Goal: Task Accomplishment & Management: Use online tool/utility

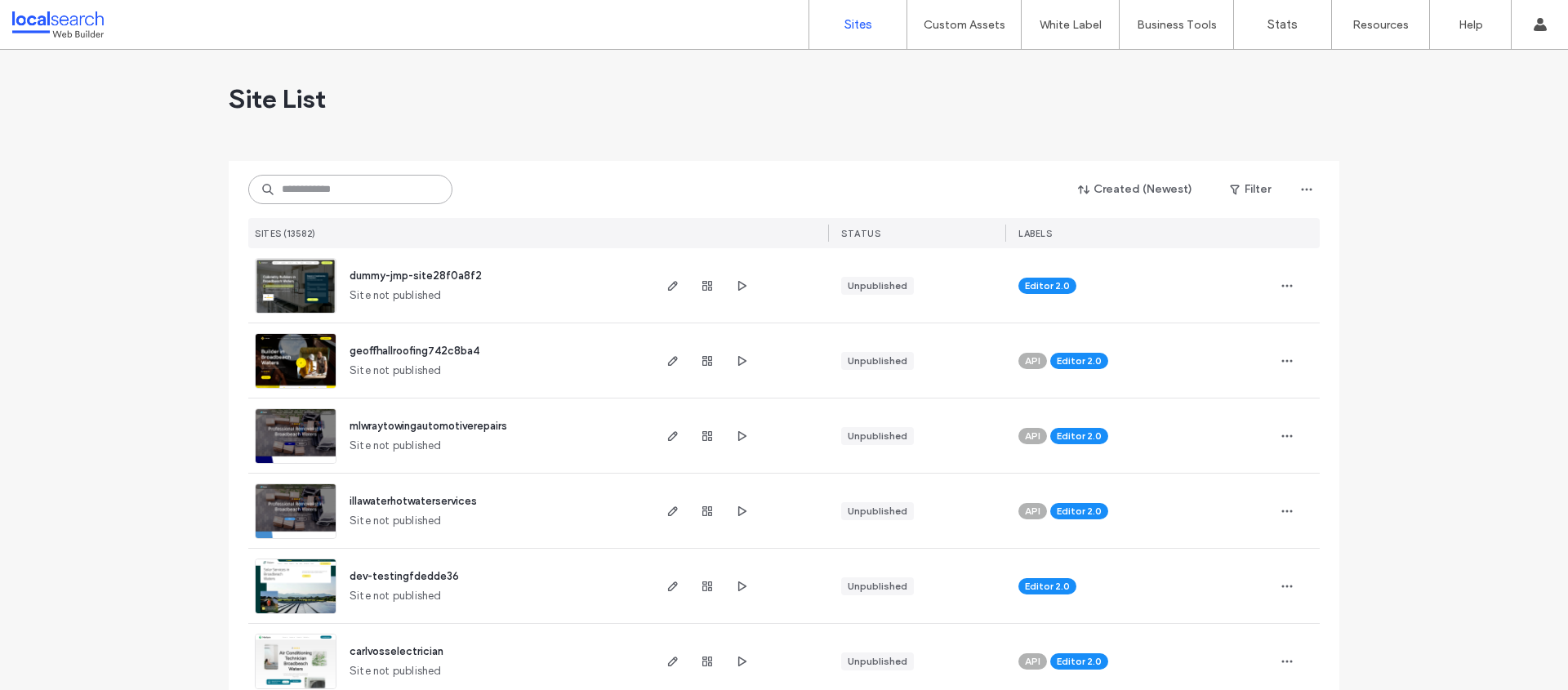
click at [345, 180] on input at bounding box center [351, 189] width 204 height 29
paste input "**********"
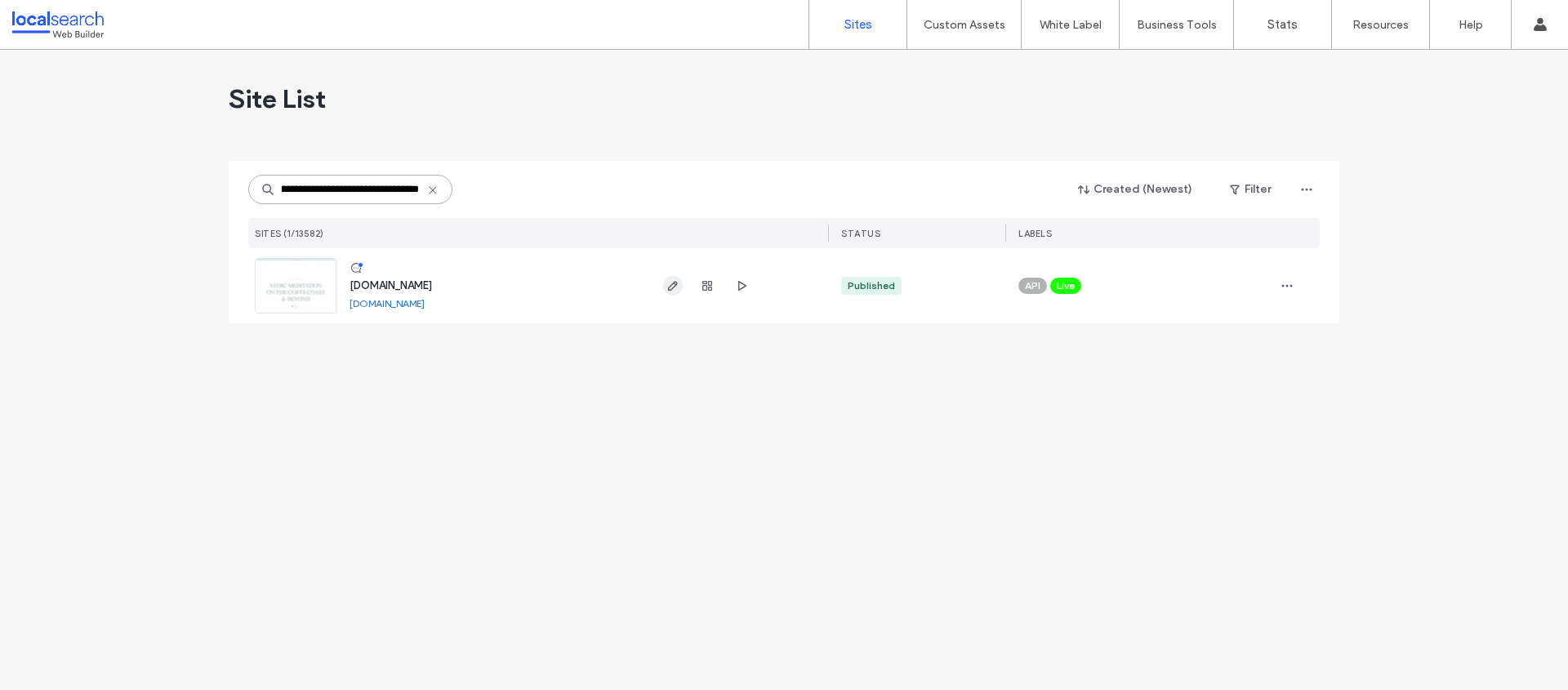
type input "**********"
click at [669, 288] on use "button" at bounding box center [674, 286] width 10 height 10
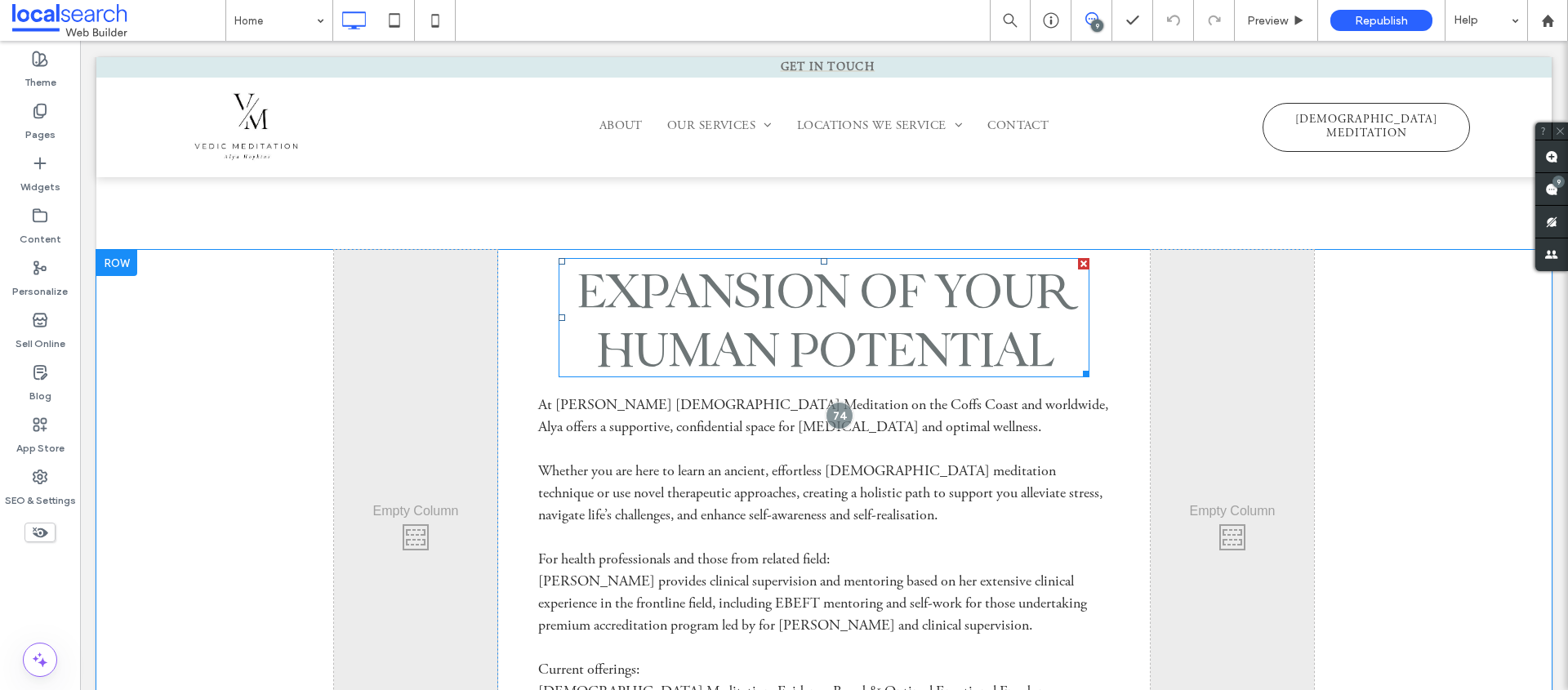
scroll to position [1378, 0]
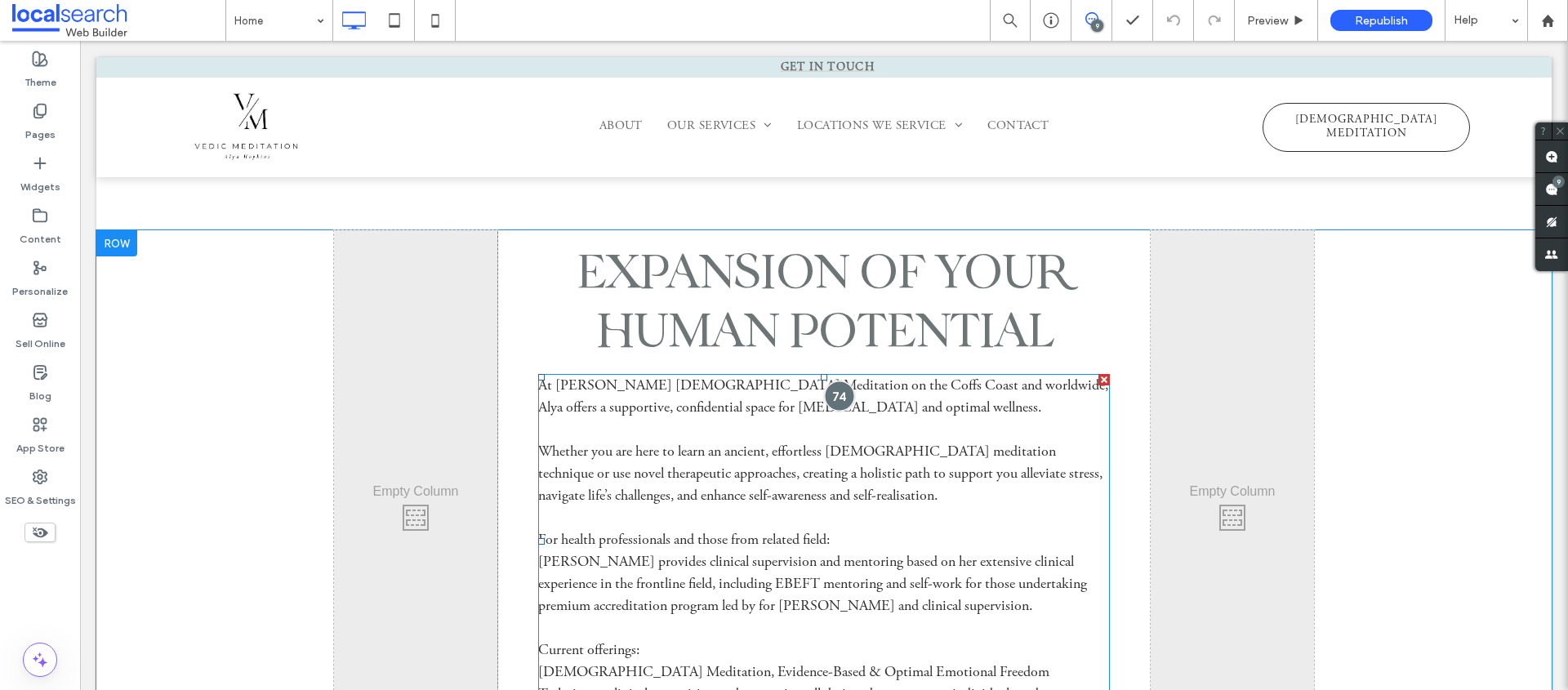
click at [835, 400] on div at bounding box center [840, 396] width 30 height 30
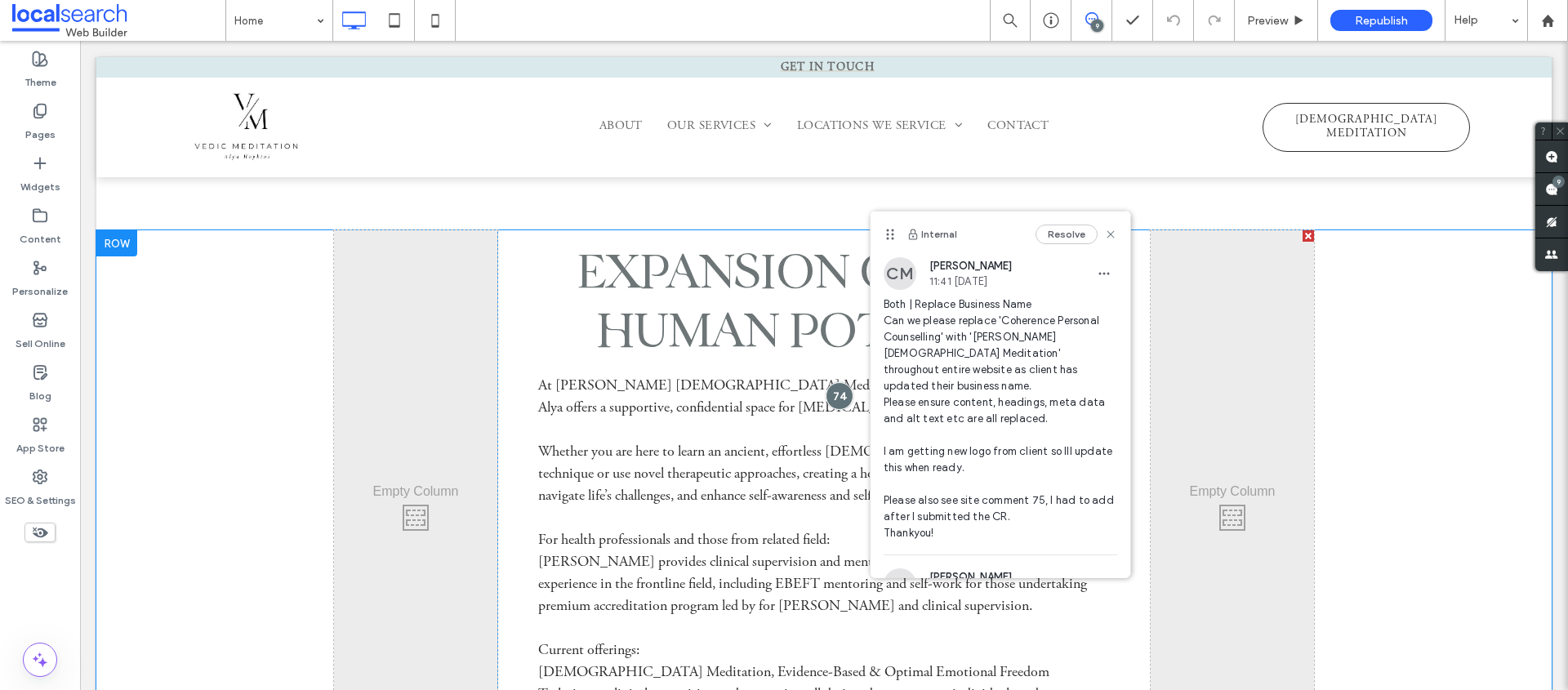
click at [1400, 314] on div "Click To Paste expansion of your human potential At Alya Hopkins Vedic Meditati…" at bounding box center [824, 554] width 1456 height 647
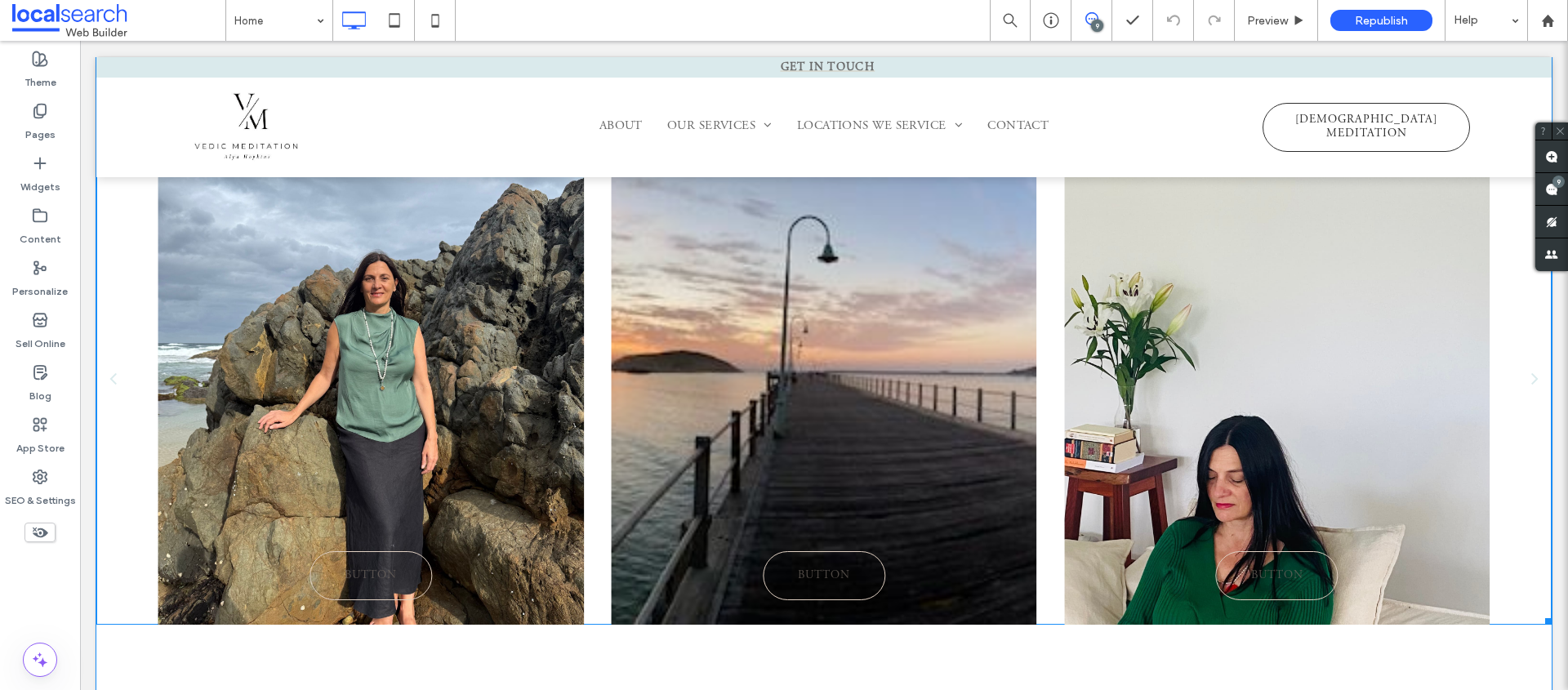
scroll to position [509, 0]
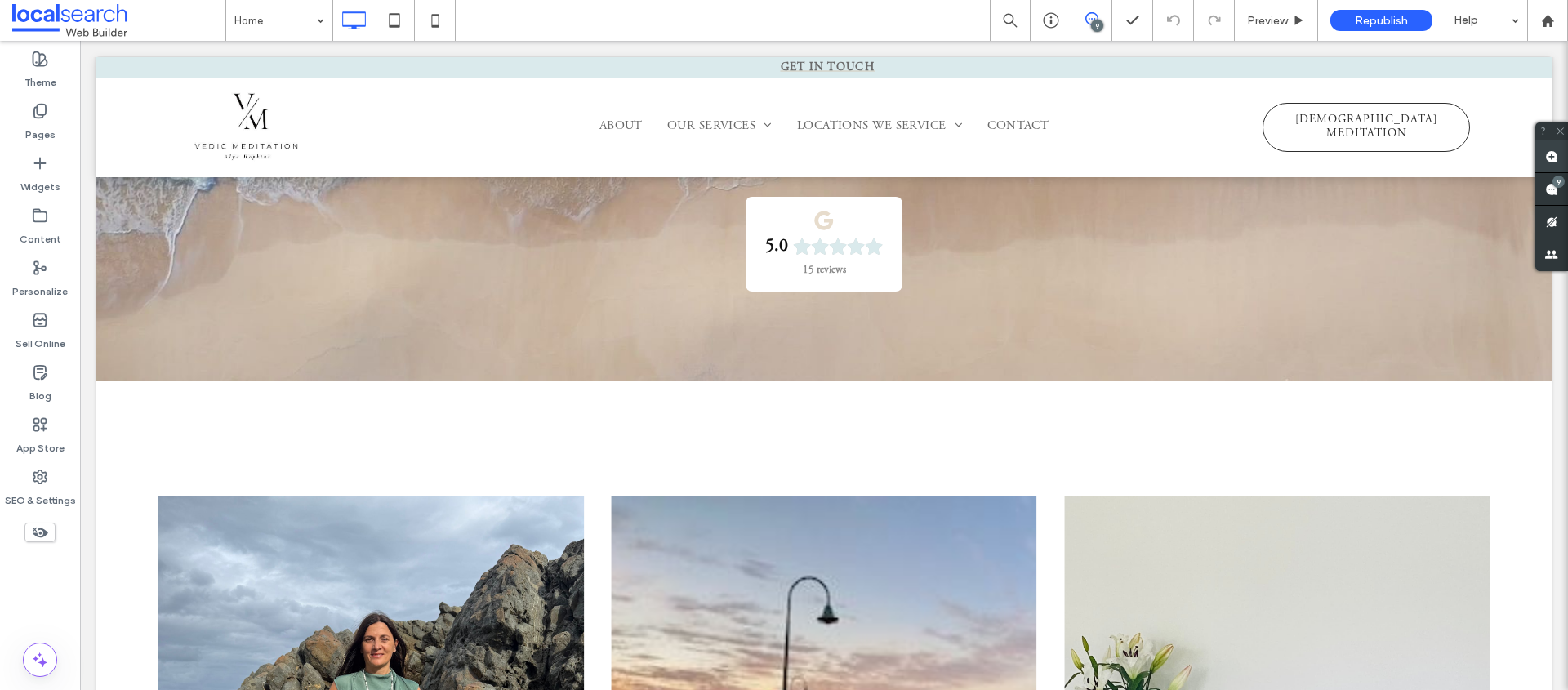
click at [1554, 156] on use at bounding box center [1552, 157] width 13 height 13
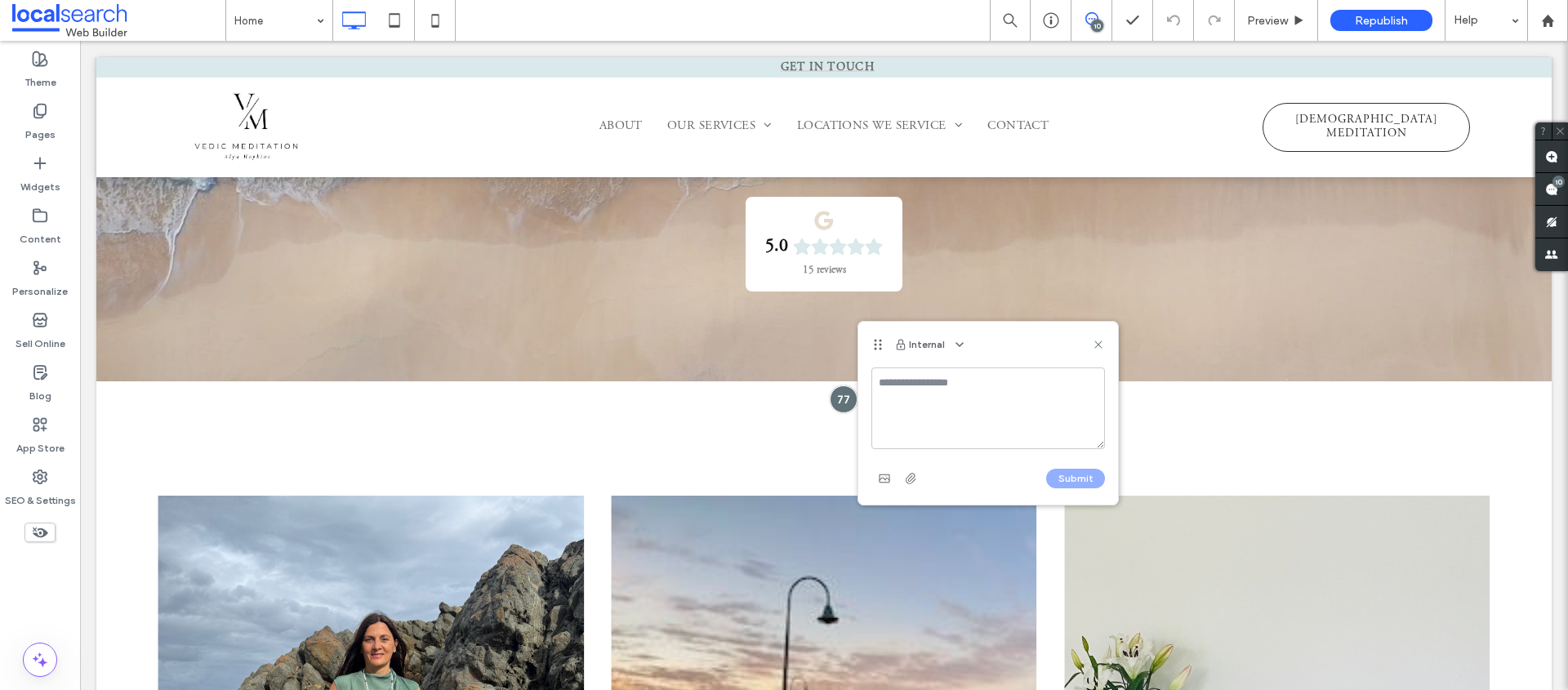
click at [943, 409] on textarea at bounding box center [988, 408] width 233 height 82
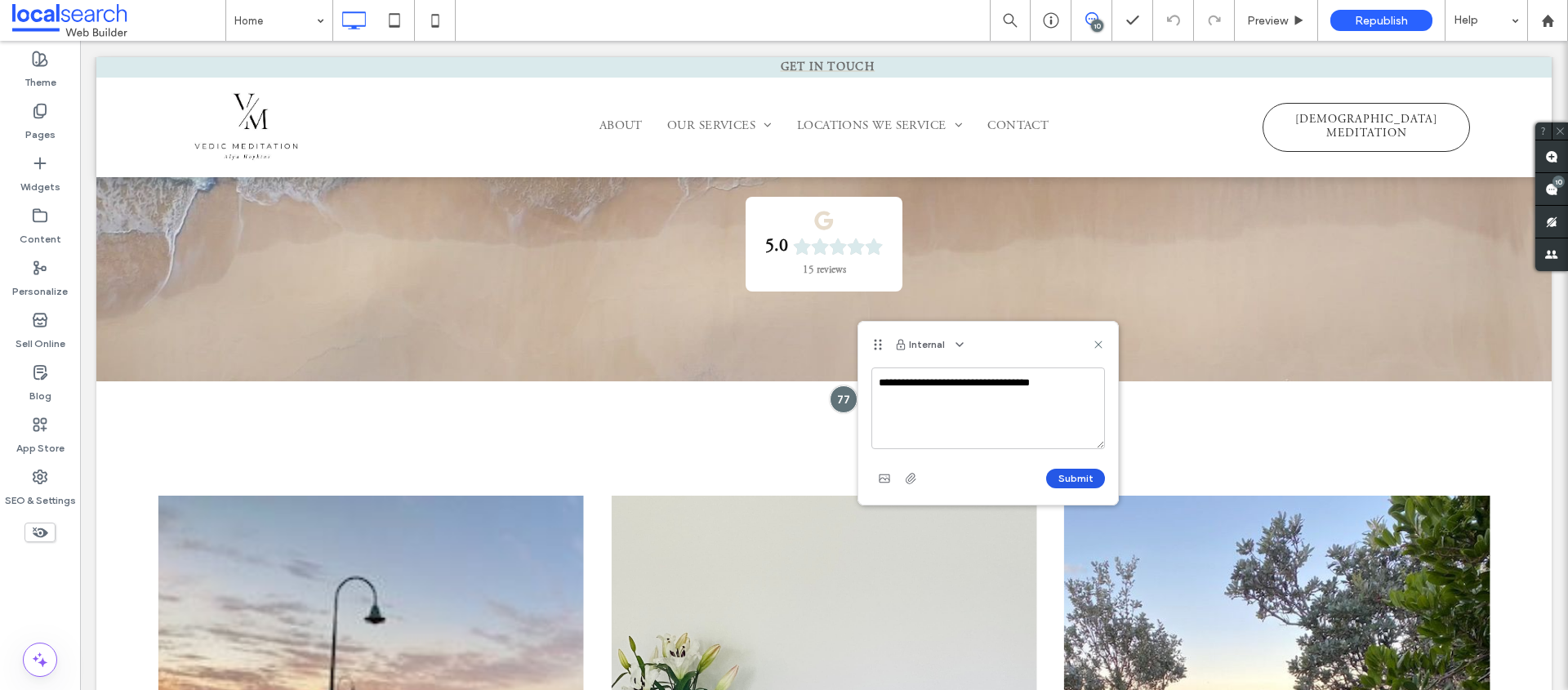
type textarea "**********"
click at [1063, 475] on button "Submit" at bounding box center [1076, 478] width 59 height 19
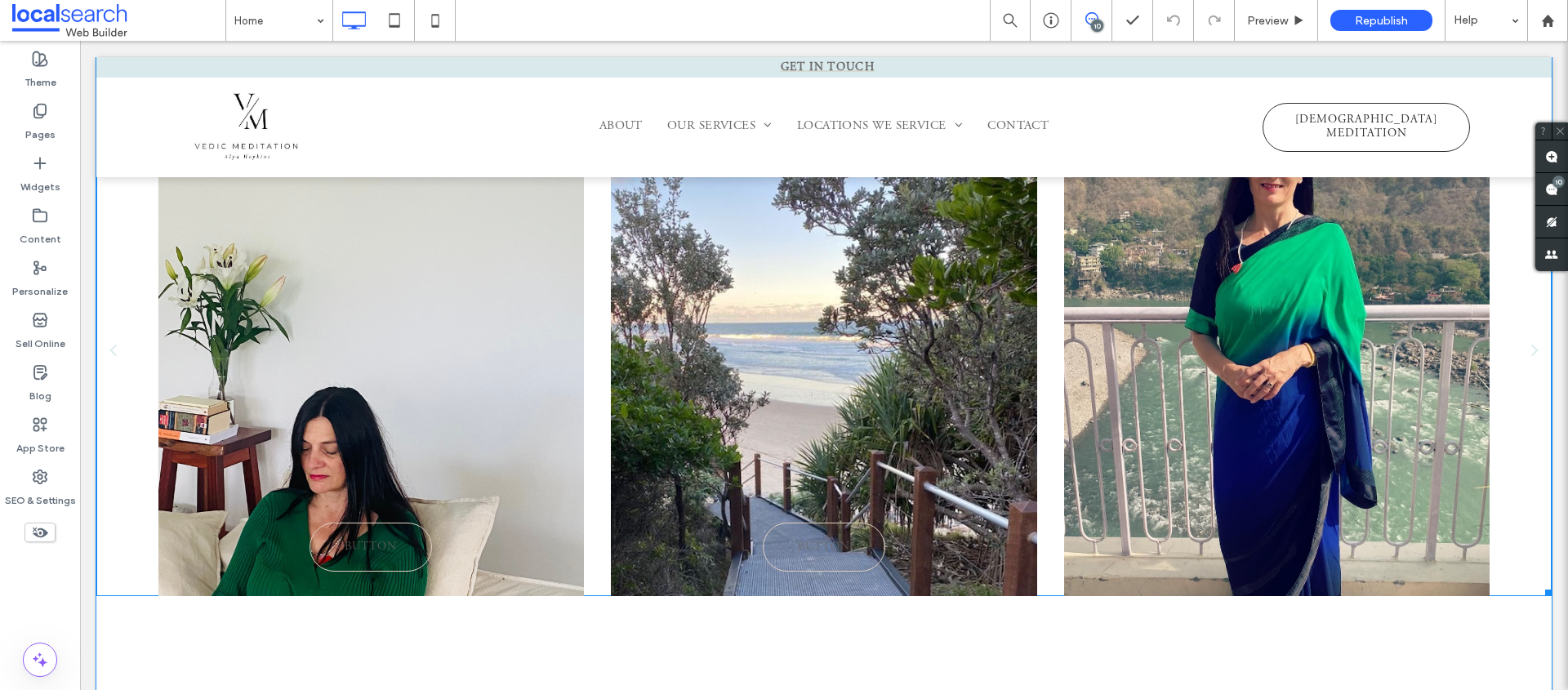
scroll to position [897, 0]
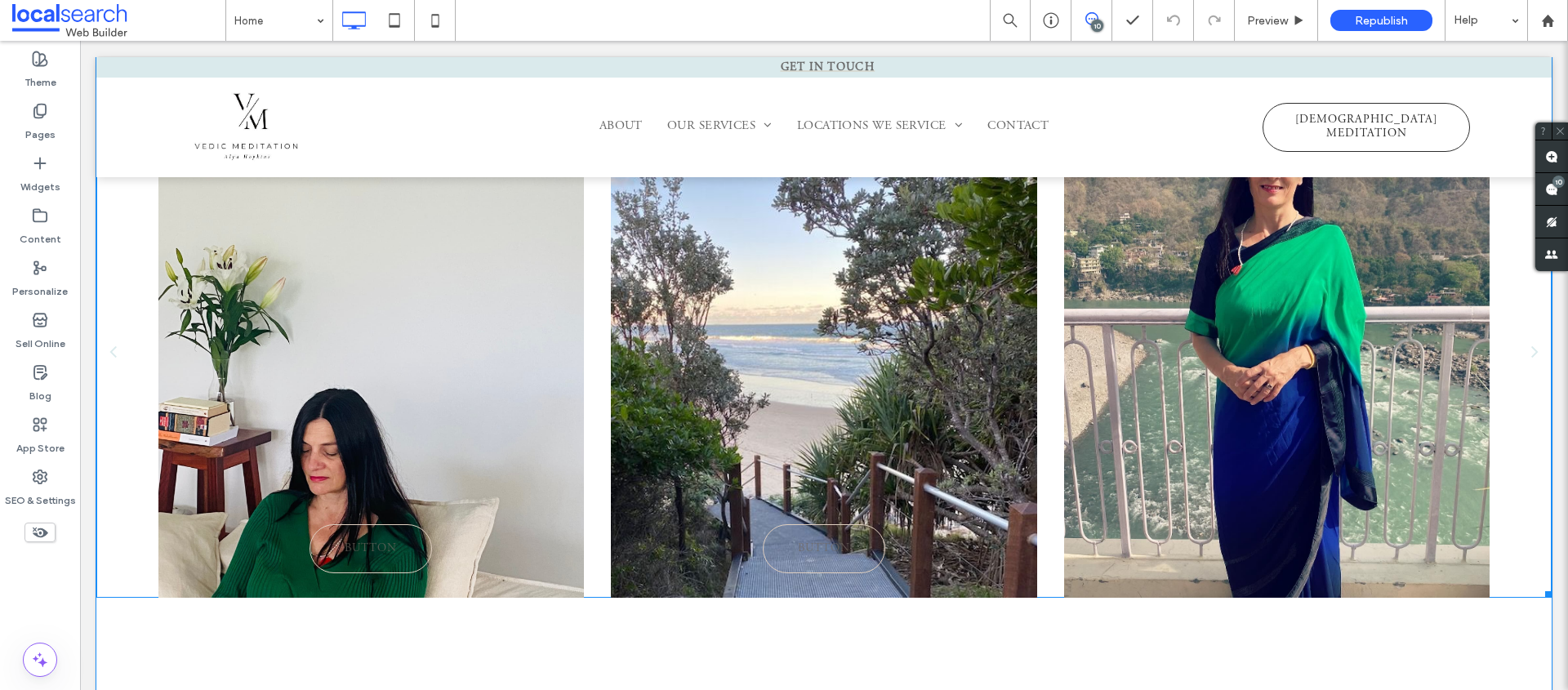
click at [428, 408] on div at bounding box center [371, 353] width 426 height 490
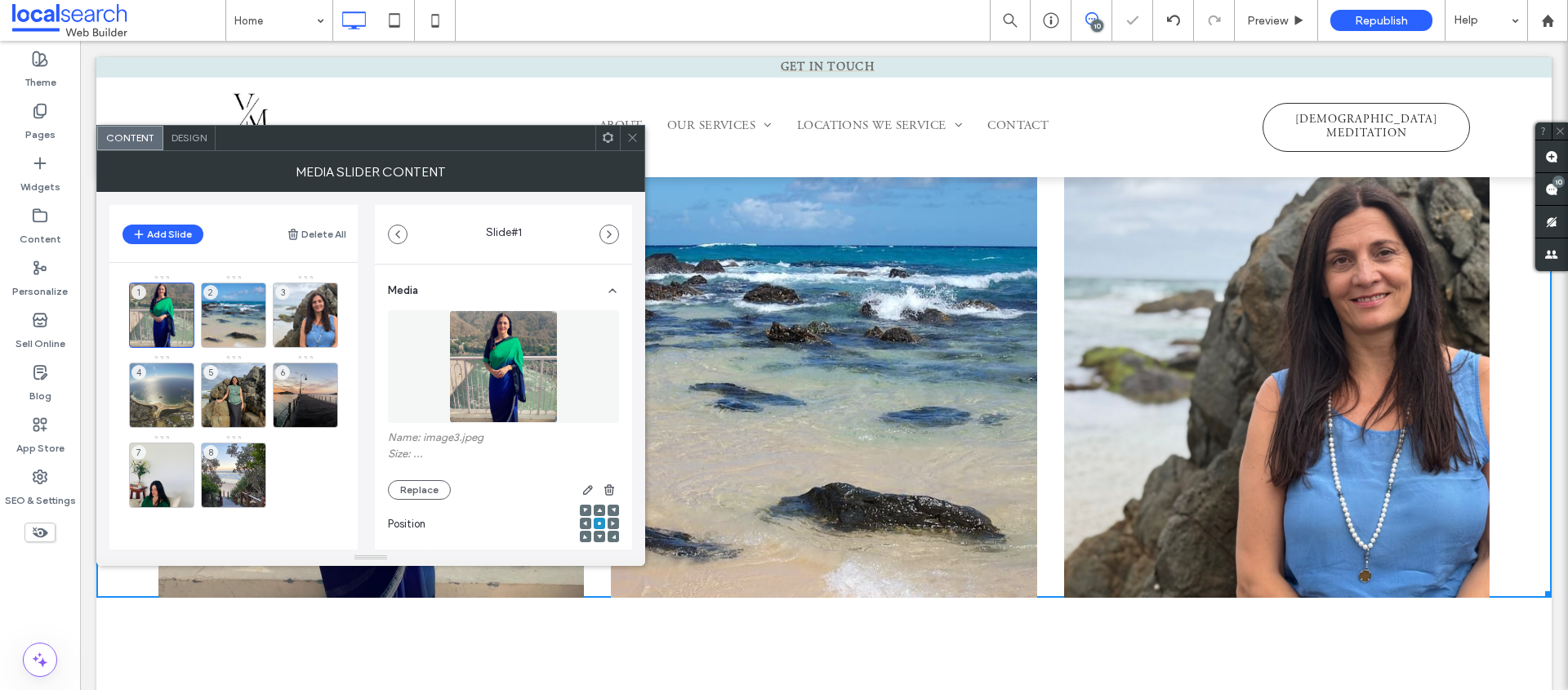
click at [631, 133] on icon at bounding box center [633, 137] width 13 height 13
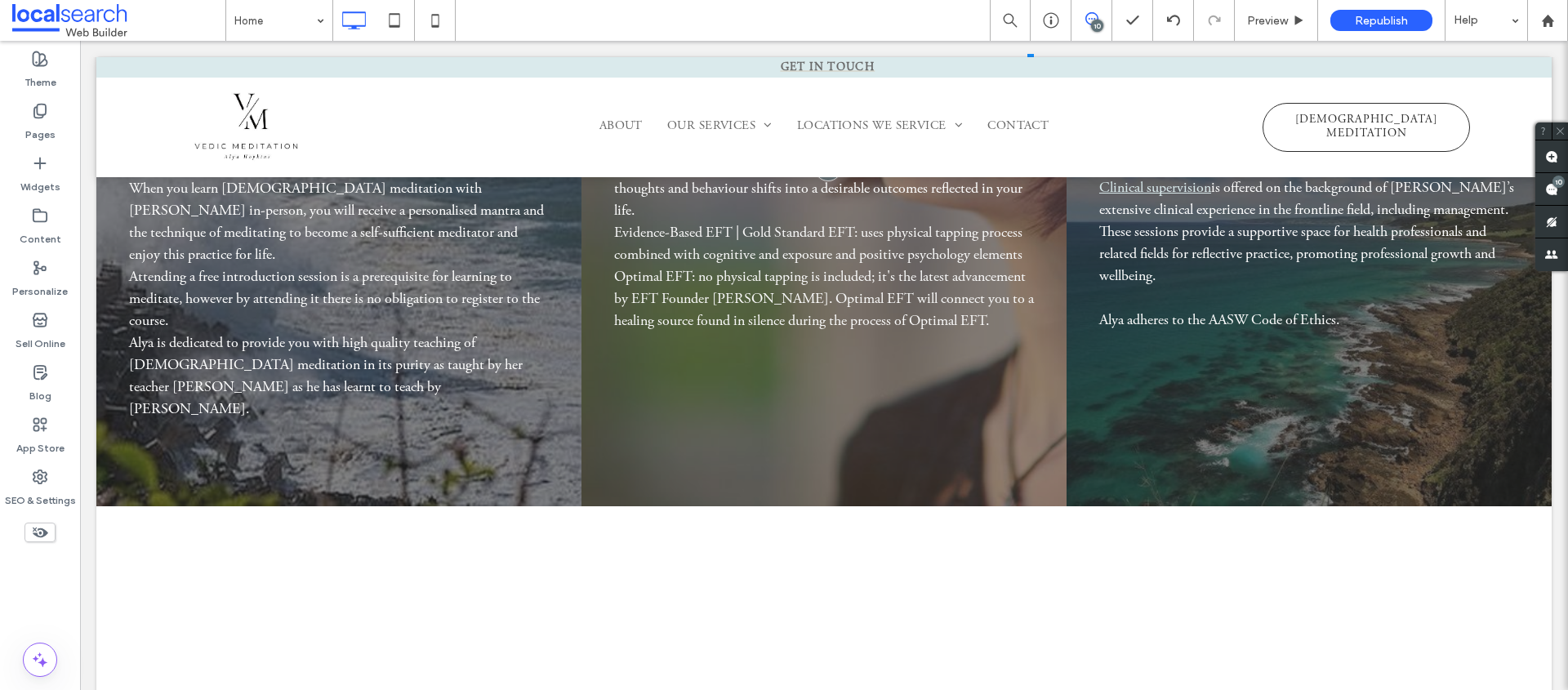
scroll to position [3407, 0]
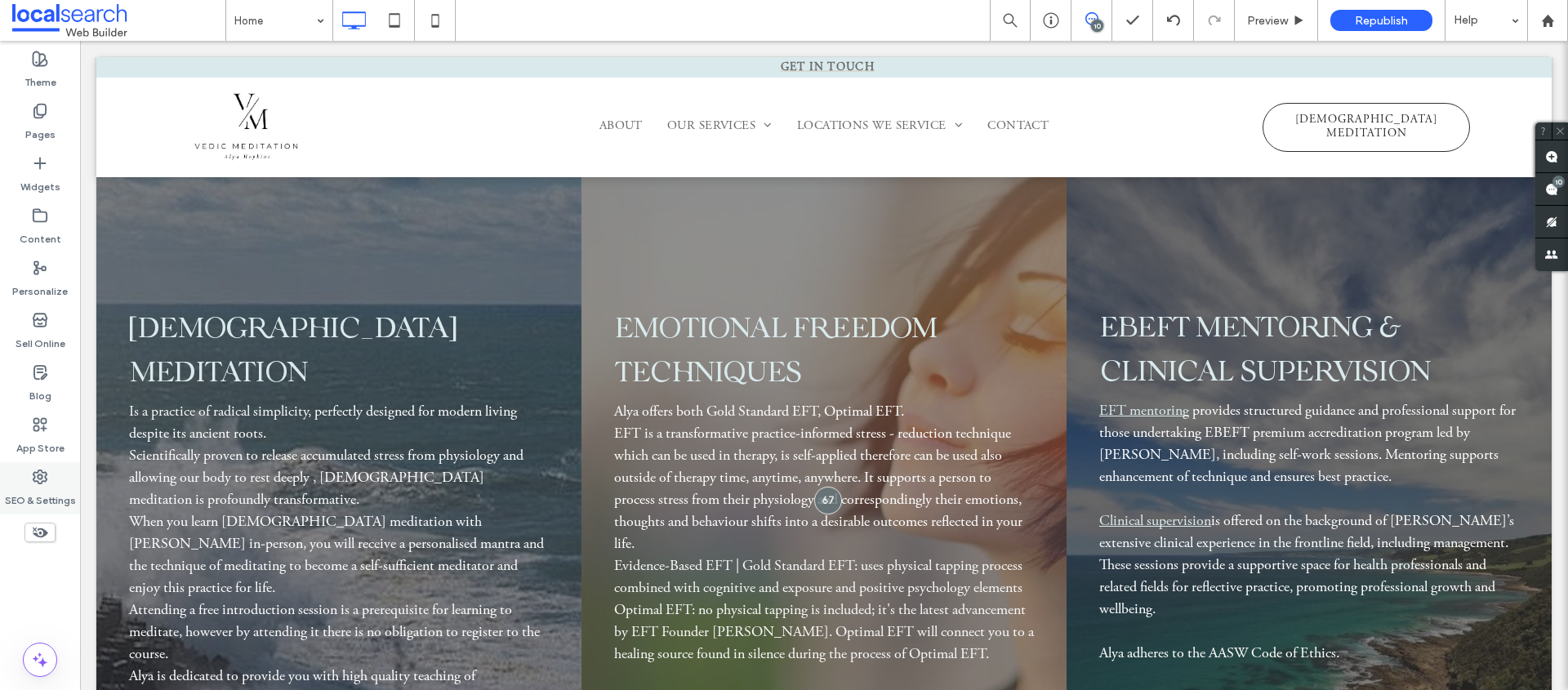
click at [40, 483] on use at bounding box center [40, 477] width 13 height 13
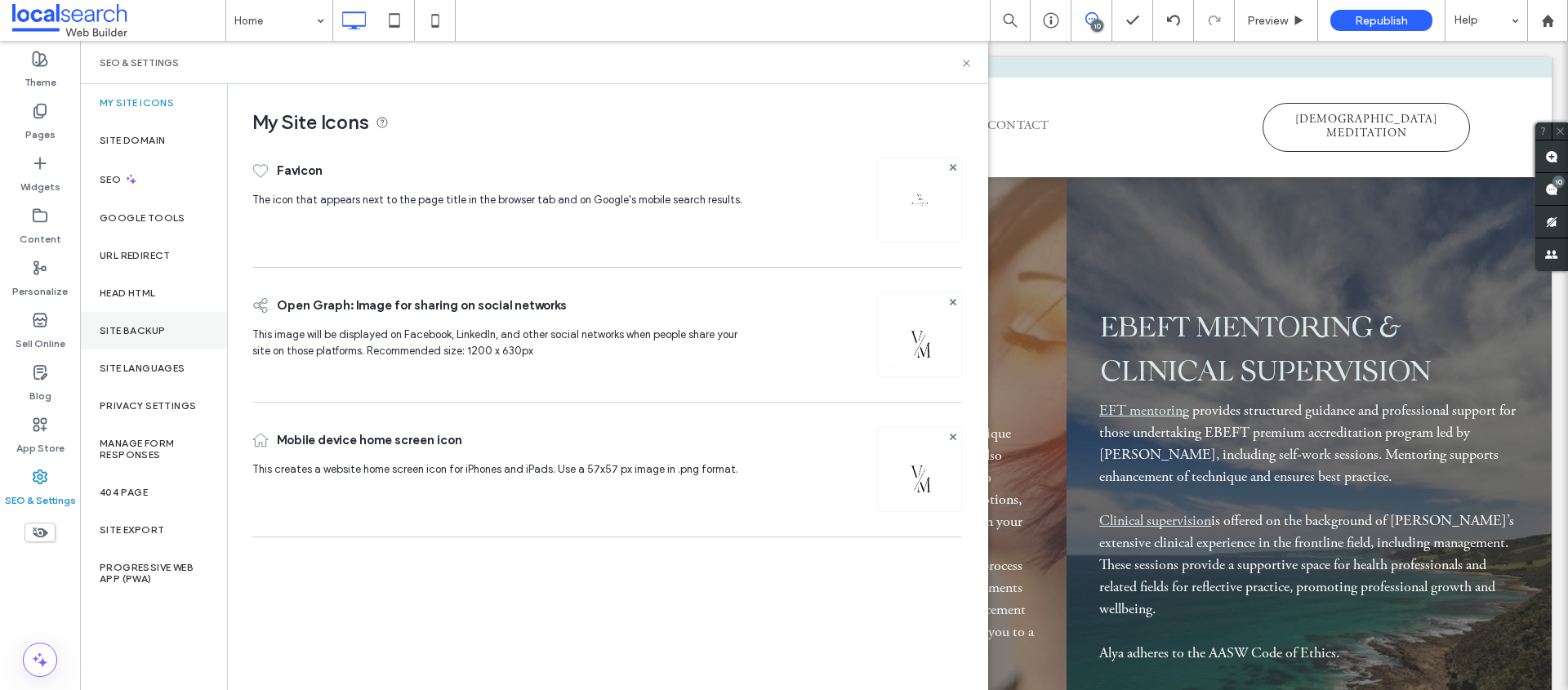
click at [152, 329] on label "Site Backup" at bounding box center [132, 331] width 65 height 12
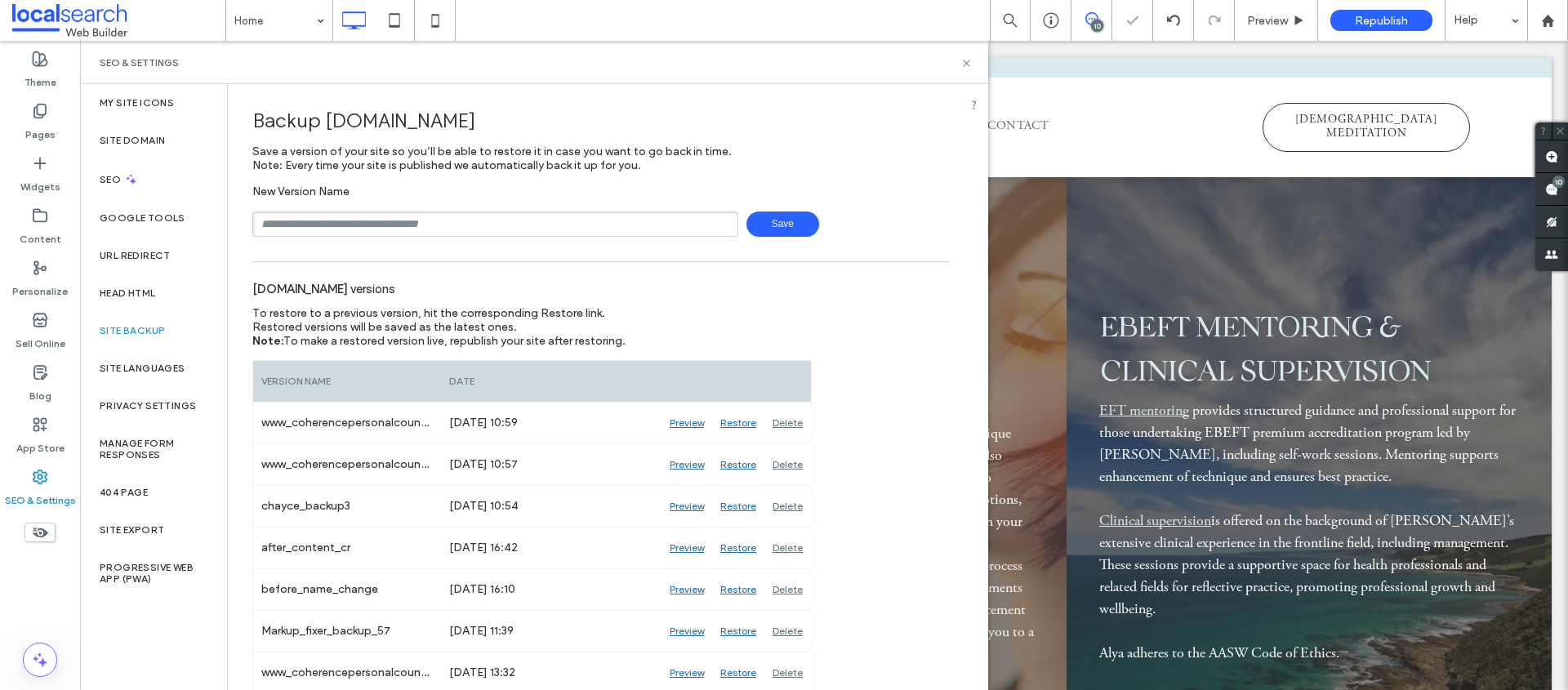
click at [371, 233] on input "text" at bounding box center [495, 224] width 486 height 25
type input "**********"
click at [788, 226] on span "Save" at bounding box center [782, 224] width 73 height 25
click at [966, 63] on icon at bounding box center [966, 63] width 13 height 13
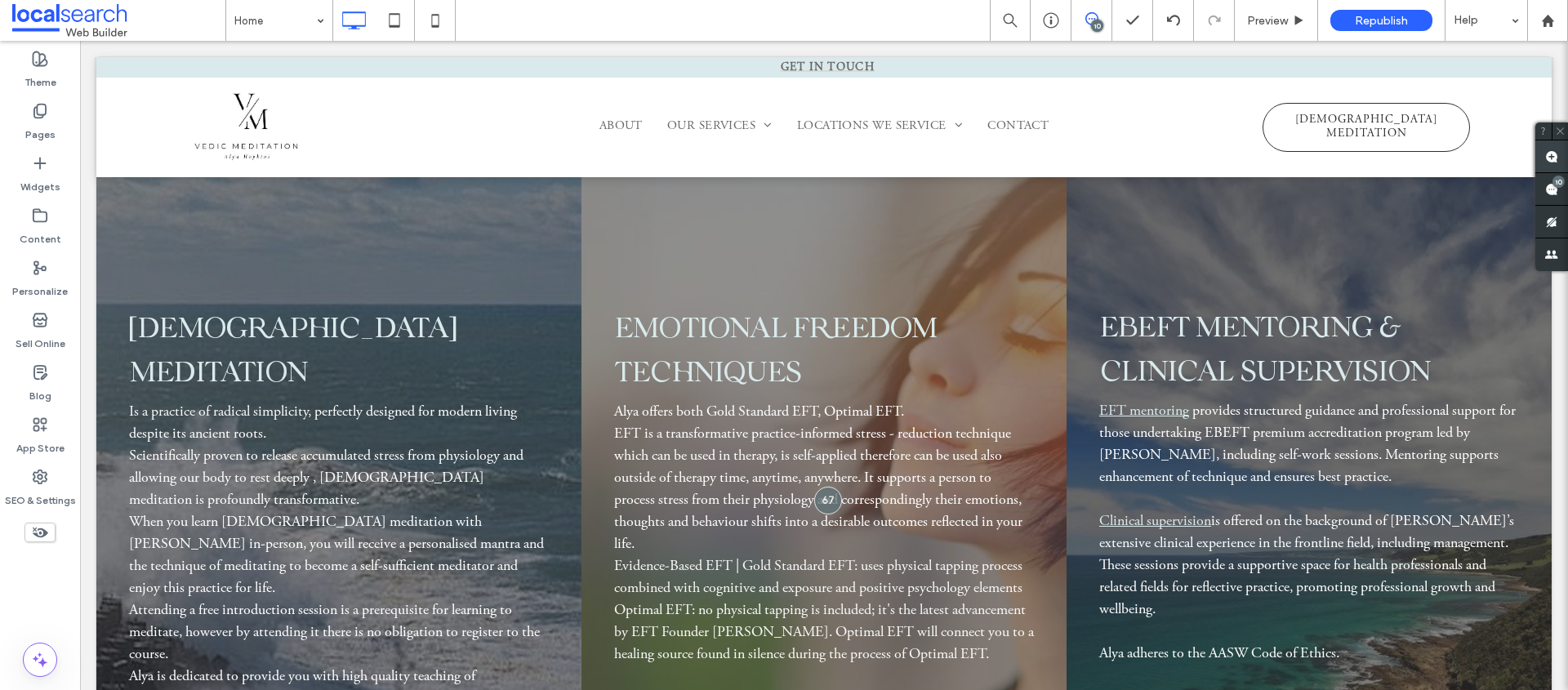
click at [1545, 159] on use at bounding box center [1552, 157] width 13 height 13
click at [883, 458] on span "EFT is a transformative practice-informed stress - reduction technique which ca…" at bounding box center [818, 489] width 408 height 125
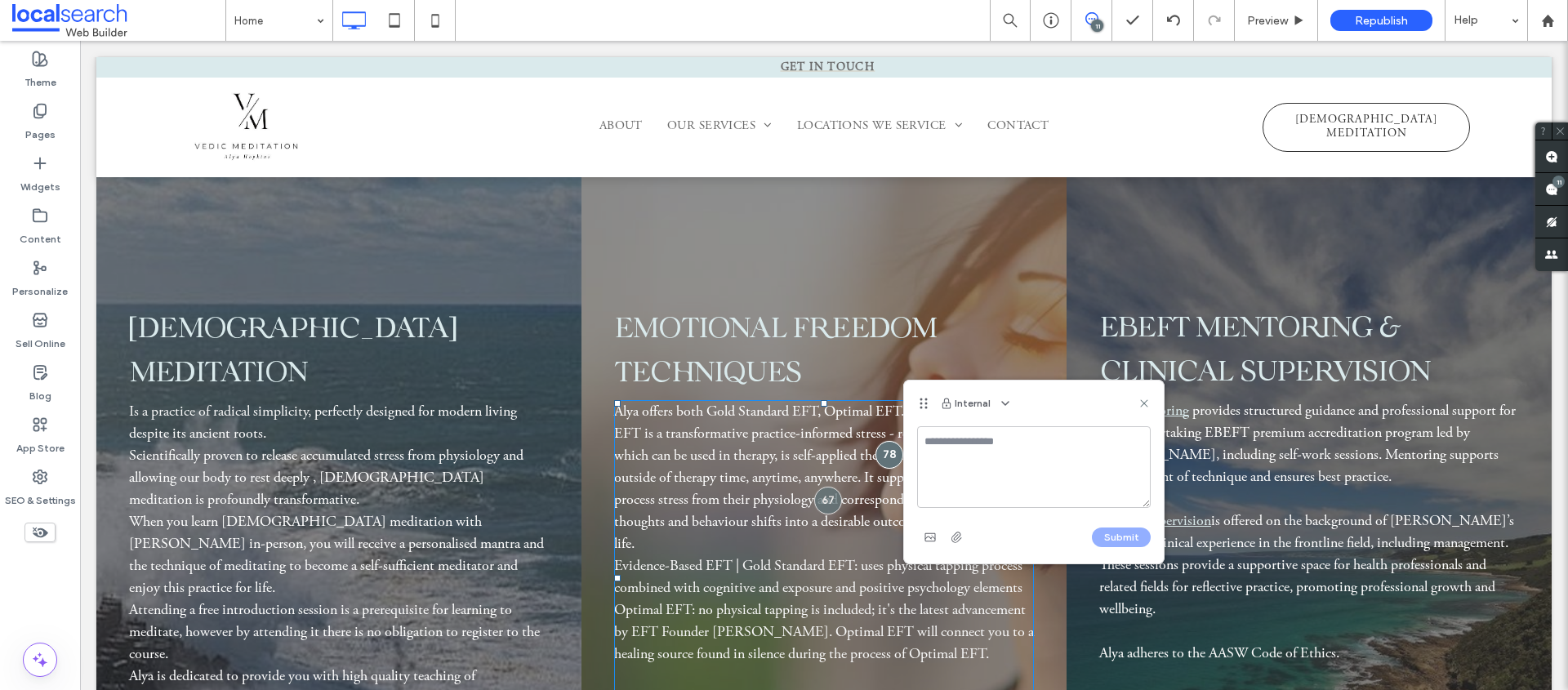
click at [956, 448] on textarea at bounding box center [1033, 468] width 233 height 82
type textarea "**********"
click at [1116, 534] on button "Submit" at bounding box center [1121, 537] width 59 height 19
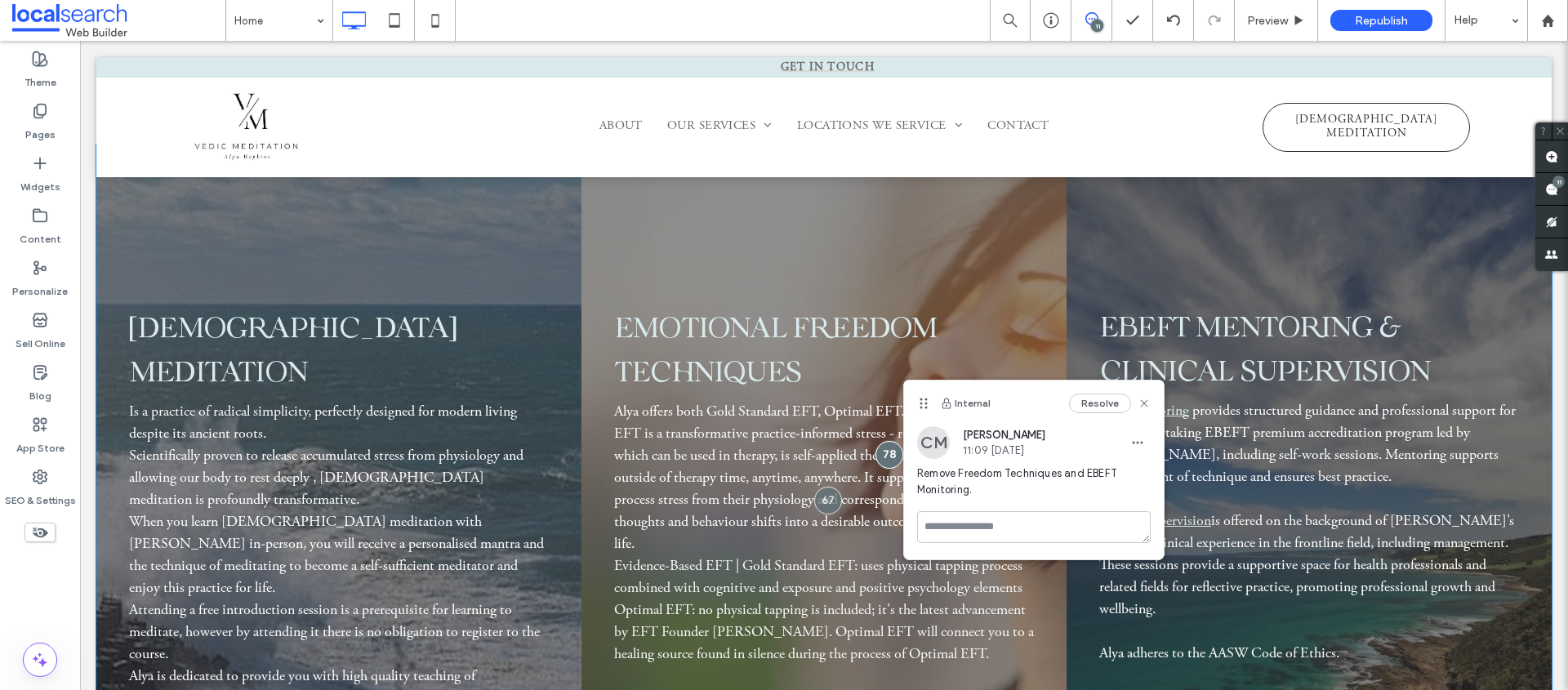
click at [884, 265] on div "Emotional Freedom techniques Alya offers both Gold Standard EFT, Optimal EFT. E…" at bounding box center [824, 492] width 485 height 695
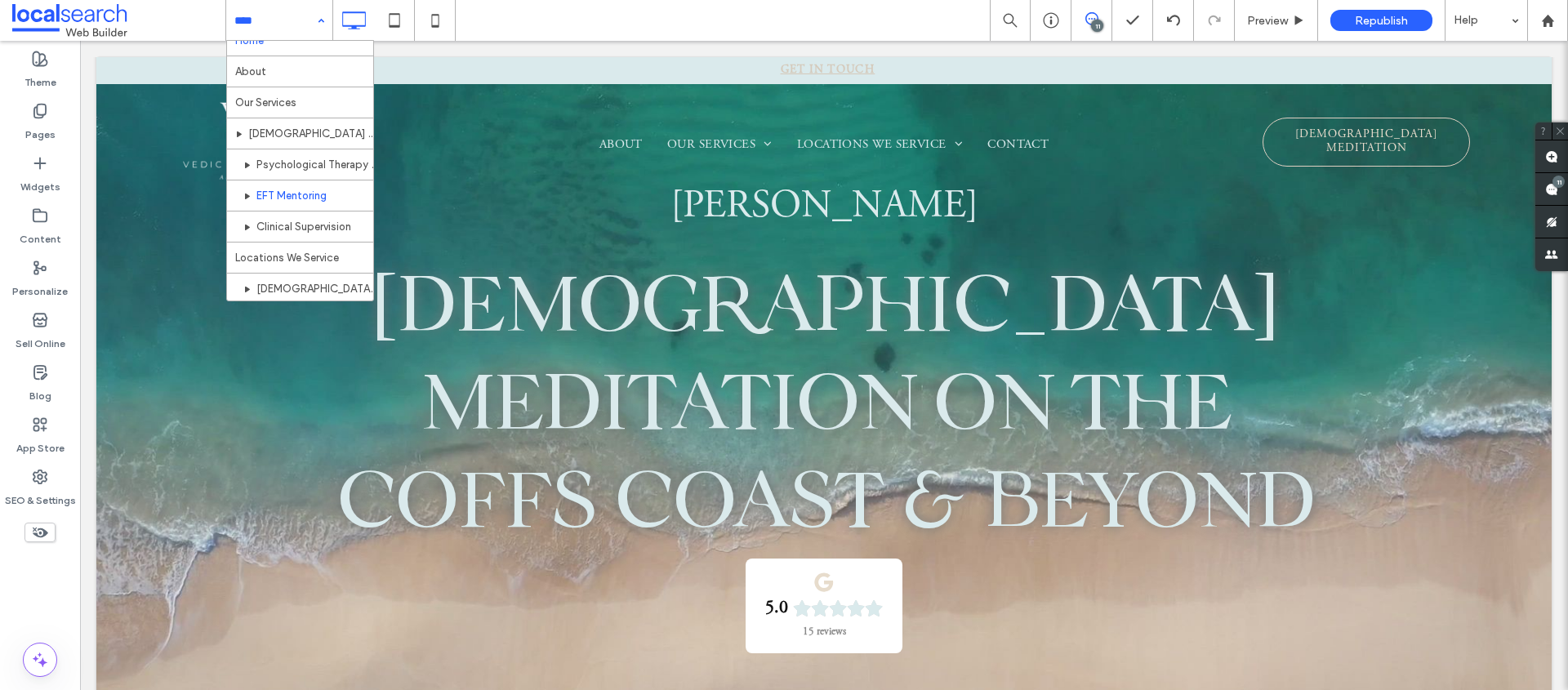
scroll to position [0, 0]
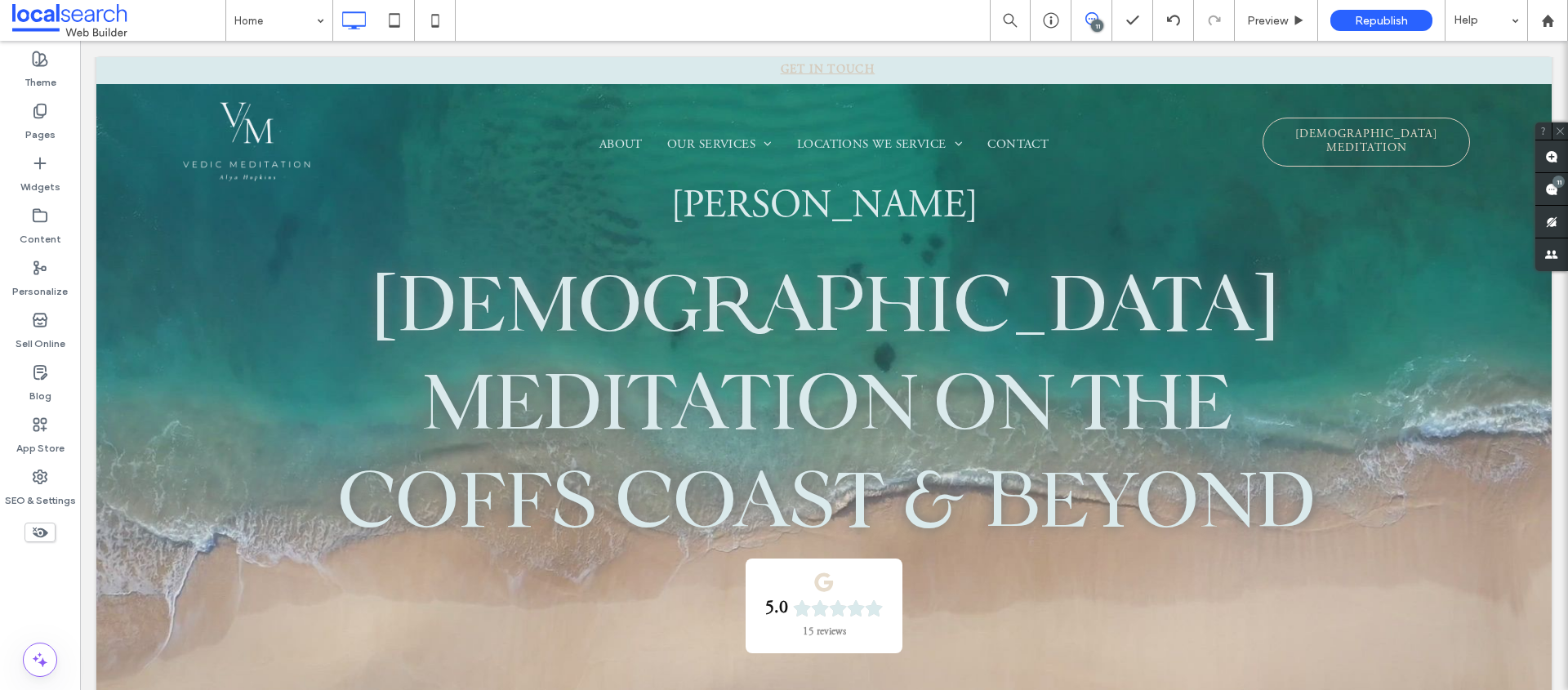
click at [740, 10] on div "Home 11 Preview Republish Help" at bounding box center [896, 20] width 1343 height 41
click at [1545, 164] on span at bounding box center [1551, 156] width 33 height 32
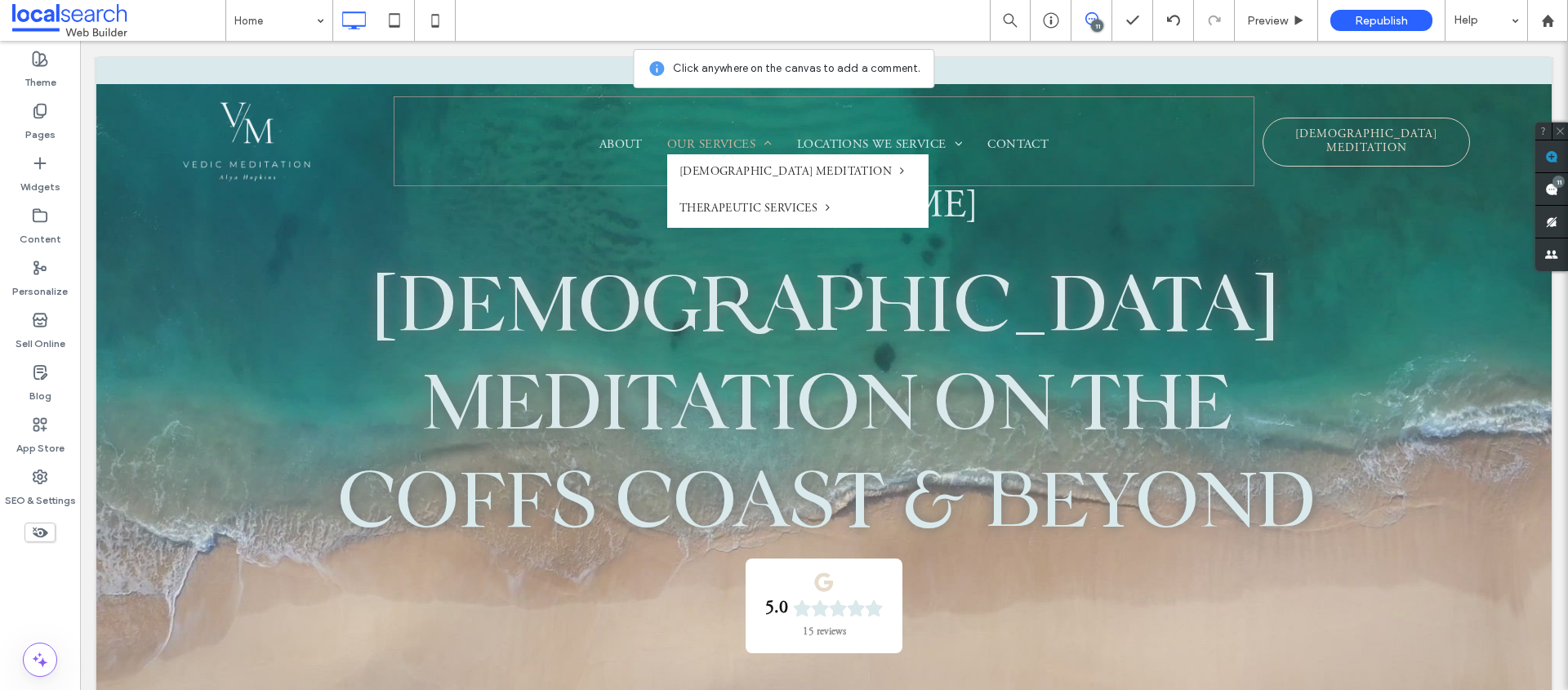
drag, startPoint x: 635, startPoint y: 143, endPoint x: 649, endPoint y: 151, distance: 16.1
click at [635, 143] on span "About" at bounding box center [622, 146] width 44 height 18
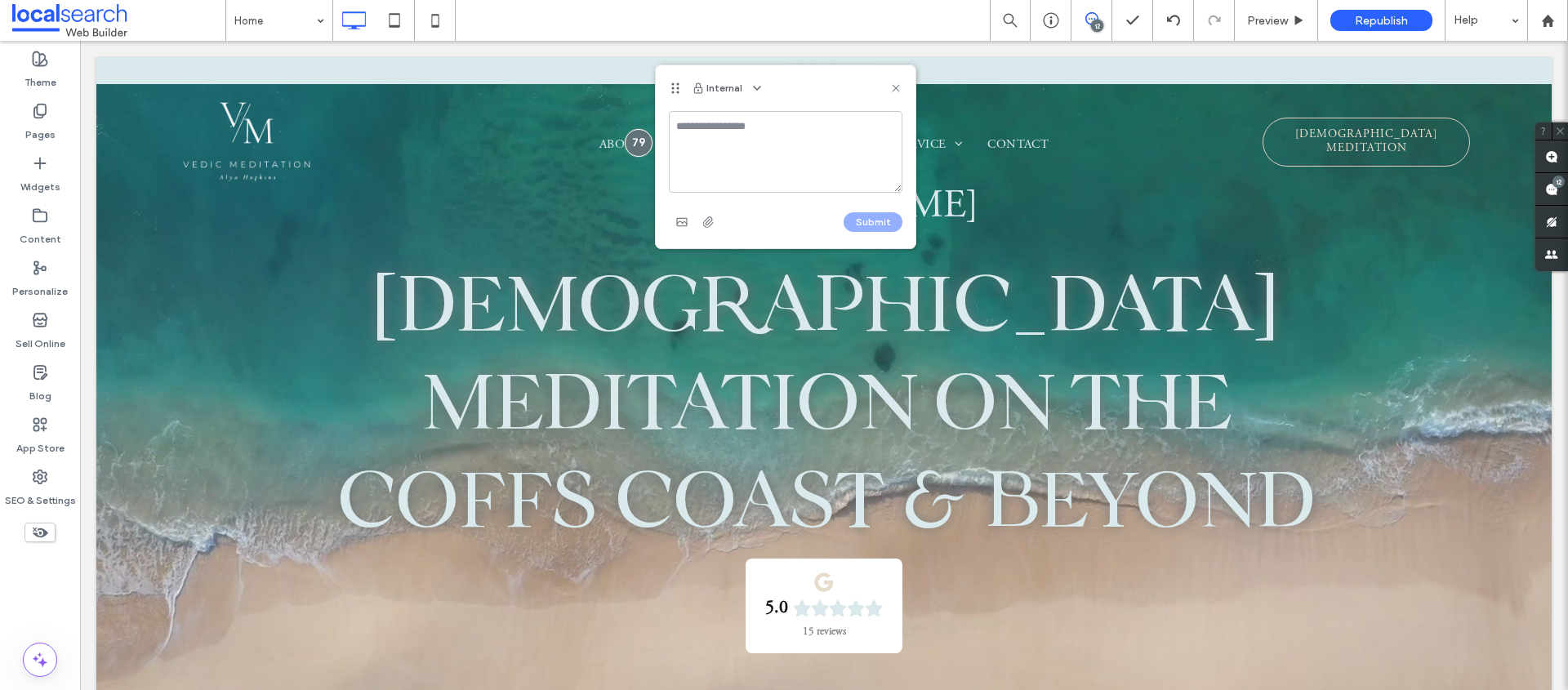
click at [720, 155] on textarea at bounding box center [786, 152] width 233 height 82
click at [894, 86] on use at bounding box center [895, 88] width 8 height 8
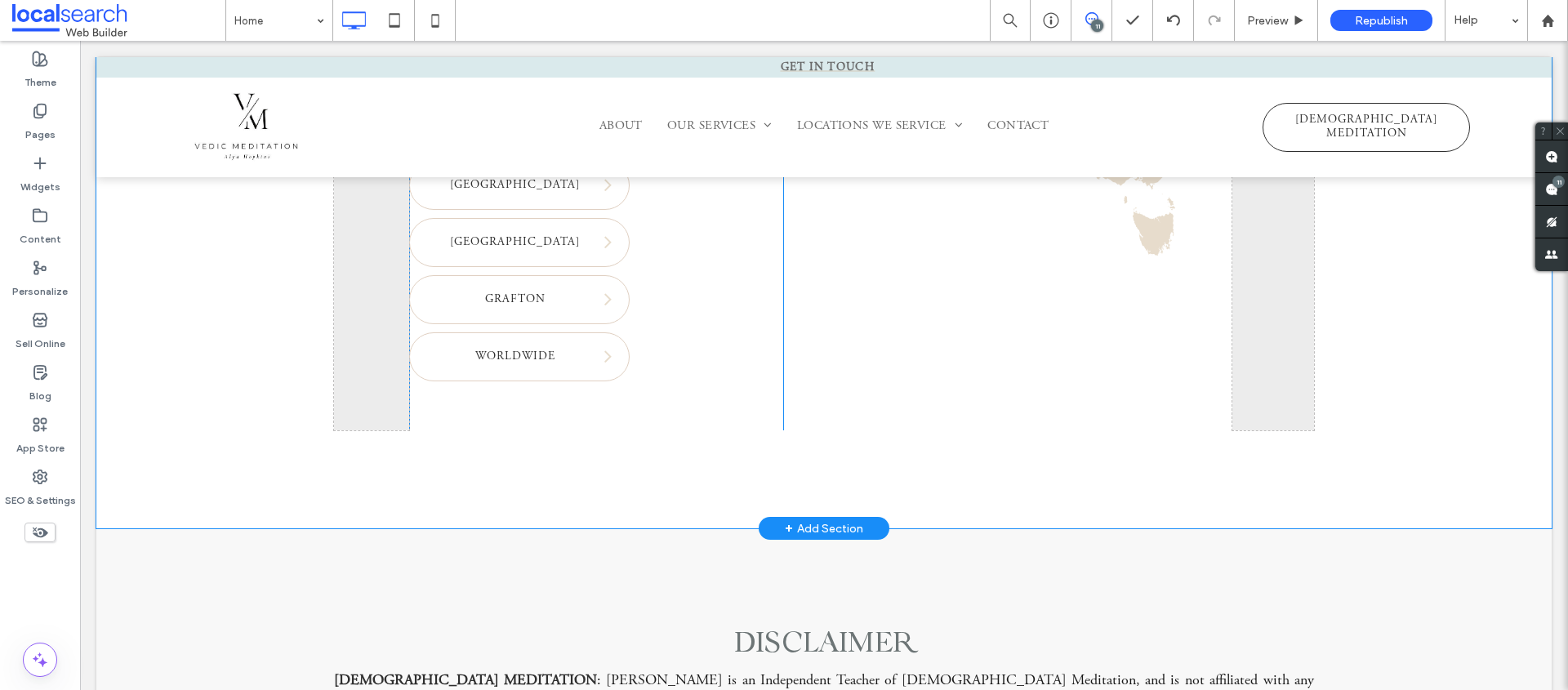
scroll to position [5671, 0]
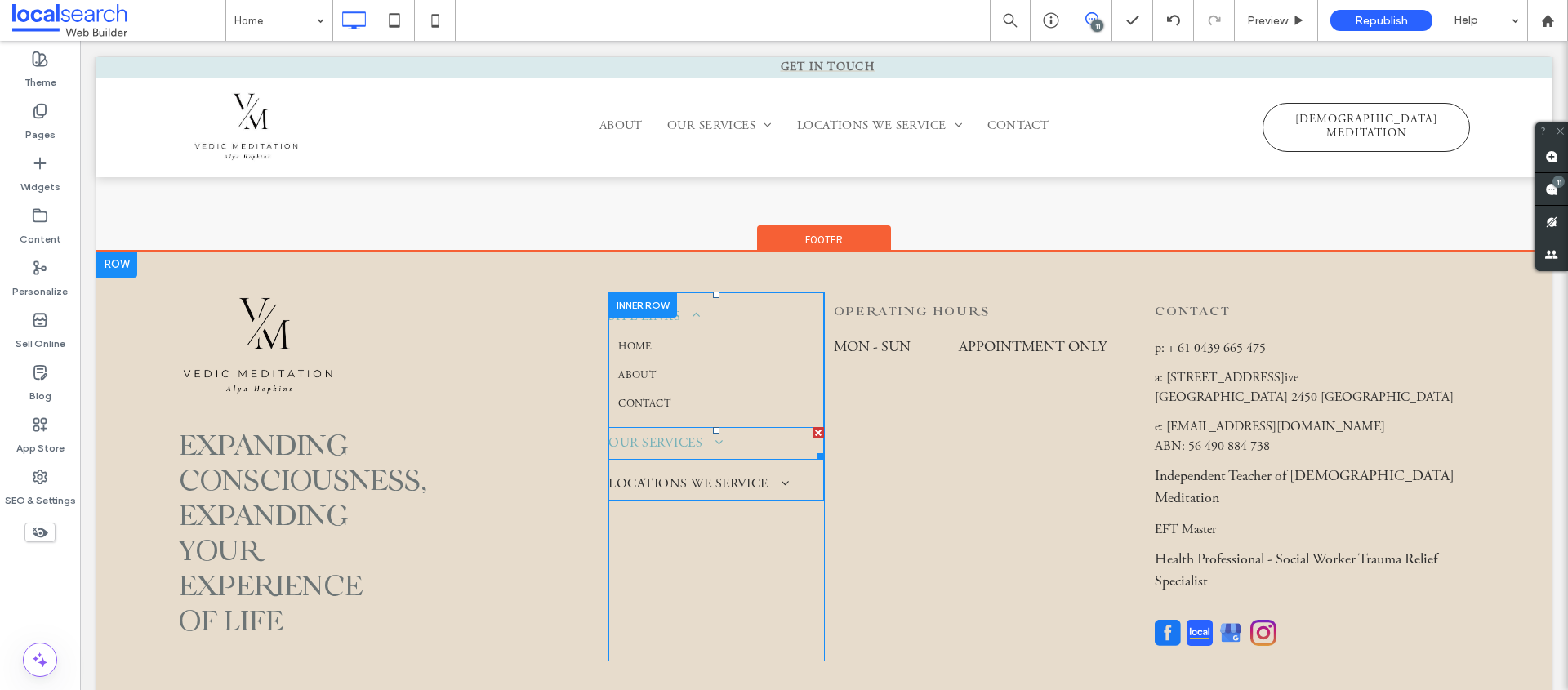
click at [698, 433] on span "Our Services" at bounding box center [665, 442] width 115 height 19
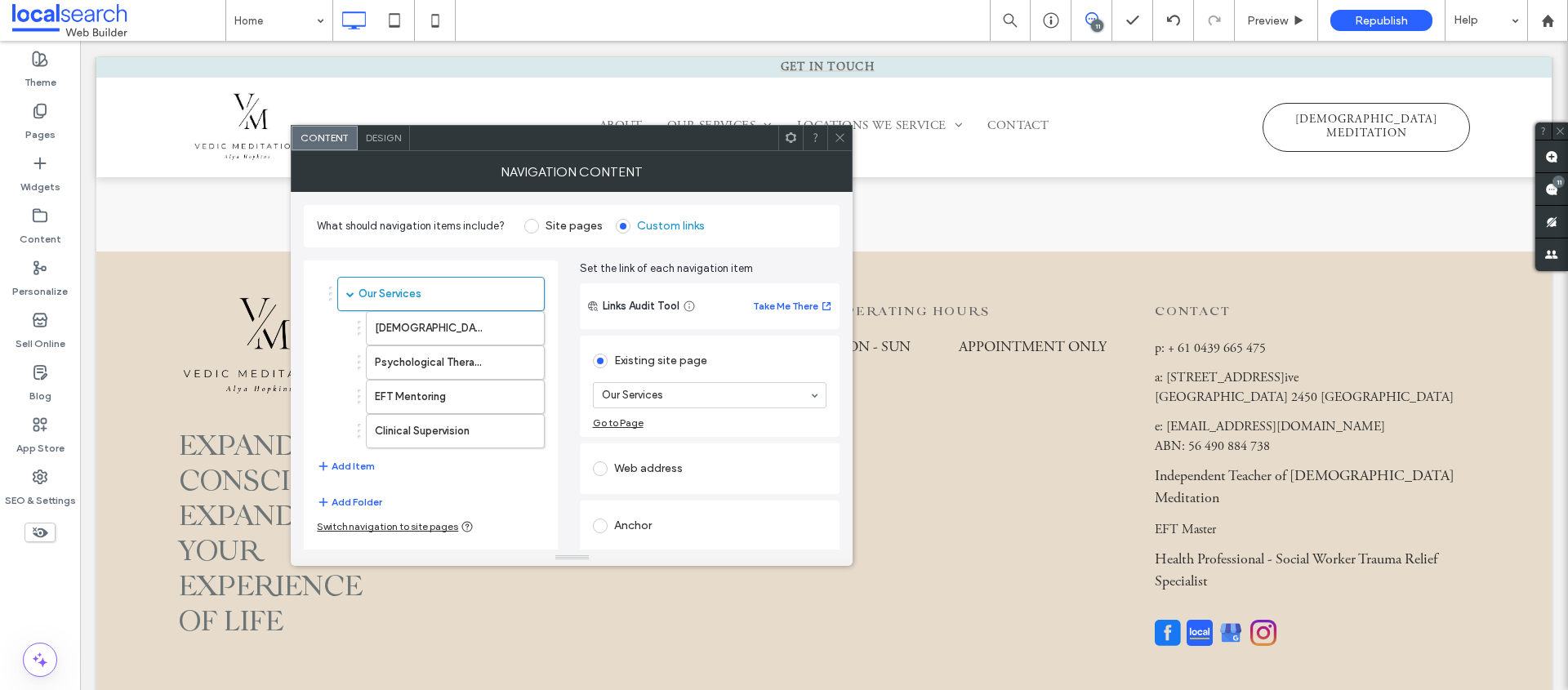
click at [830, 142] on div at bounding box center [839, 137] width 24 height 24
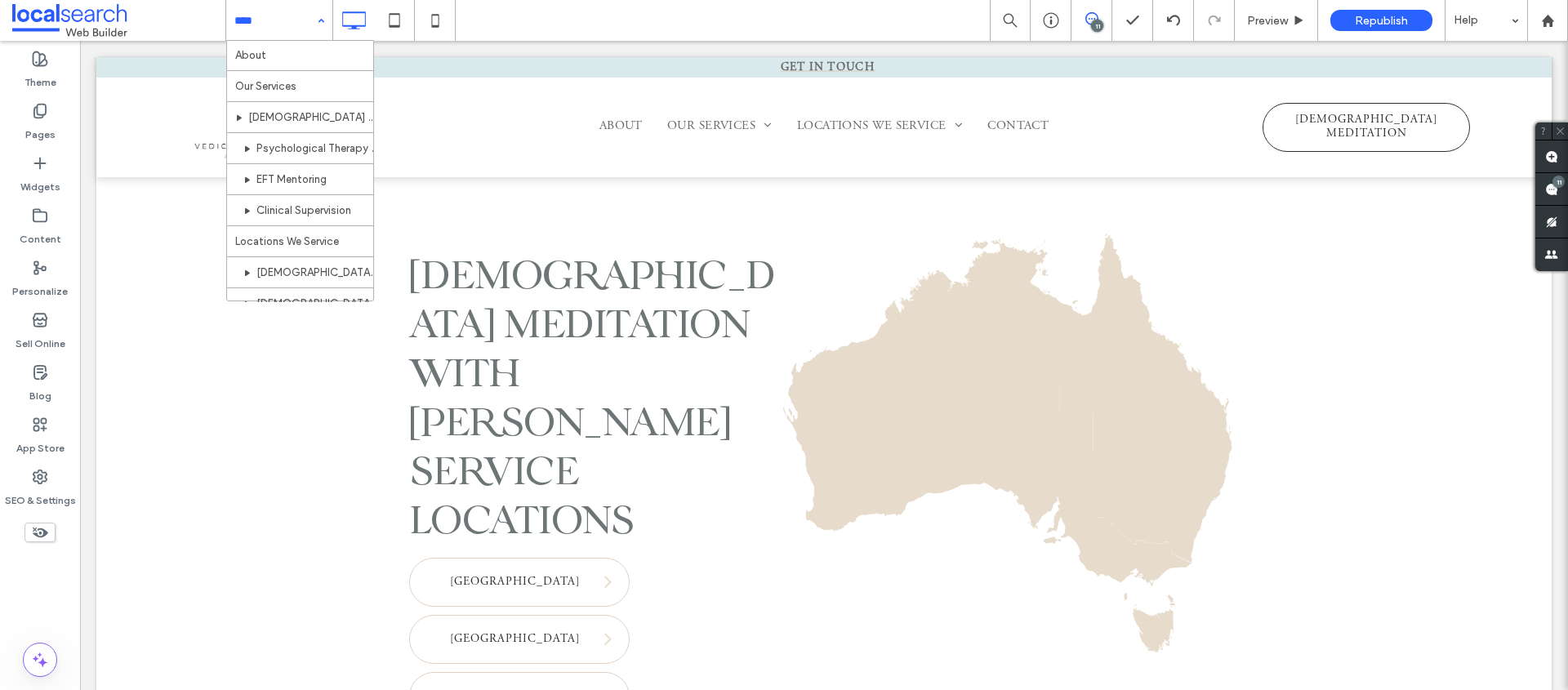
scroll to position [0, 0]
click at [735, 23] on div "Home About Our Services Vedic Meditation Psychological Therapy & EFT Tapping EF…" at bounding box center [896, 20] width 1343 height 41
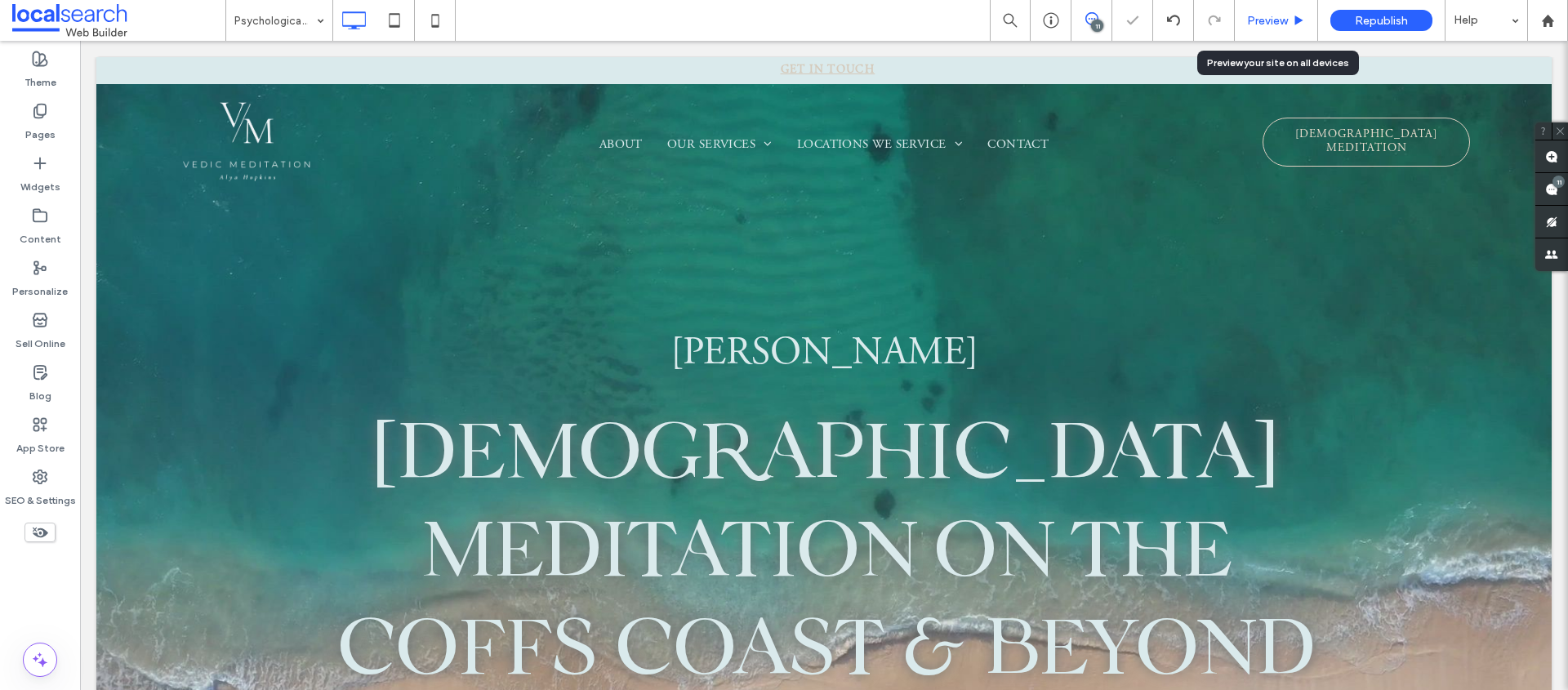
click at [1268, 23] on span "Preview" at bounding box center [1268, 21] width 41 height 14
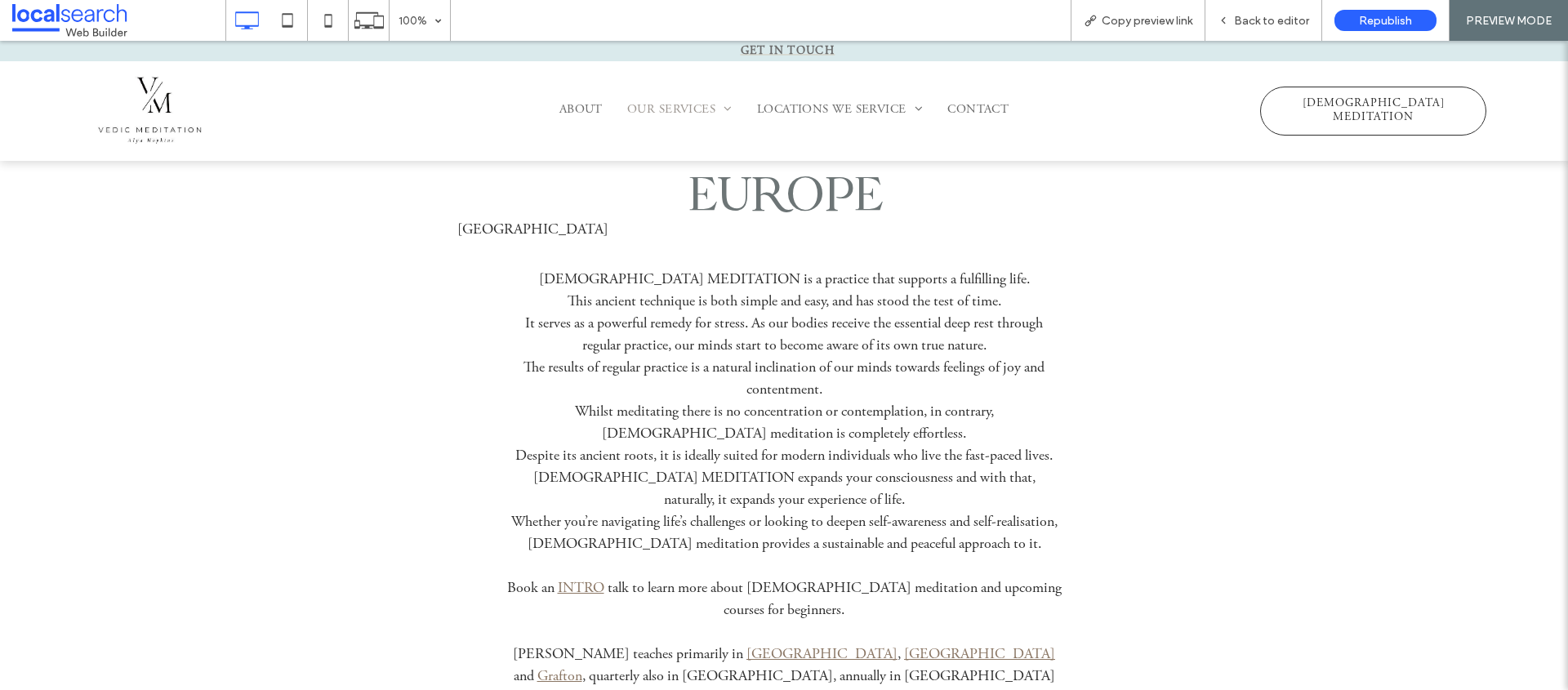
scroll to position [1116, 0]
click at [1253, 21] on span "Back to editor" at bounding box center [1272, 21] width 75 height 14
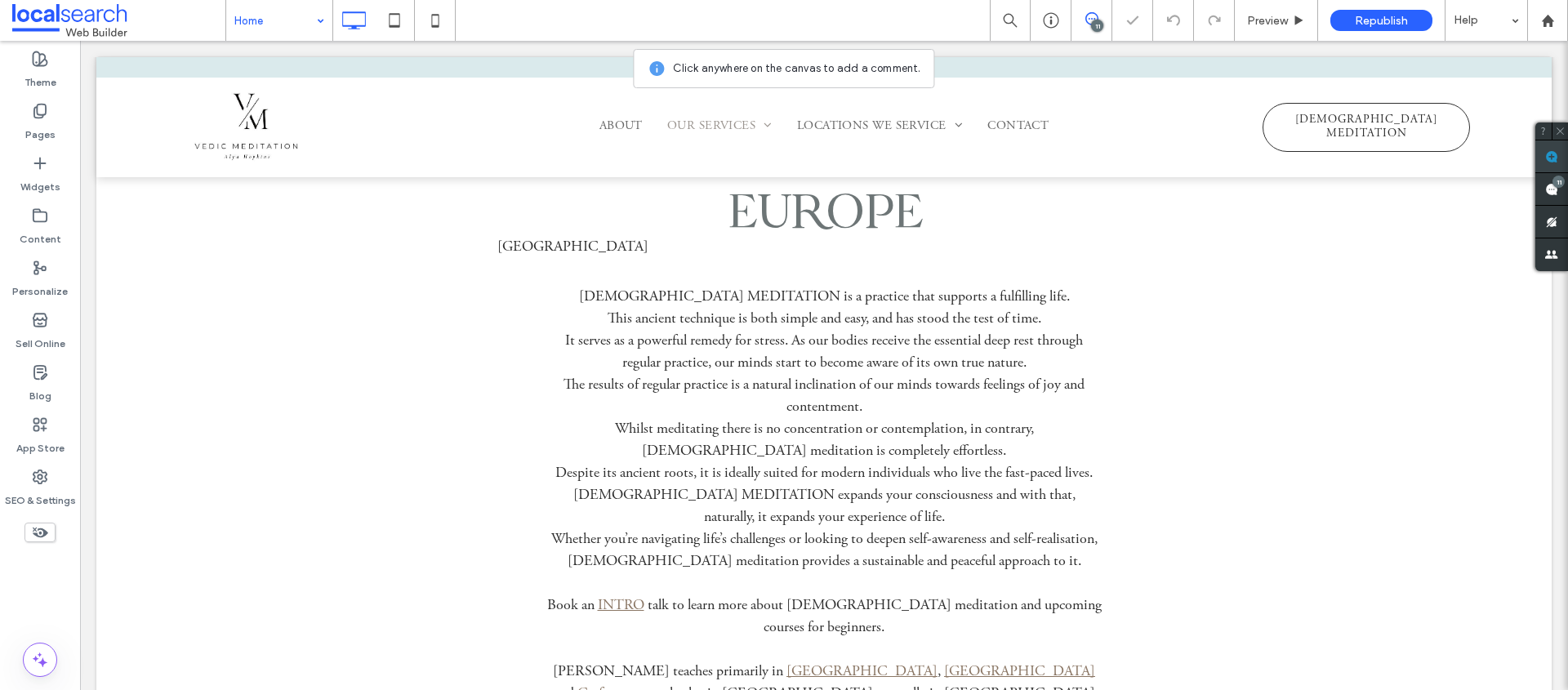
click at [1550, 156] on use at bounding box center [1552, 157] width 13 height 13
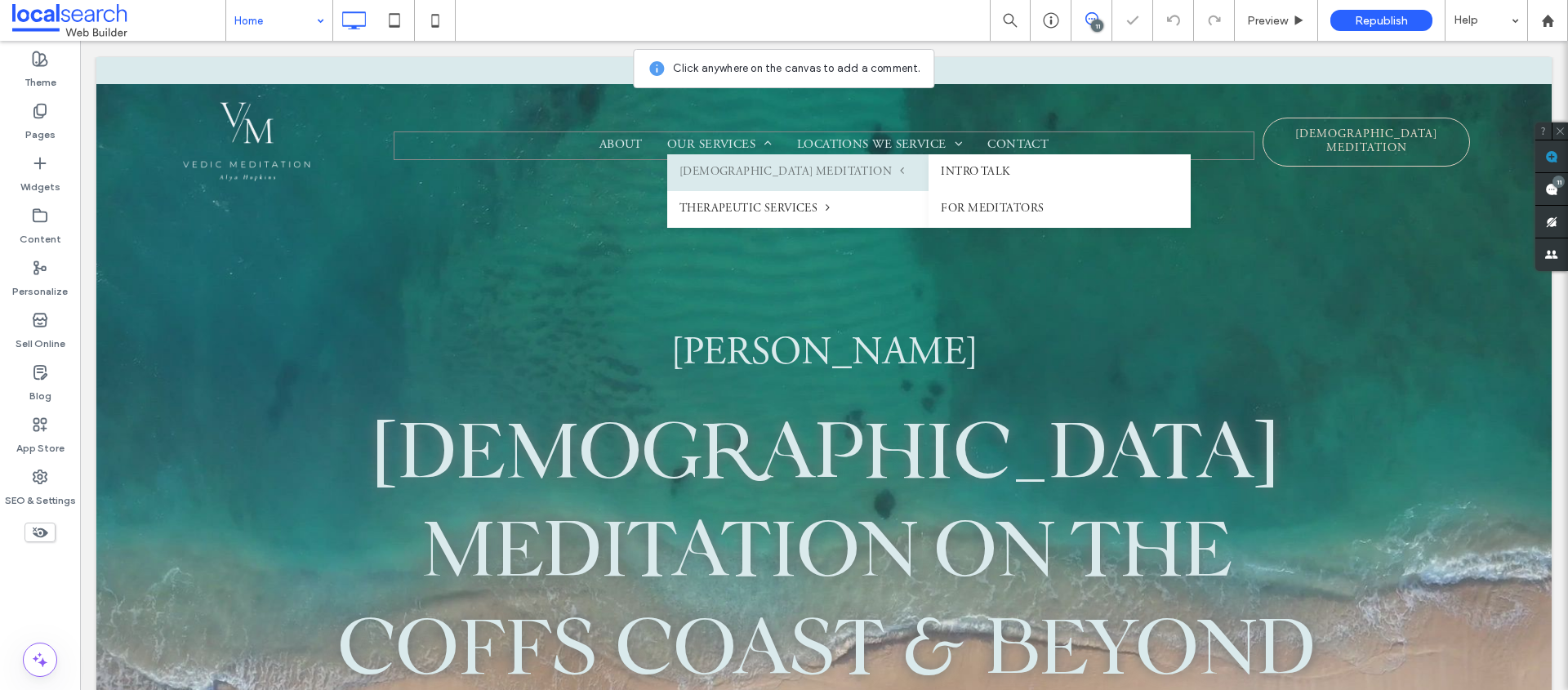
click at [768, 155] on link "Vedic Meditation" at bounding box center [798, 173] width 262 height 37
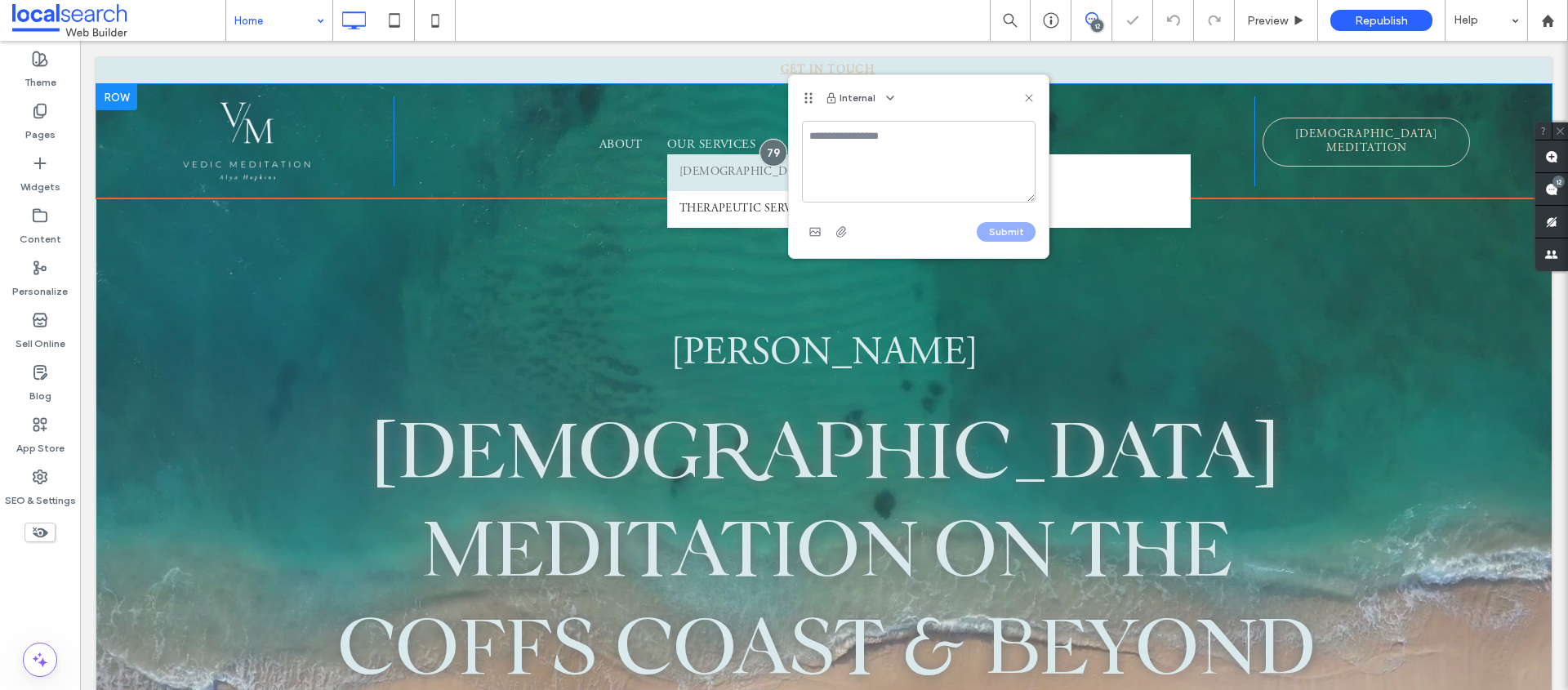
click at [864, 166] on textarea at bounding box center [919, 161] width 233 height 82
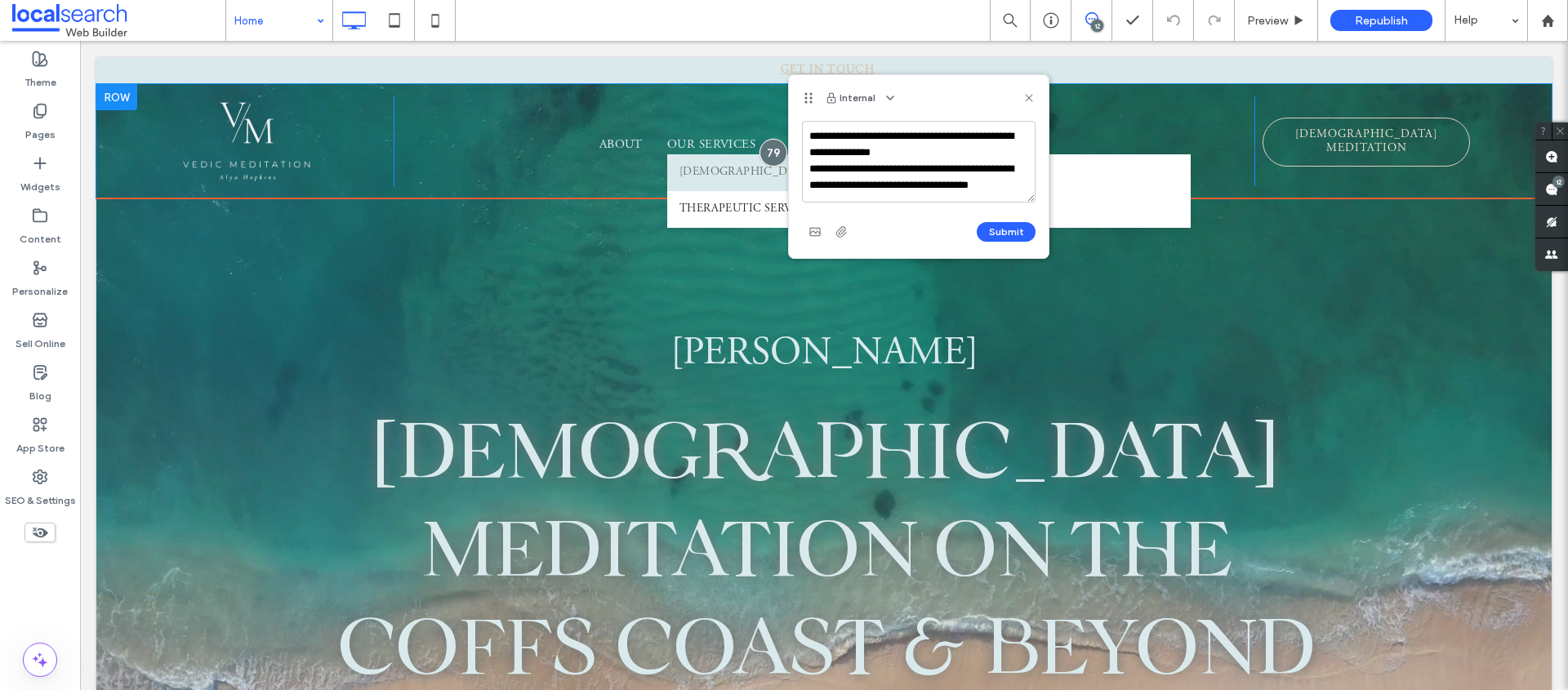
scroll to position [6, 0]
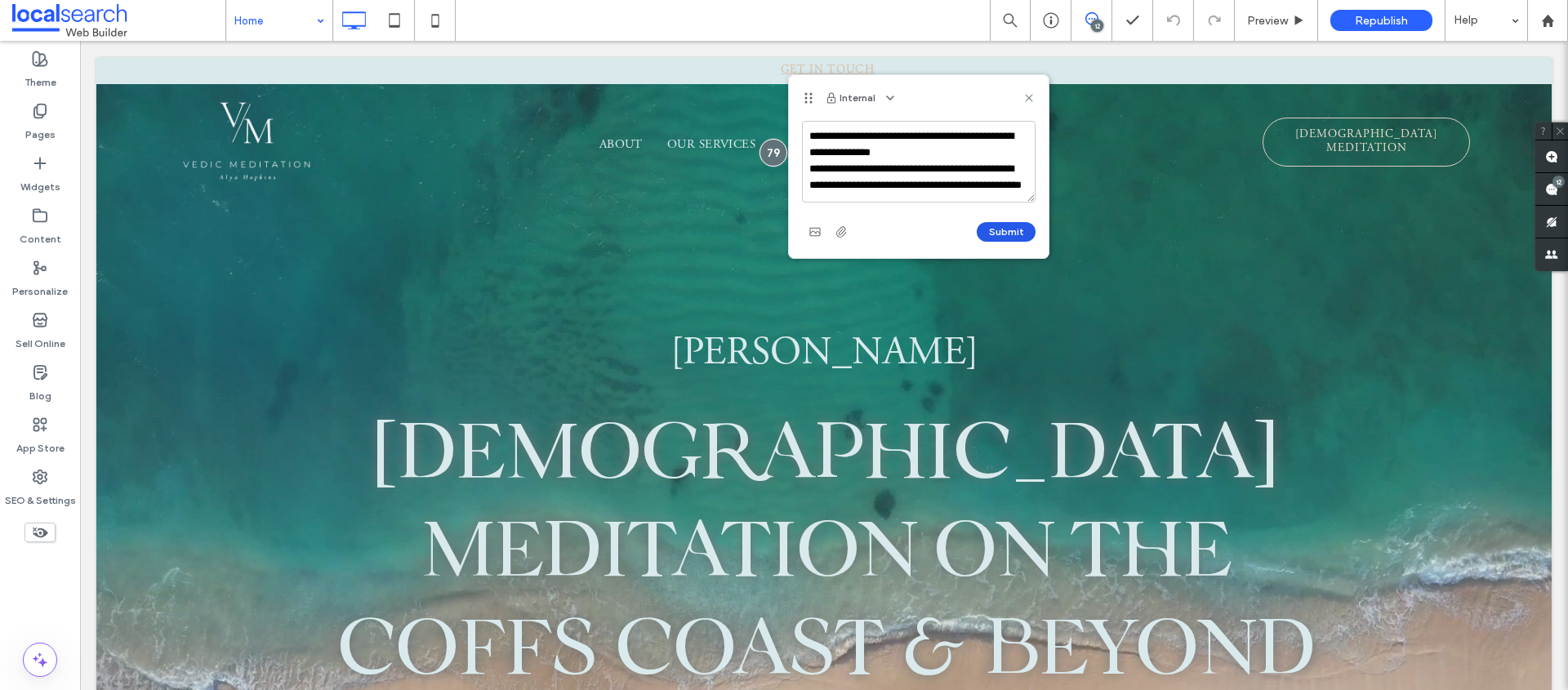
type textarea "**********"
click at [1012, 231] on button "Submit" at bounding box center [1007, 232] width 59 height 19
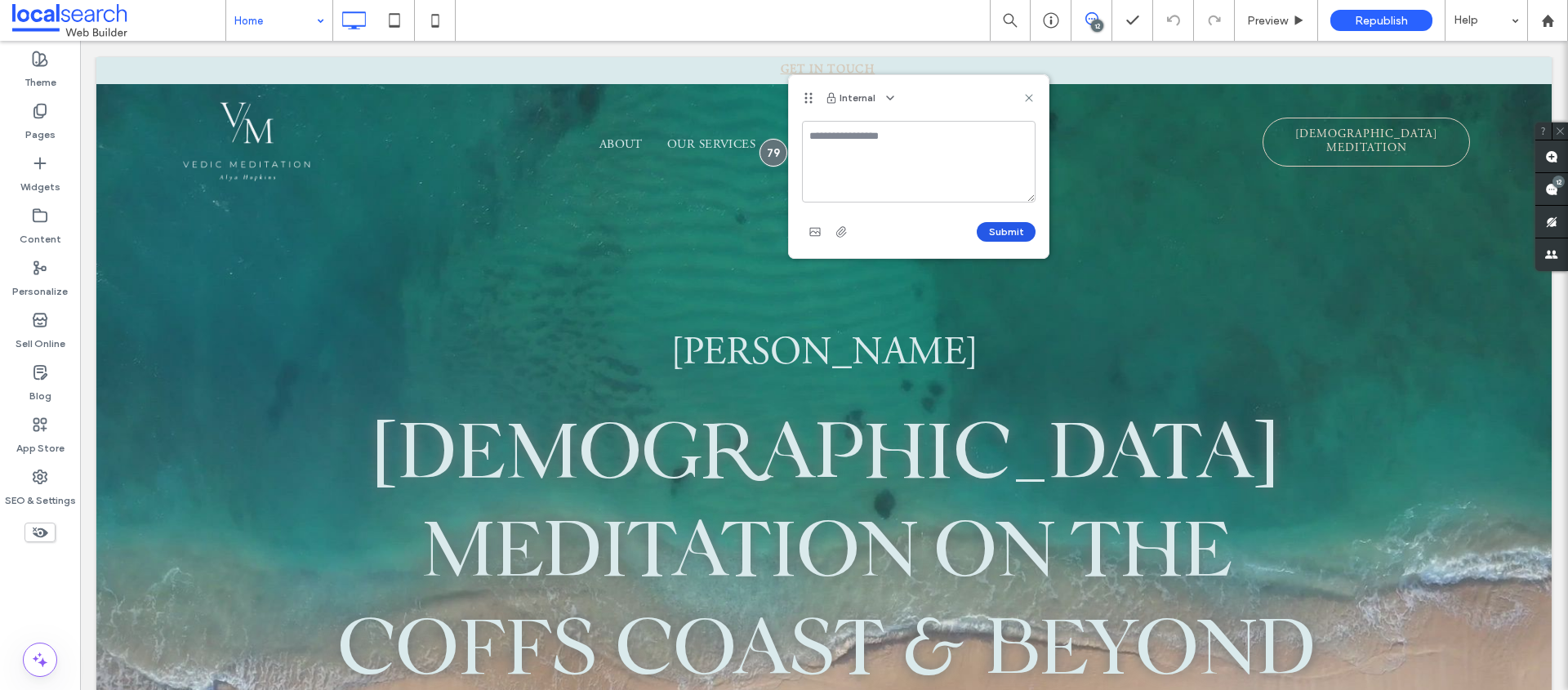
scroll to position [0, 0]
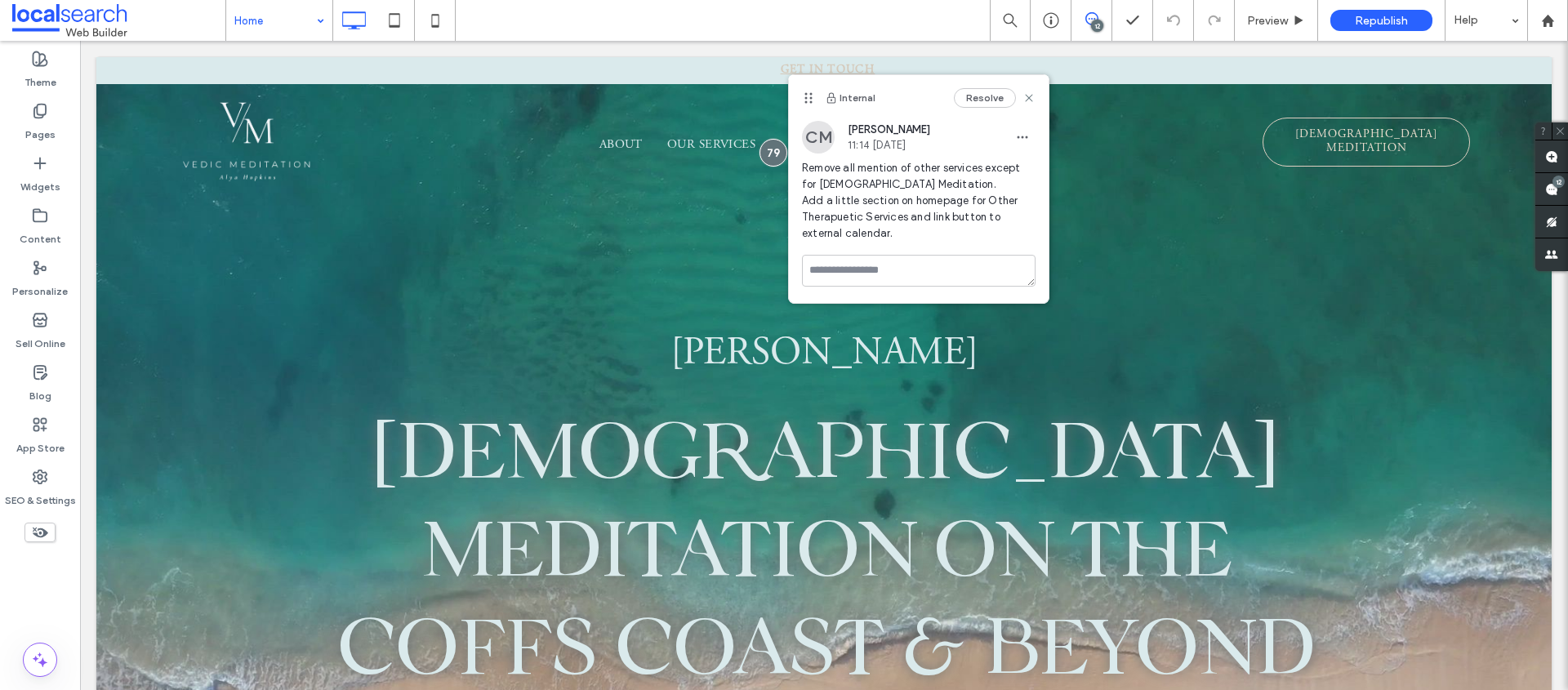
click at [1107, 254] on div "Alya Hopkins Vedic Meditation on the Coffs Coast & Beyond 5.0 15 reviews Contac…" at bounding box center [824, 473] width 1456 height 833
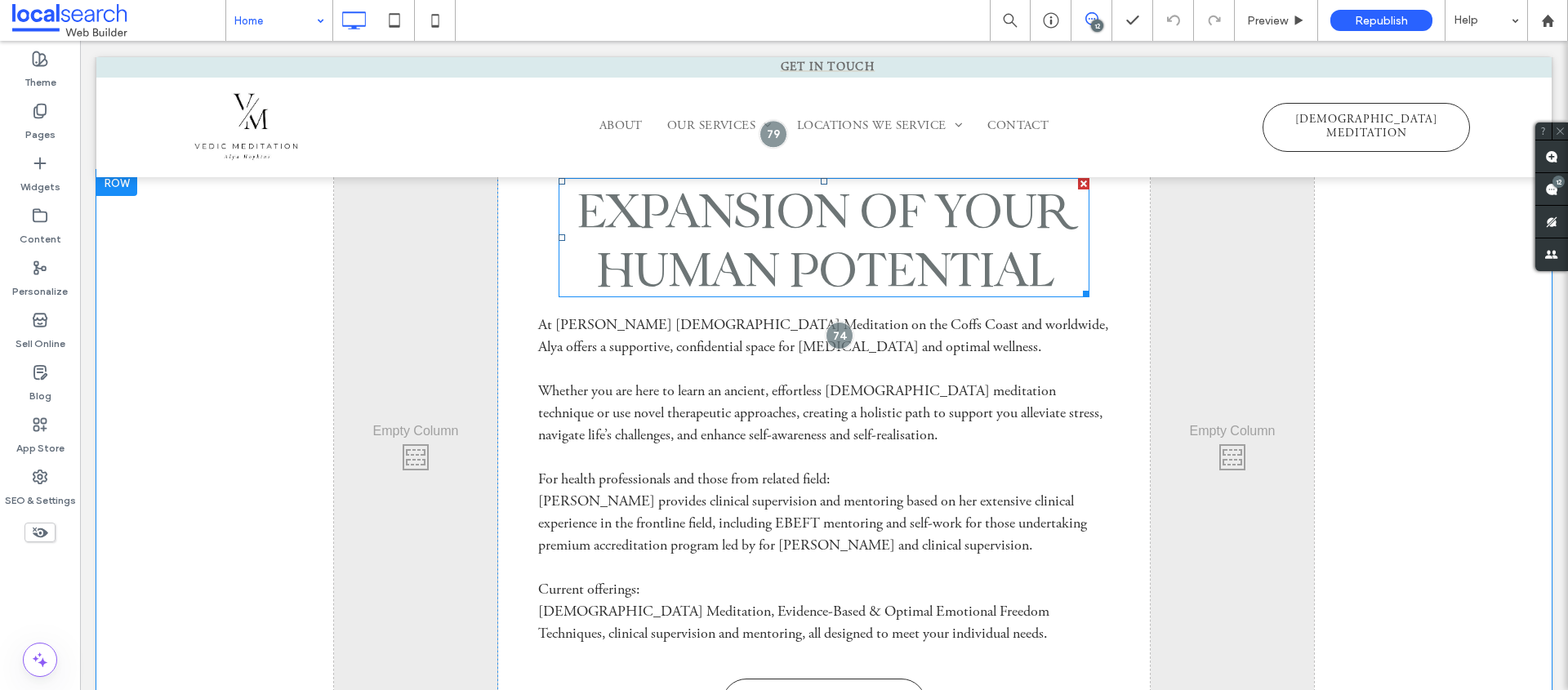
scroll to position [1561, 0]
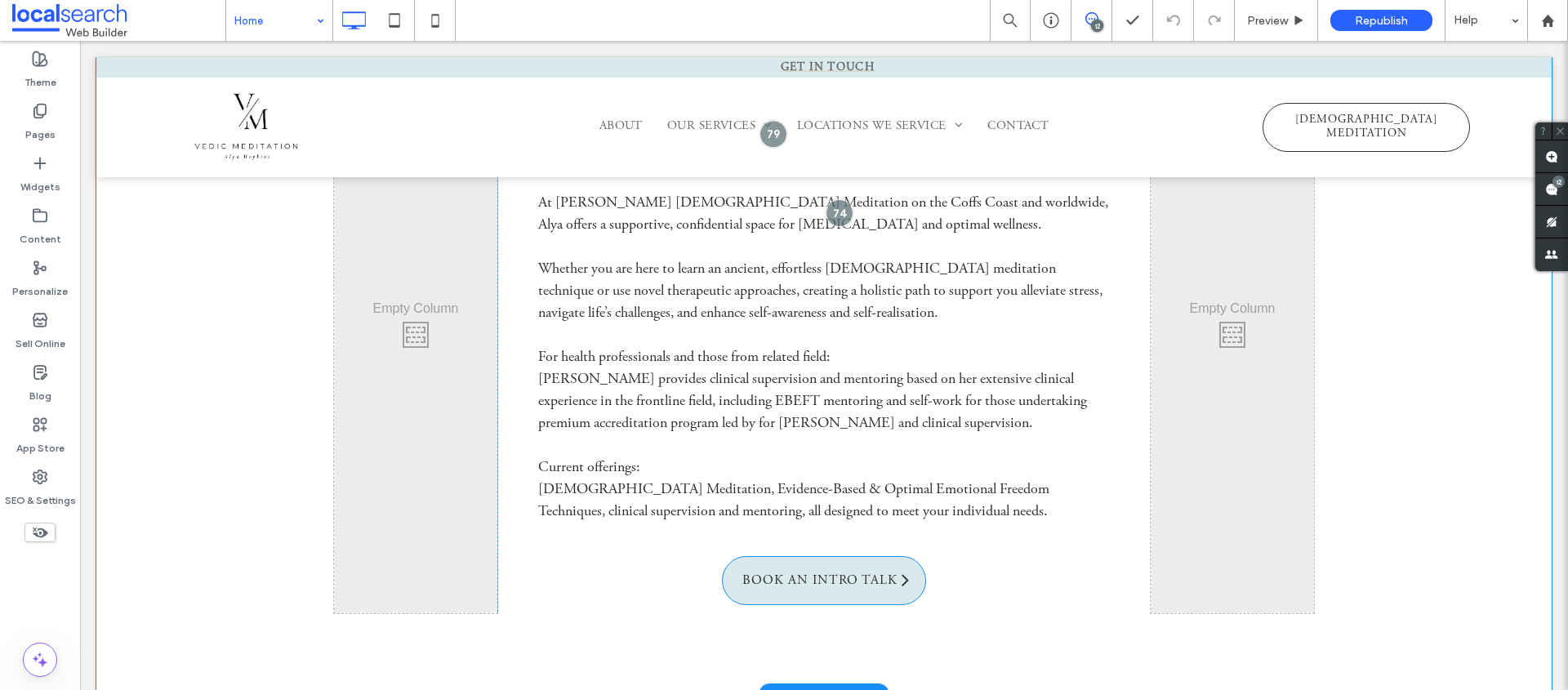
click at [789, 572] on span "BOOK AN INTRO TALK" at bounding box center [820, 581] width 167 height 32
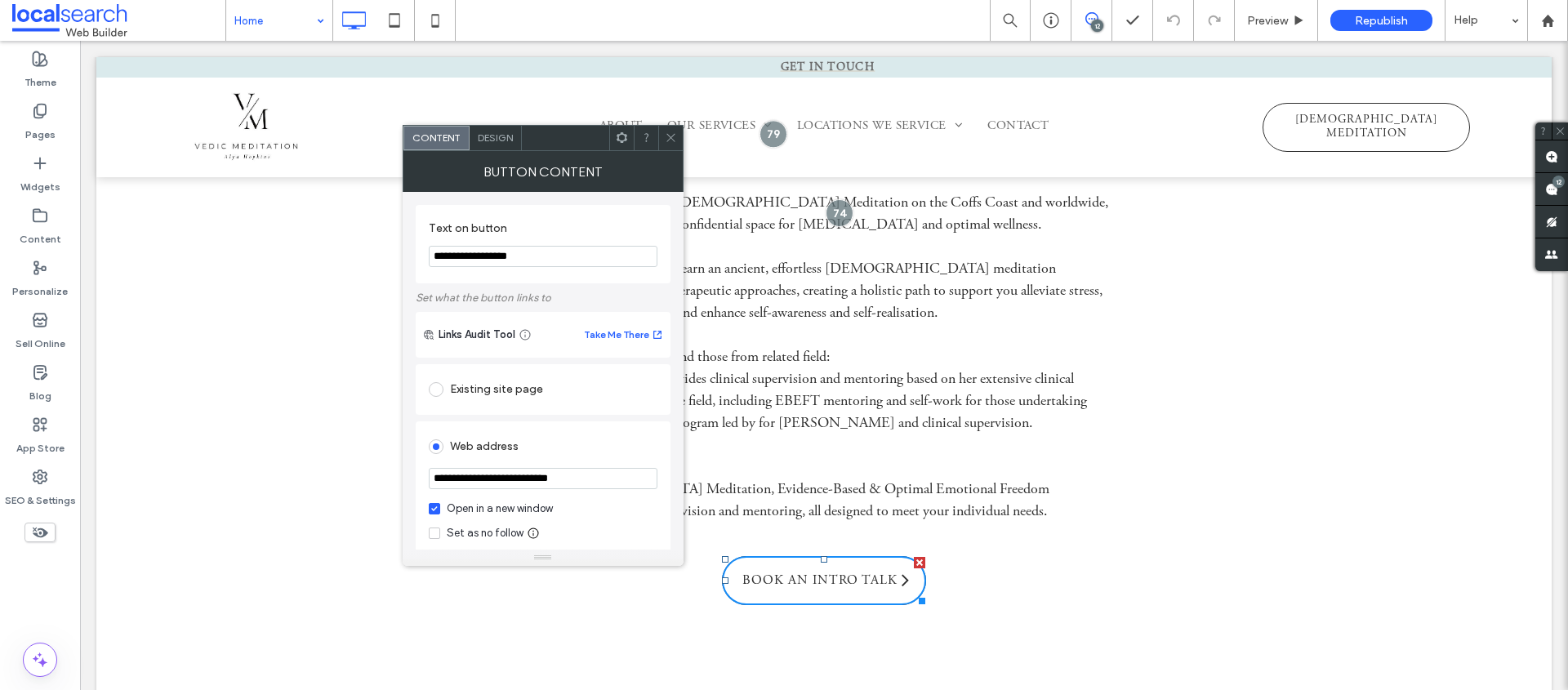
click at [521, 475] on input "**********" at bounding box center [543, 478] width 228 height 21
click at [1176, 292] on div "Click To Paste" at bounding box center [1232, 330] width 163 height 566
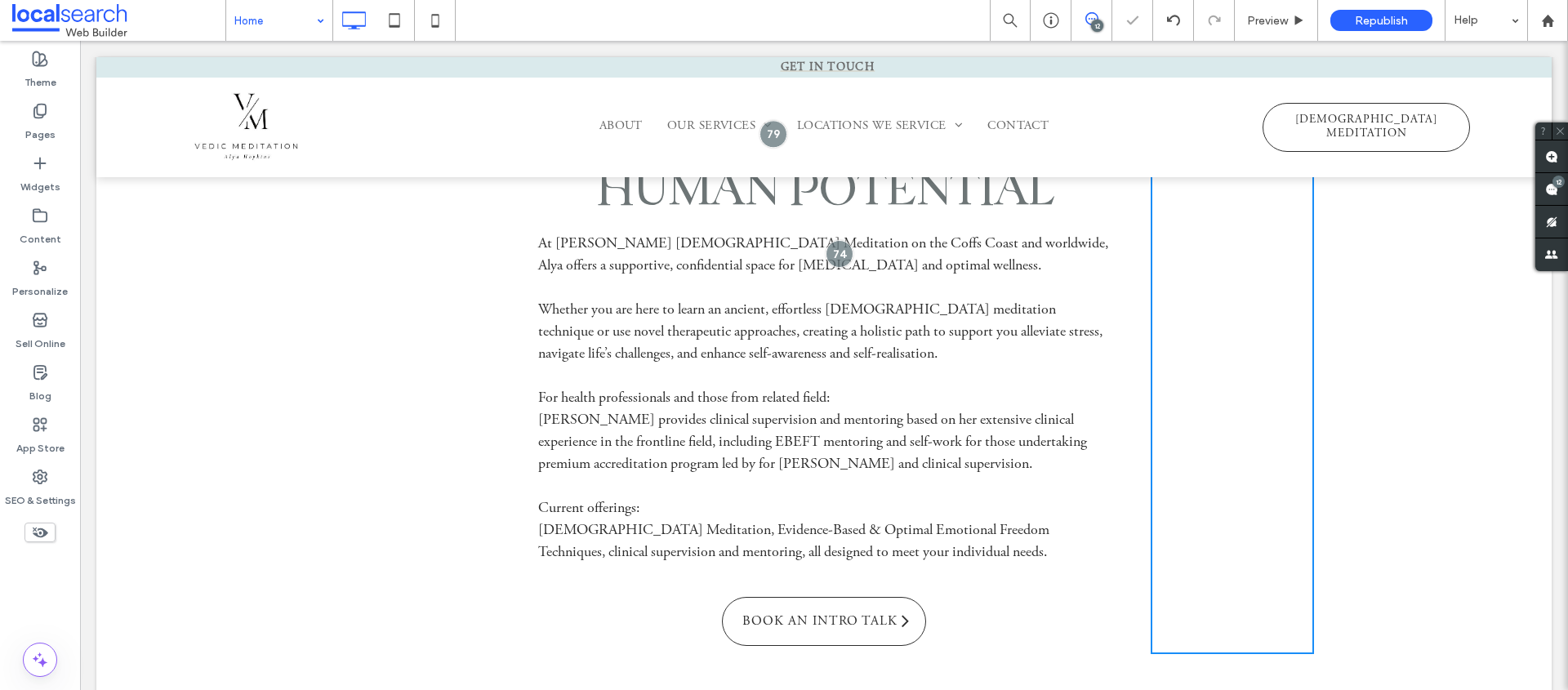
scroll to position [1386, 0]
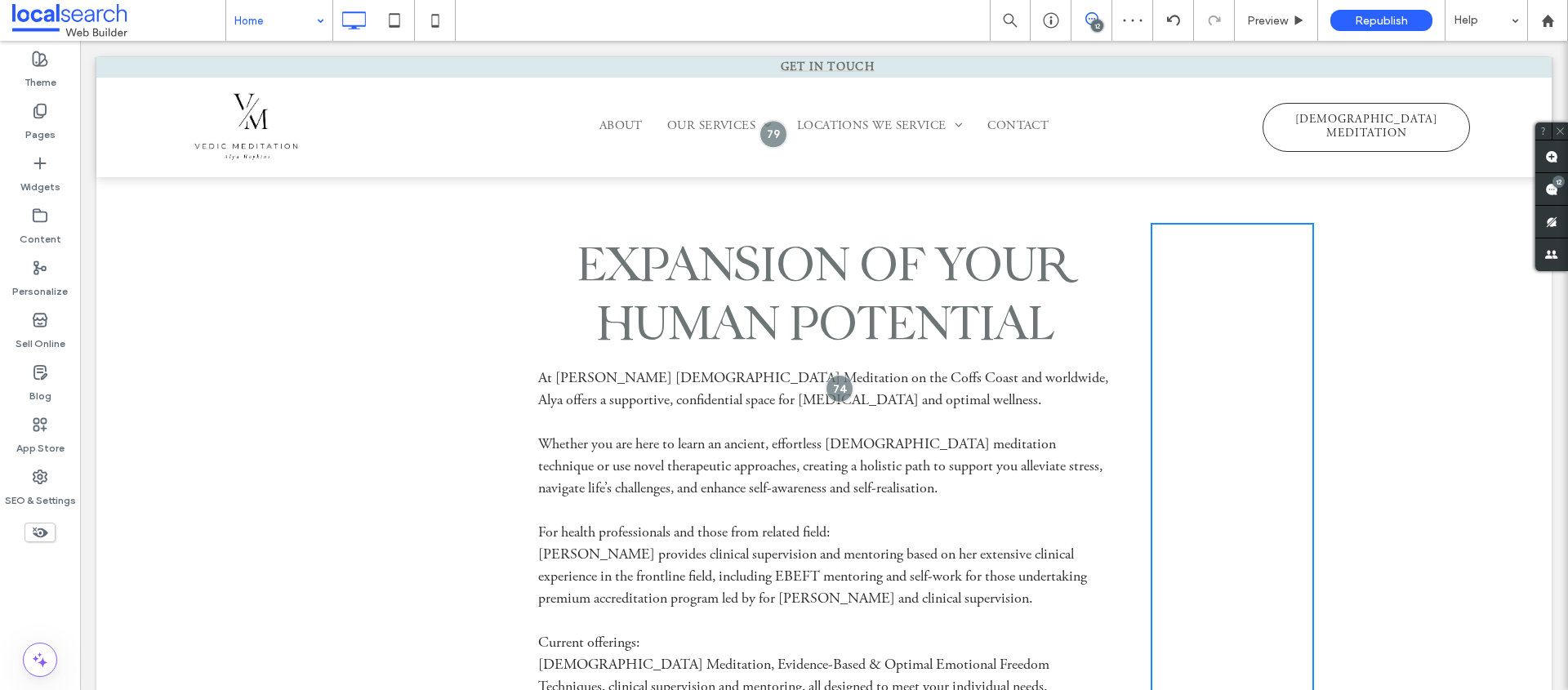
click at [764, 23] on div "Home 12 Preview Republish Help" at bounding box center [896, 20] width 1343 height 41
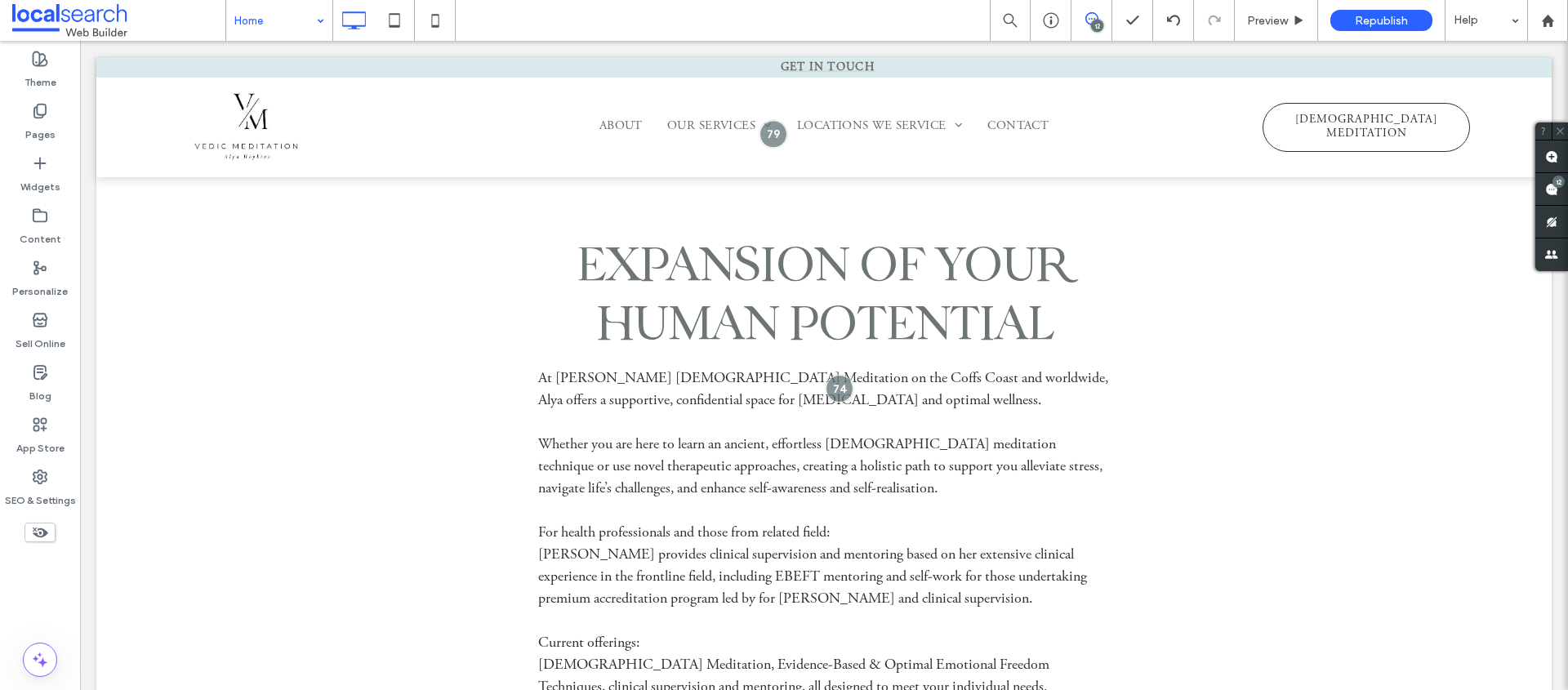
click at [725, 18] on div "Home 12 Preview Republish Help" at bounding box center [896, 20] width 1343 height 41
click at [798, 23] on div "Home 12 Preview Republish Help" at bounding box center [896, 20] width 1343 height 41
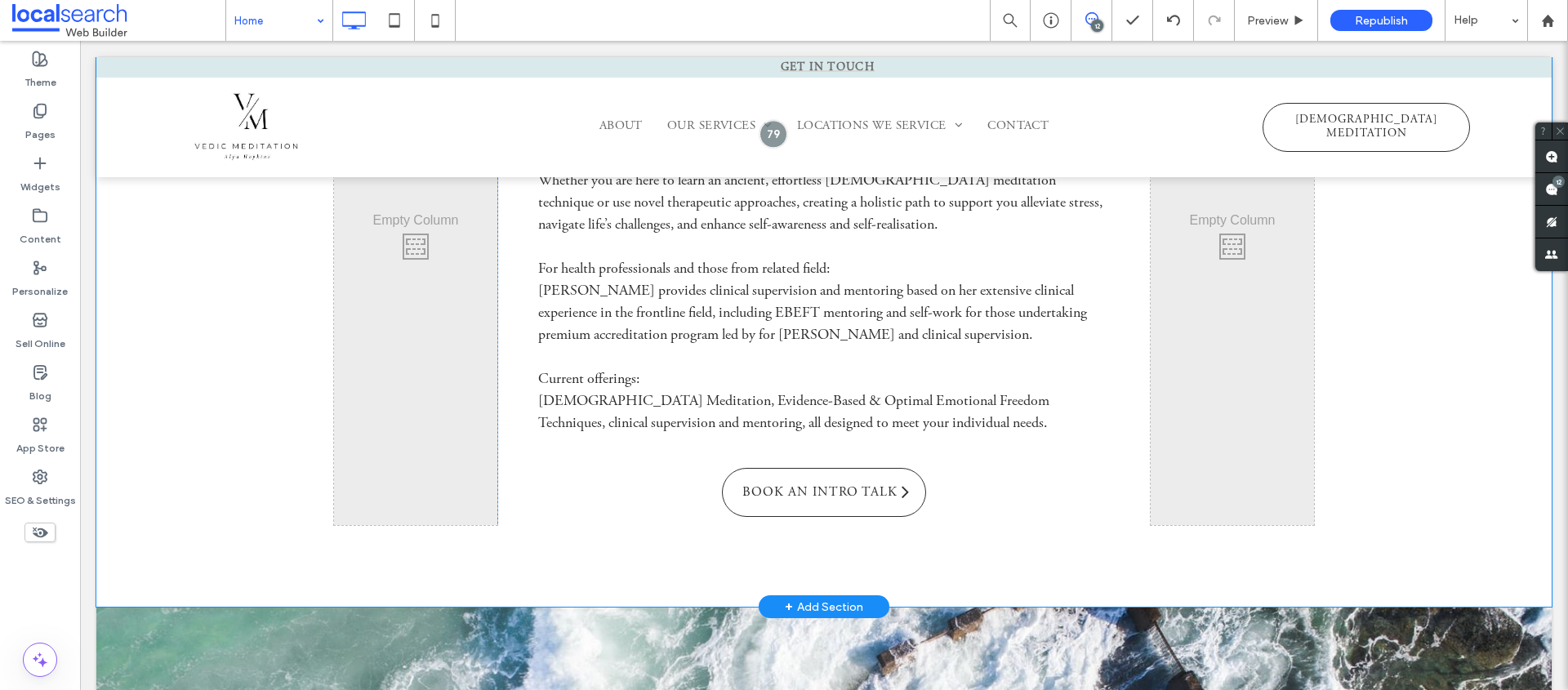
scroll to position [1383, 0]
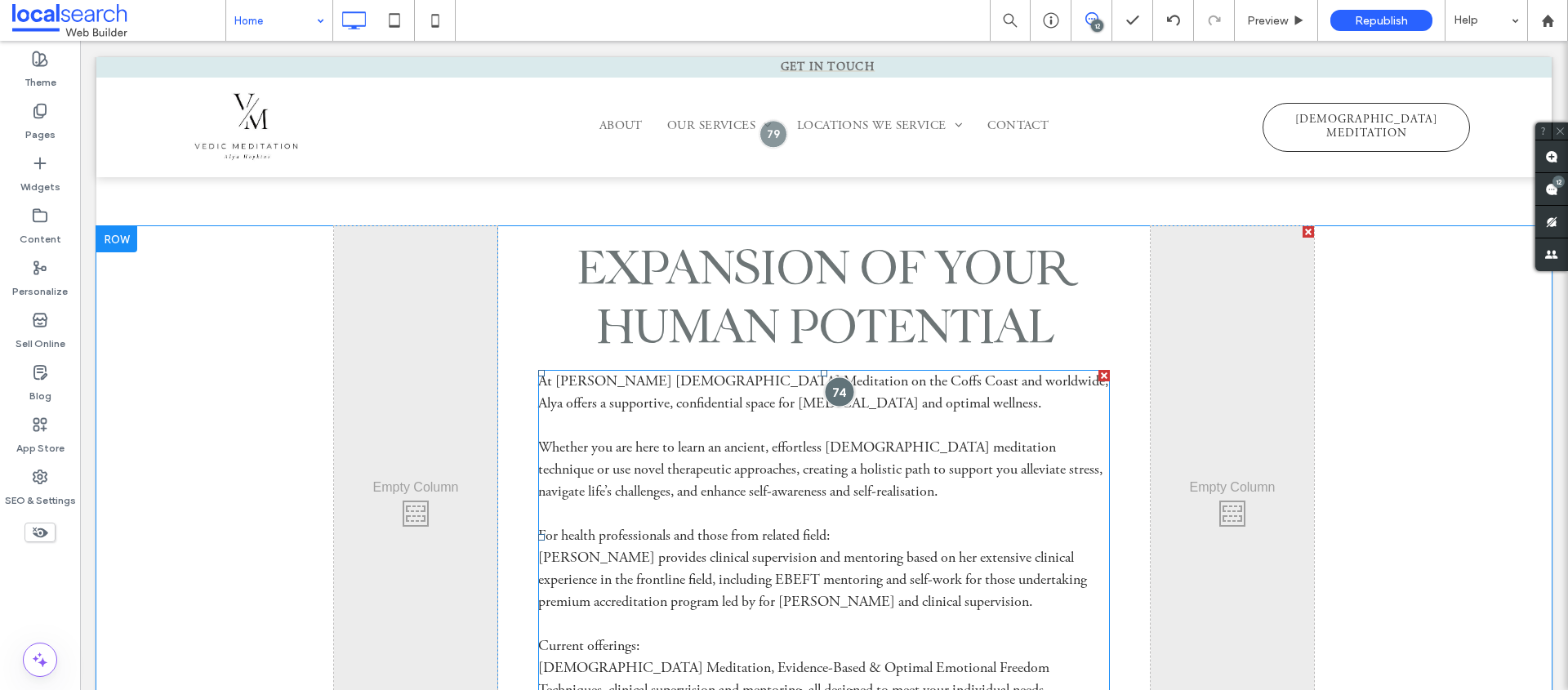
click at [833, 396] on div at bounding box center [840, 391] width 30 height 30
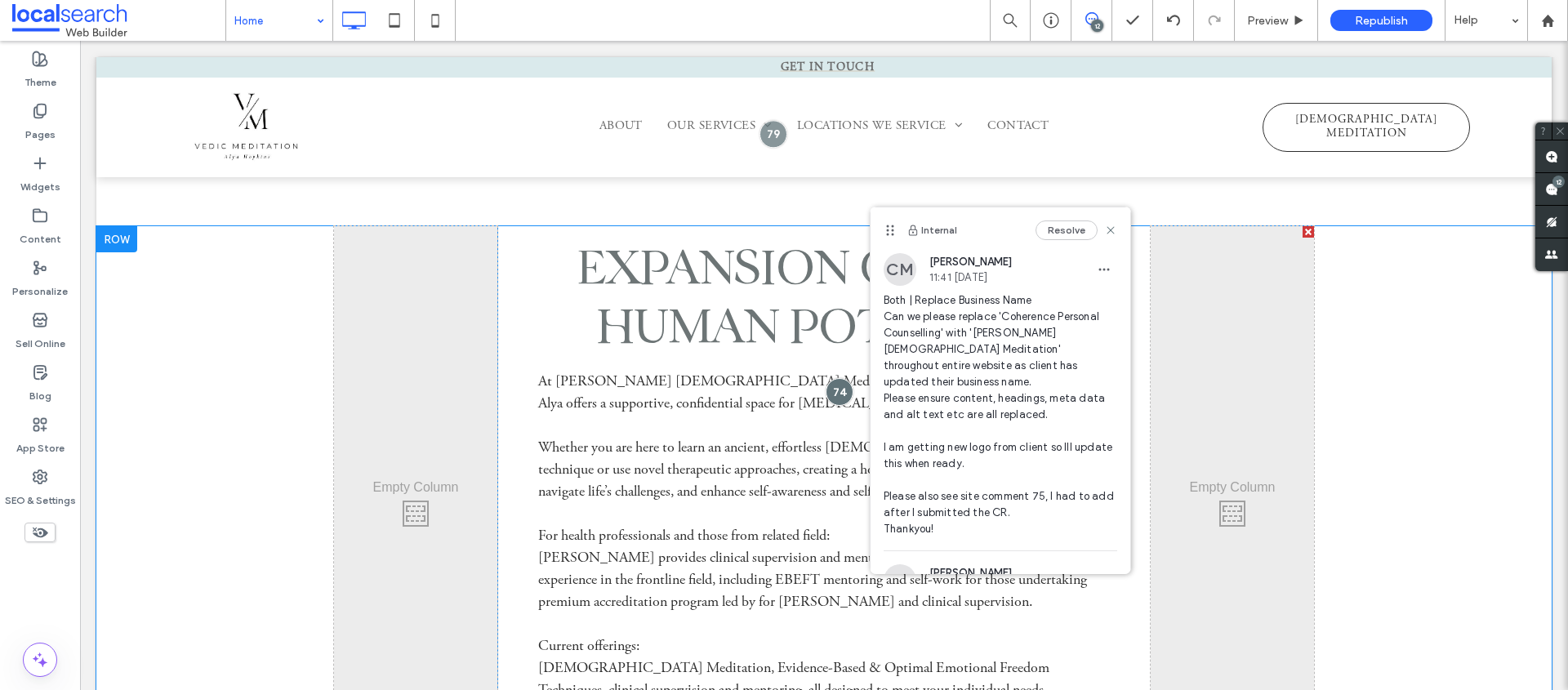
click at [1316, 406] on div "Click To Paste expansion of your human potential At Alya Hopkins Vedic Meditati…" at bounding box center [824, 549] width 1456 height 647
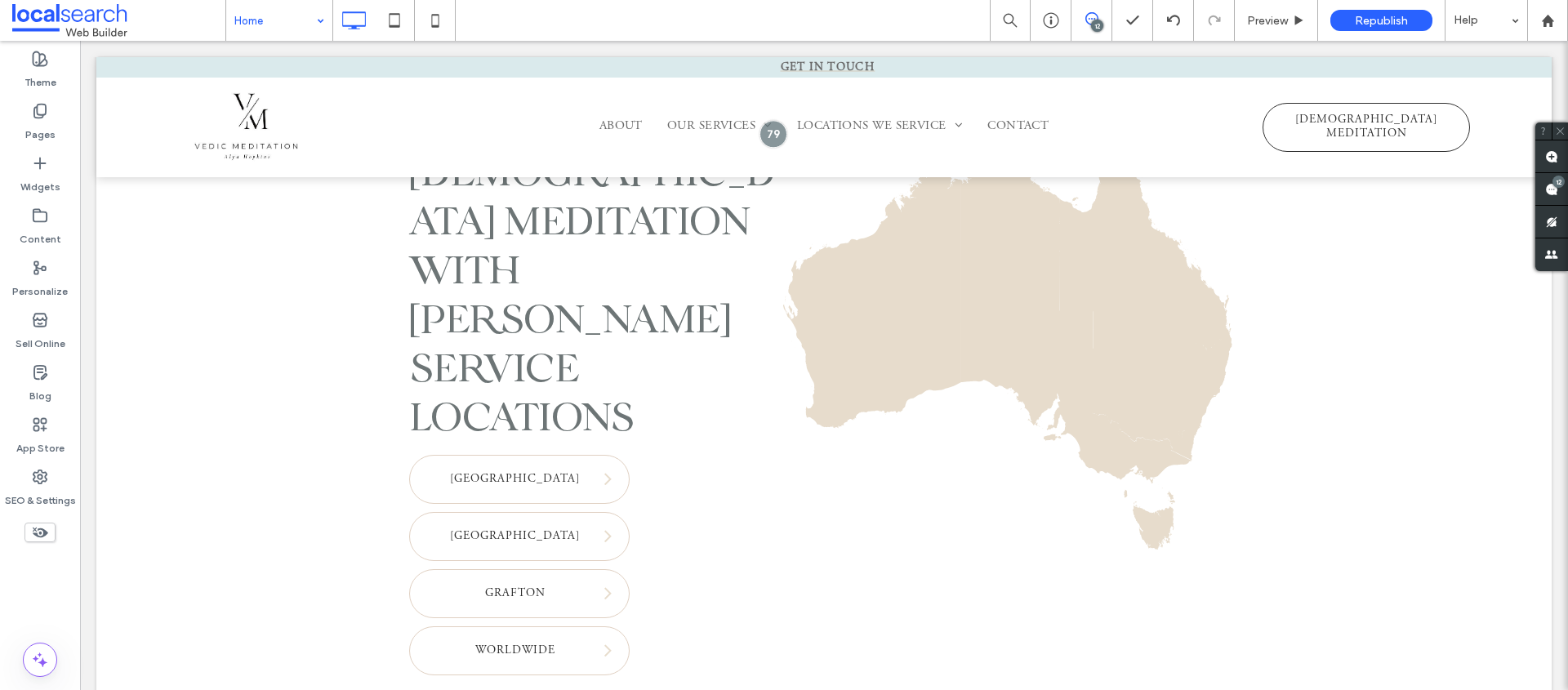
scroll to position [4536, 0]
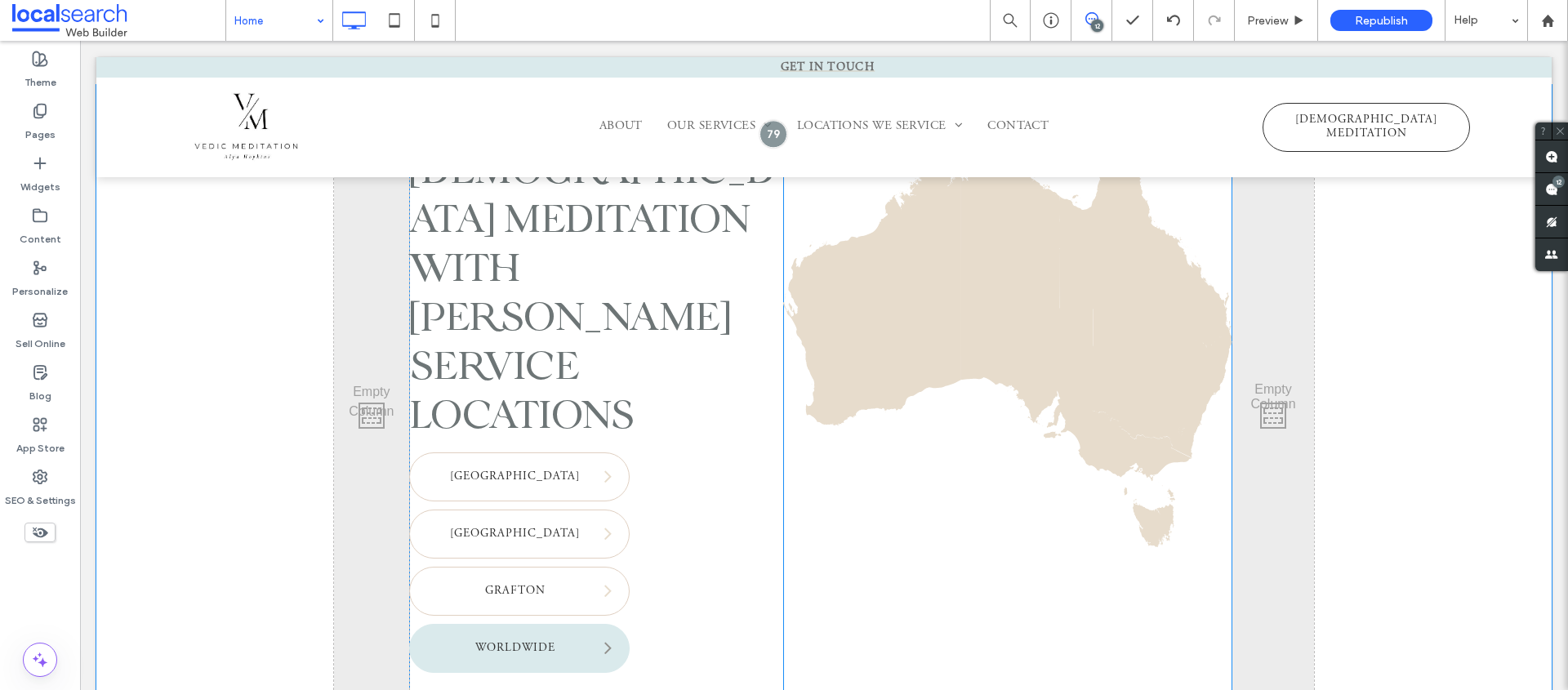
click at [522, 634] on span "Worldwide" at bounding box center [515, 649] width 91 height 30
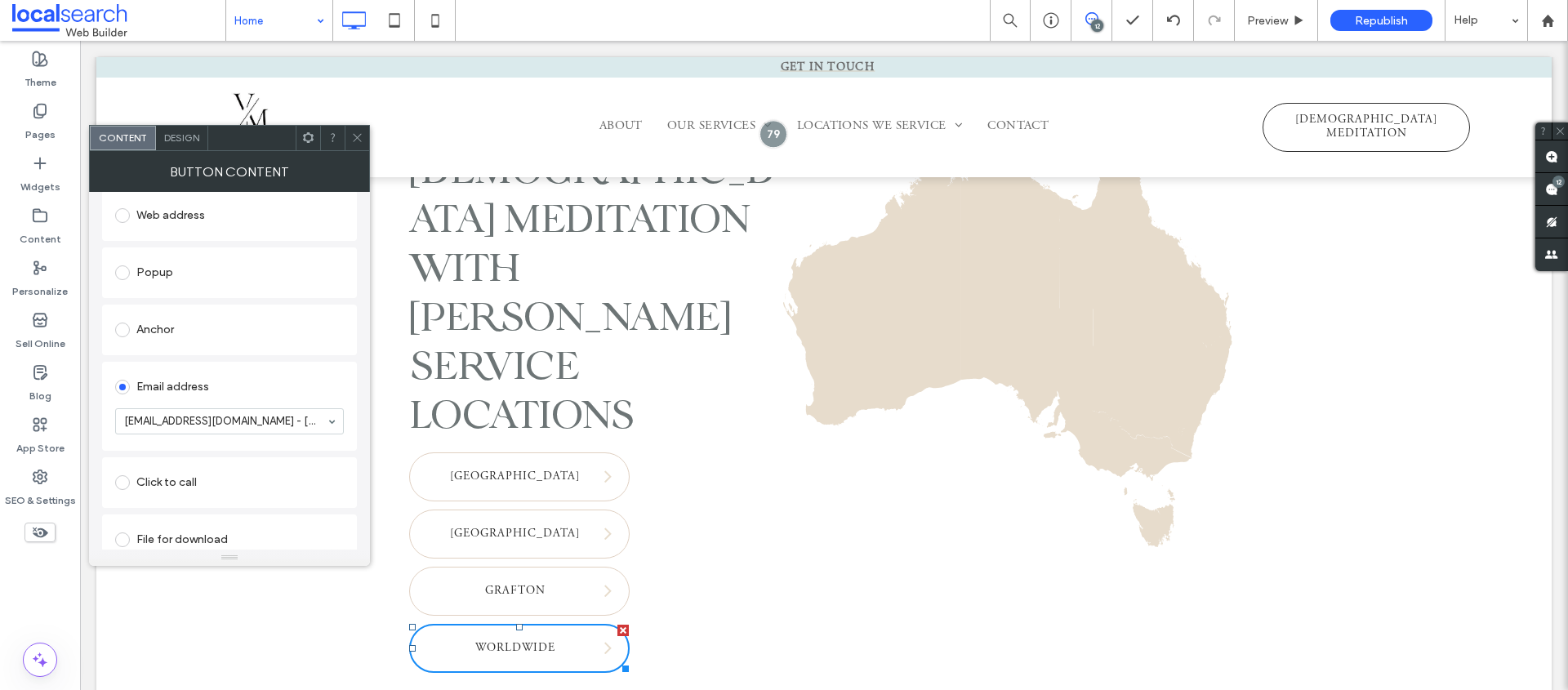
scroll to position [248, 0]
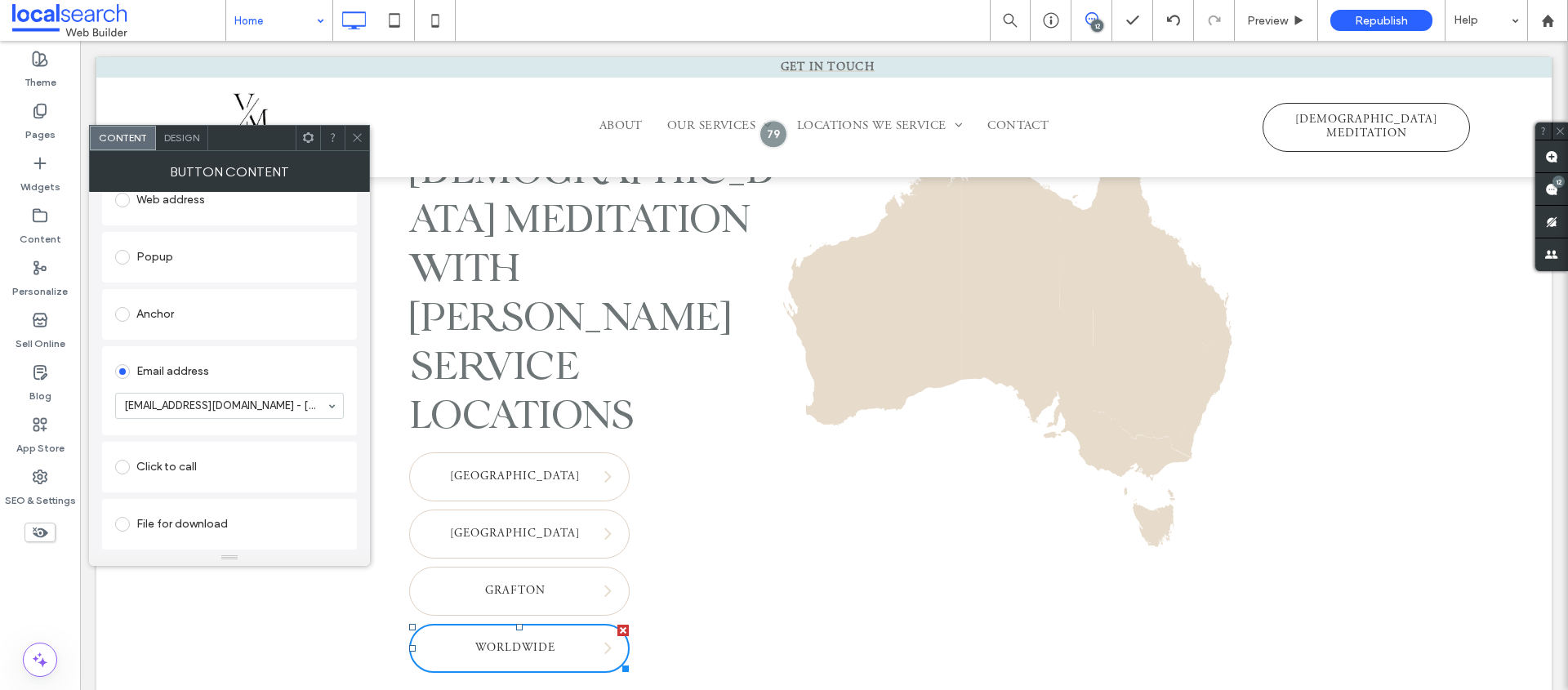
click at [361, 135] on icon at bounding box center [357, 137] width 13 height 13
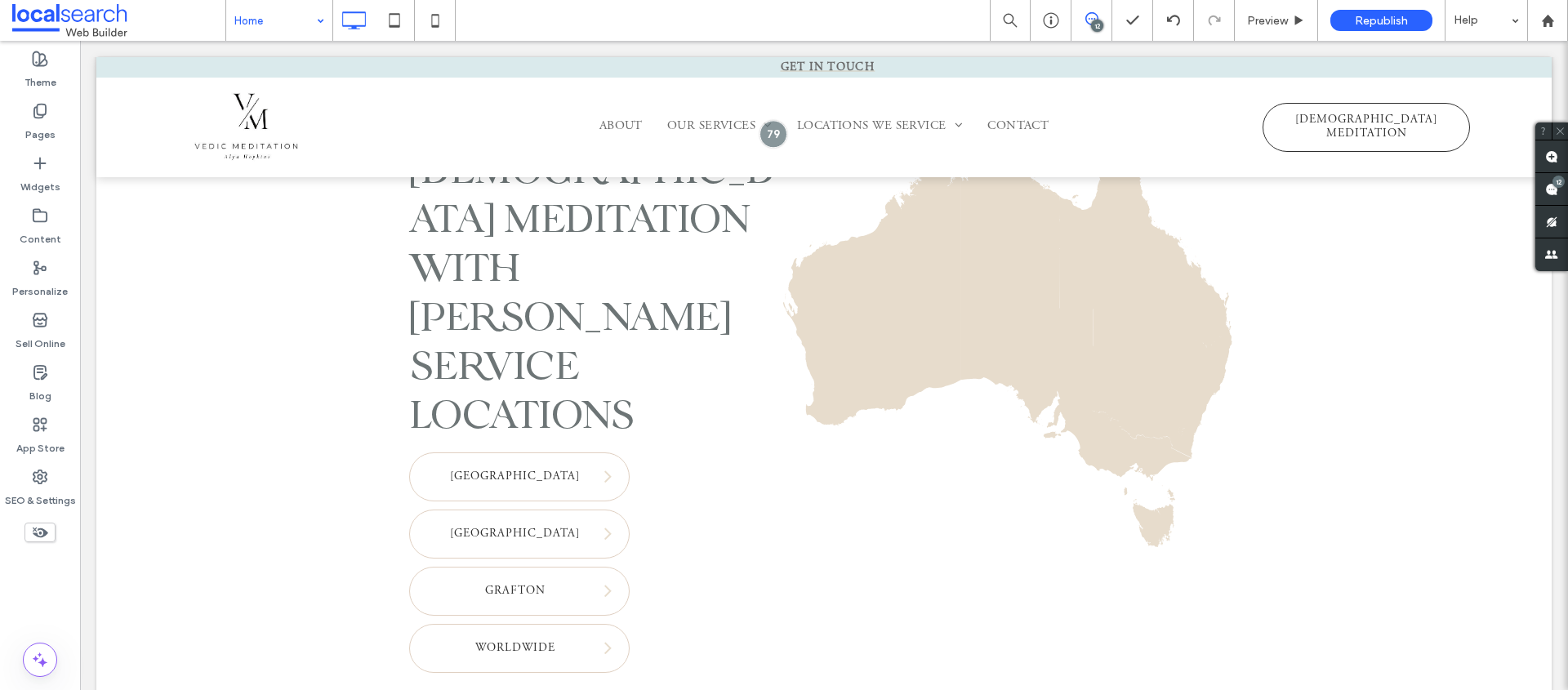
click at [679, 26] on div "Home 12 Preview Republish Help" at bounding box center [896, 20] width 1343 height 41
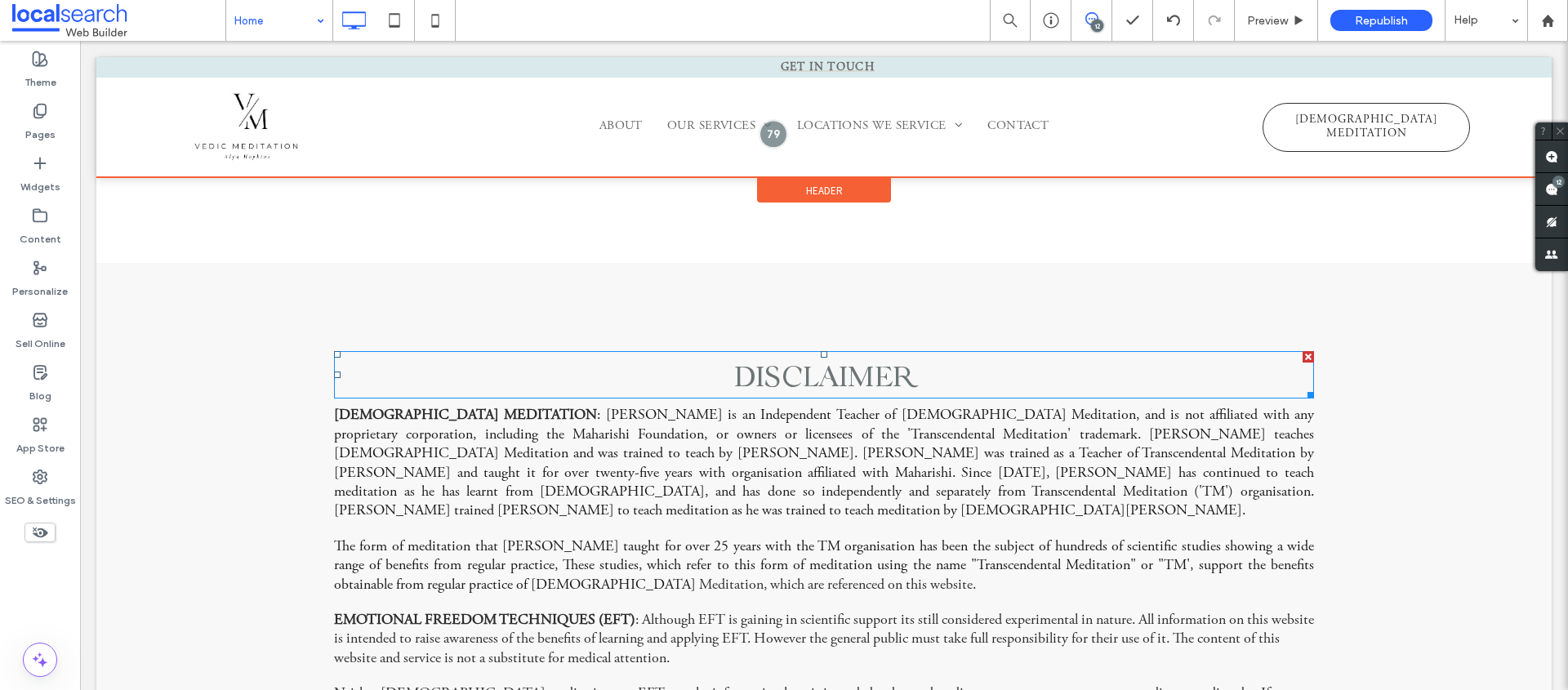
scroll to position [4720, 0]
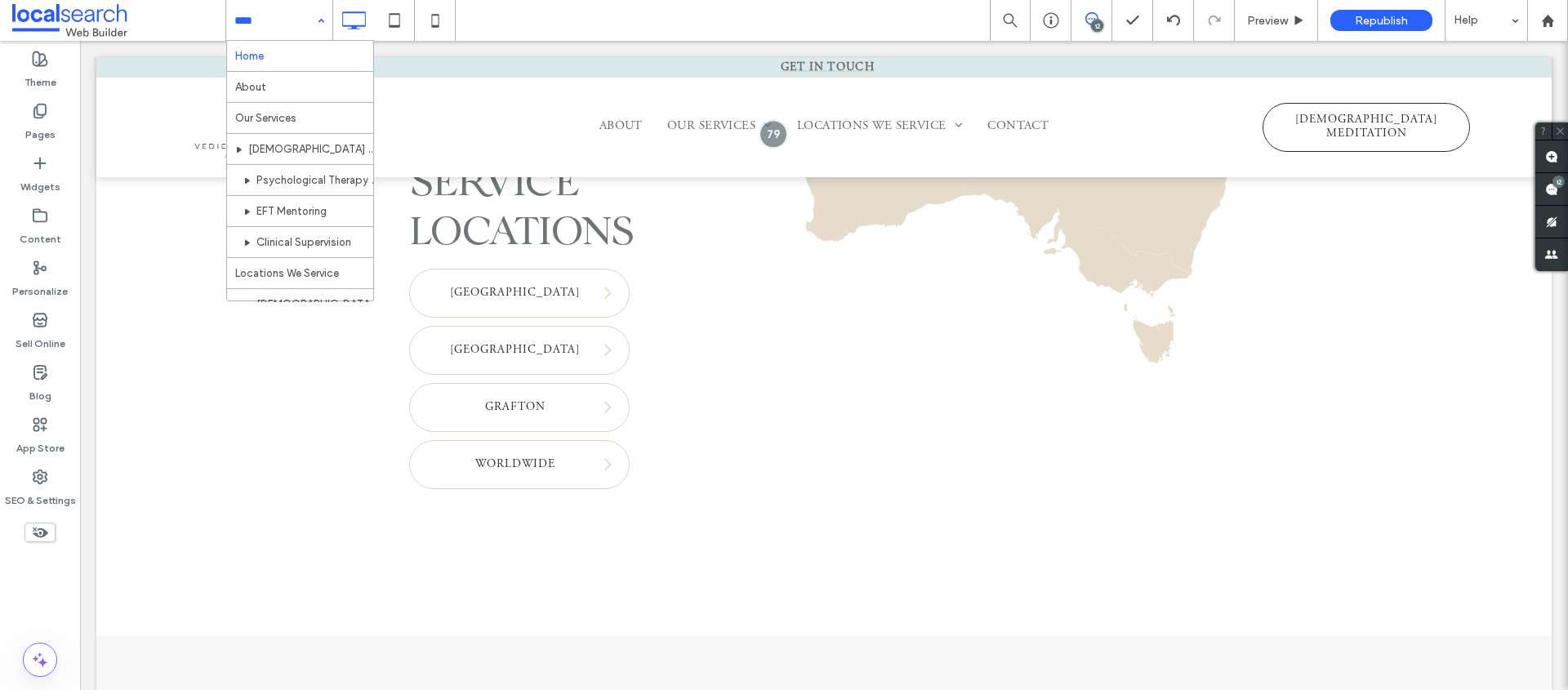
click at [498, 13] on div "Home About Our Services Vedic Meditation Psychological Therapy & EFT Tapping EF…" at bounding box center [896, 20] width 1343 height 41
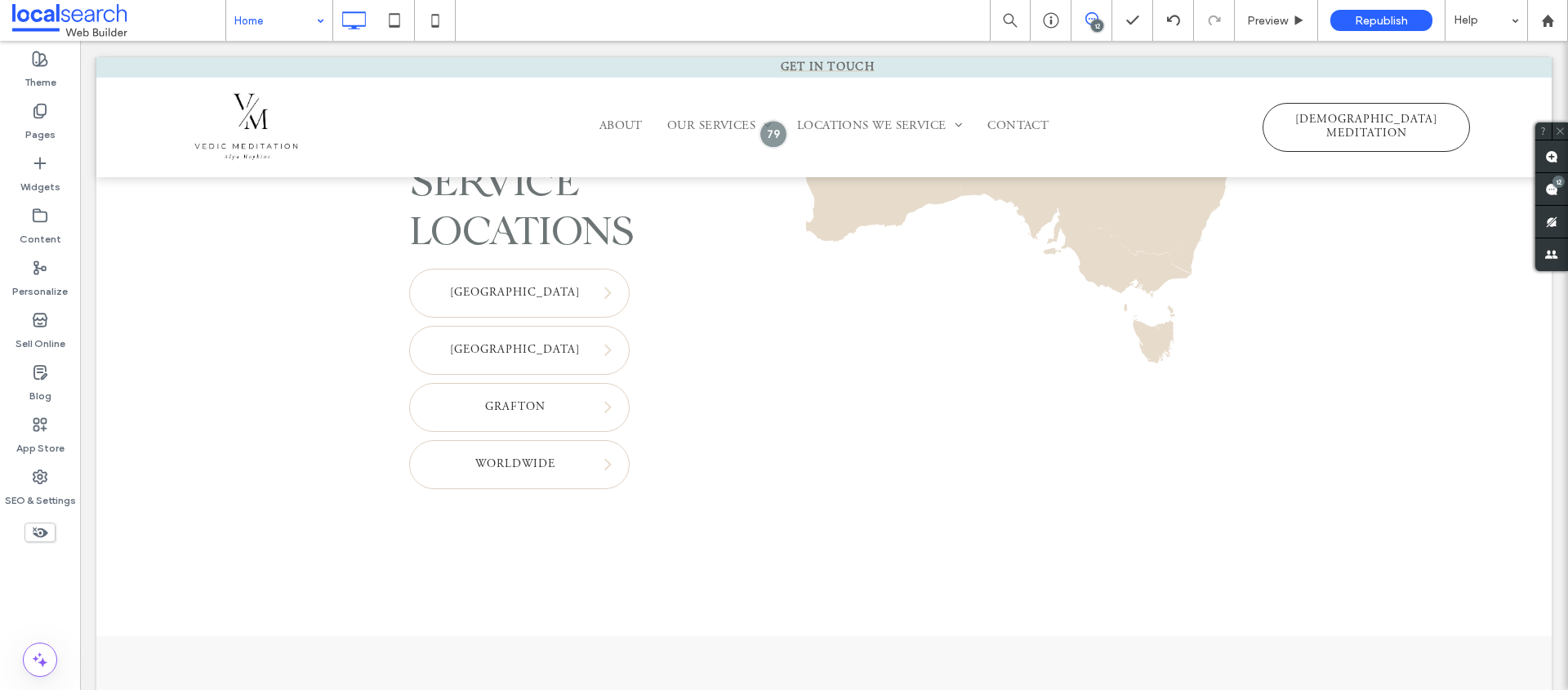
click at [751, 7] on div "Home 12 Preview Republish Help" at bounding box center [896, 20] width 1343 height 41
click at [1264, 24] on span "Preview" at bounding box center [1268, 21] width 41 height 14
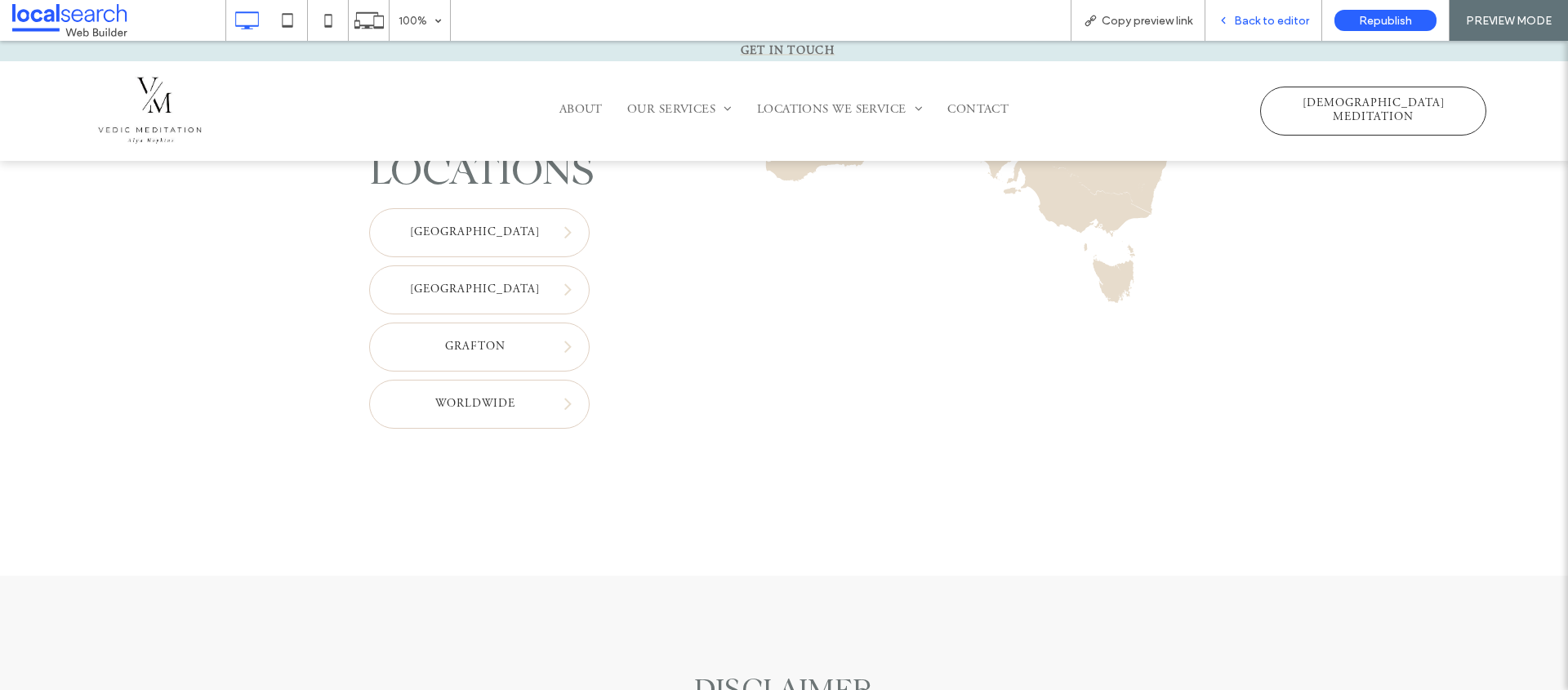
click at [1269, 28] on div "Back to editor" at bounding box center [1264, 20] width 117 height 41
click at [1280, 17] on span "Back to editor" at bounding box center [1272, 21] width 75 height 14
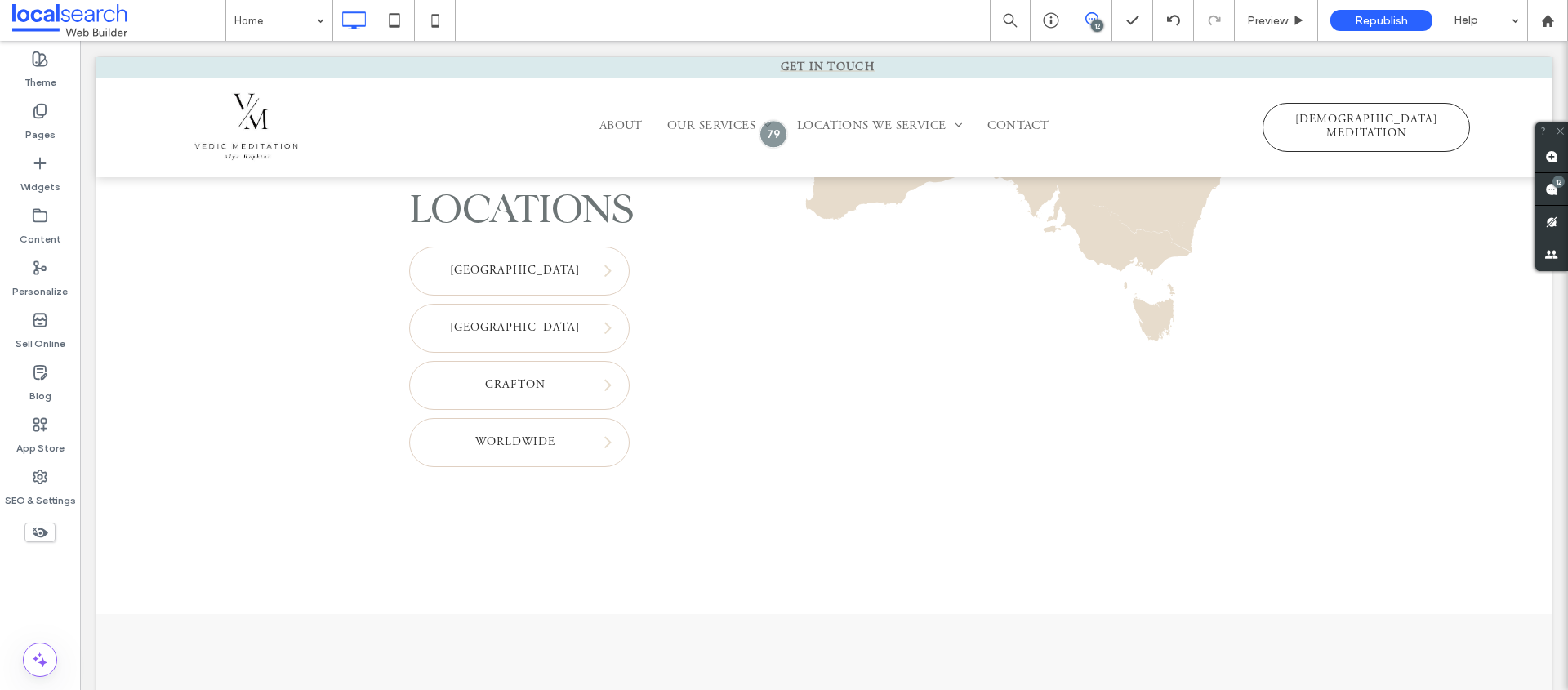
scroll to position [4764, 0]
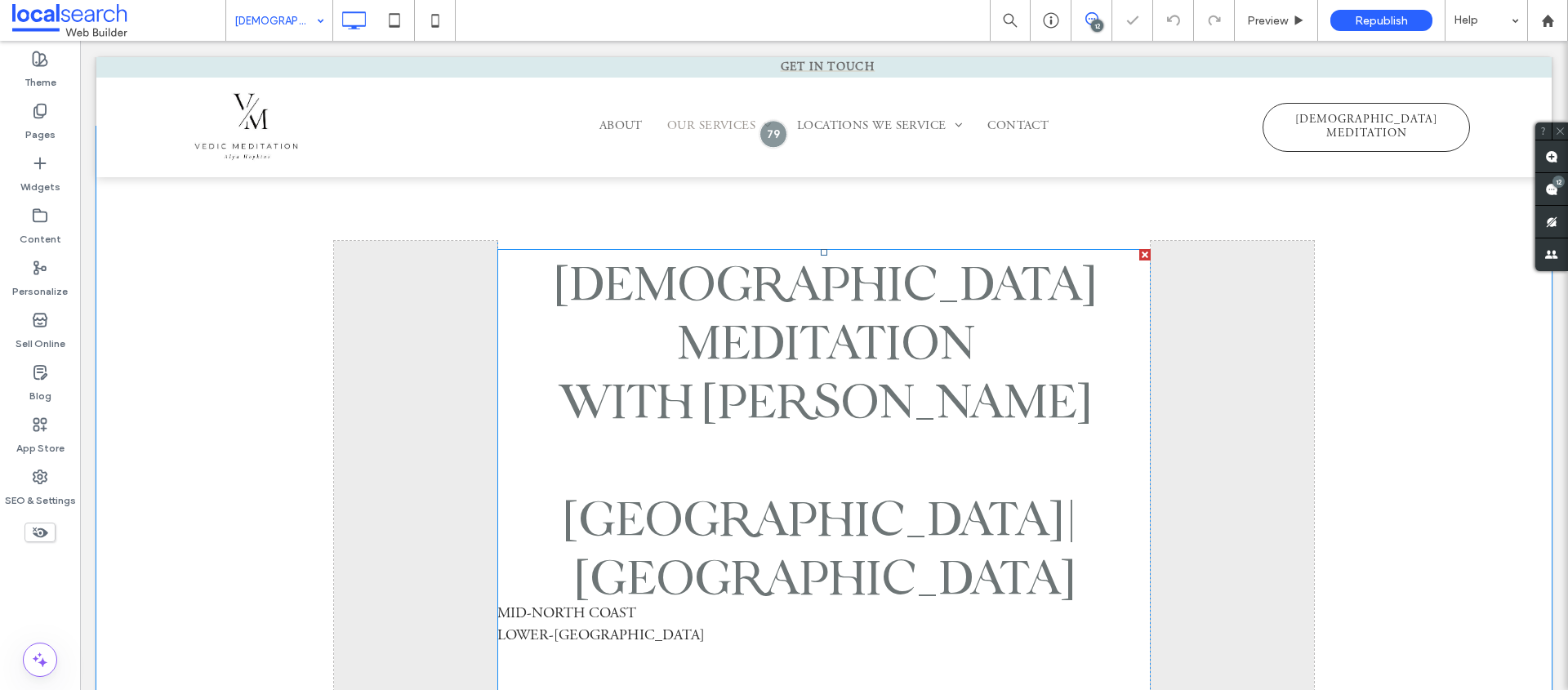
scroll to position [544, 0]
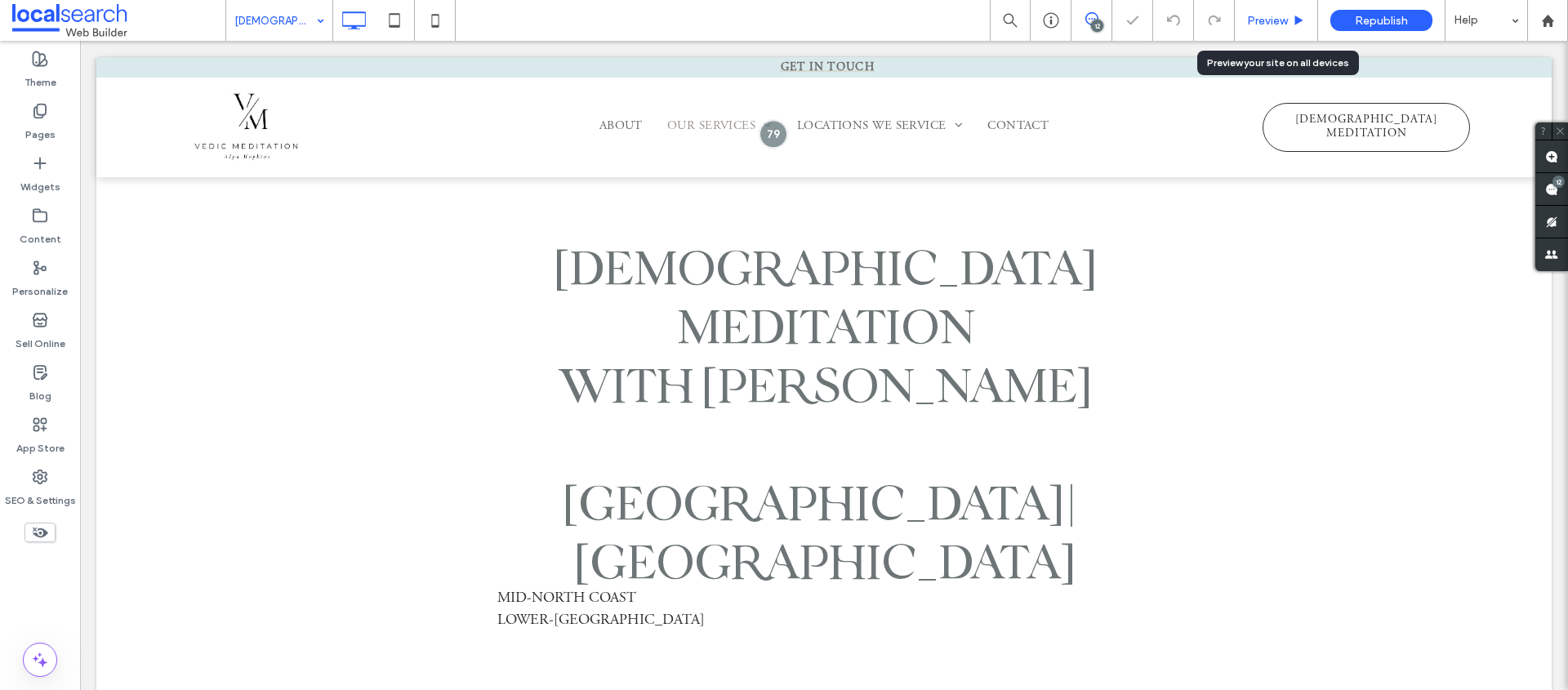
click at [1275, 28] on div "Preview" at bounding box center [1277, 20] width 84 height 41
click at [1281, 12] on div "Preview" at bounding box center [1277, 20] width 84 height 41
click at [1281, 24] on span "Preview" at bounding box center [1268, 21] width 41 height 14
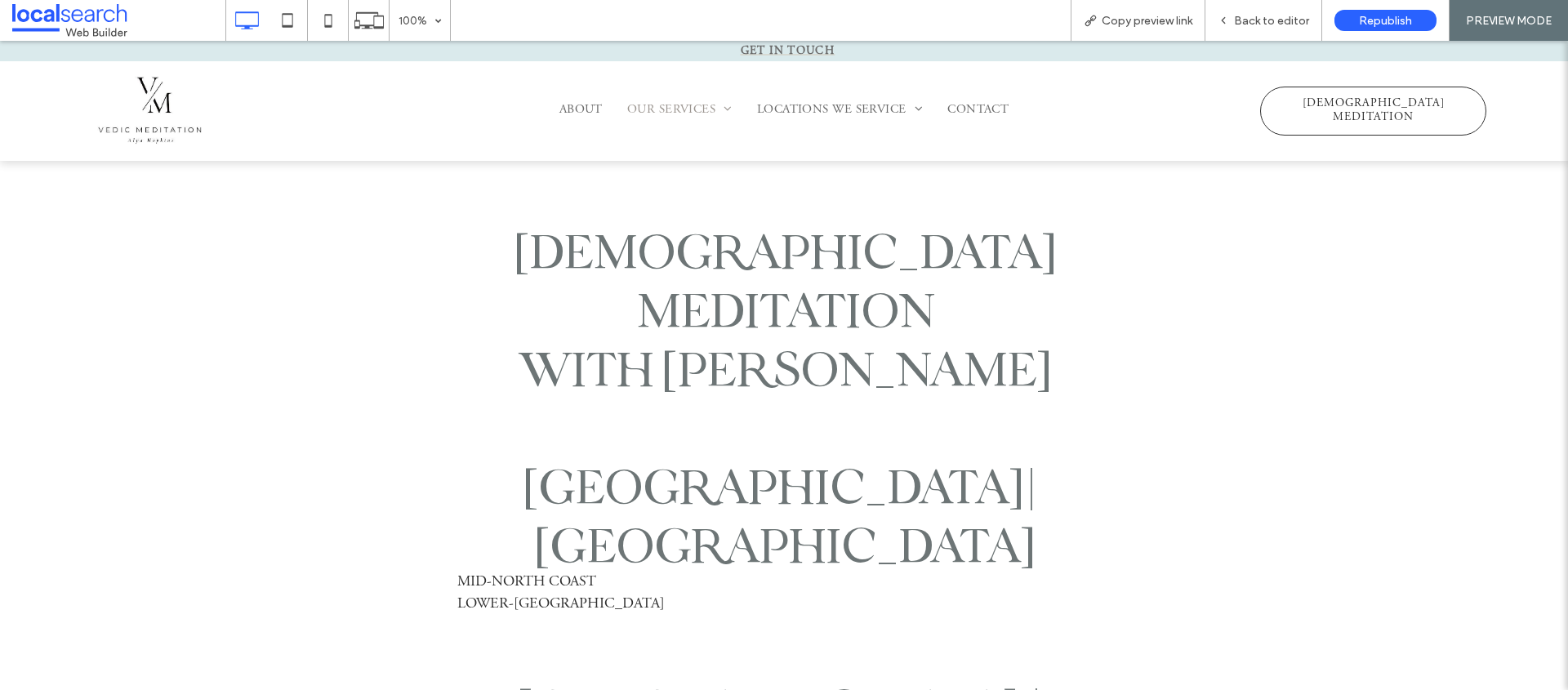
scroll to position [565, 0]
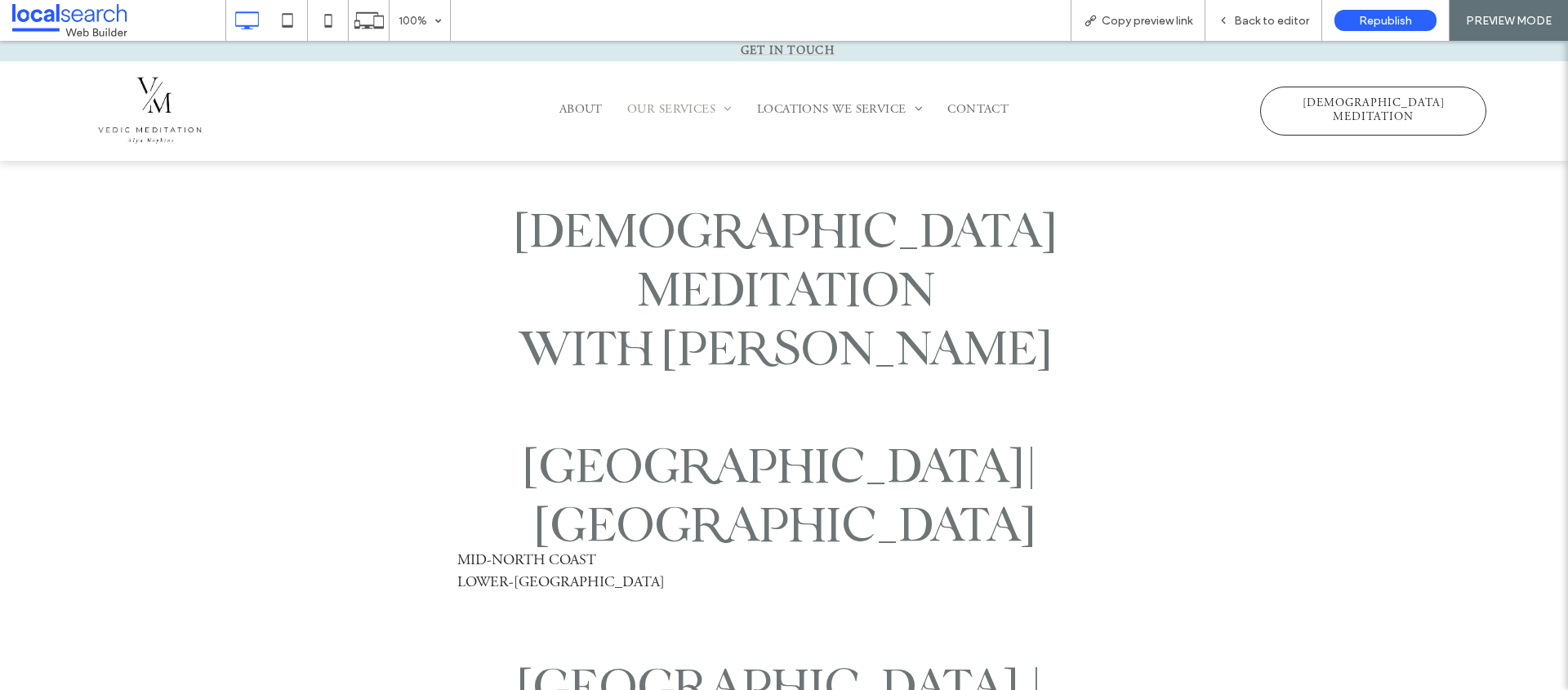
click at [505, 554] on span "MID-NORTH COAST" at bounding box center [527, 561] width 139 height 15
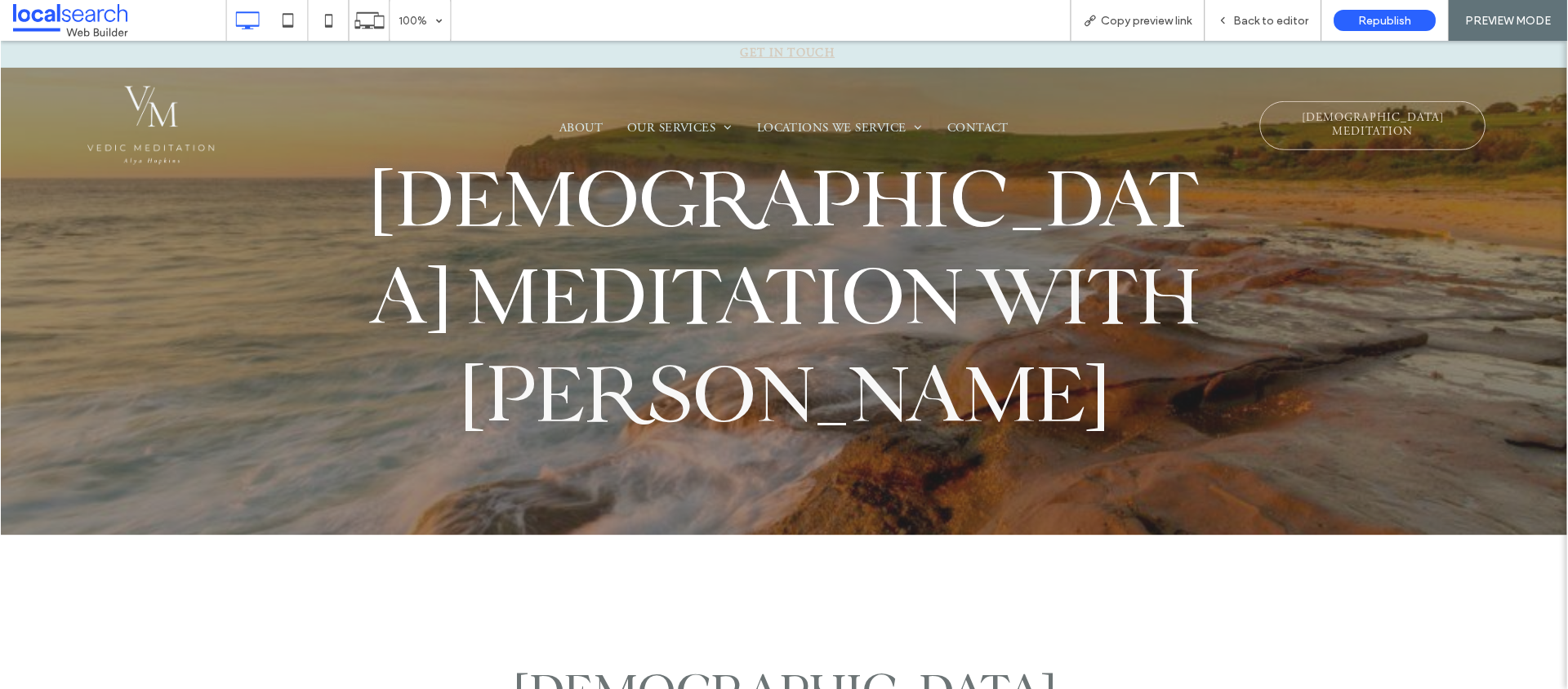
scroll to position [0, 0]
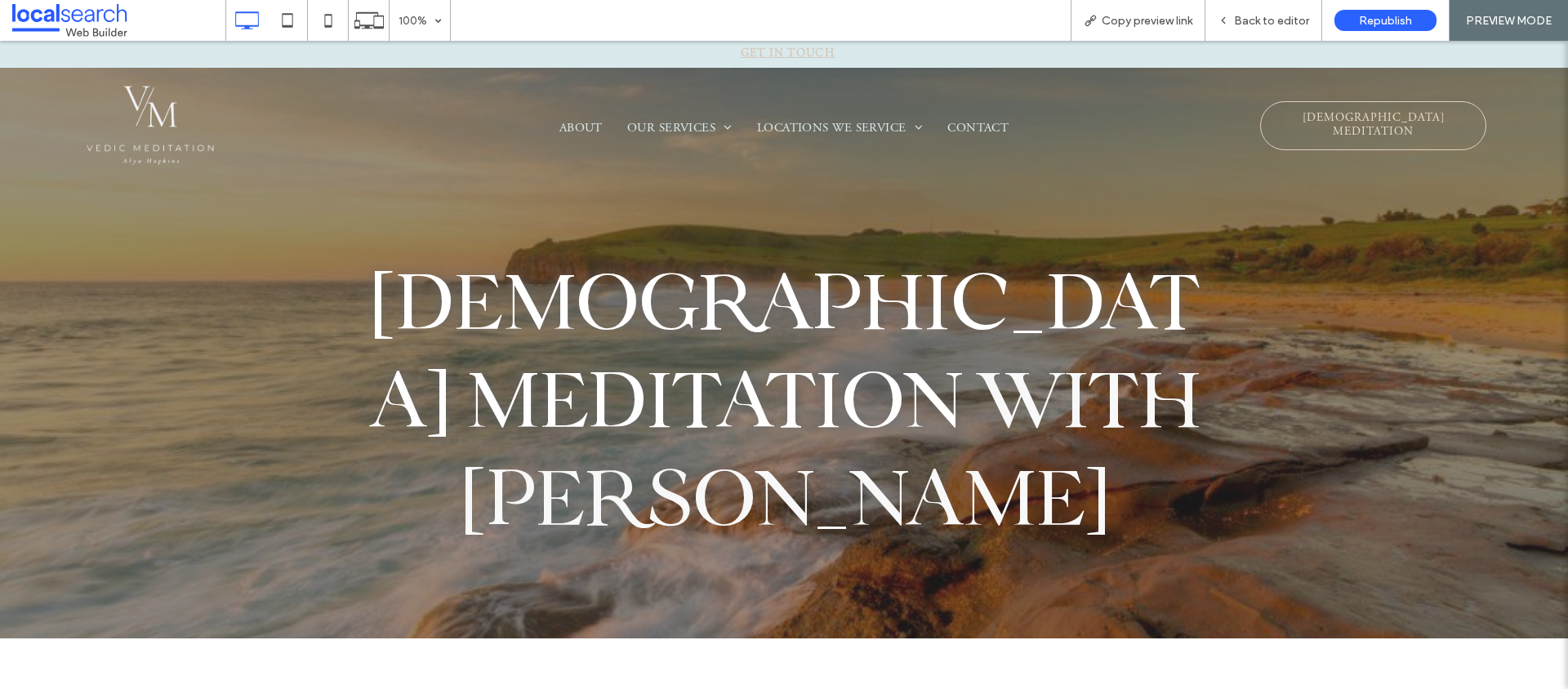
click at [544, 96] on div "About Our Services Vedic Meditation Intro Talk For Meditators Therapeutic Servi…" at bounding box center [785, 125] width 937 height 89
click at [1224, 18] on icon at bounding box center [1224, 21] width 12 height 12
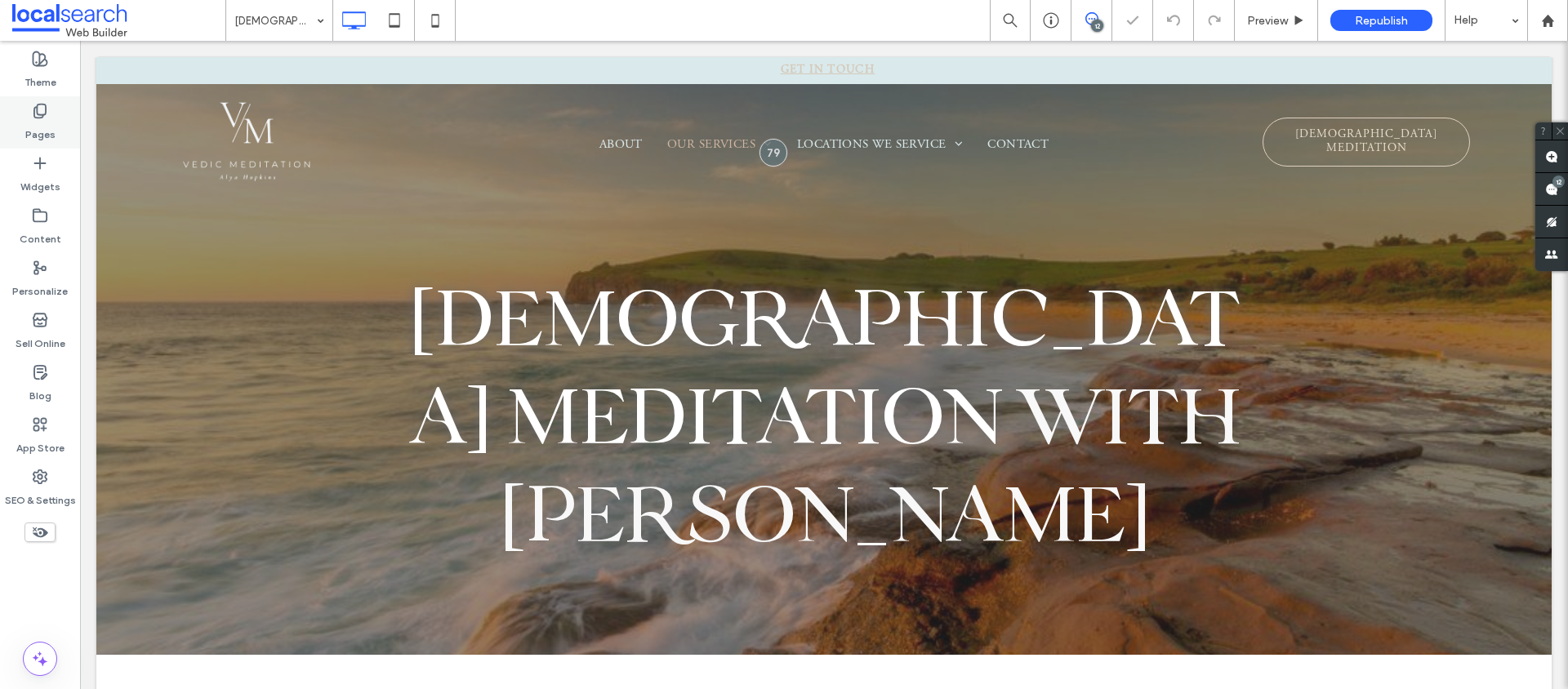
click at [39, 124] on label "Pages" at bounding box center [40, 130] width 30 height 23
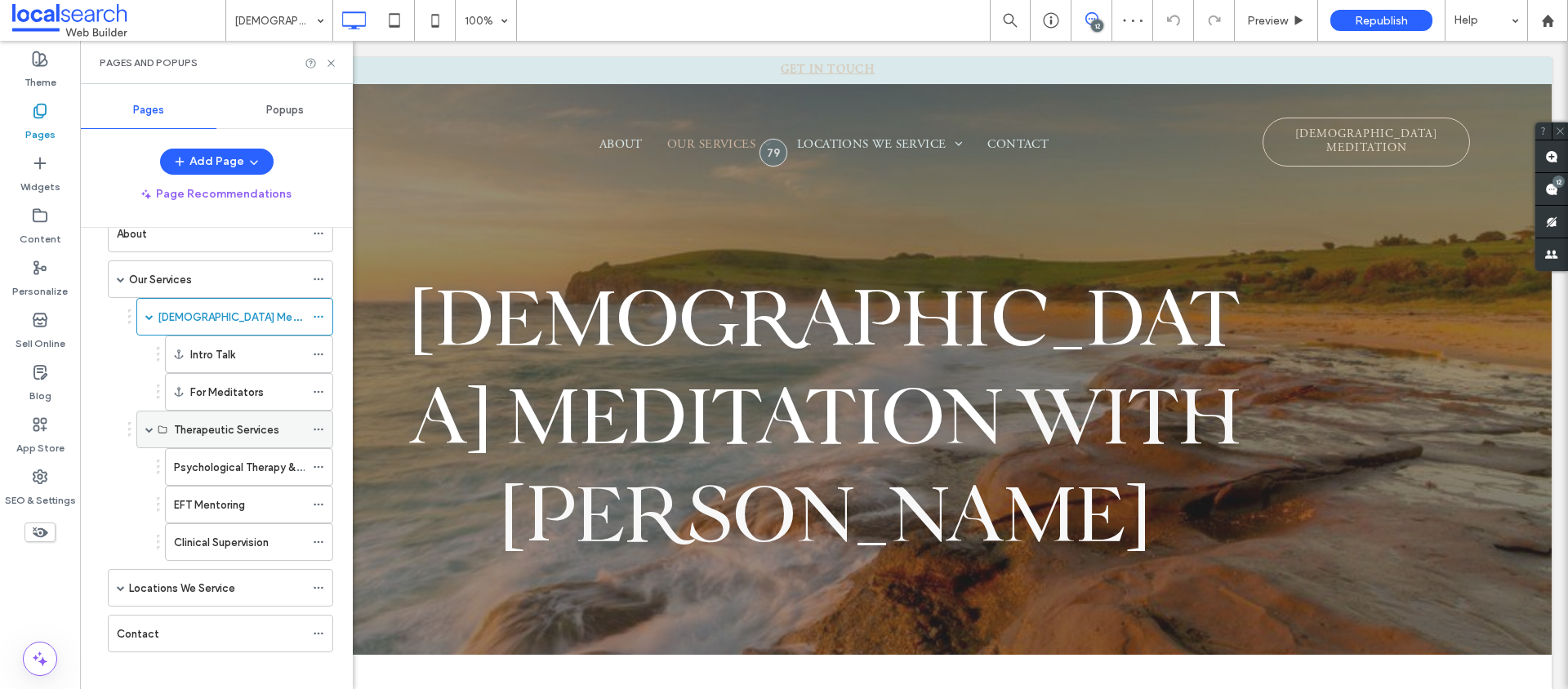
scroll to position [99, 0]
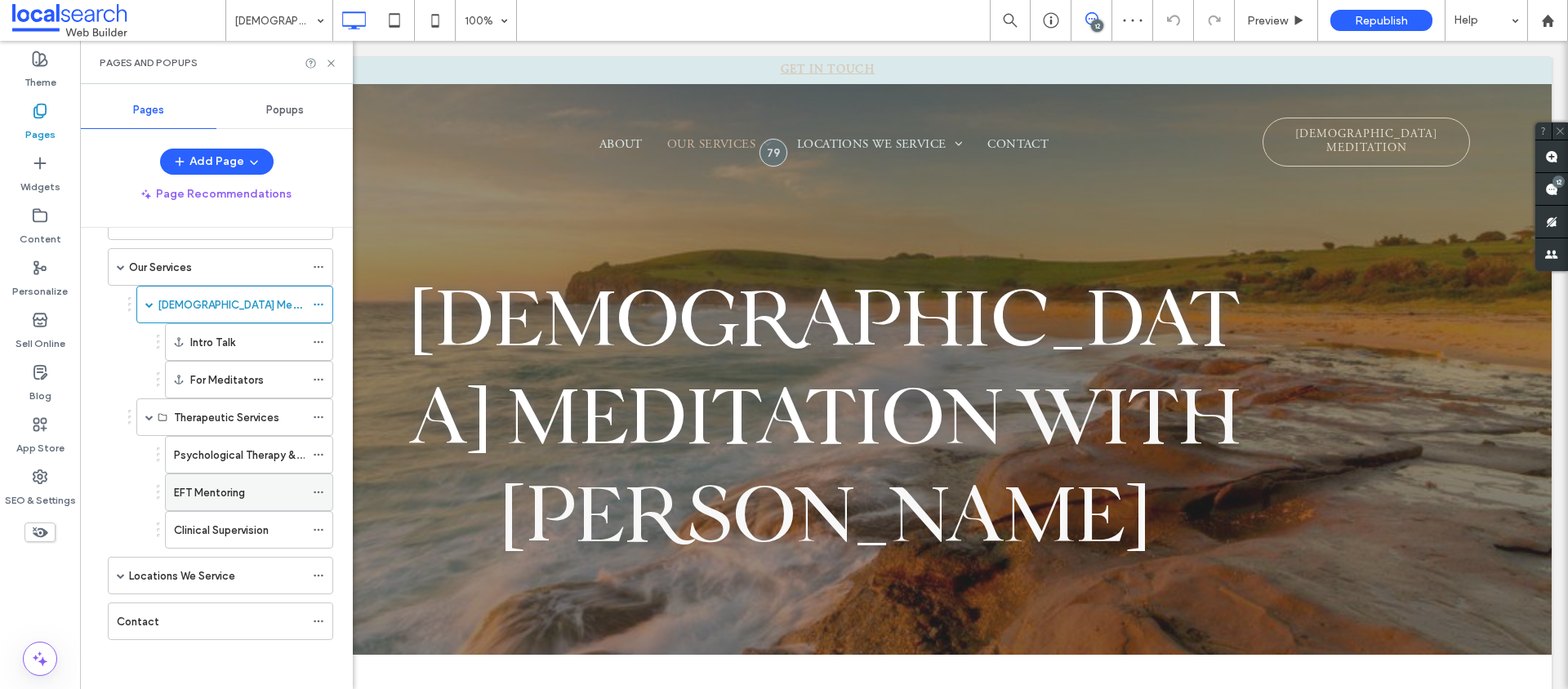
click at [315, 490] on icon at bounding box center [319, 493] width 12 height 12
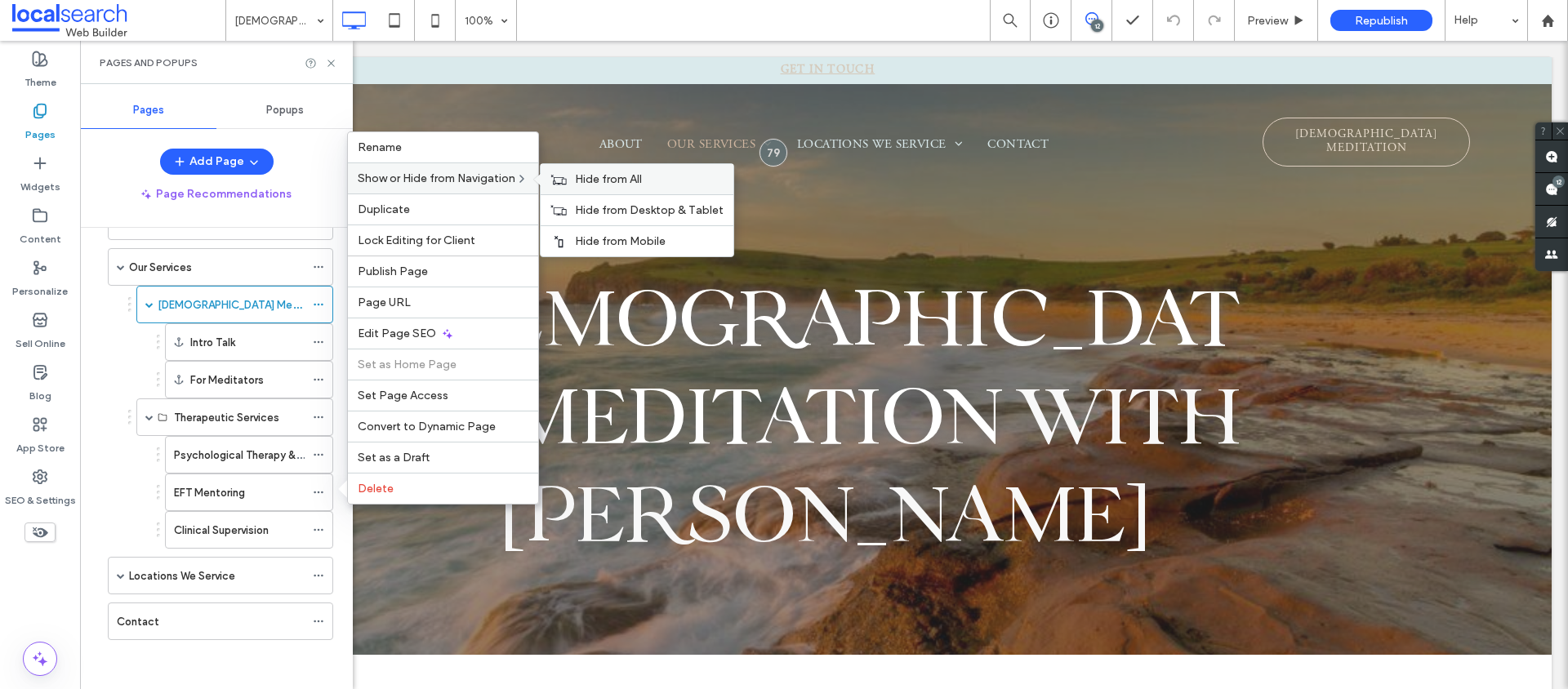
click at [629, 174] on span "Hide from All" at bounding box center [608, 179] width 67 height 14
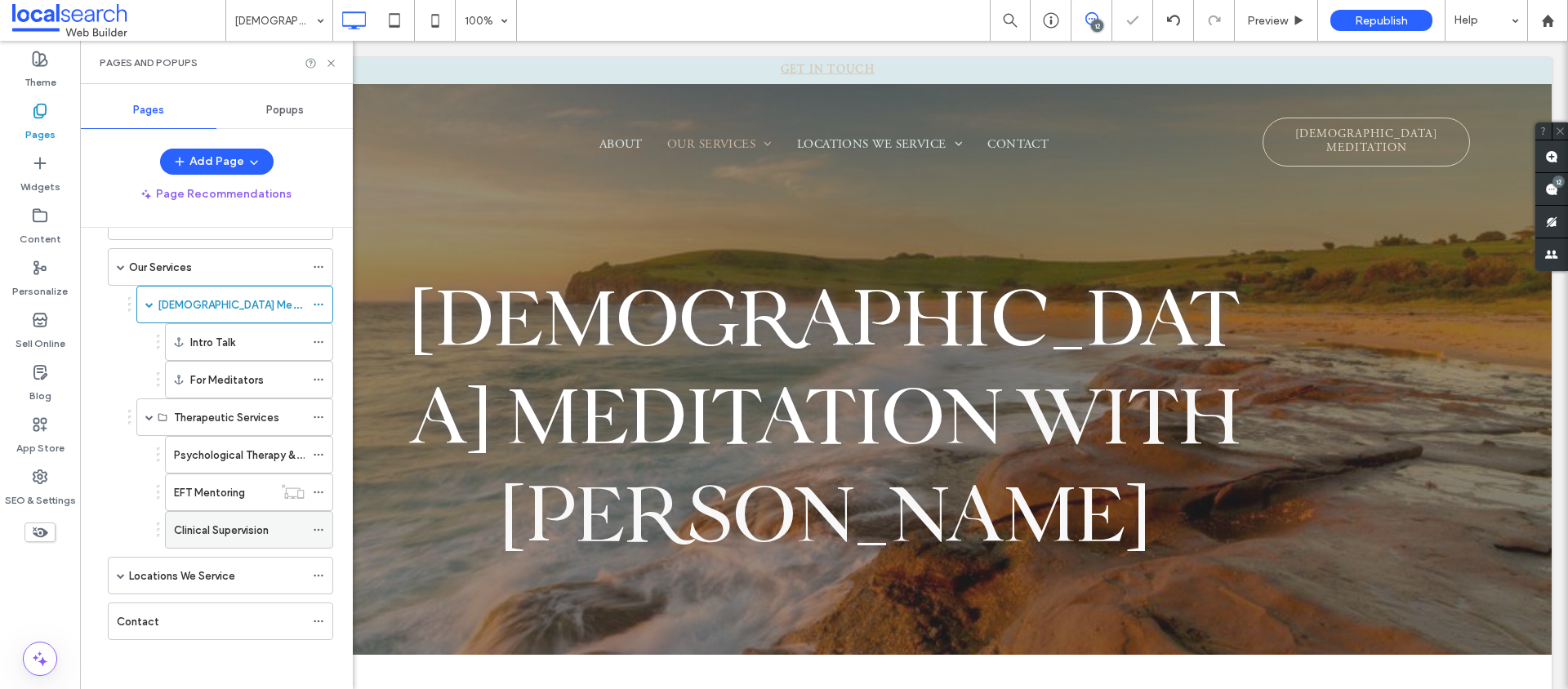
click at [321, 533] on icon at bounding box center [319, 530] width 12 height 12
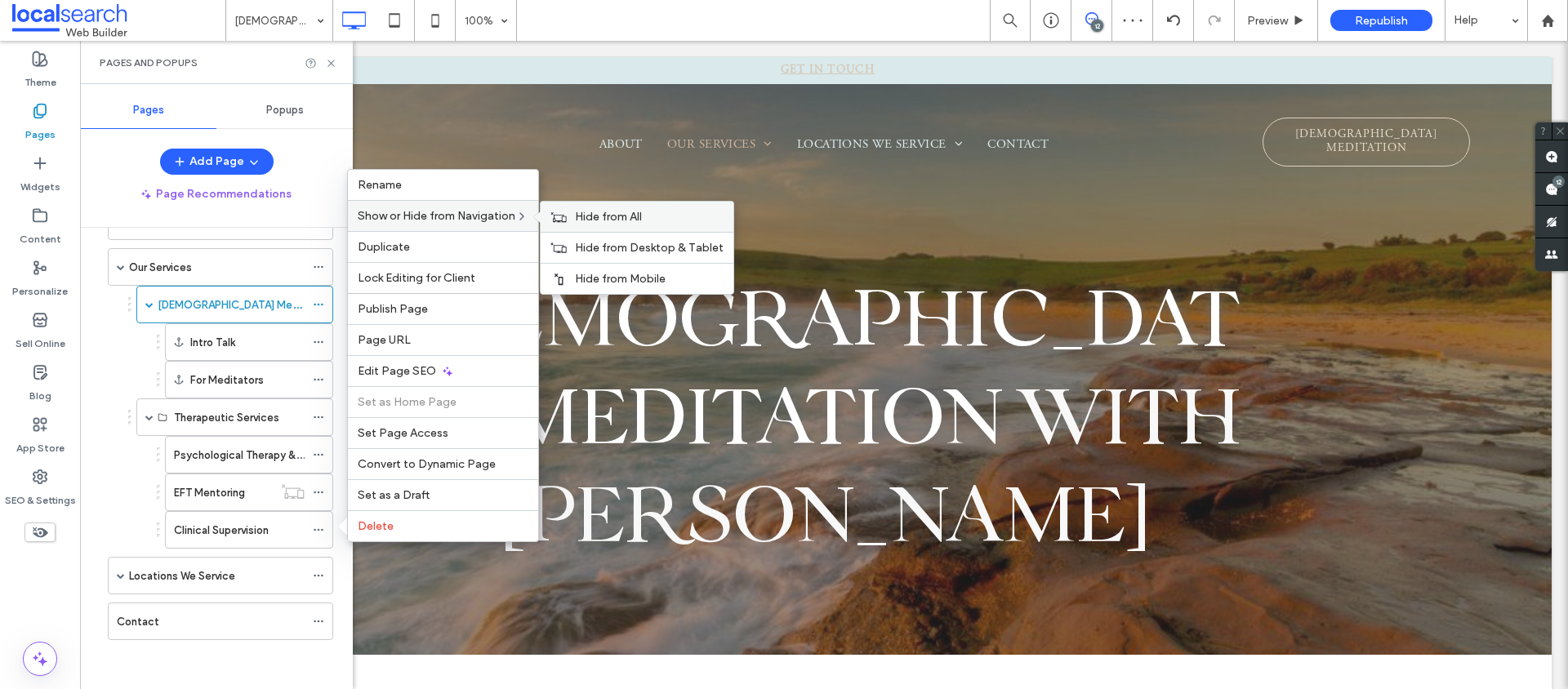
click at [622, 220] on span "Hide from All" at bounding box center [608, 217] width 67 height 14
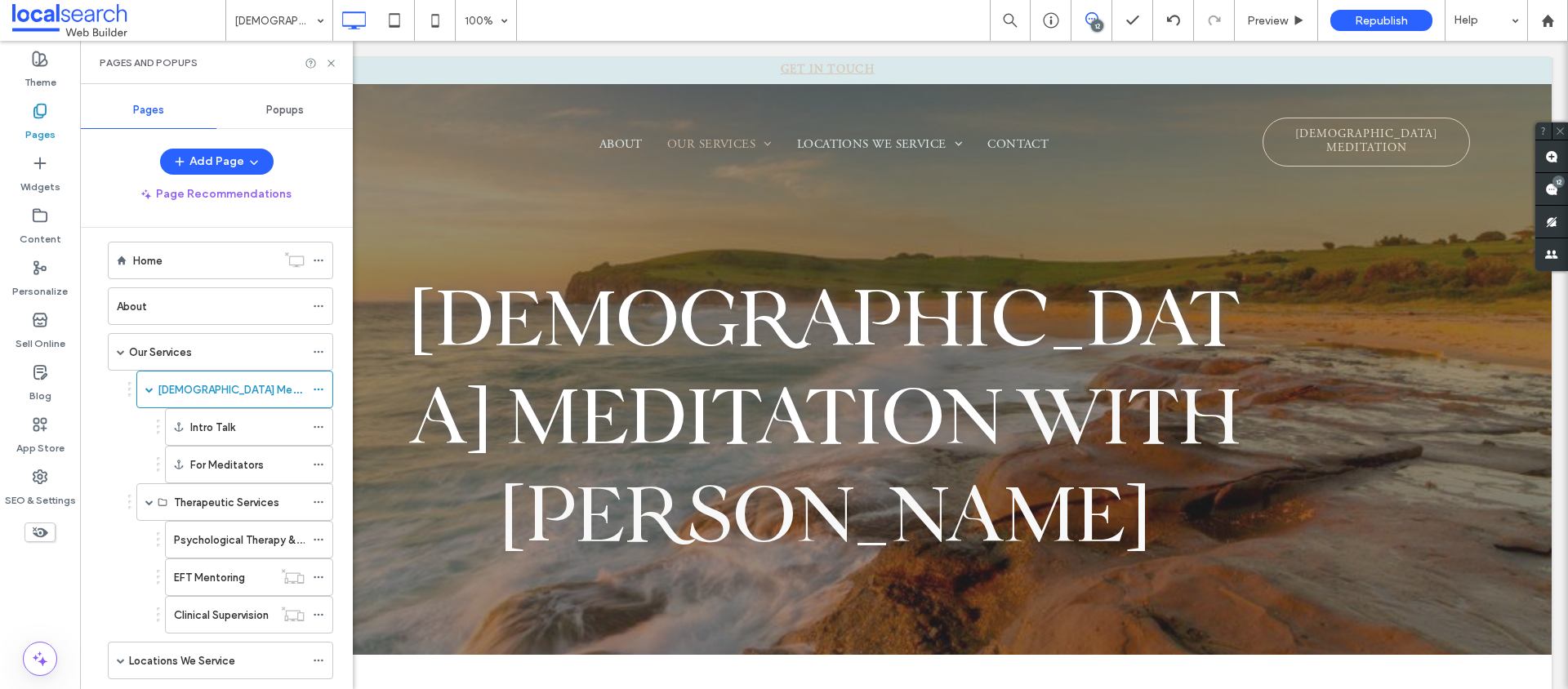
scroll to position [0, 0]
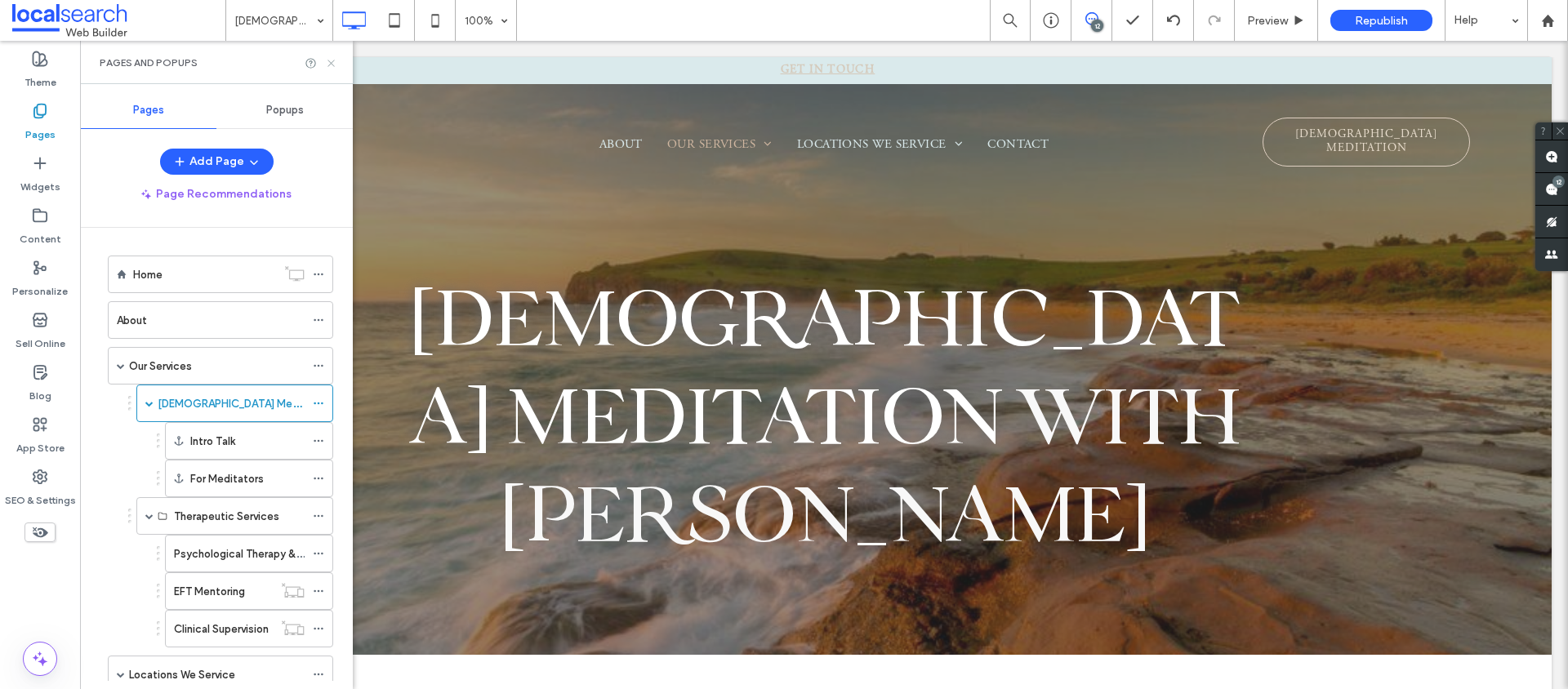
click at [327, 64] on icon at bounding box center [331, 63] width 13 height 13
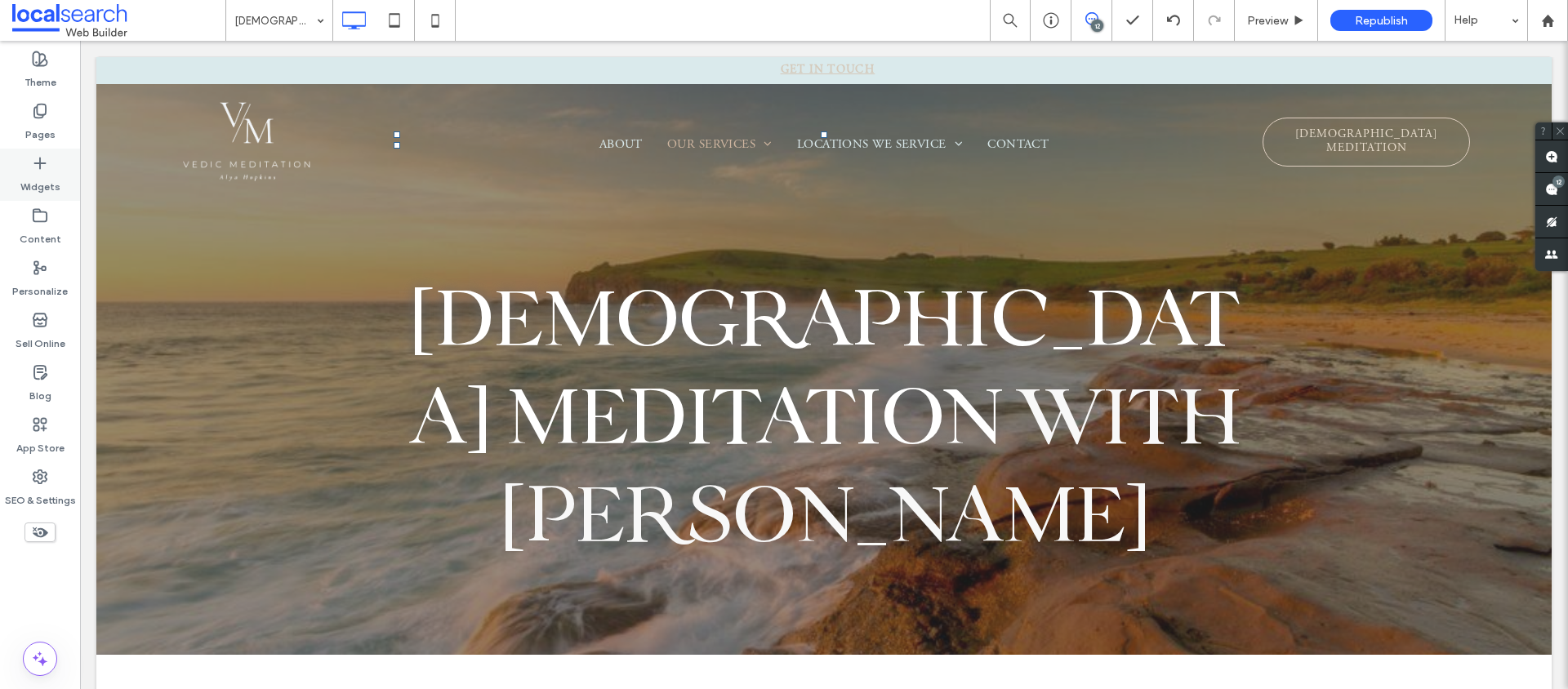
click at [40, 168] on use at bounding box center [39, 162] width 11 height 11
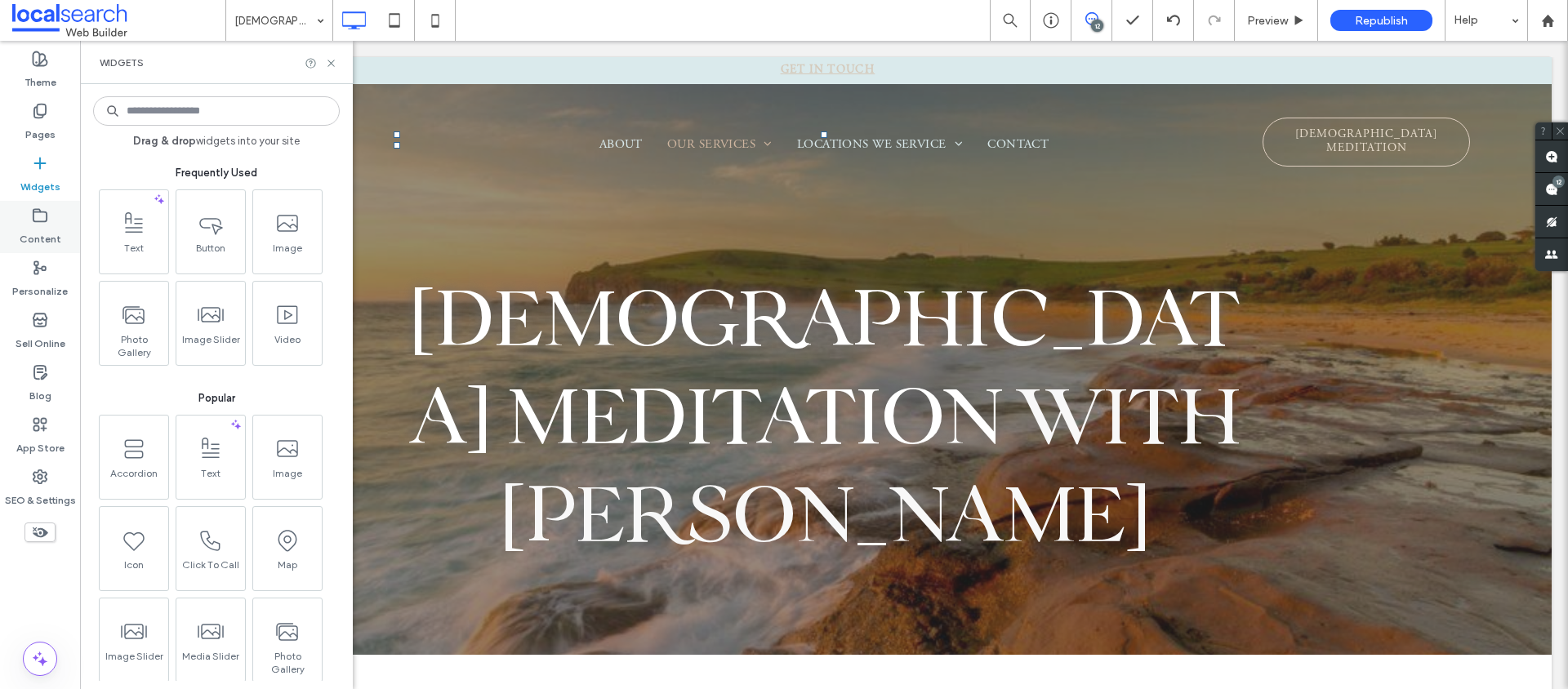
click at [26, 217] on div "Content" at bounding box center [40, 227] width 80 height 52
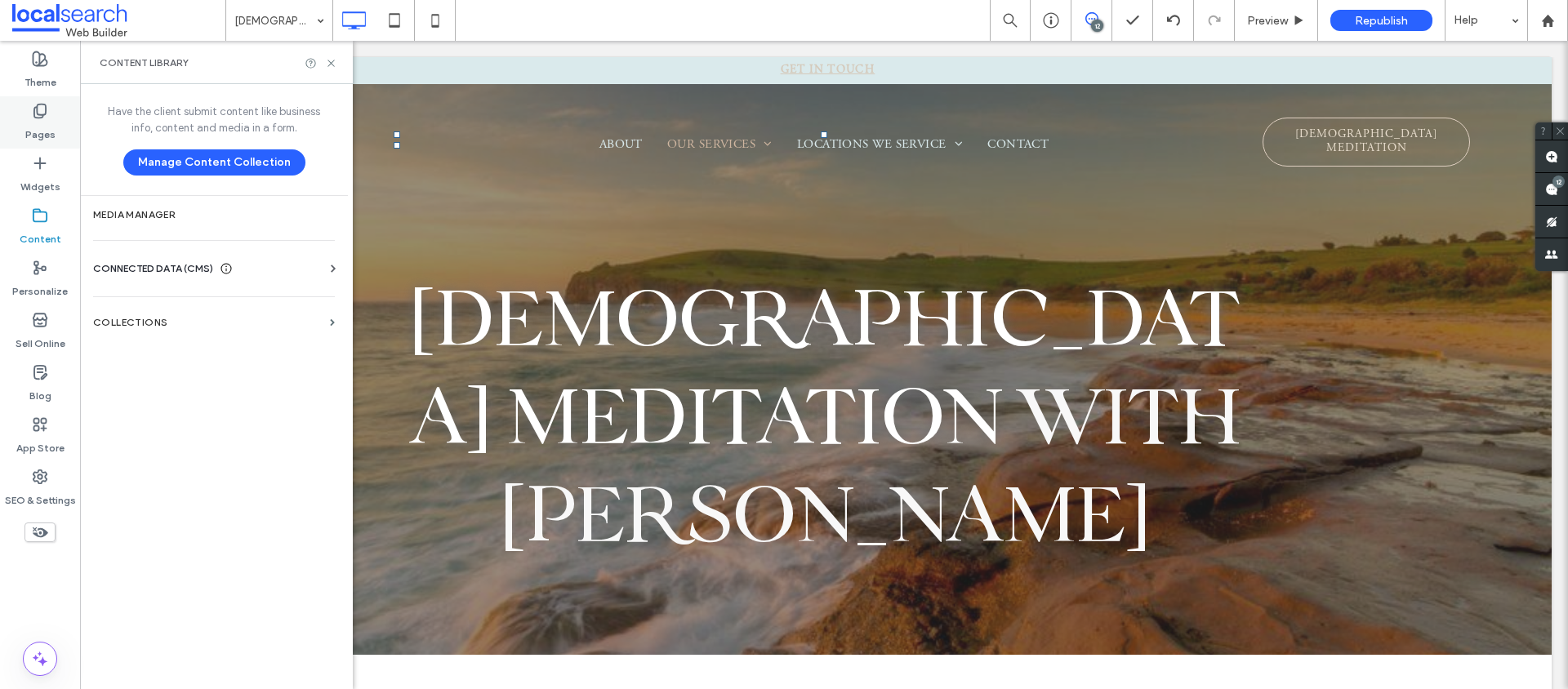
click at [44, 138] on label "Pages" at bounding box center [40, 130] width 30 height 23
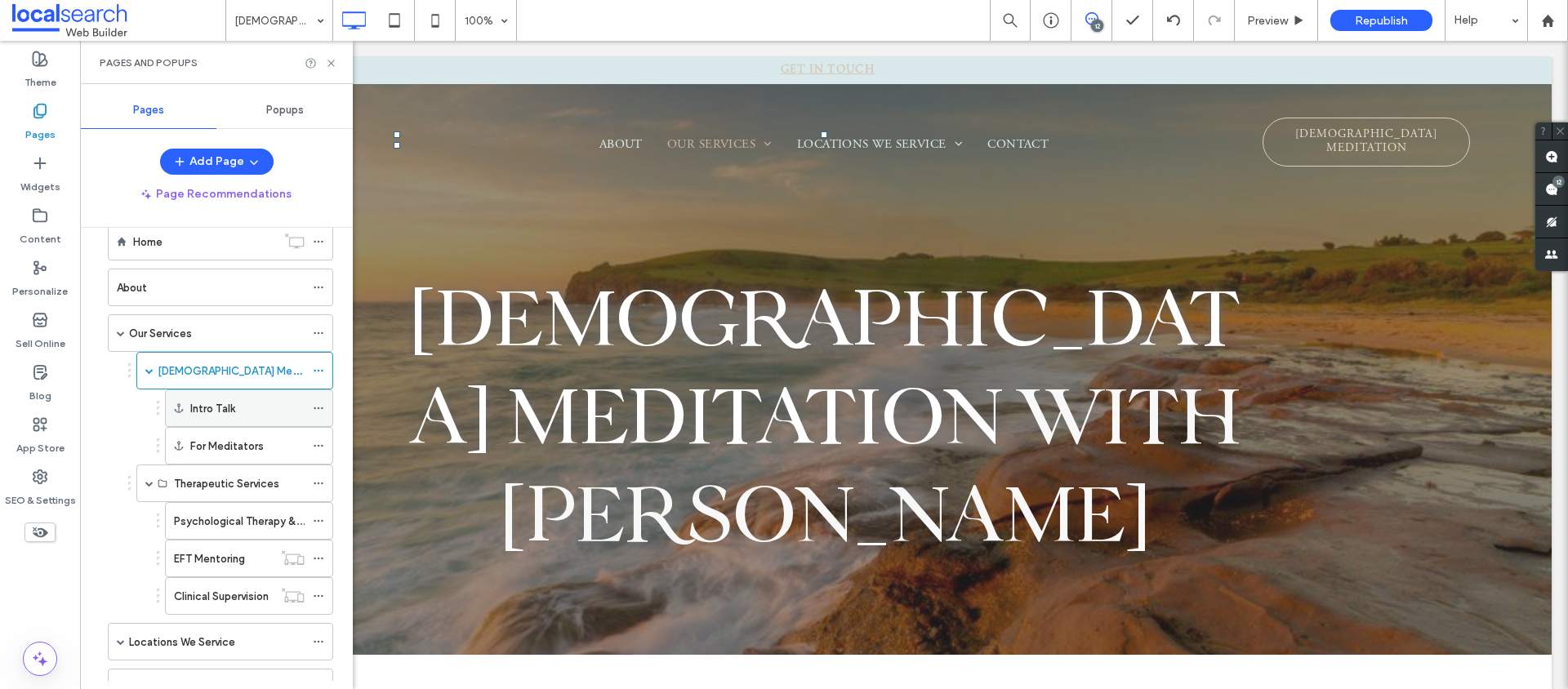
scroll to position [76, 0]
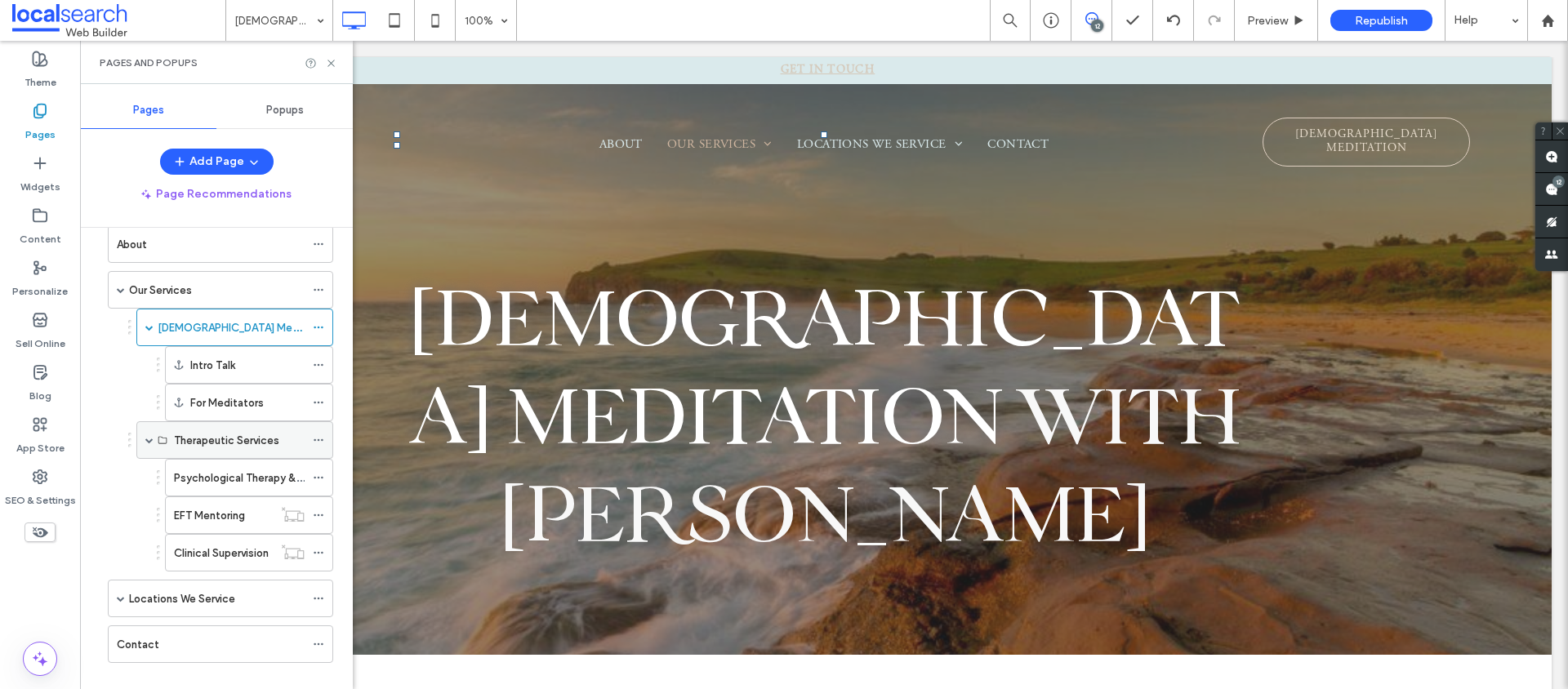
click at [315, 442] on icon at bounding box center [319, 440] width 12 height 12
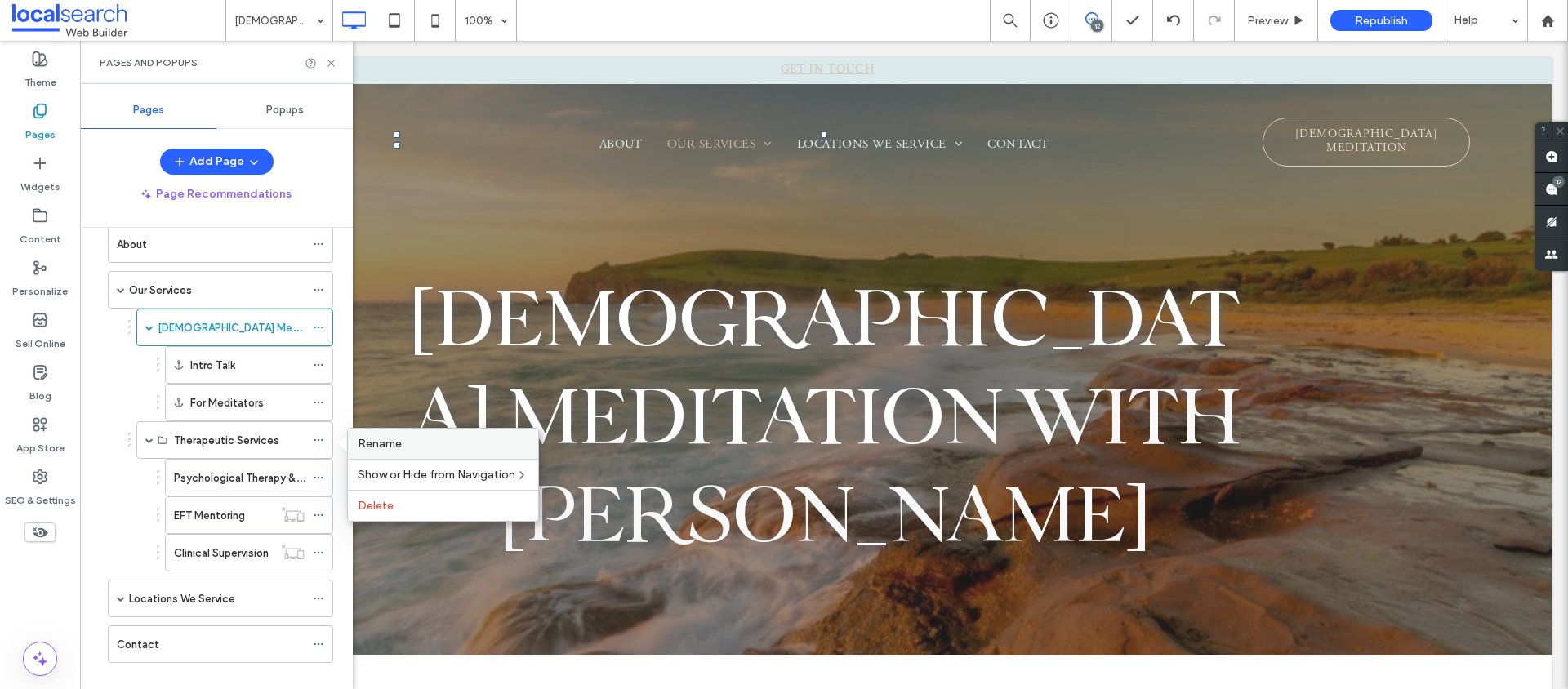
click at [402, 442] on label "Rename" at bounding box center [443, 443] width 171 height 14
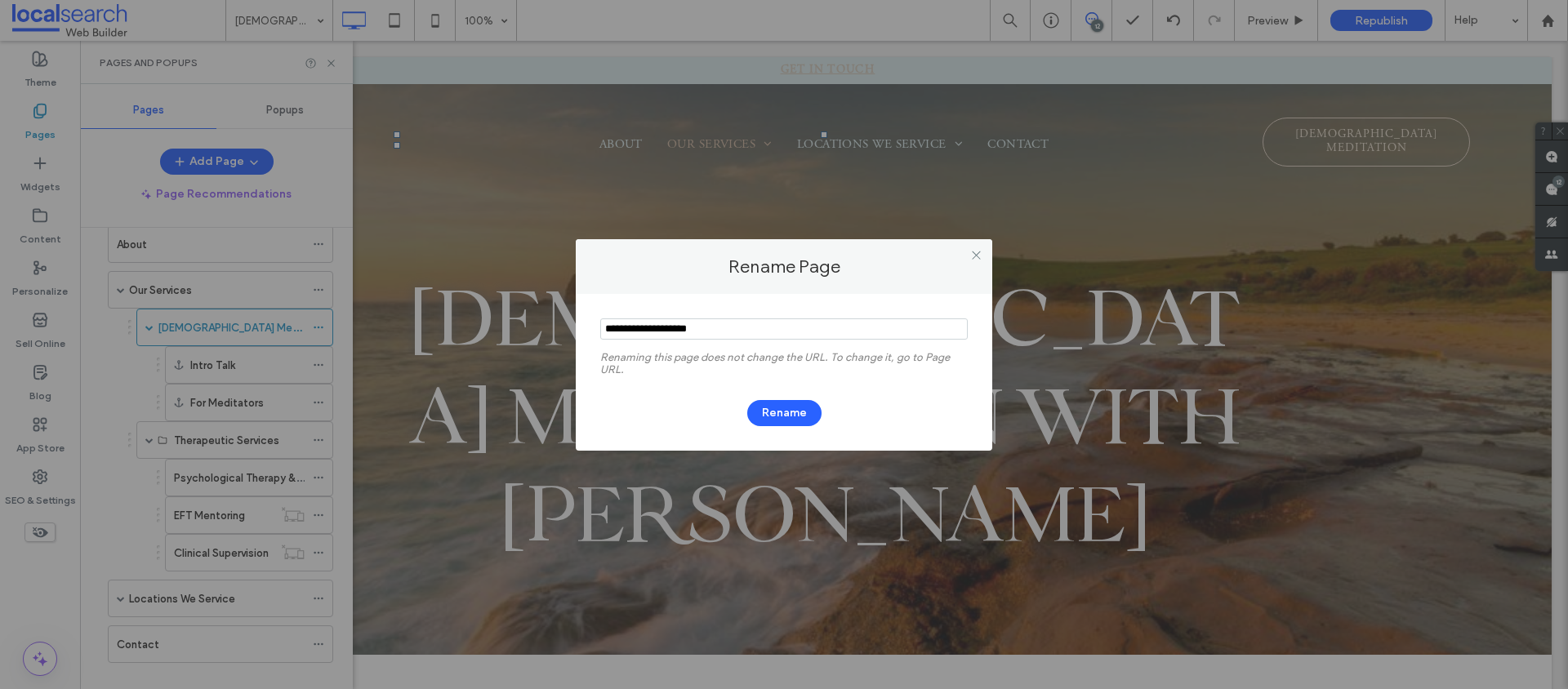
click at [605, 325] on input "notEmpty" at bounding box center [784, 329] width 367 height 21
type input "**********"
click at [975, 255] on use at bounding box center [976, 256] width 8 height 8
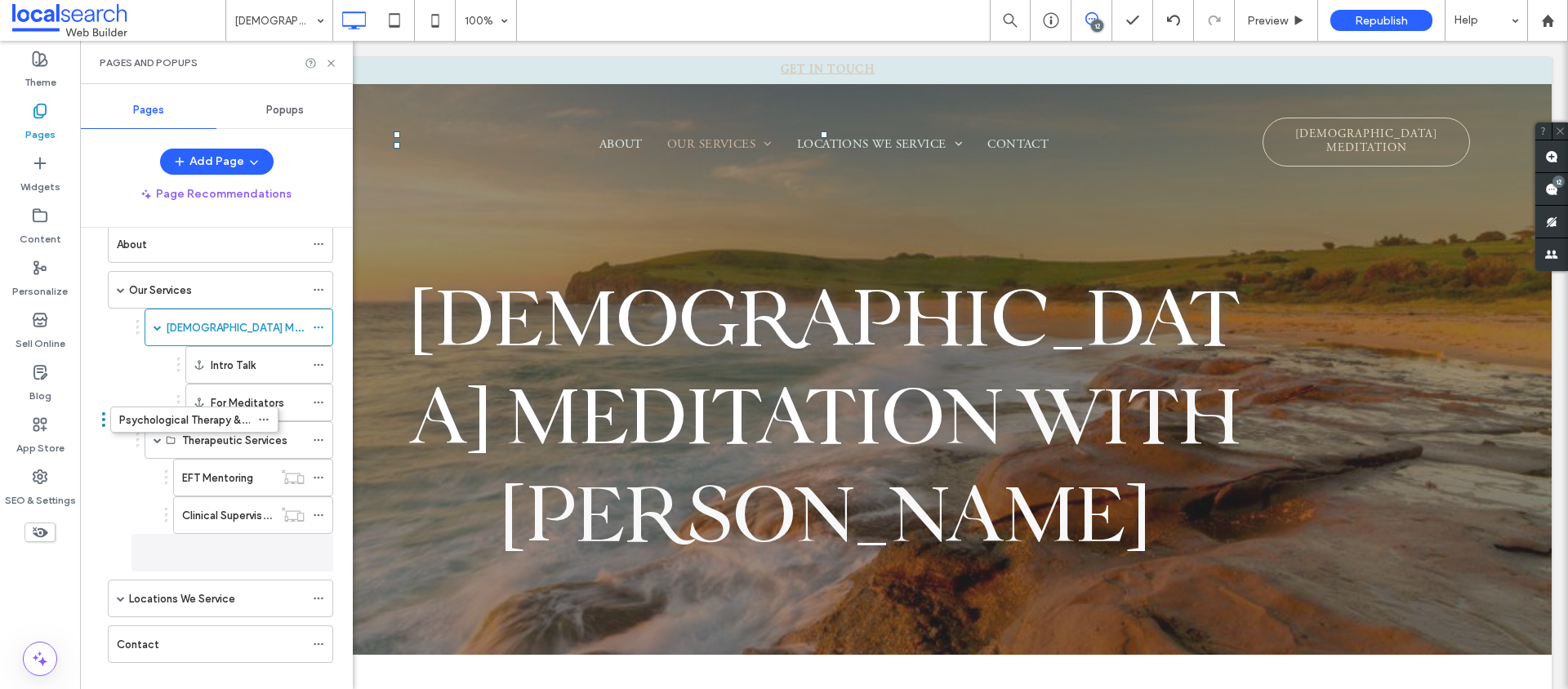
drag, startPoint x: 232, startPoint y: 479, endPoint x: 178, endPoint y: 420, distance: 80.0
drag, startPoint x: 202, startPoint y: 560, endPoint x: 203, endPoint y: 426, distance: 134.0
click at [320, 475] on icon at bounding box center [319, 477] width 12 height 12
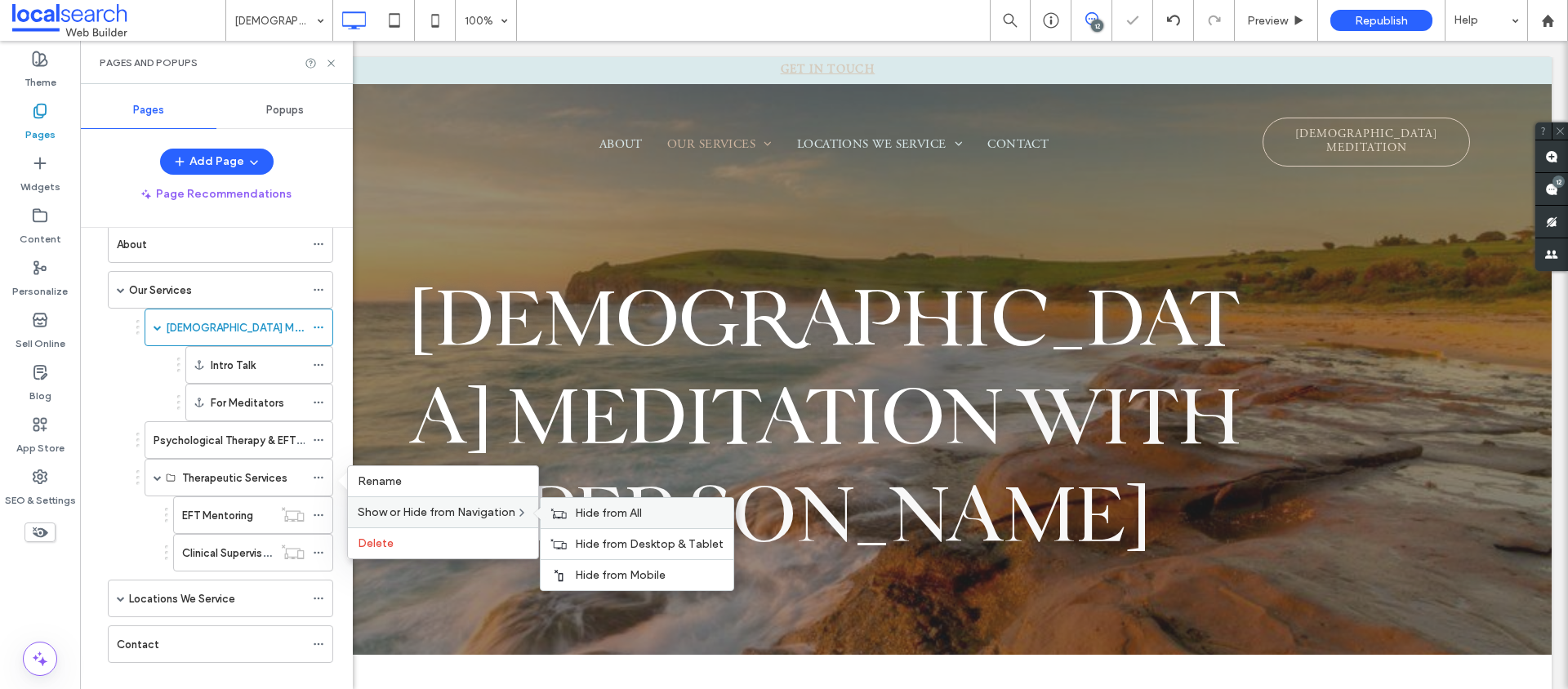
click at [606, 513] on span "Hide from All" at bounding box center [608, 513] width 67 height 14
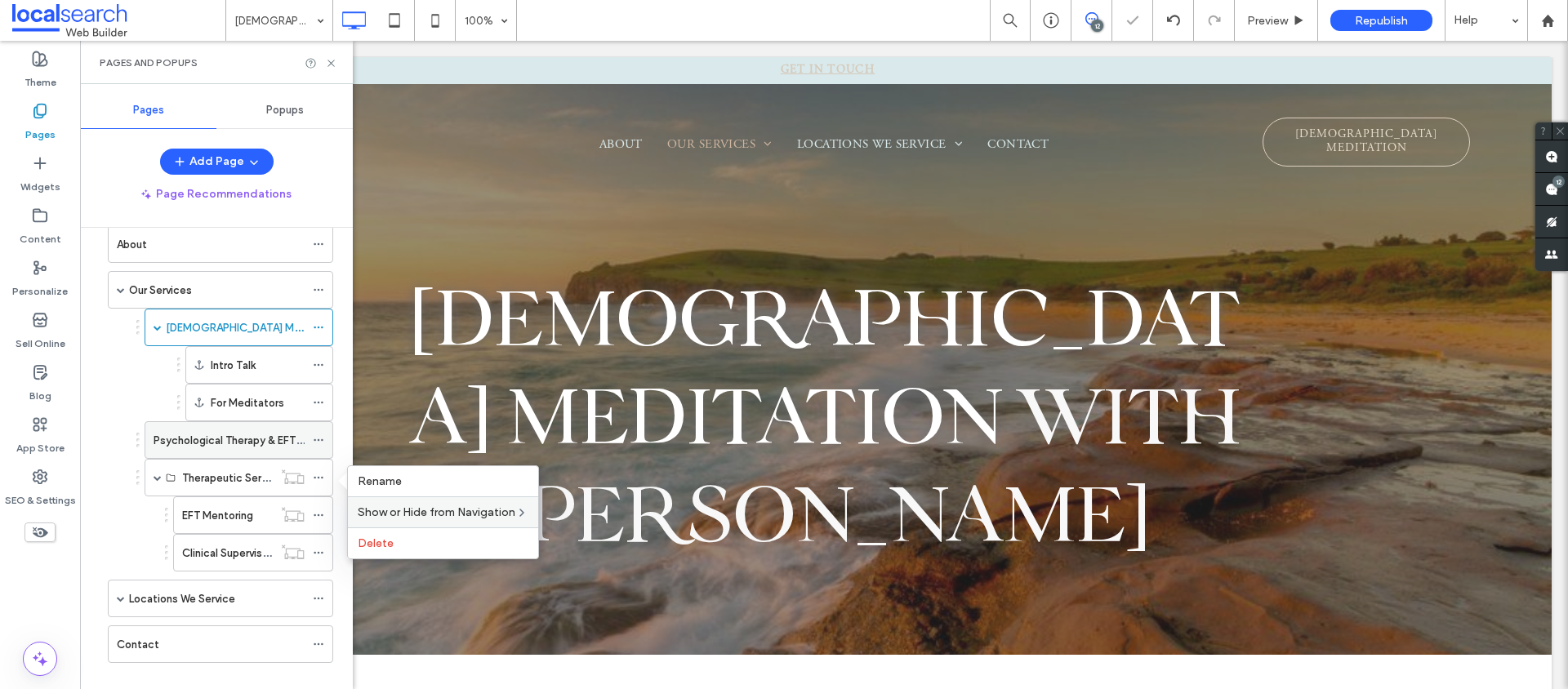
click at [213, 433] on label "Psychological Therapy & EFT Tapping" at bounding box center [246, 441] width 185 height 28
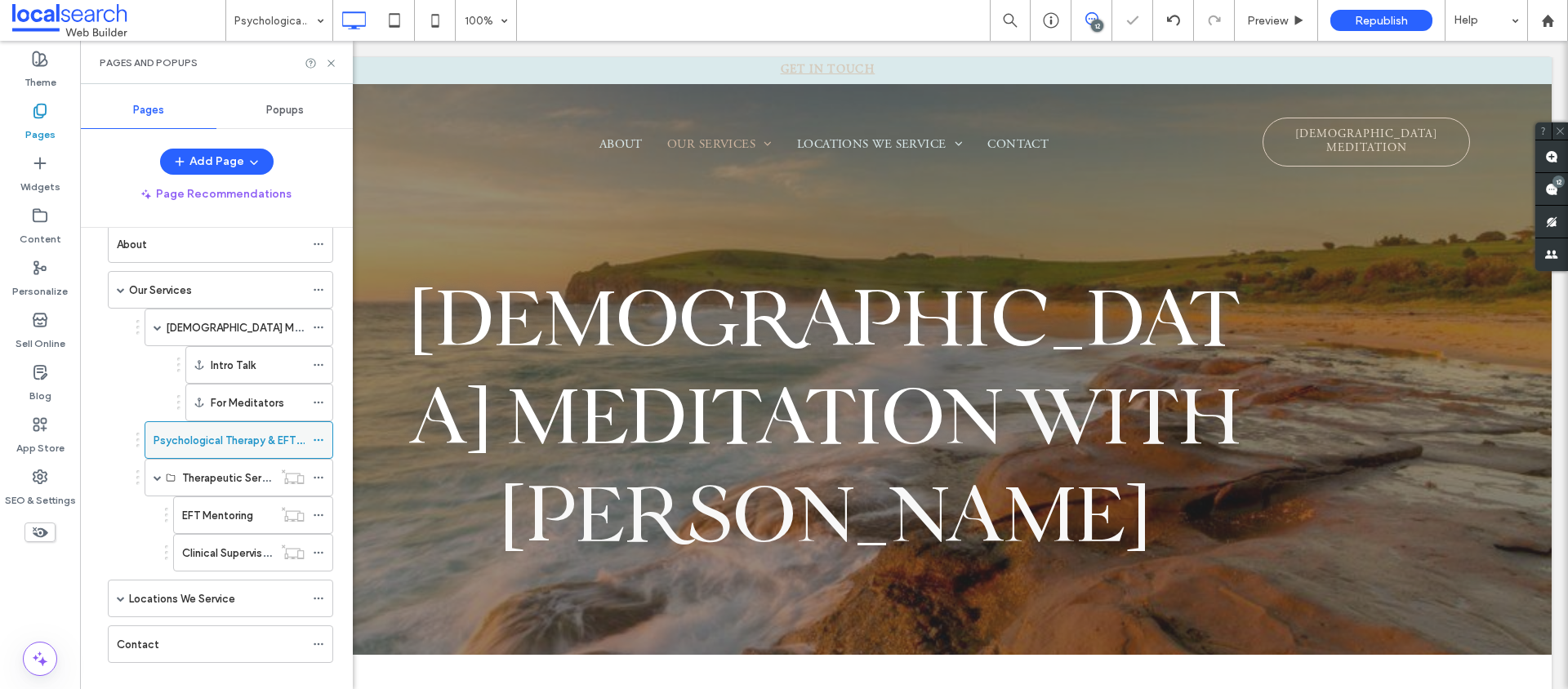
click at [322, 438] on icon at bounding box center [319, 440] width 12 height 12
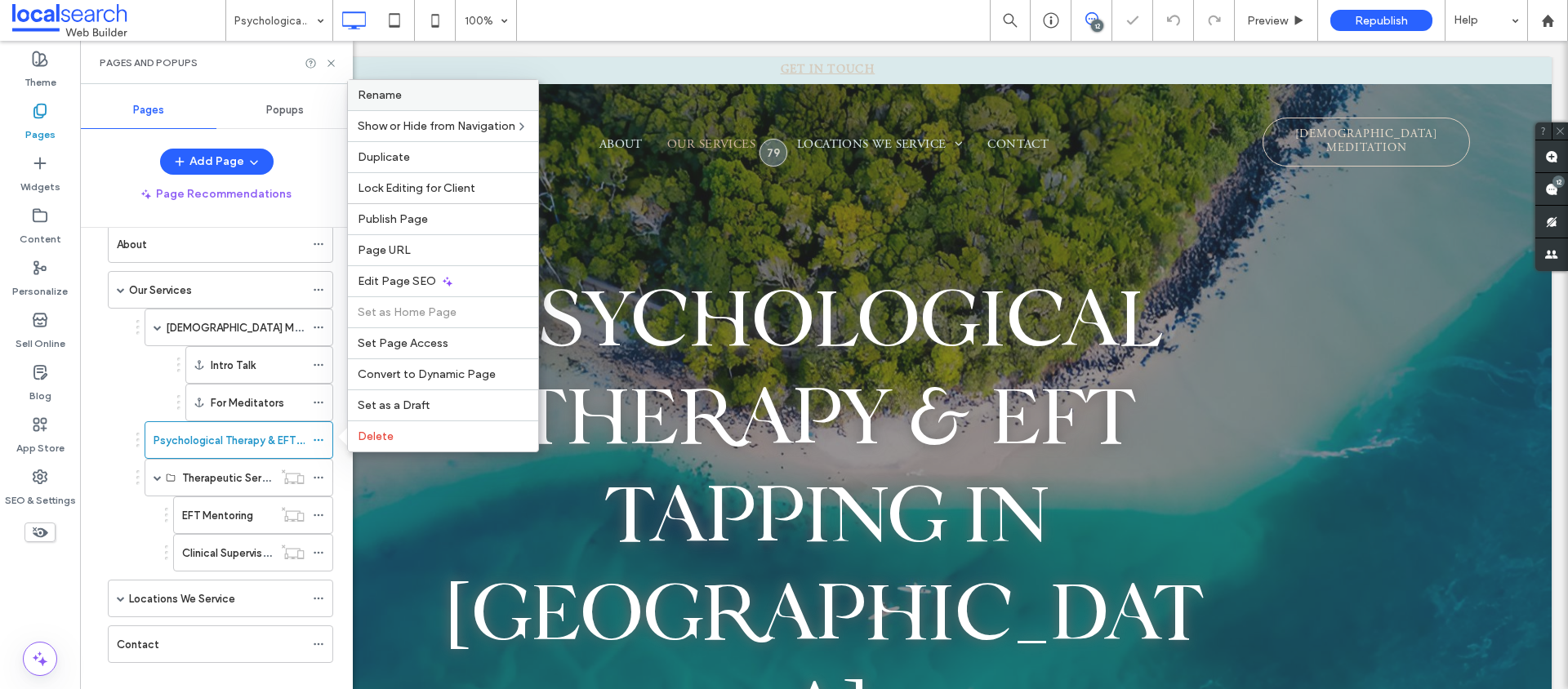
click at [423, 100] on label "Rename" at bounding box center [443, 94] width 171 height 14
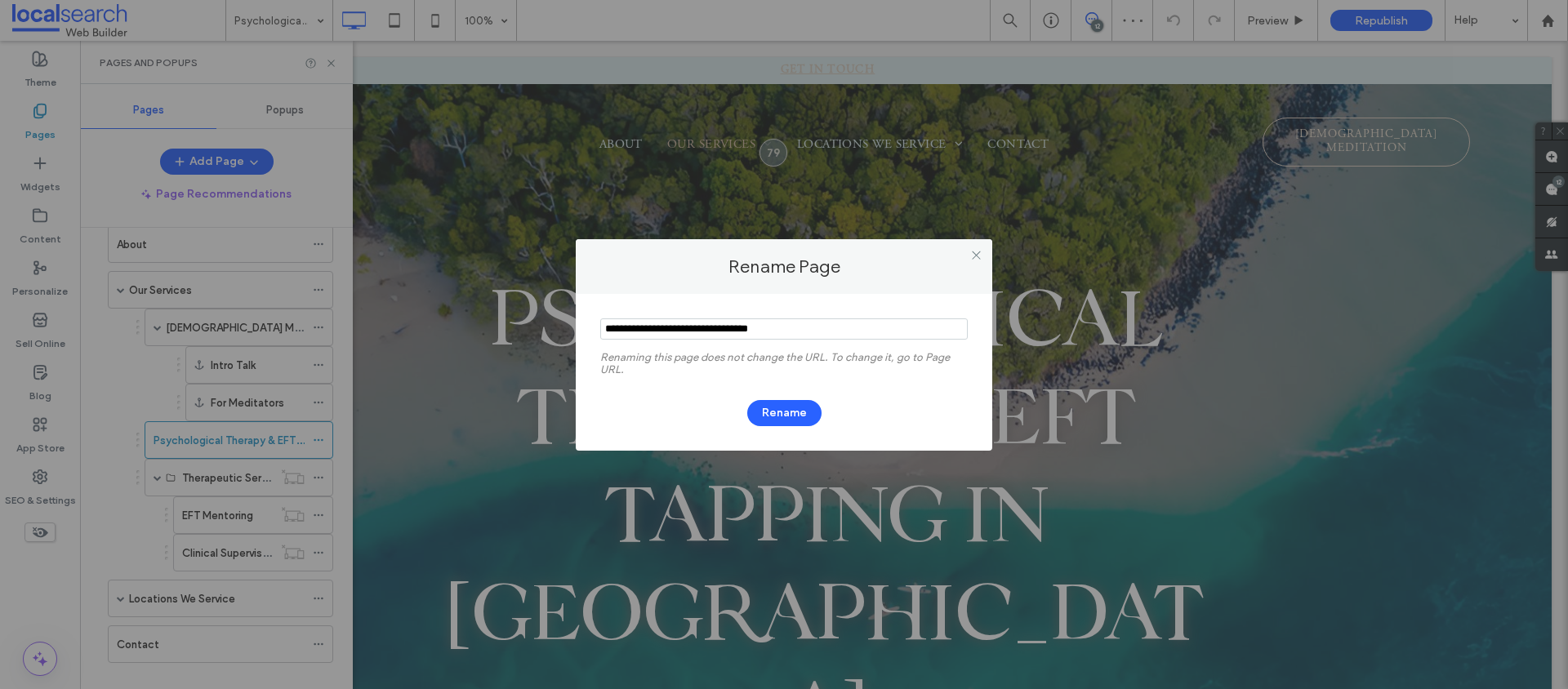
click at [655, 327] on input "notEmpty" at bounding box center [784, 329] width 367 height 21
type input "**********"
click at [778, 401] on button "Rename" at bounding box center [784, 412] width 74 height 26
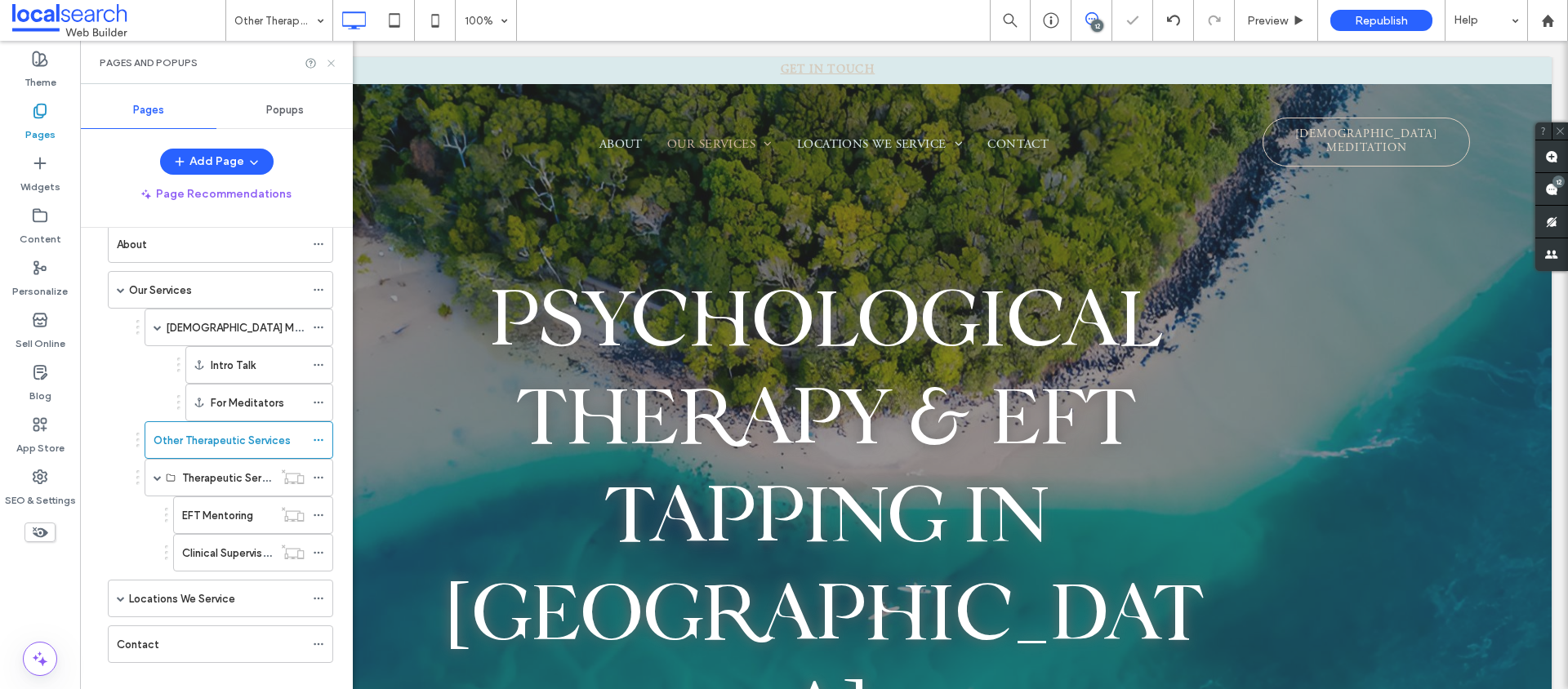
click at [335, 63] on icon at bounding box center [331, 63] width 13 height 13
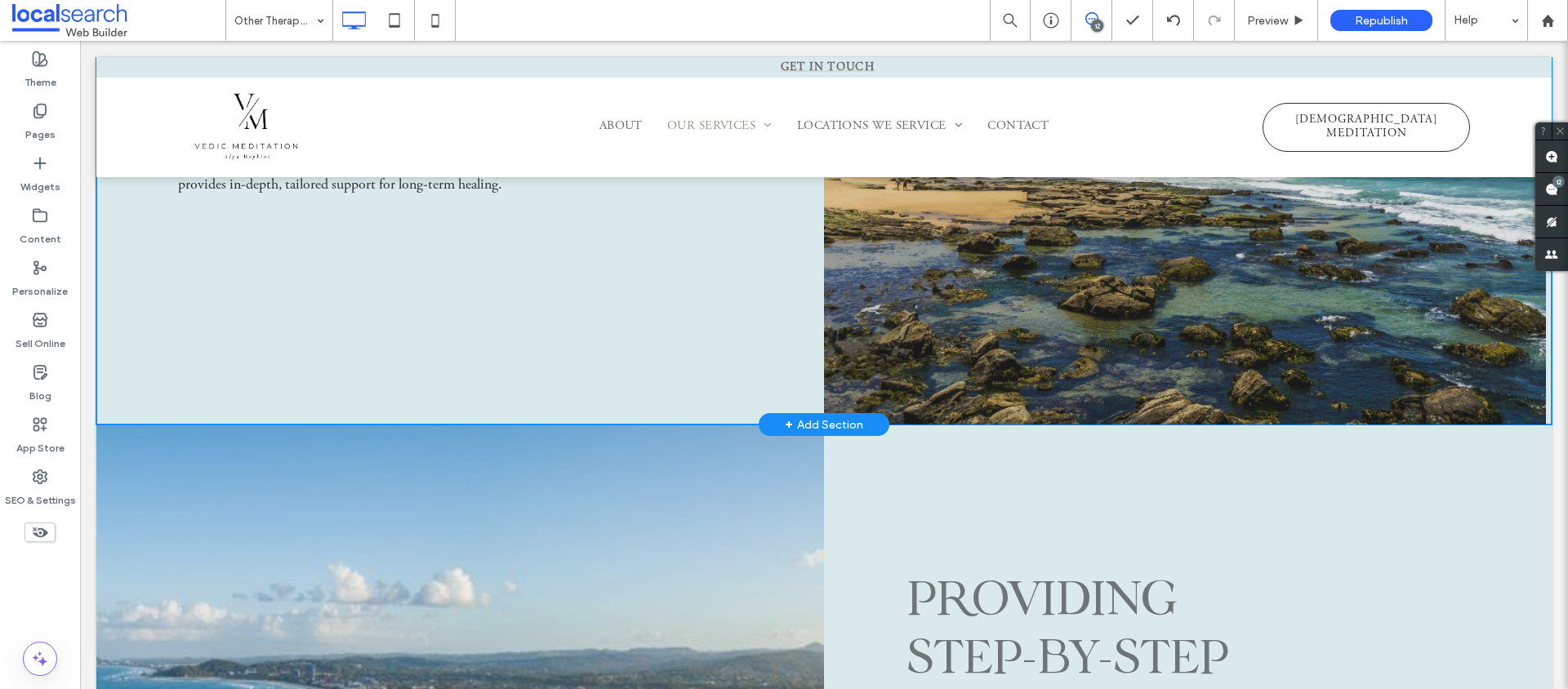
scroll to position [2342, 0]
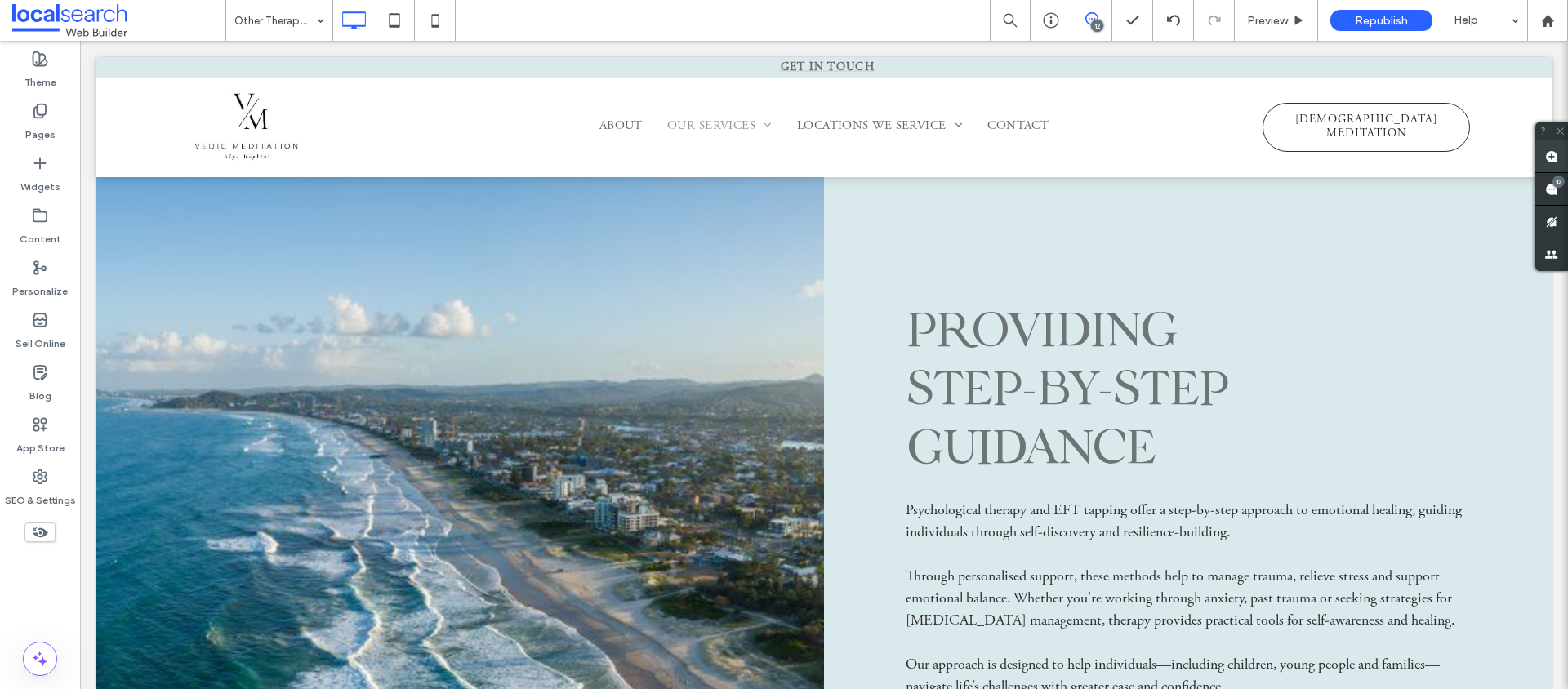
click at [1553, 159] on use at bounding box center [1552, 157] width 13 height 13
click at [843, 314] on div "Providing step-by-step guidance Psychological therapy and EFT tapping offer a s…" at bounding box center [1188, 523] width 728 height 735
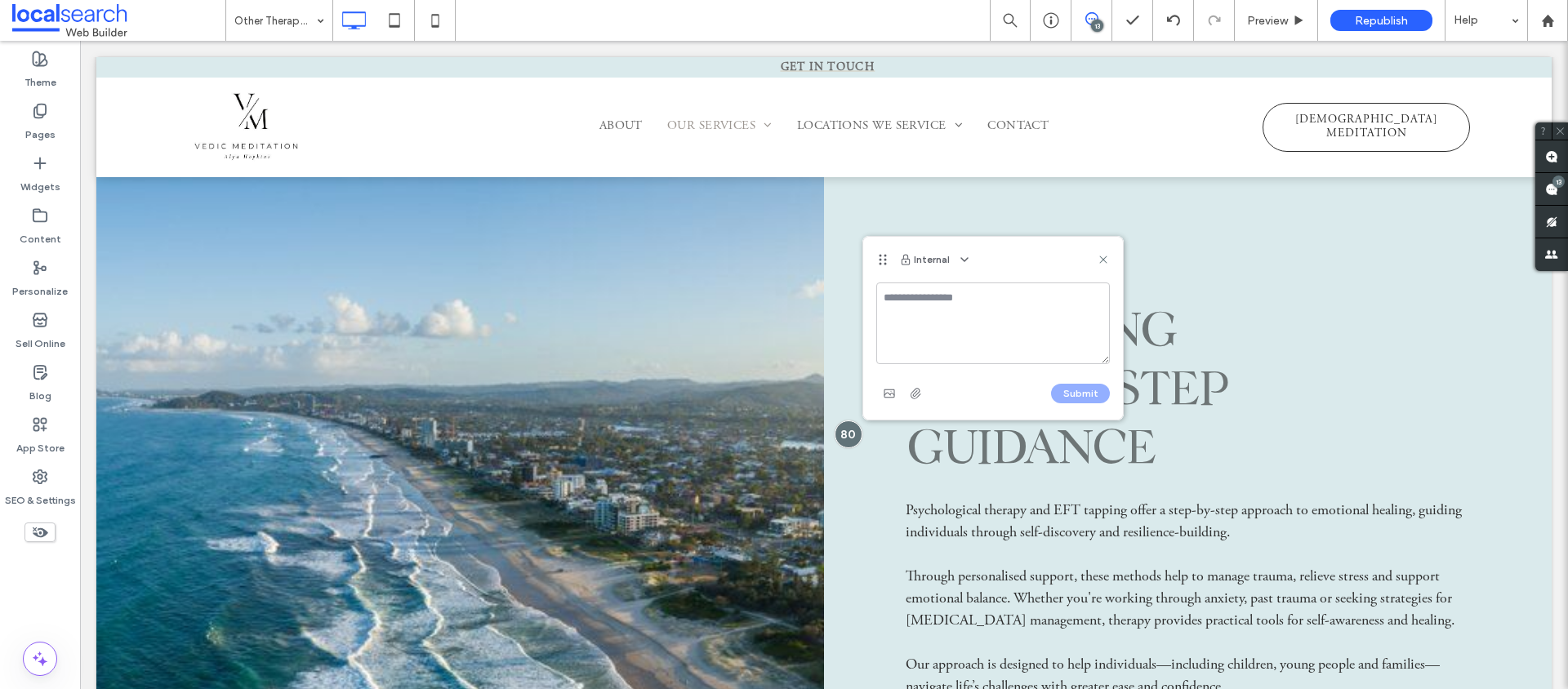
click at [942, 309] on textarea at bounding box center [993, 324] width 233 height 82
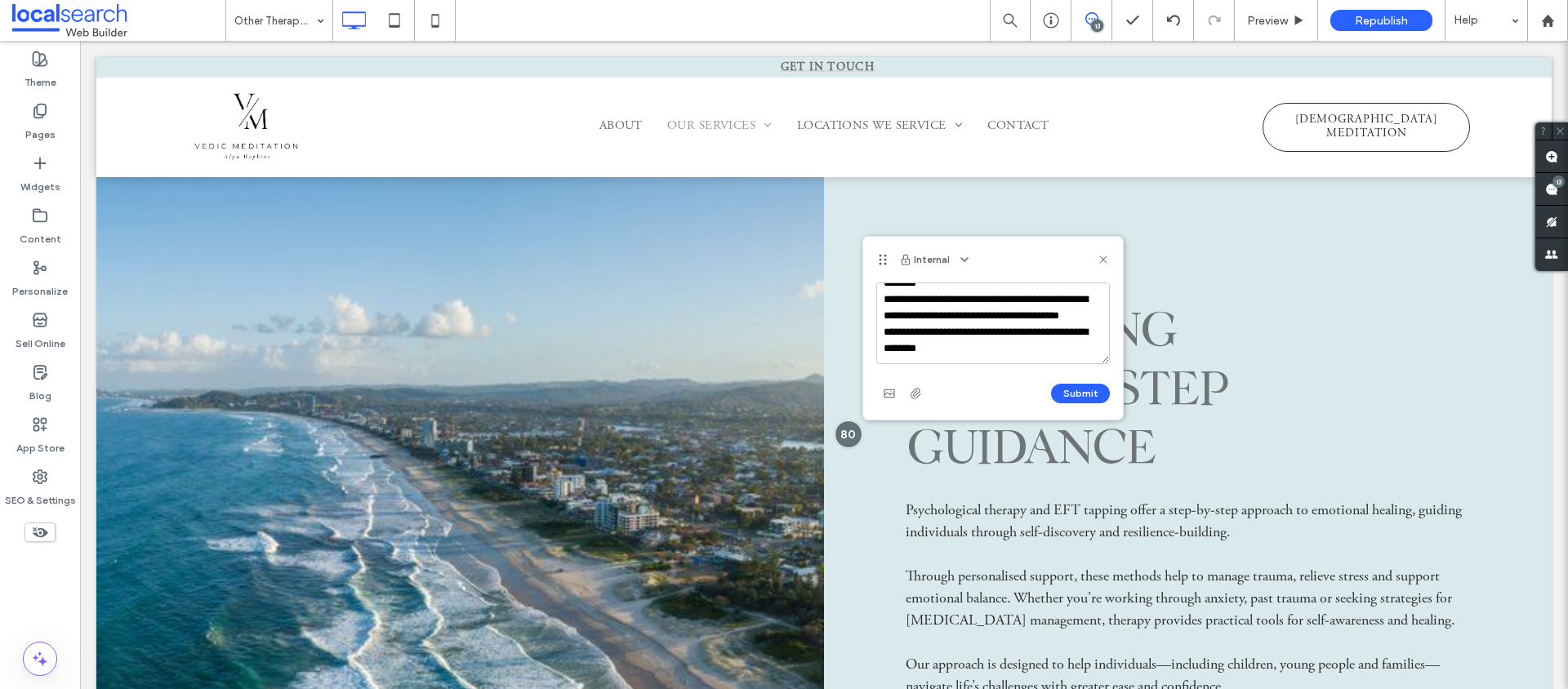
scroll to position [31, 0]
click at [1000, 340] on textarea "**********" at bounding box center [993, 324] width 233 height 82
click at [997, 353] on textarea "**********" at bounding box center [993, 324] width 233 height 82
type textarea "**********"
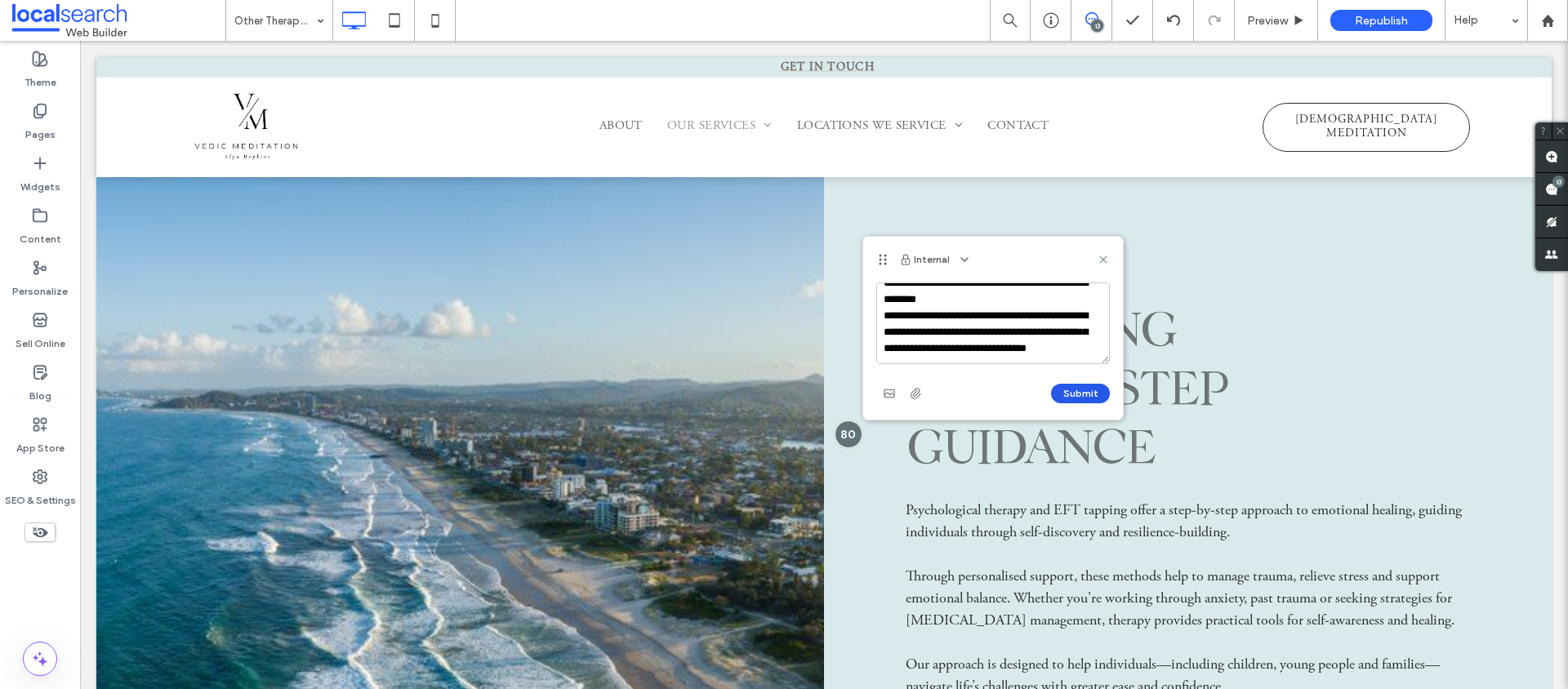
click at [1068, 392] on button "Submit" at bounding box center [1080, 393] width 59 height 19
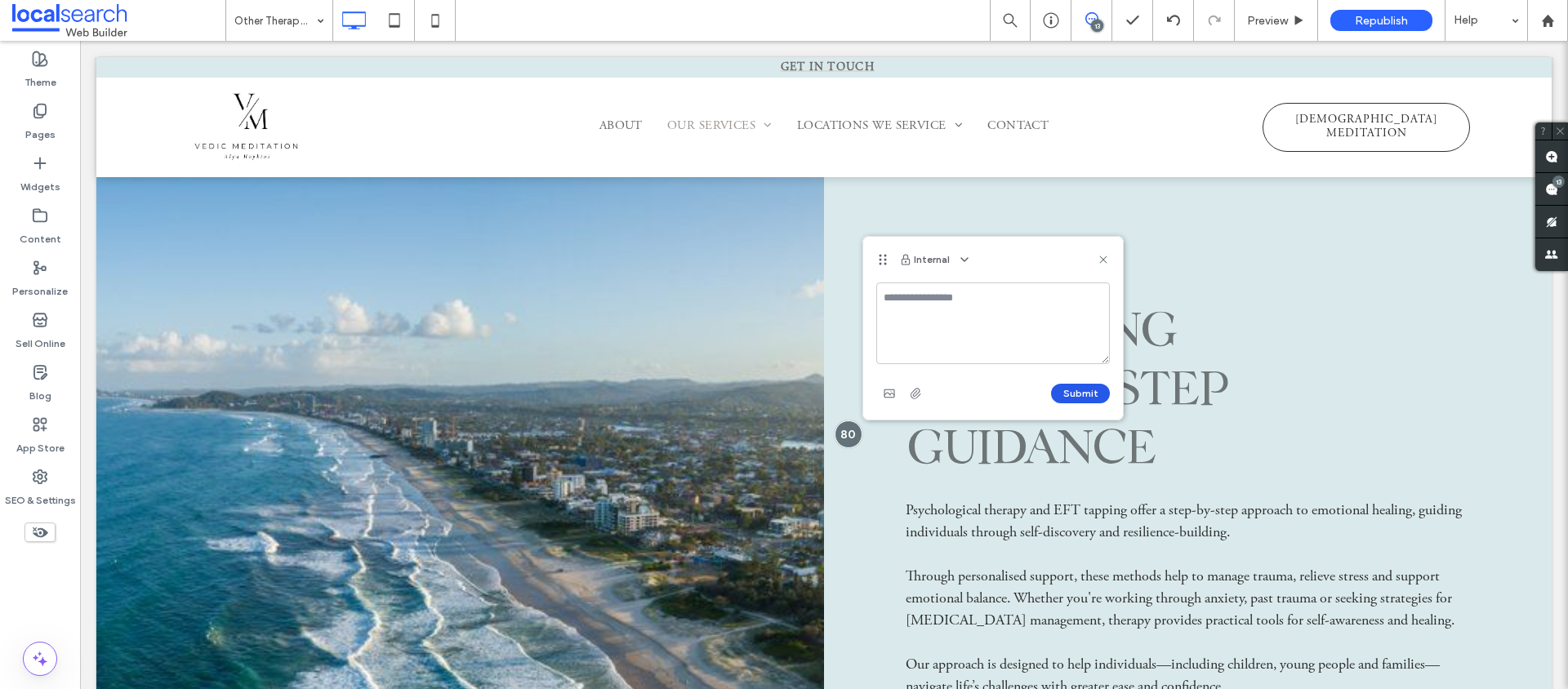
scroll to position [0, 0]
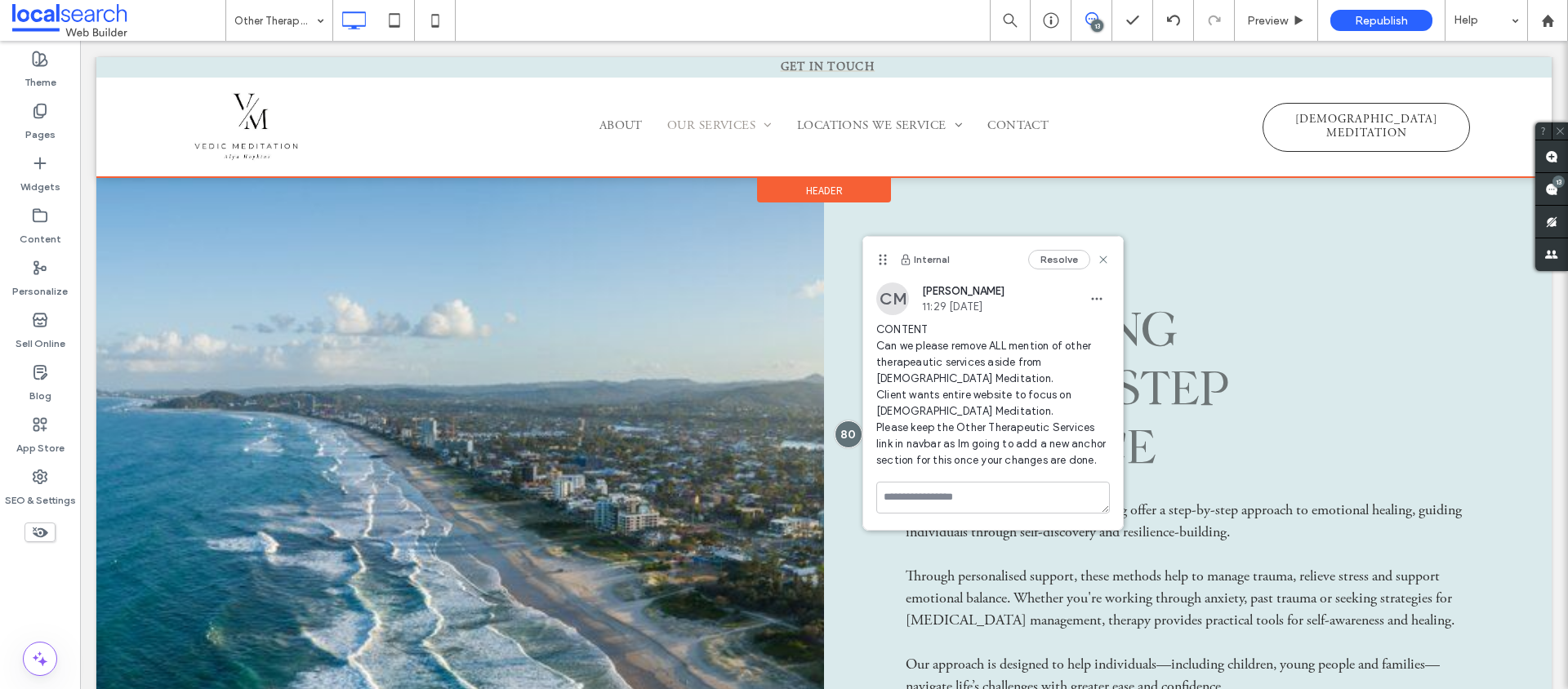
click at [727, 120] on div at bounding box center [824, 117] width 1456 height 120
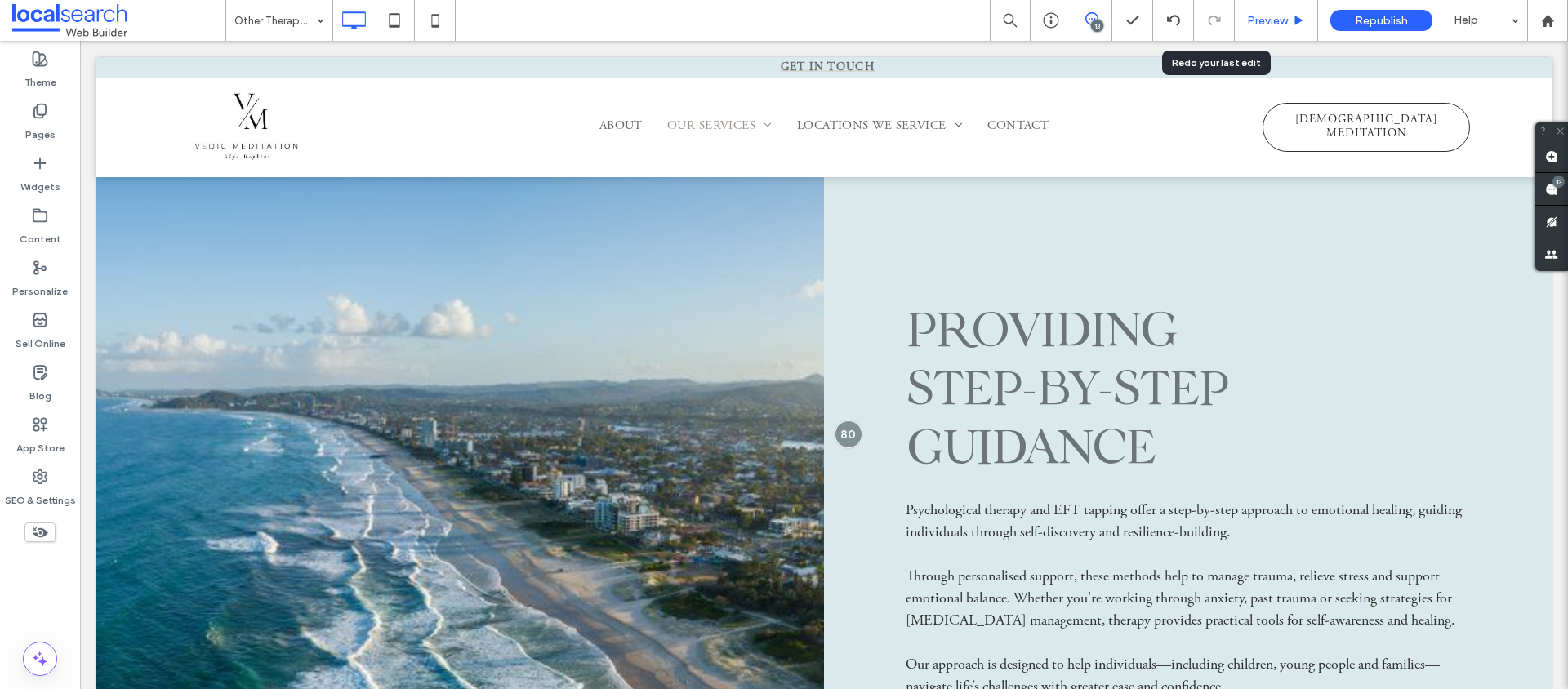
click at [1276, 16] on span "Preview" at bounding box center [1268, 21] width 41 height 14
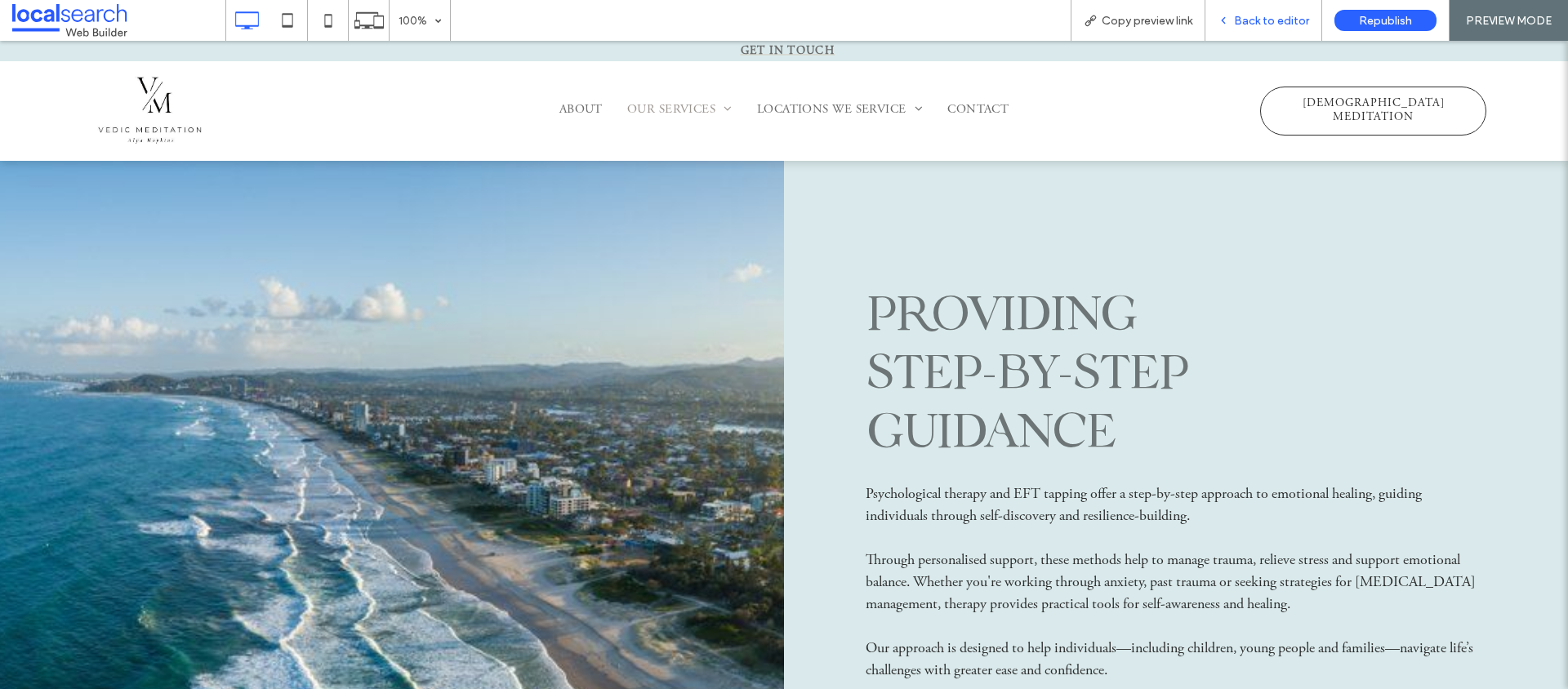
click at [1290, 7] on div "Back to editor" at bounding box center [1264, 20] width 117 height 41
drag, startPoint x: 1279, startPoint y: 18, endPoint x: 1067, endPoint y: 54, distance: 215.0
click at [1279, 18] on span "Back to editor" at bounding box center [1272, 21] width 75 height 14
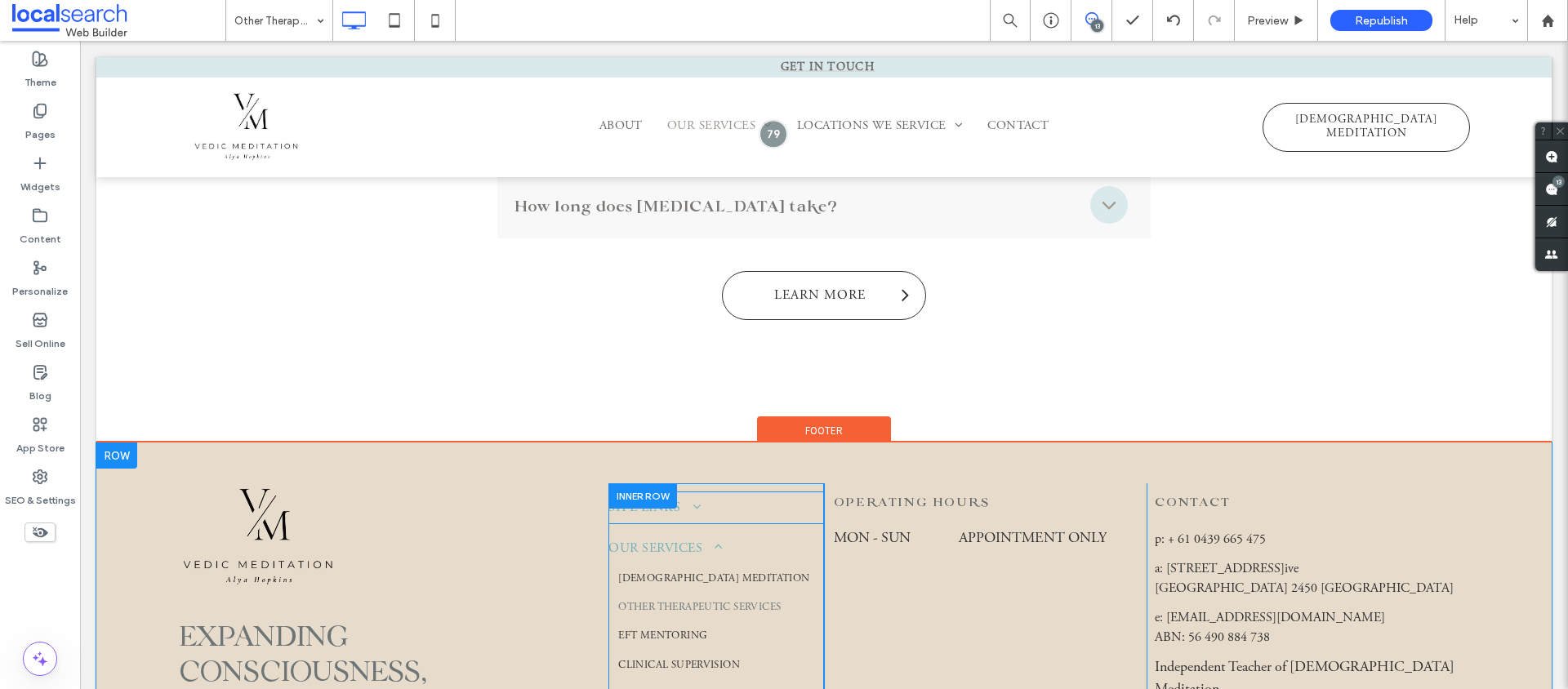
scroll to position [4019, 0]
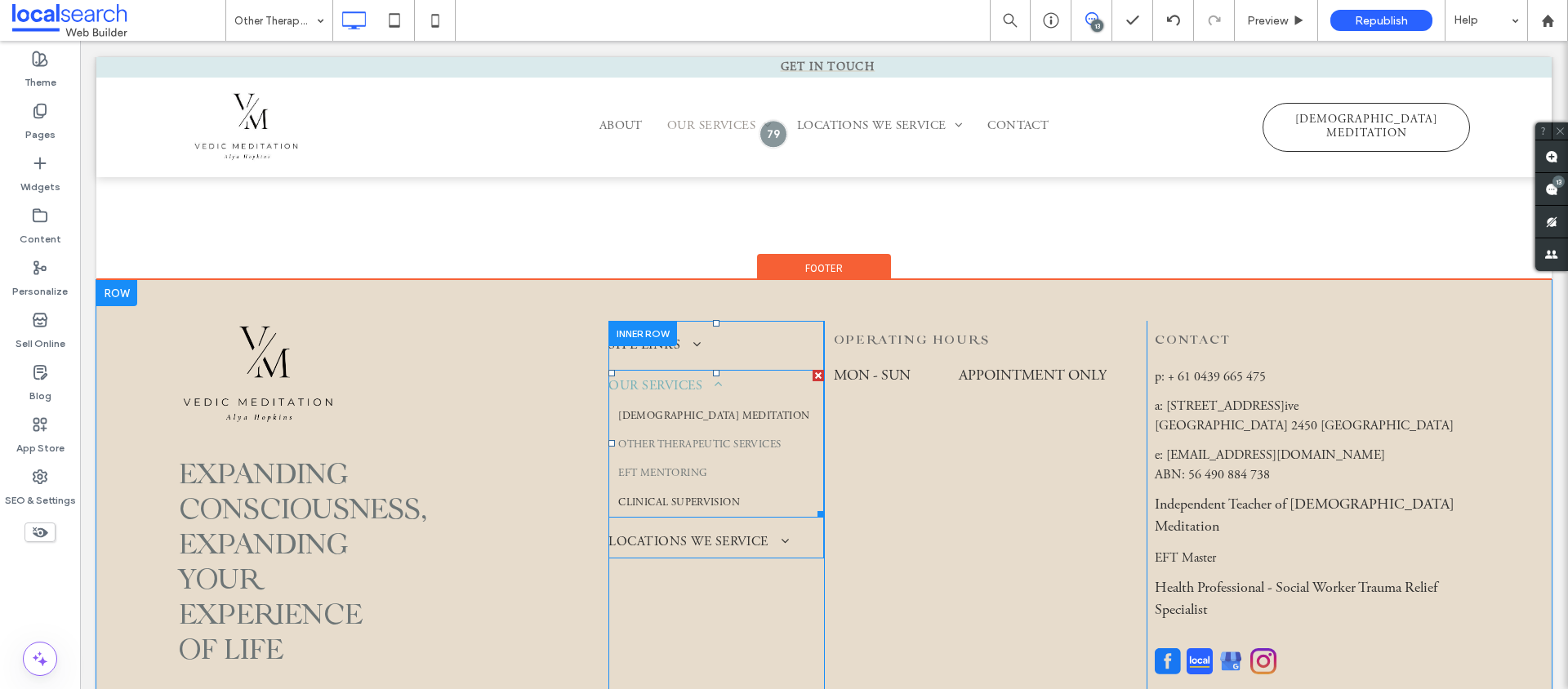
click at [753, 460] on link "EFT Mentoring" at bounding box center [716, 474] width 216 height 28
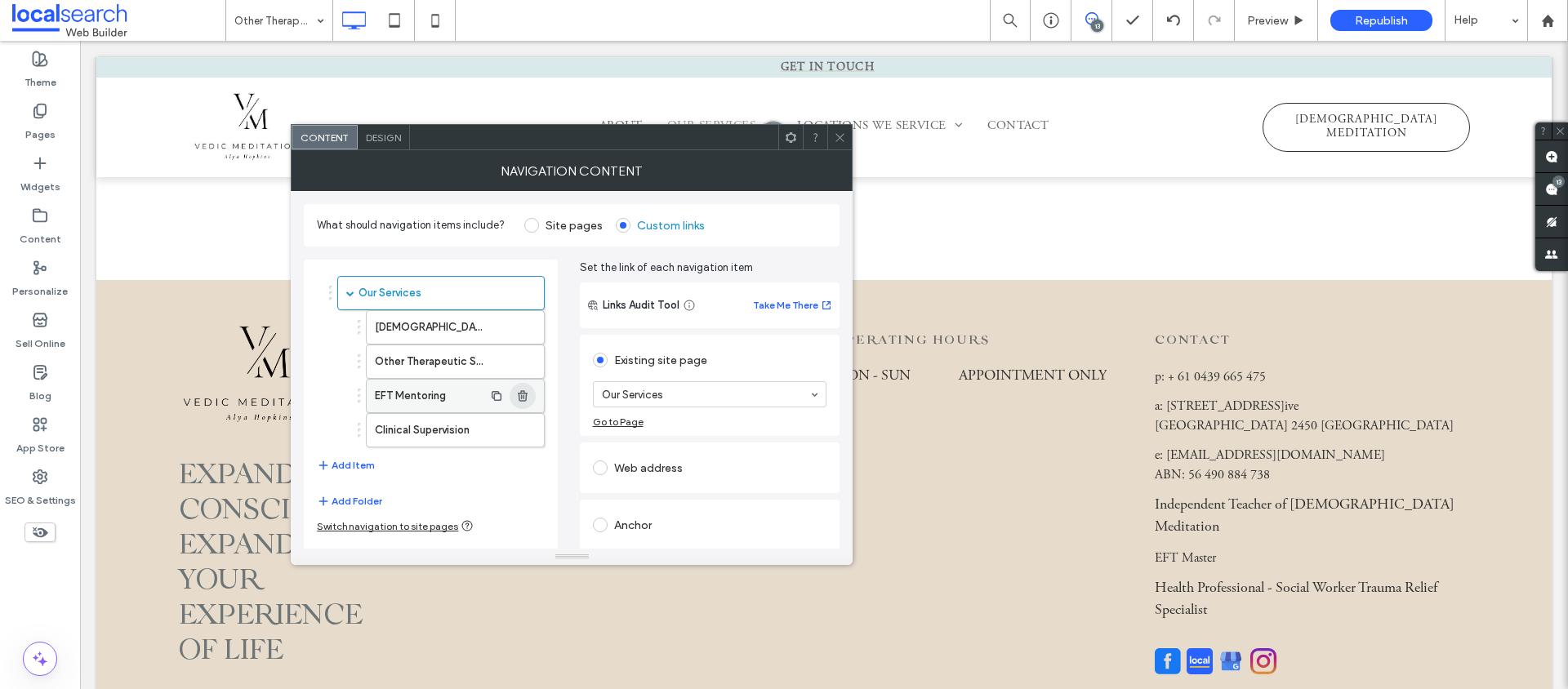
click at [517, 396] on icon "button" at bounding box center [523, 396] width 13 height 13
click at [519, 396] on use "button" at bounding box center [522, 396] width 10 height 11
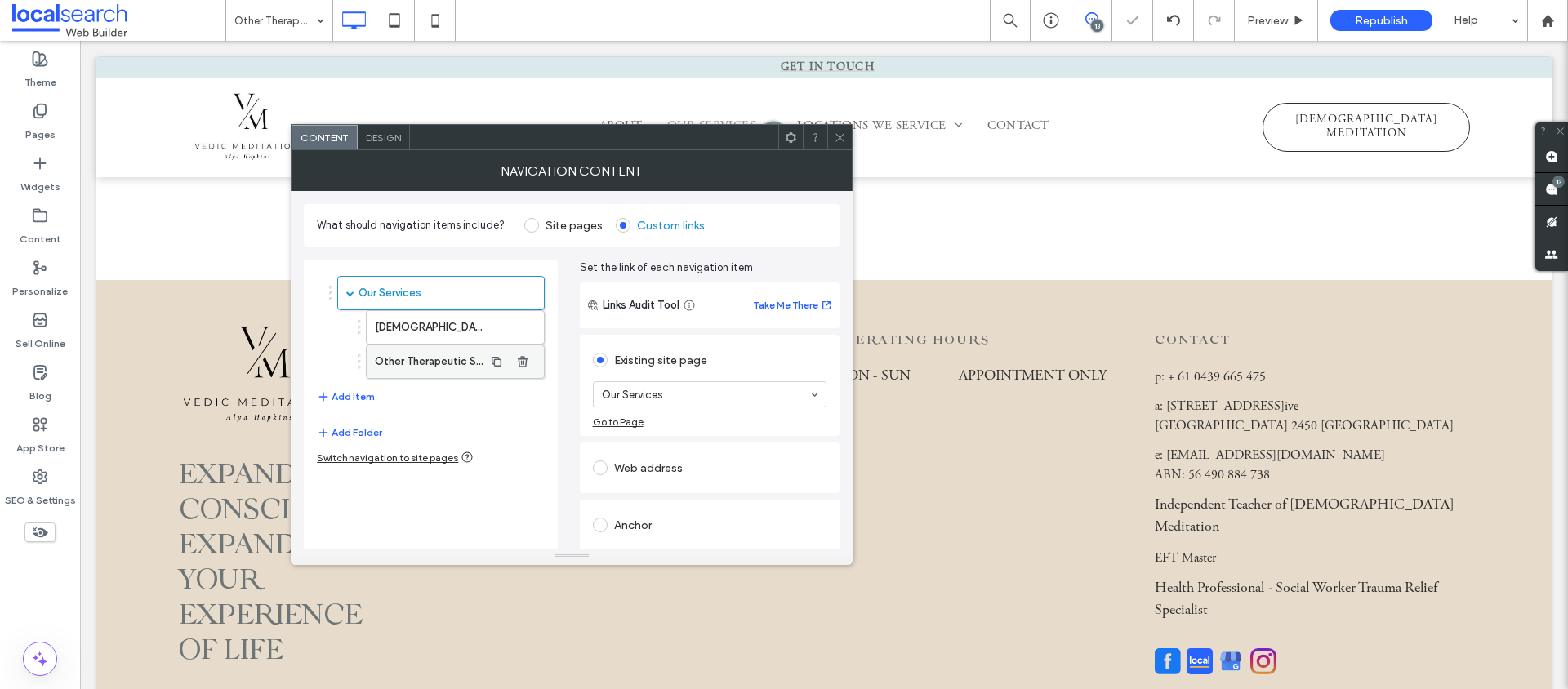
click at [417, 360] on label "Other Therapeutic Services" at bounding box center [428, 361] width 108 height 33
click at [844, 134] on icon at bounding box center [840, 137] width 13 height 13
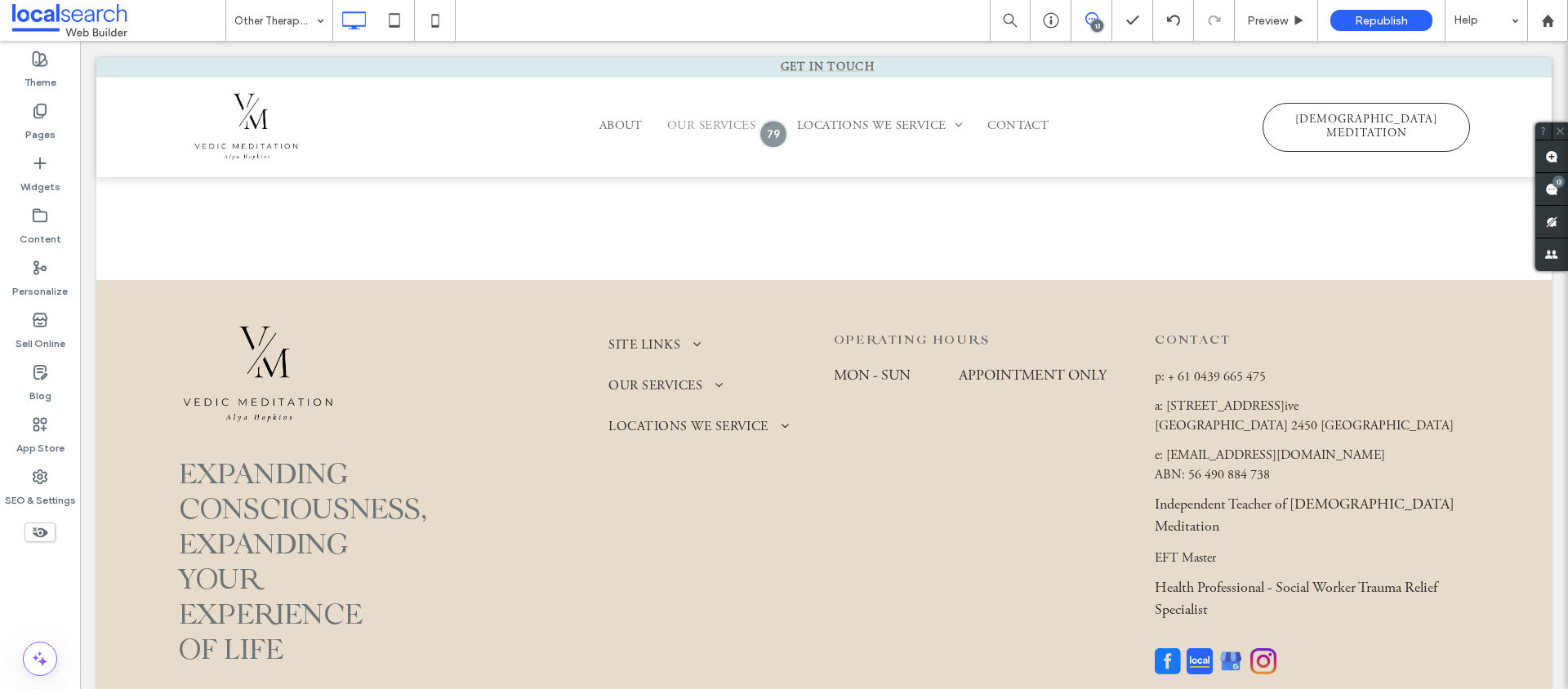
click at [632, 22] on div "Other Therapeutic Services 13 Preview Republish Help" at bounding box center [896, 20] width 1343 height 41
click at [722, 34] on div "Other Therapeutic Services 13 Preview Republish Help" at bounding box center [896, 20] width 1343 height 41
click at [722, 33] on div "Other Therapeutic Services 13 Preview Republish Help" at bounding box center [896, 20] width 1343 height 41
click at [42, 125] on label "Pages" at bounding box center [40, 130] width 30 height 23
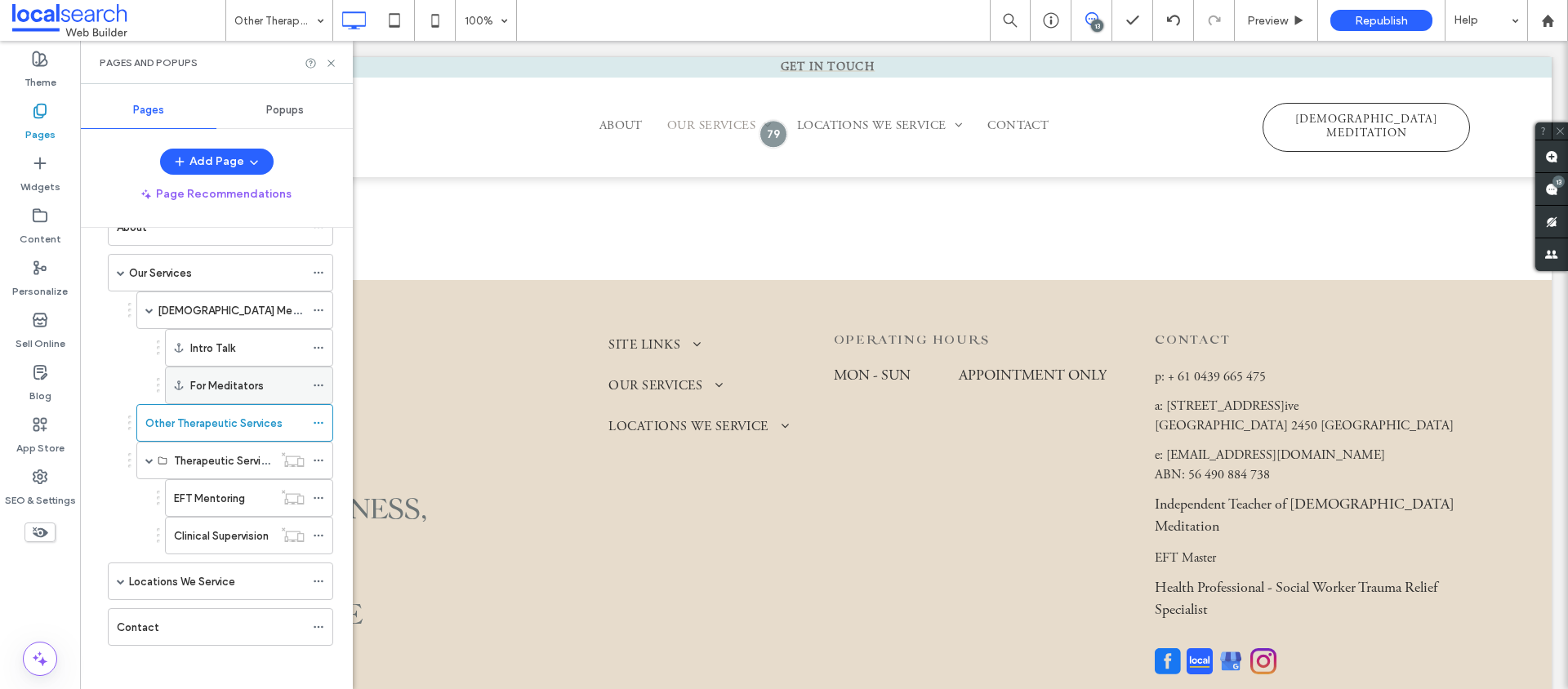
scroll to position [99, 0]
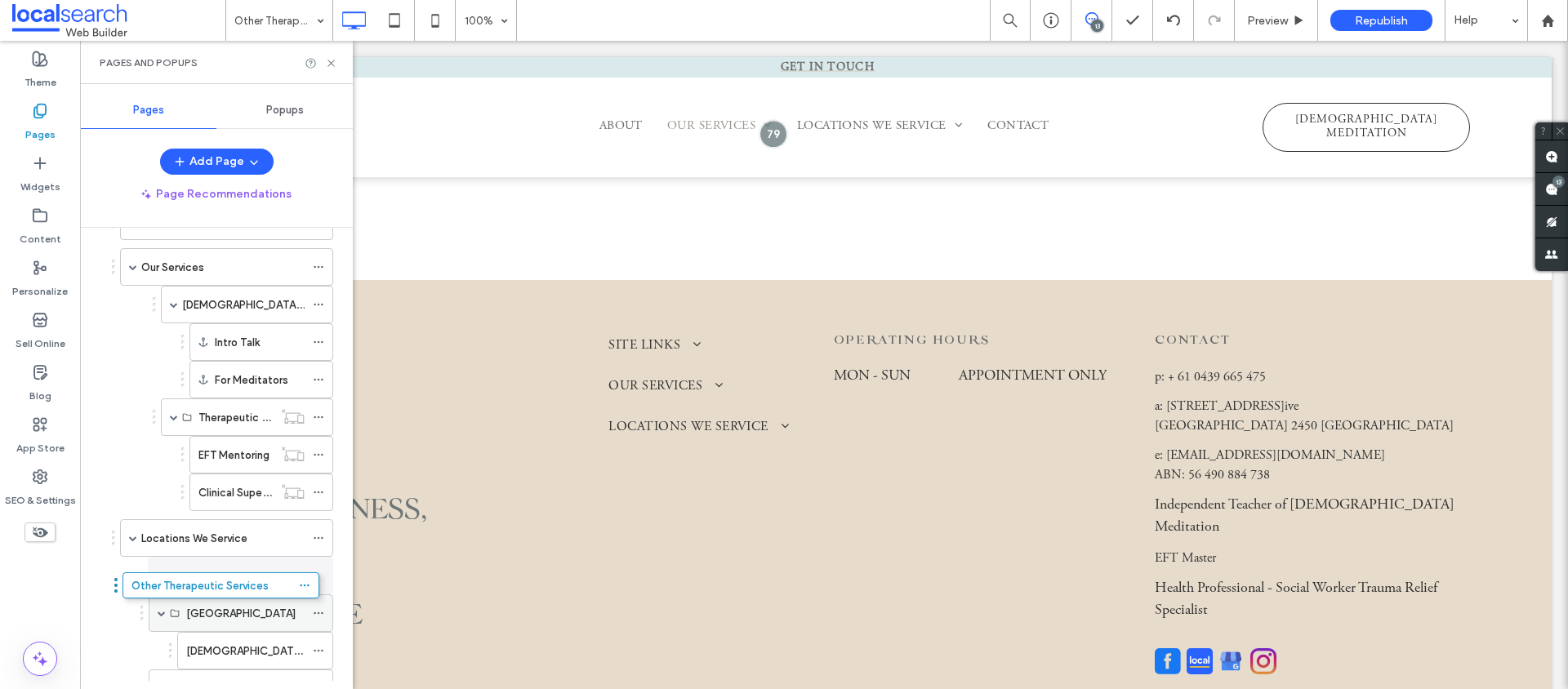
drag, startPoint x: 205, startPoint y: 411, endPoint x: 197, endPoint y: 571, distance: 160.2
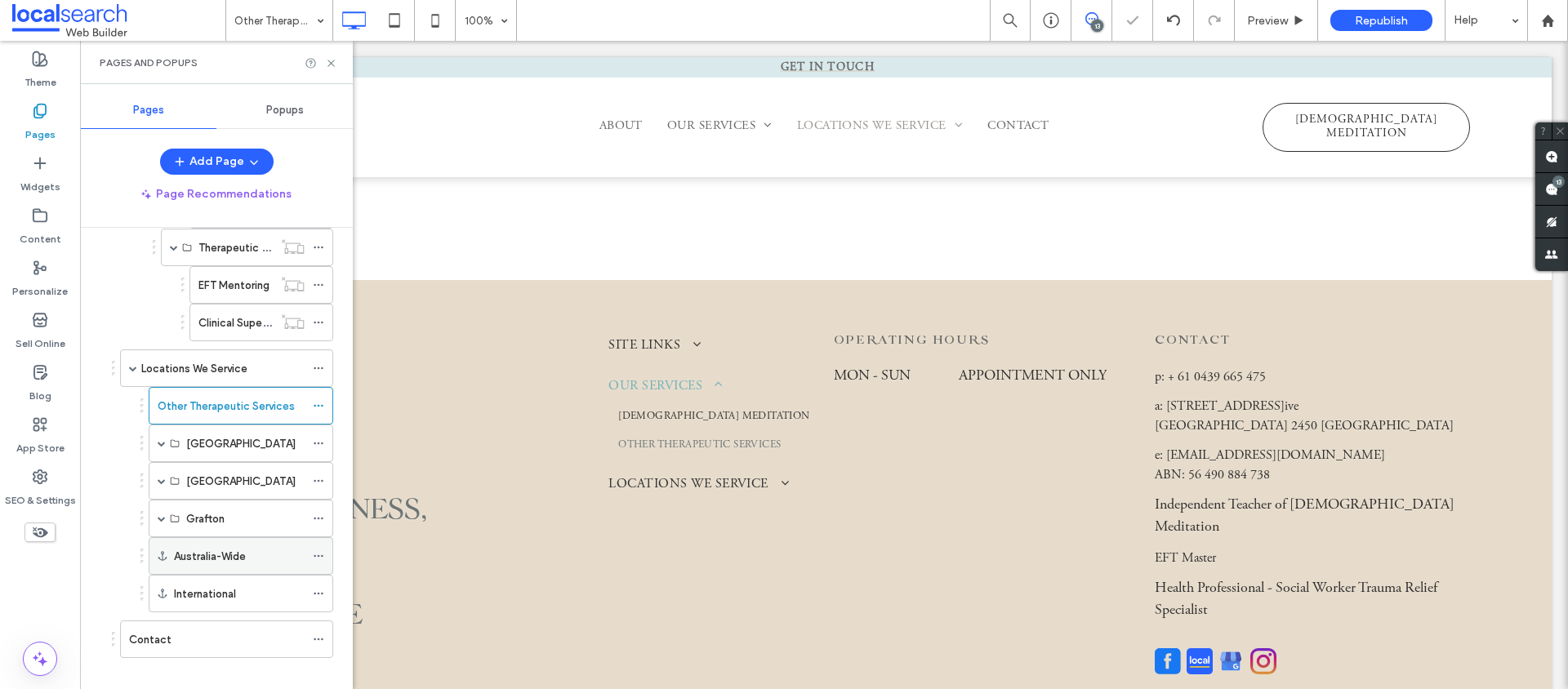
scroll to position [279, 0]
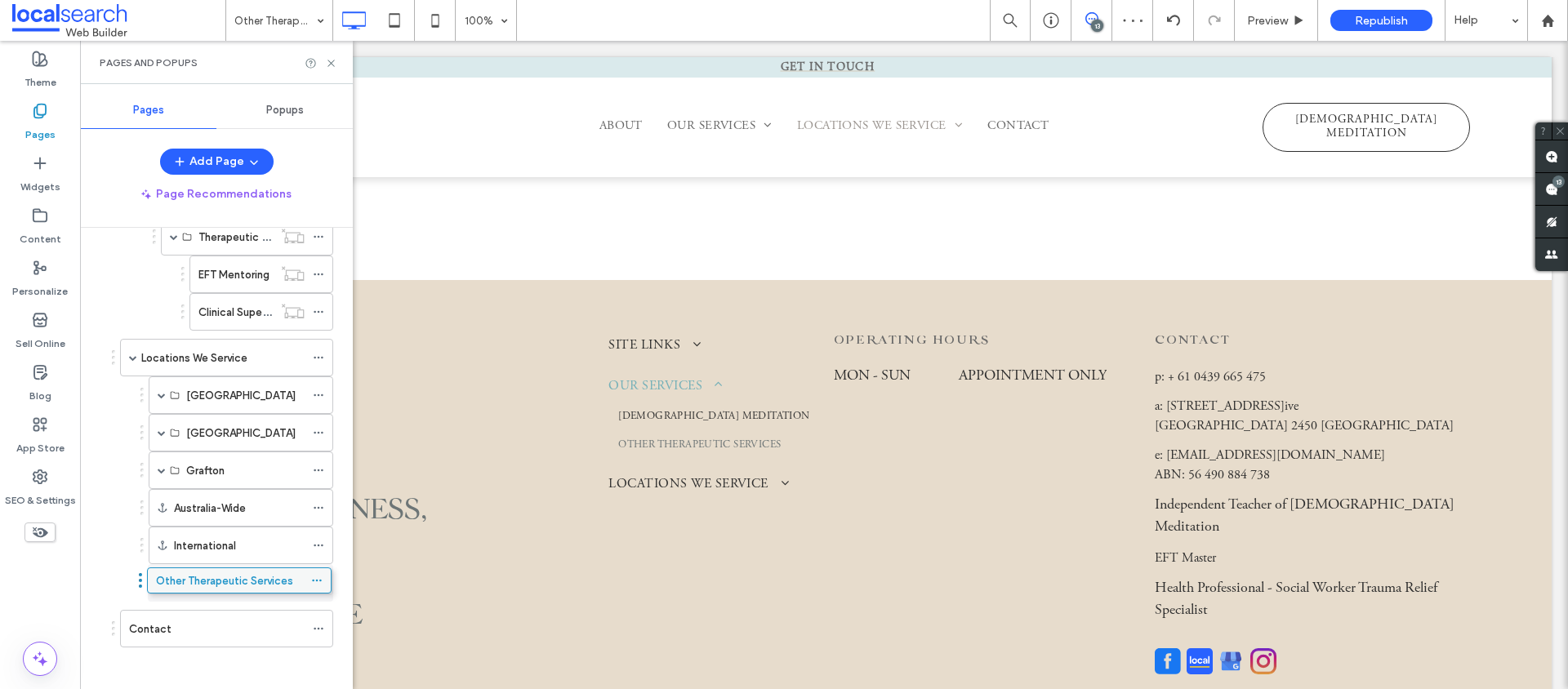
drag, startPoint x: 211, startPoint y: 400, endPoint x: 209, endPoint y: 582, distance: 182.0
click at [157, 472] on span at bounding box center [161, 470] width 8 height 8
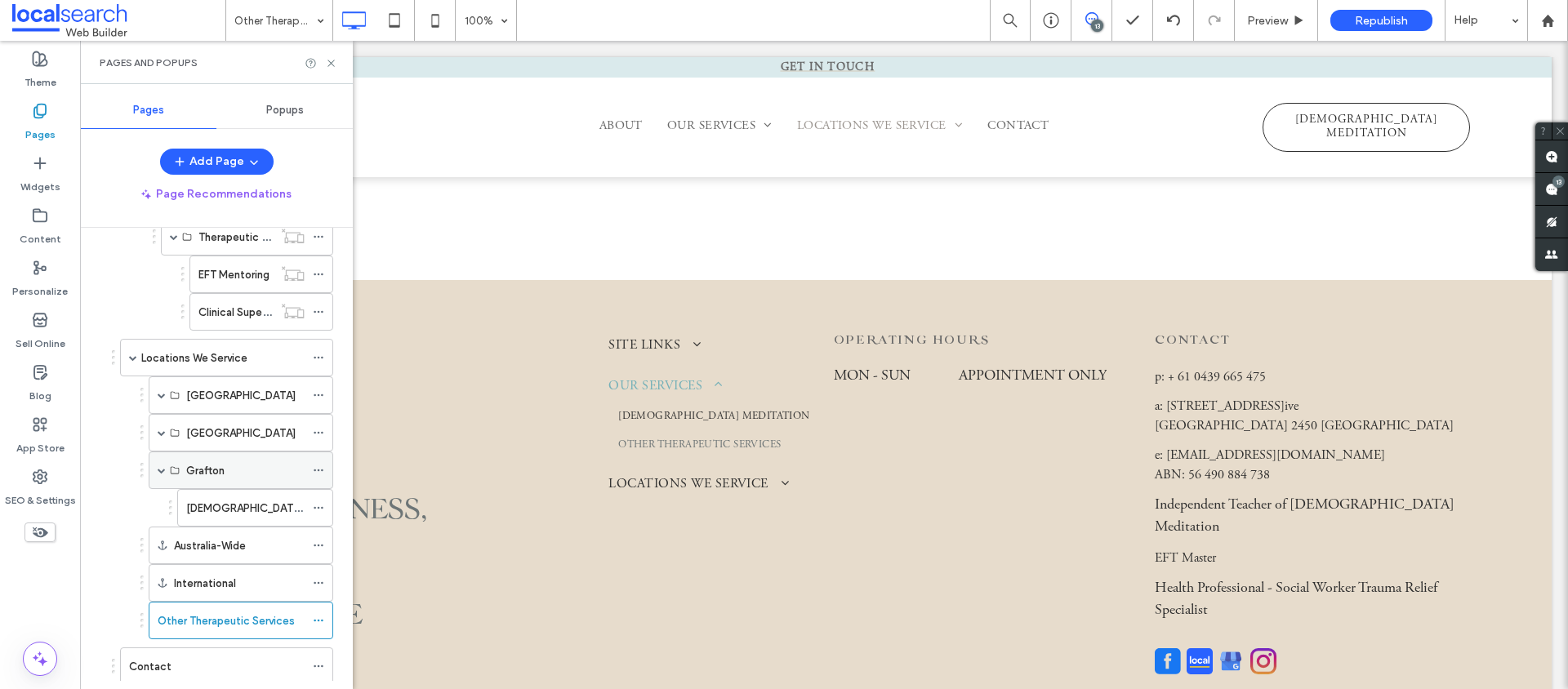
click at [161, 469] on span at bounding box center [161, 470] width 8 height 8
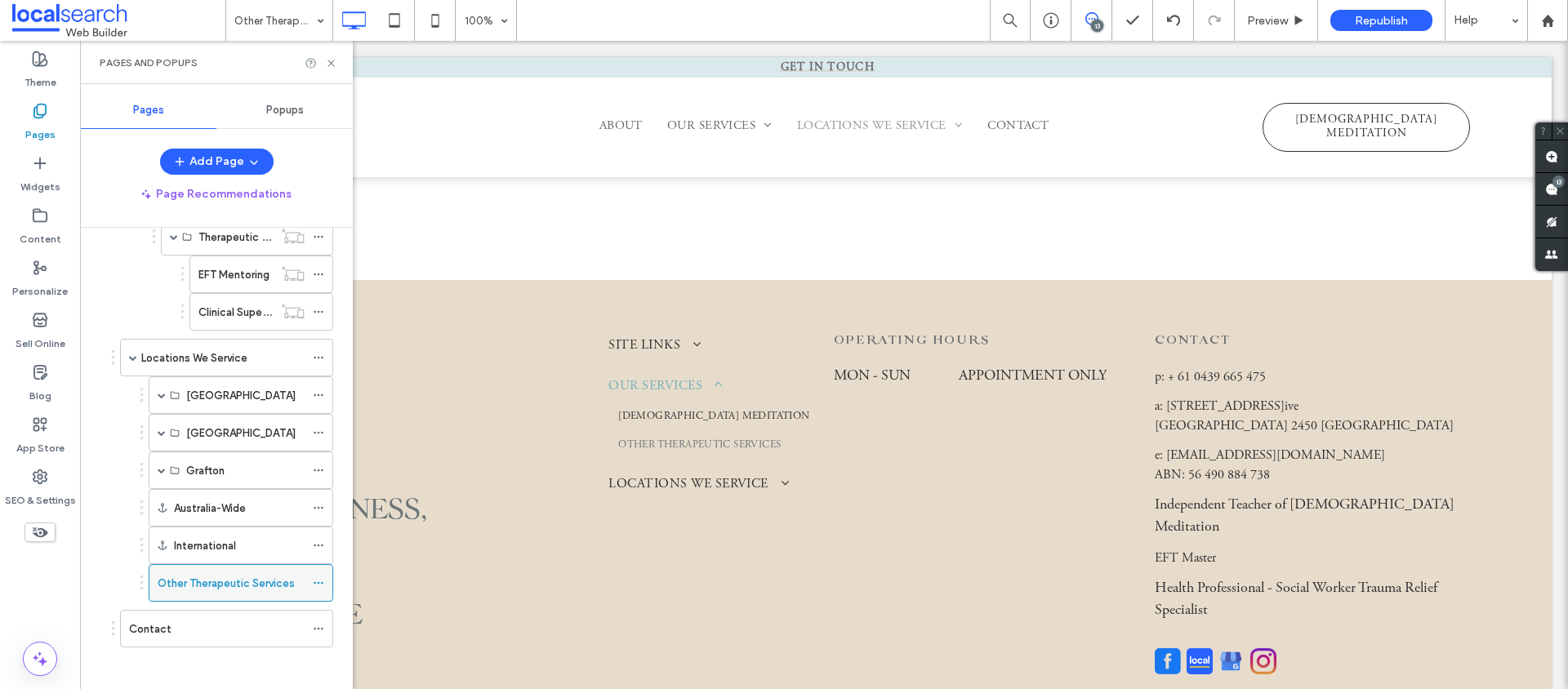
click at [317, 581] on icon at bounding box center [319, 583] width 12 height 12
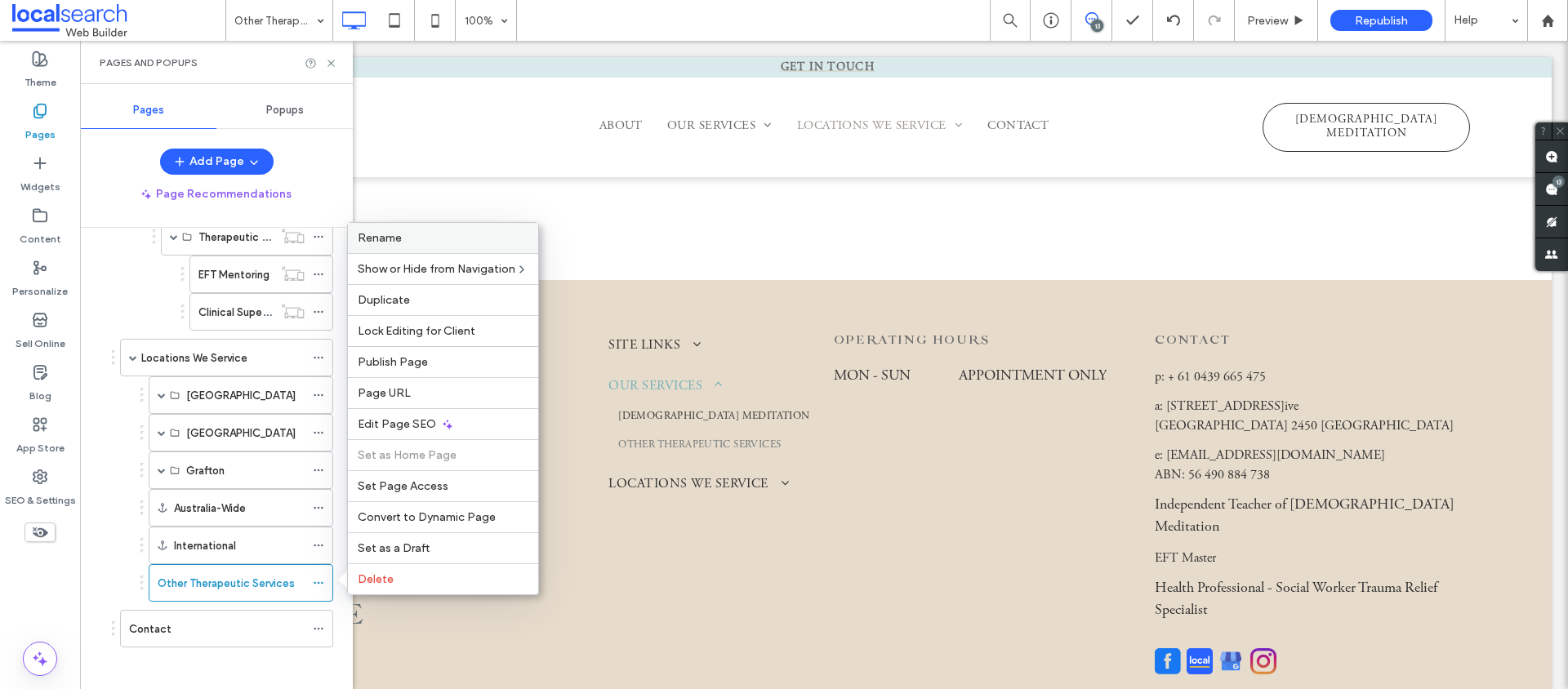
click at [400, 241] on span "Rename" at bounding box center [380, 237] width 44 height 14
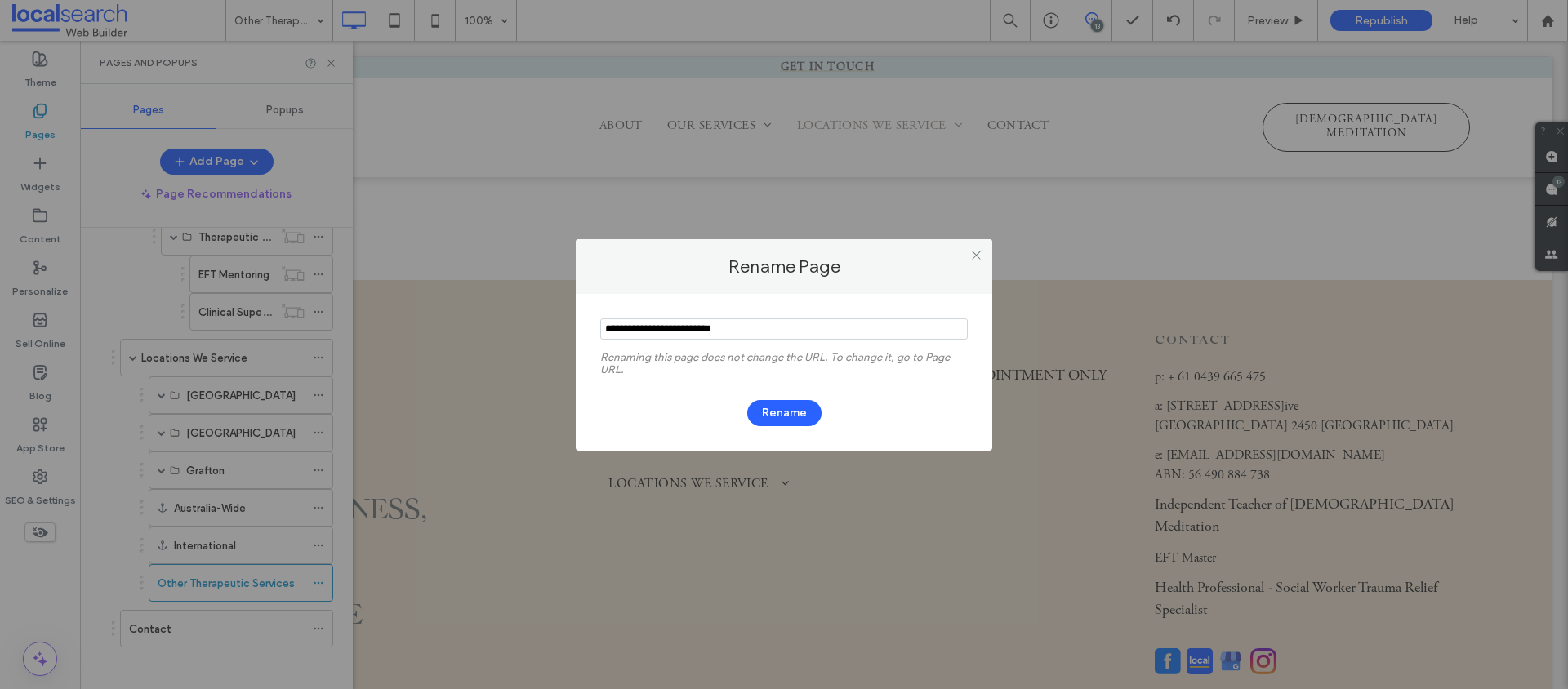
click at [681, 320] on input "notEmpty" at bounding box center [784, 329] width 367 height 21
type input "********"
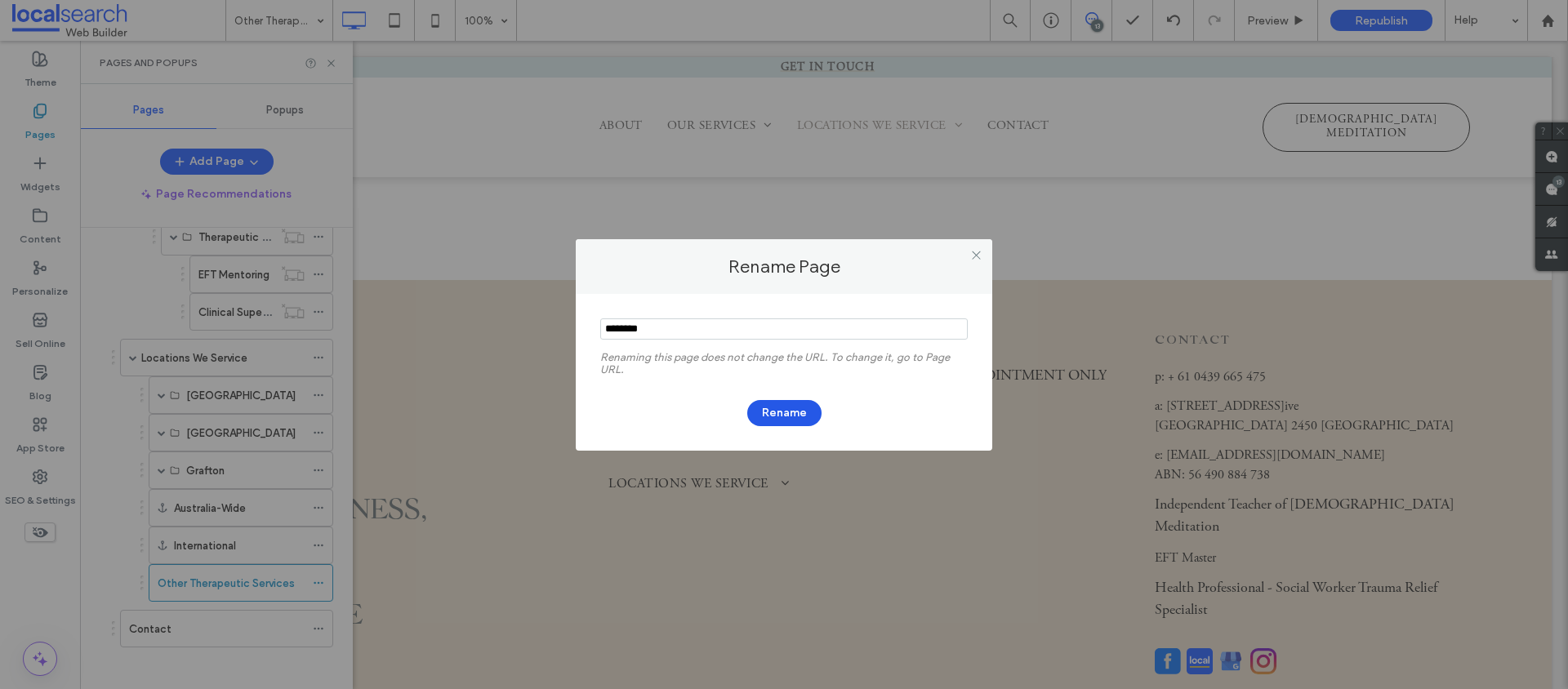
click at [785, 408] on button "Rename" at bounding box center [784, 412] width 74 height 26
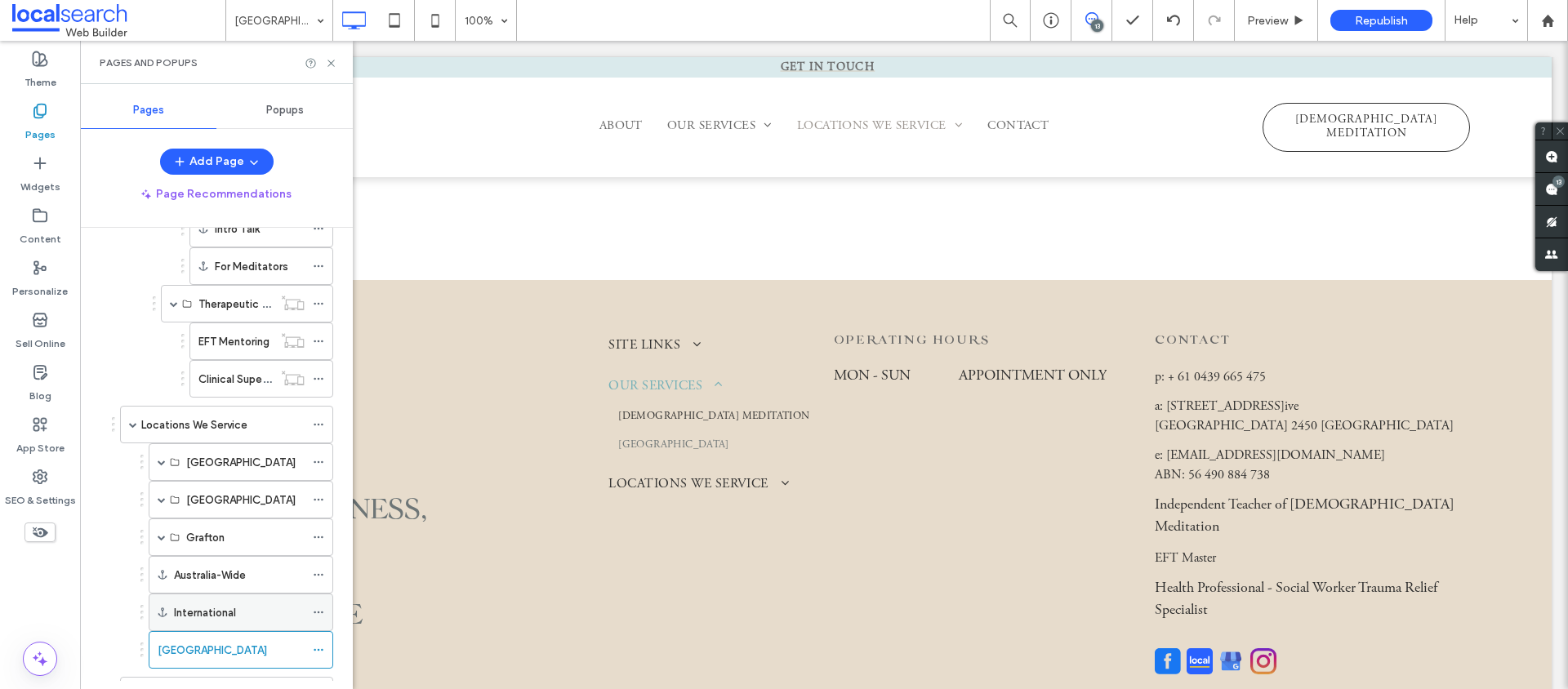
scroll to position [287, 0]
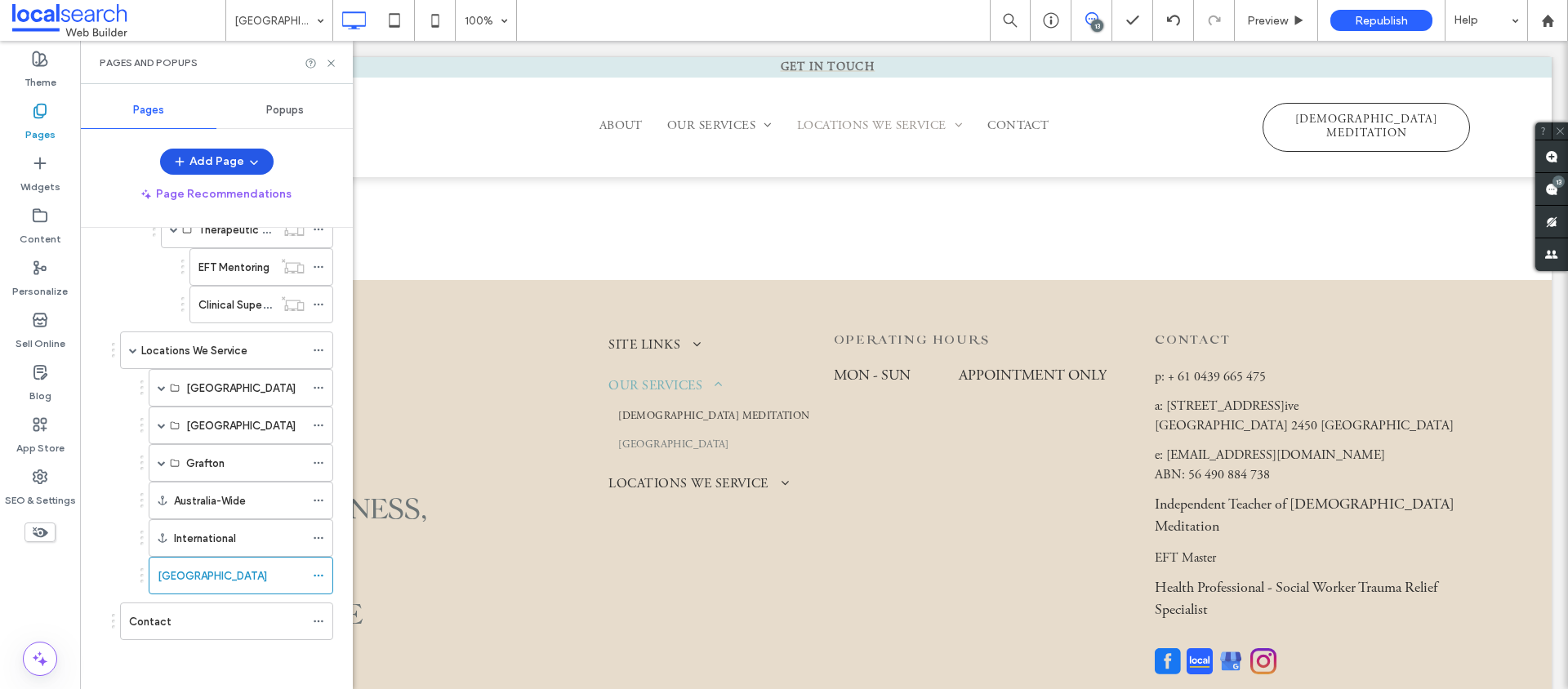
click at [238, 168] on button "Add Page" at bounding box center [217, 161] width 114 height 26
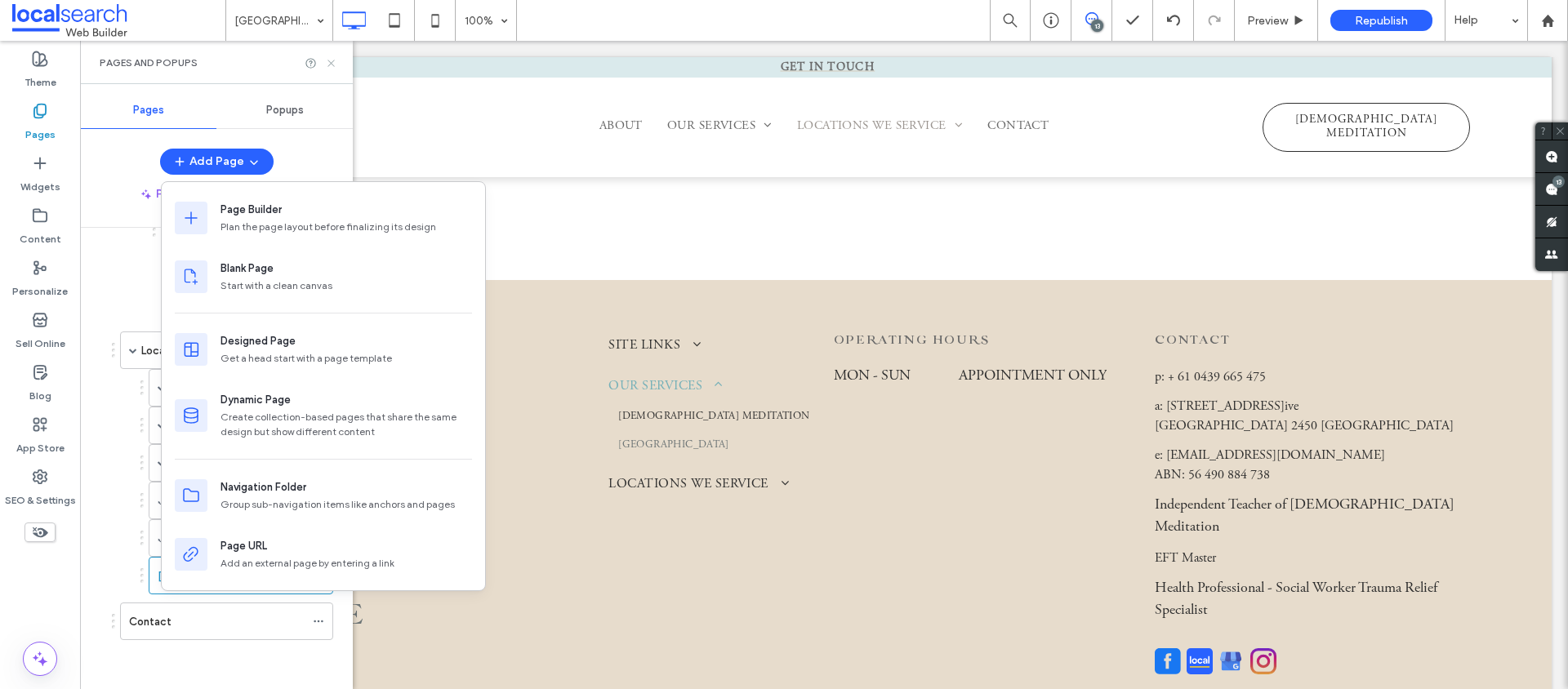
click at [333, 64] on icon at bounding box center [331, 63] width 13 height 13
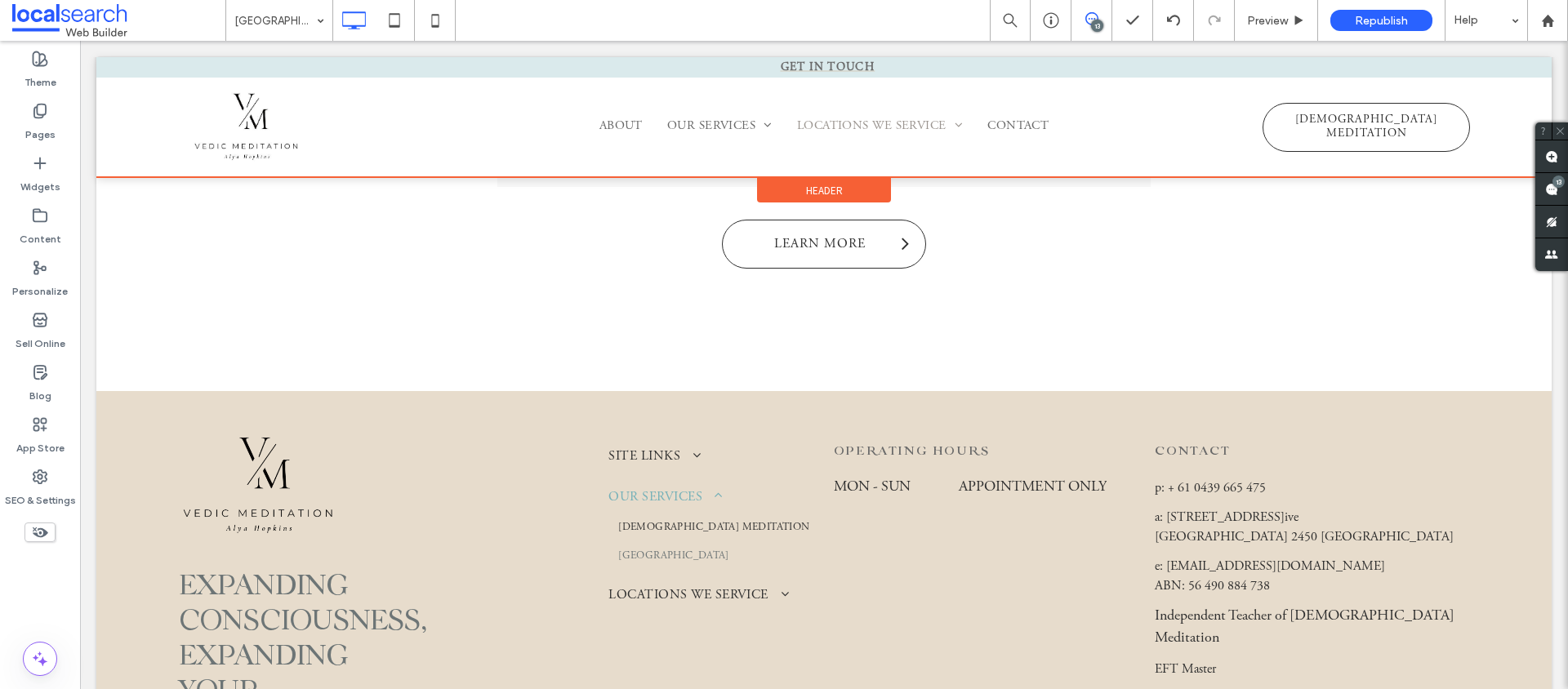
scroll to position [3590, 0]
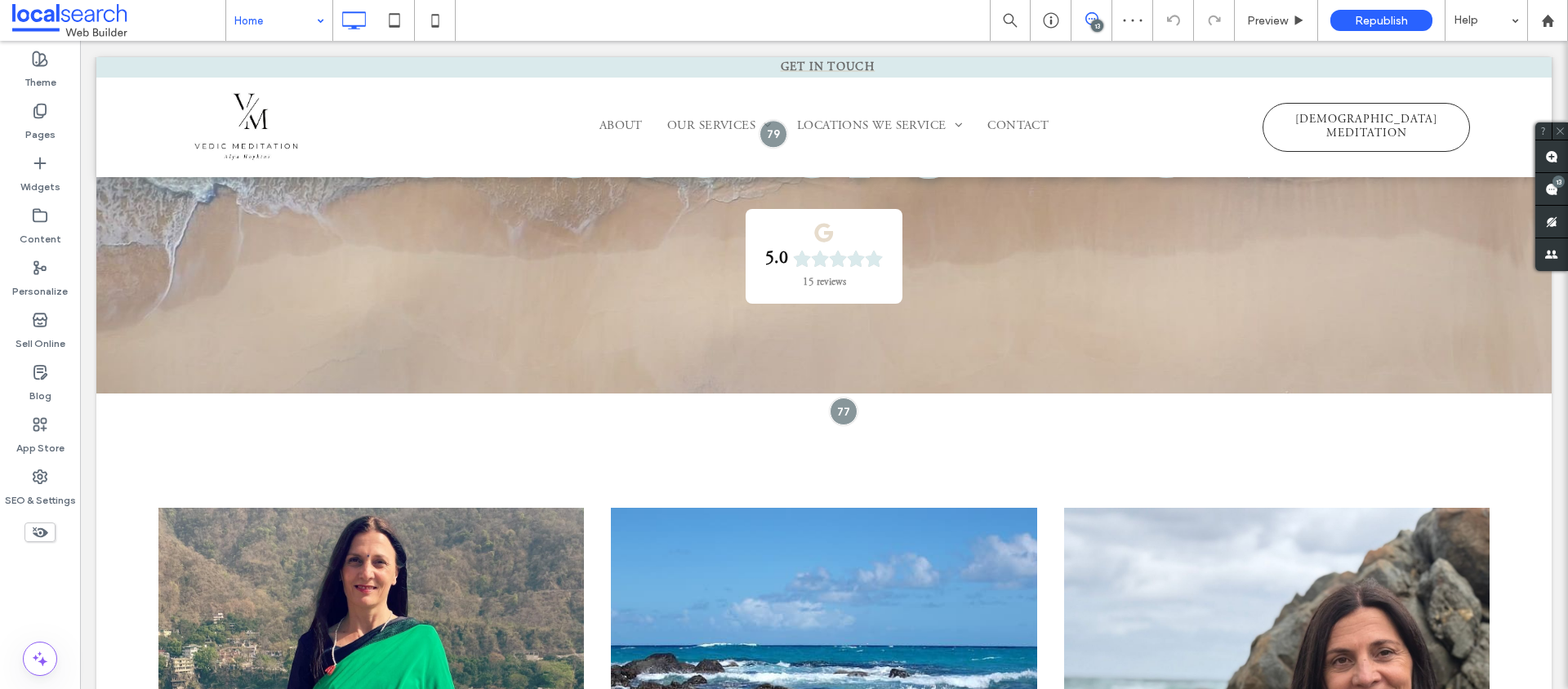
scroll to position [345, 0]
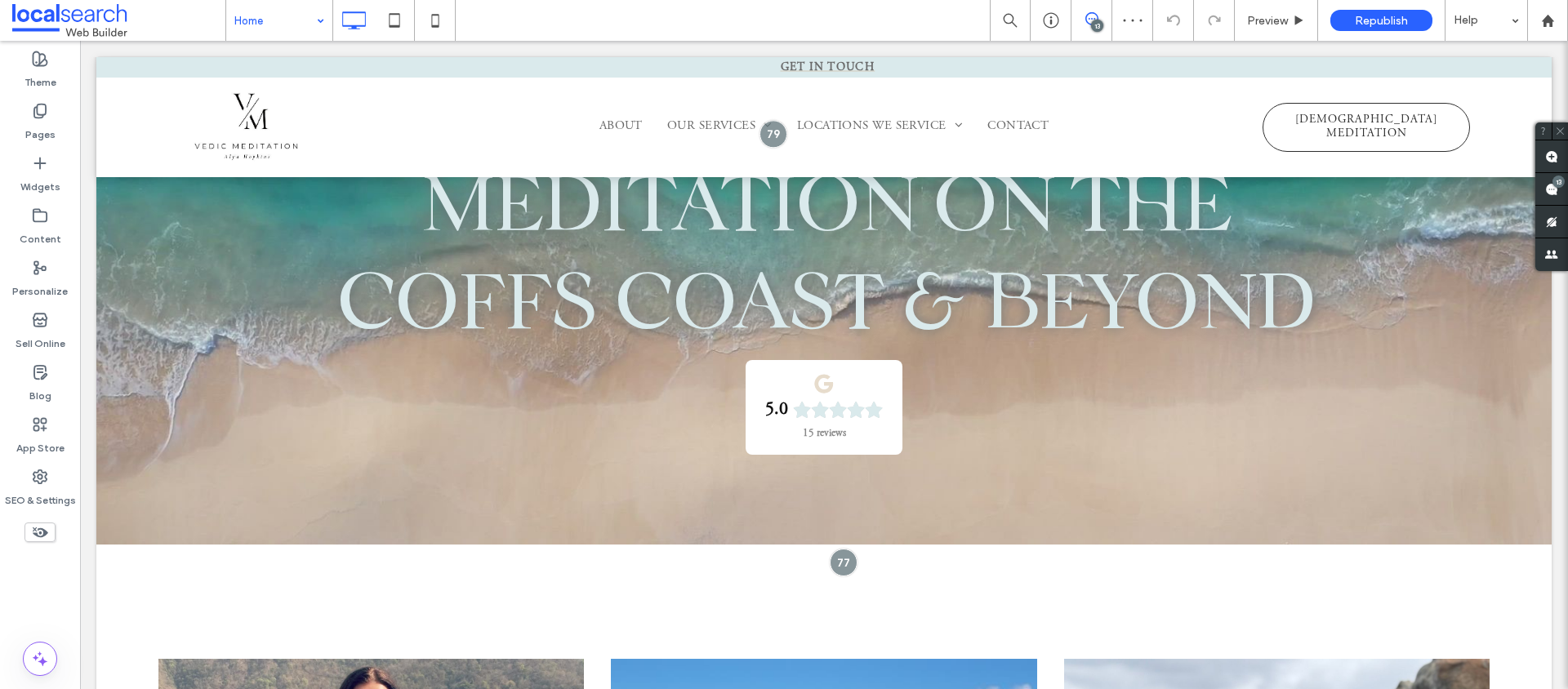
click at [758, 18] on div "Home 13 Preview Republish Help" at bounding box center [896, 20] width 1343 height 41
click at [1273, 18] on span "Preview" at bounding box center [1268, 21] width 41 height 14
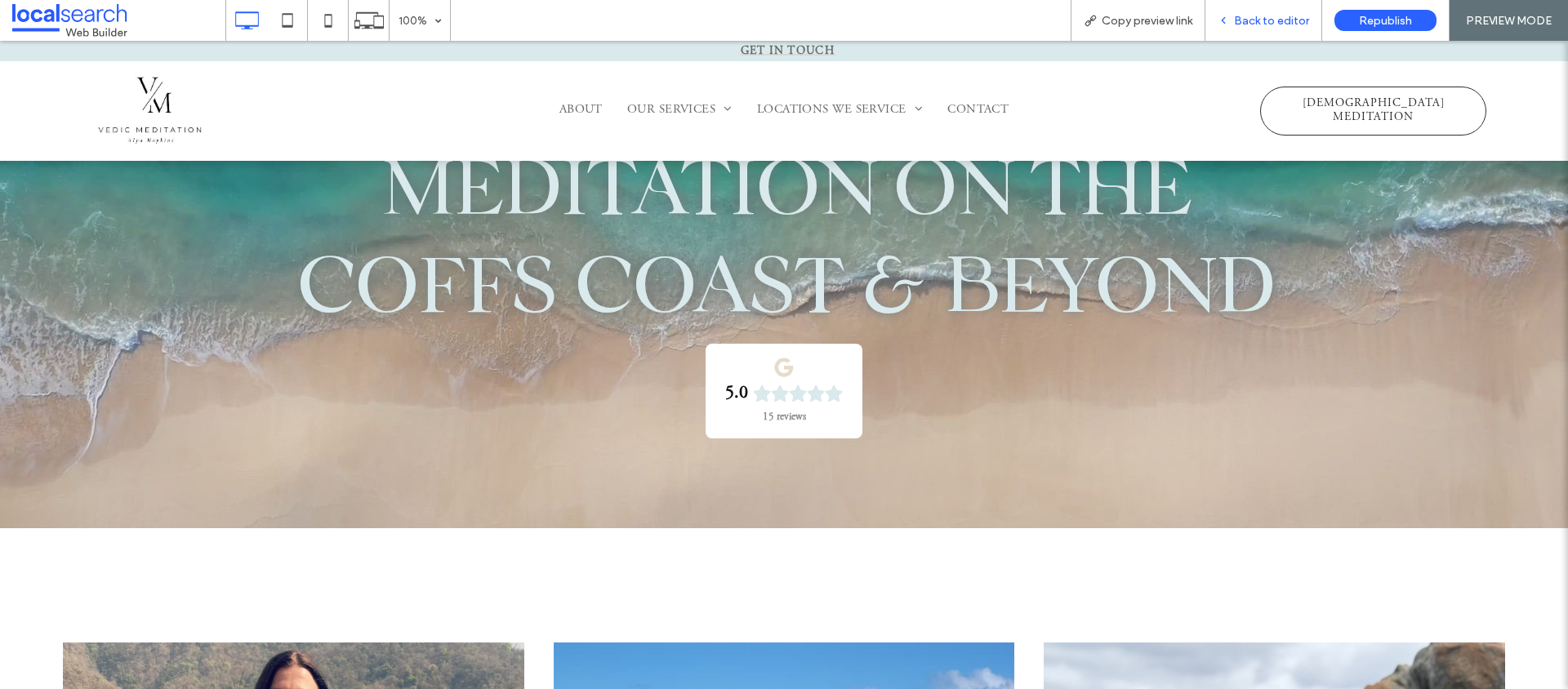
click at [1268, 22] on span "Back to editor" at bounding box center [1272, 21] width 75 height 14
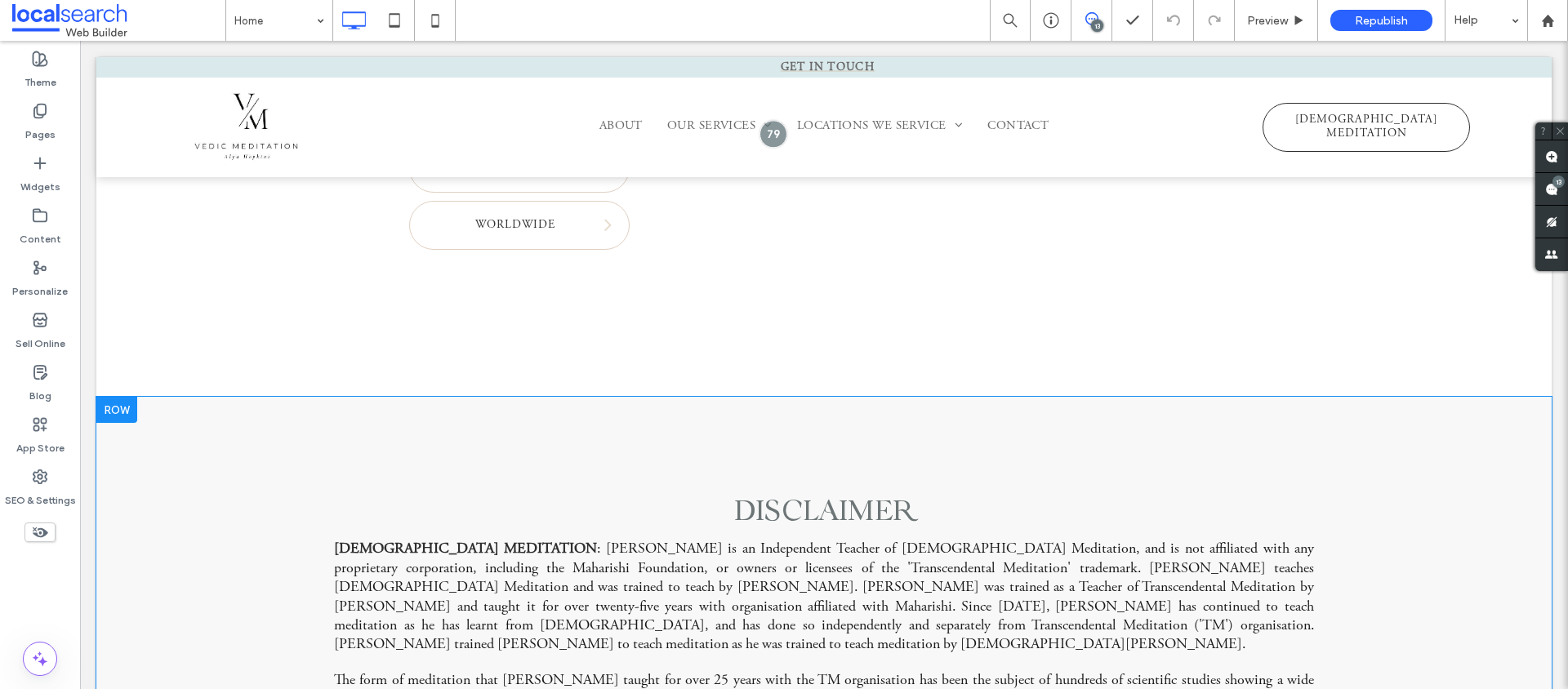
scroll to position [5127, 0]
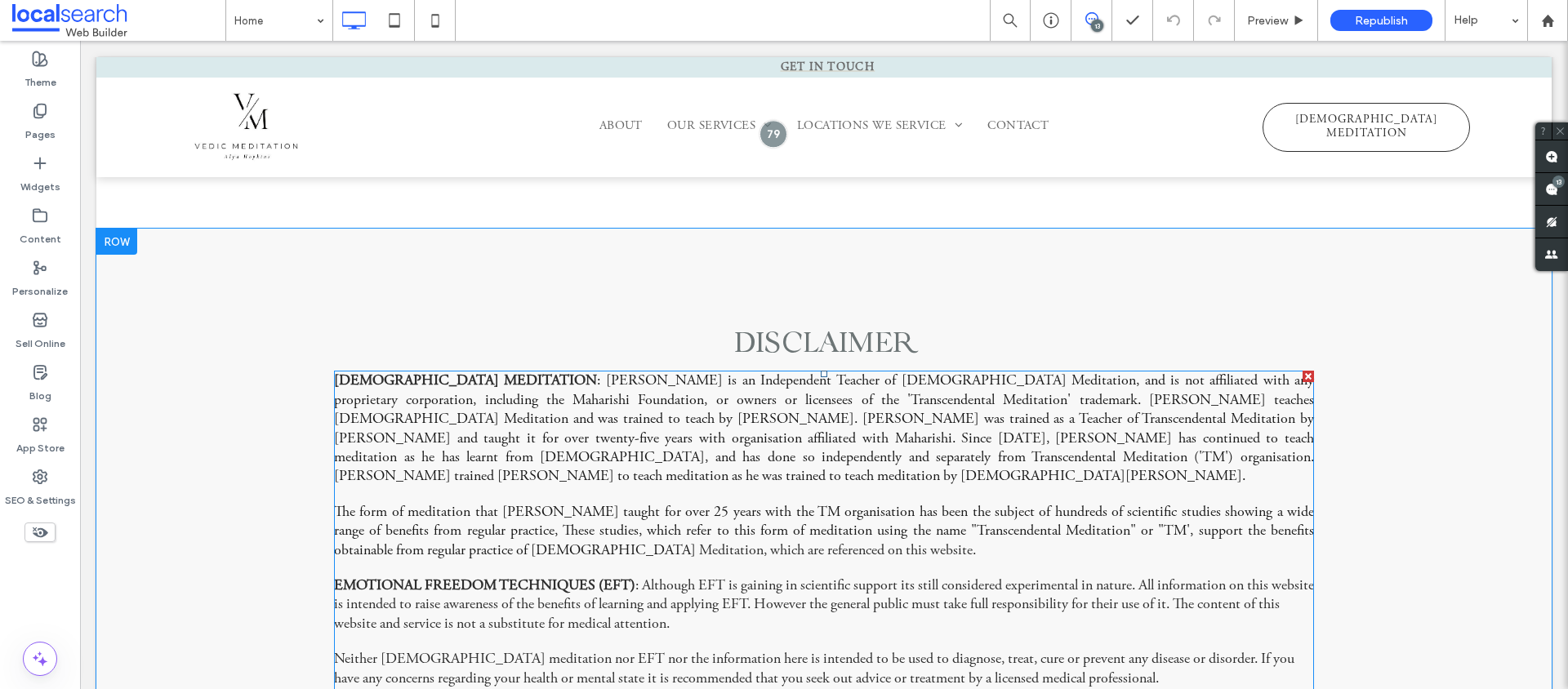
click at [703, 412] on div "VEDIC MEDITATION : Alya Hopkins is an Independent Teacher of Vedic Meditation, …" at bounding box center [823, 538] width 980 height 335
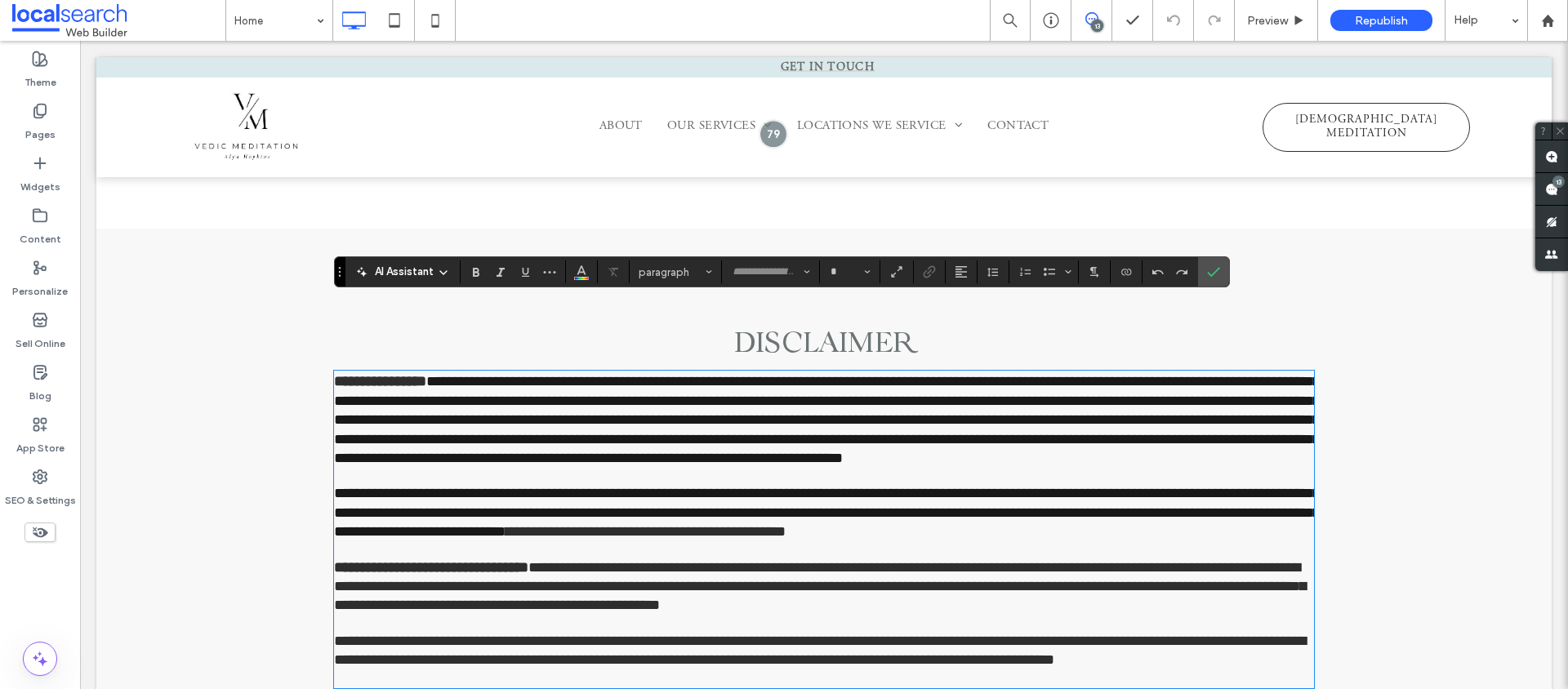
type input "**********"
type input "**"
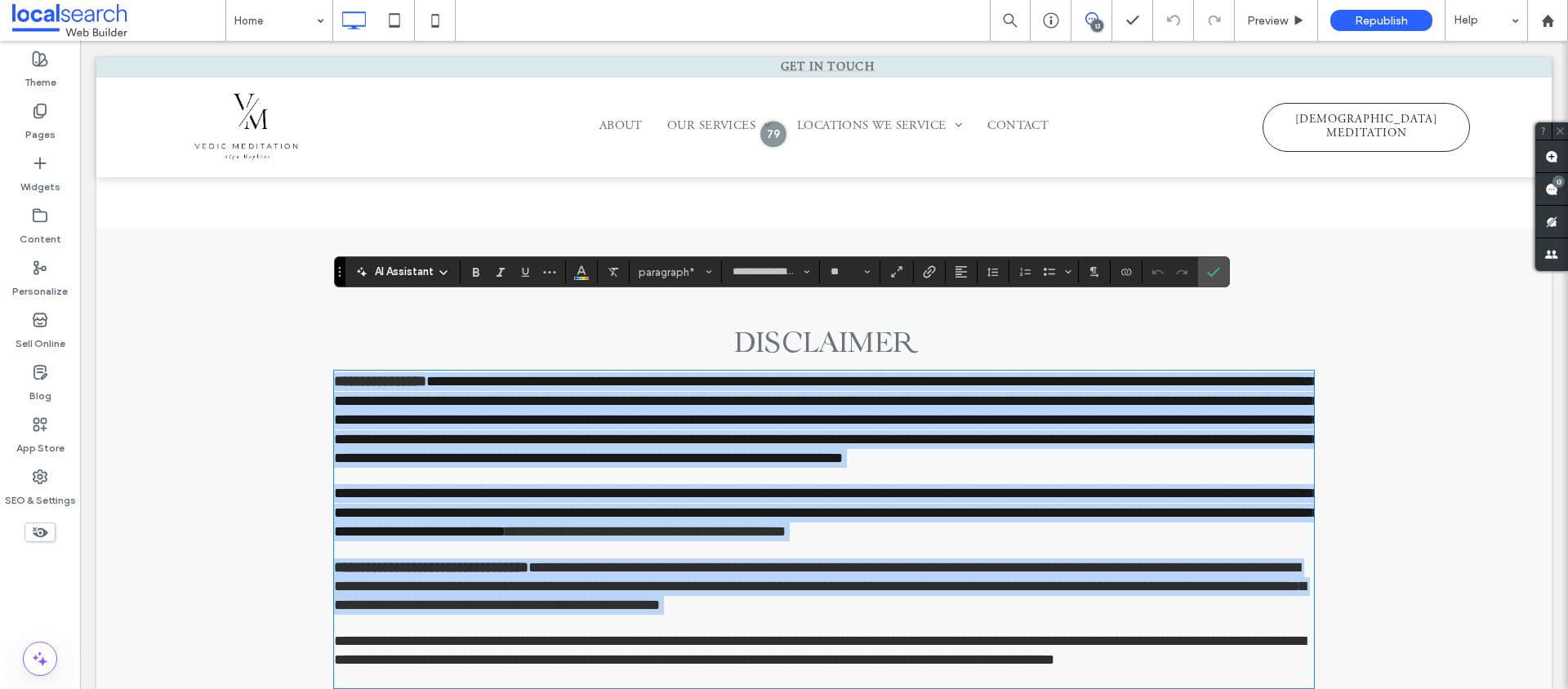
click at [940, 559] on p "**********" at bounding box center [823, 587] width 980 height 57
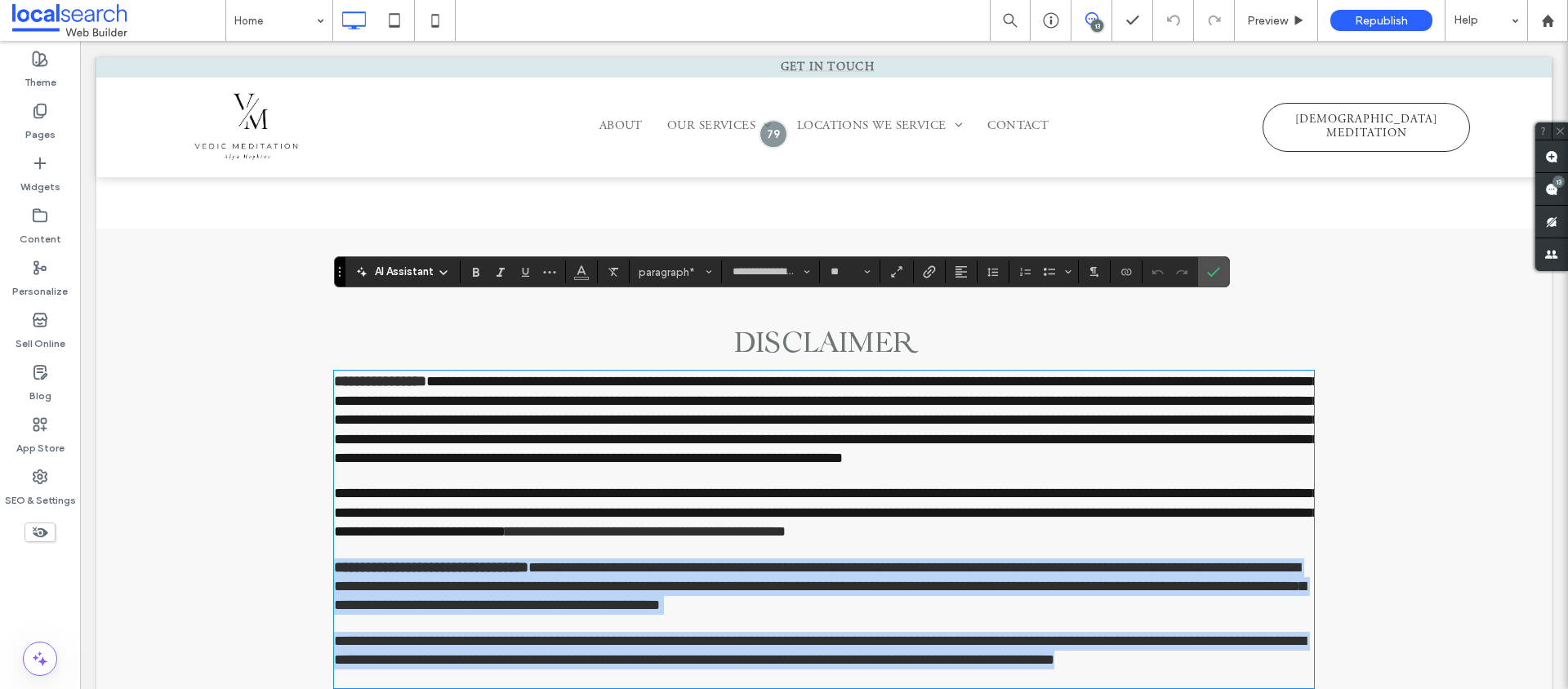
drag, startPoint x: 1083, startPoint y: 589, endPoint x: 303, endPoint y: 483, distance: 787.2
click at [303, 483] on div "**********" at bounding box center [824, 502] width 1456 height 547
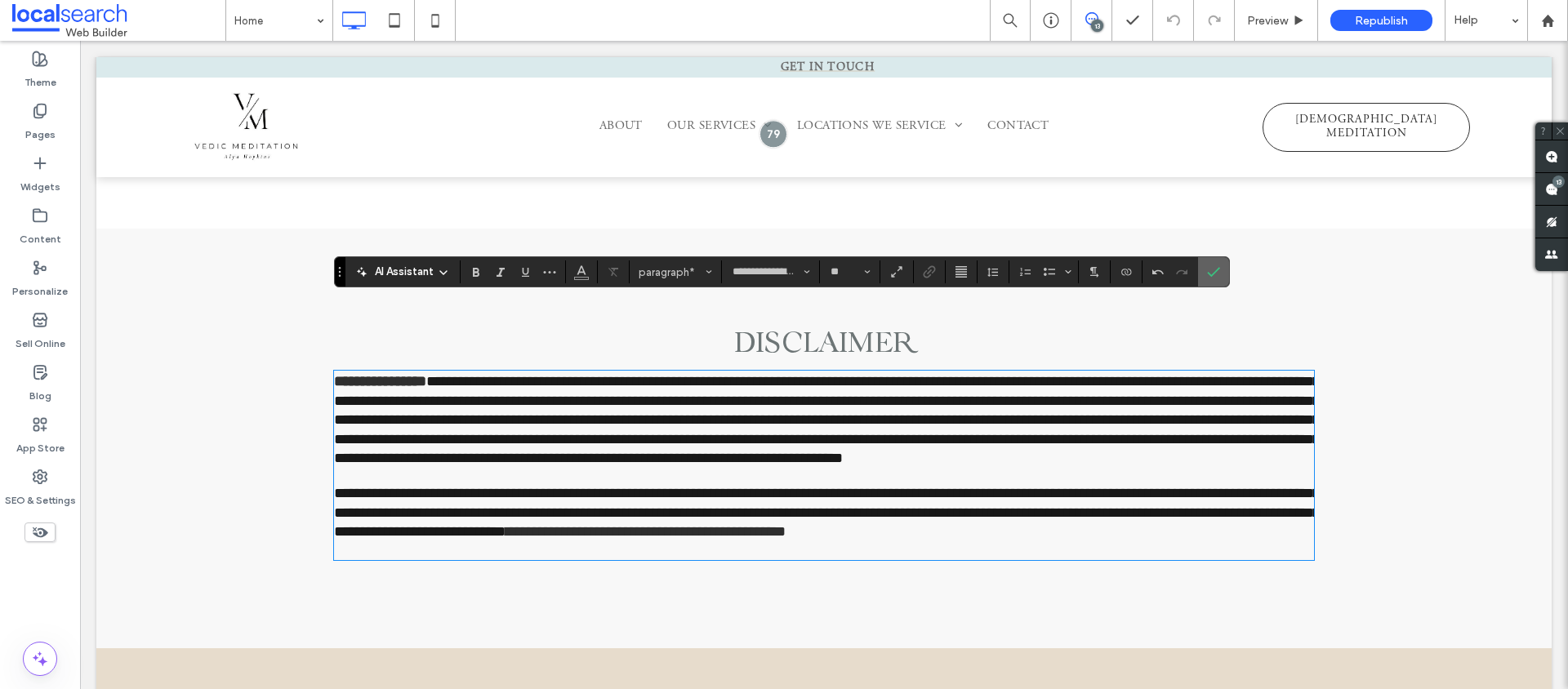
click at [1205, 269] on label "Confirm" at bounding box center [1213, 272] width 24 height 29
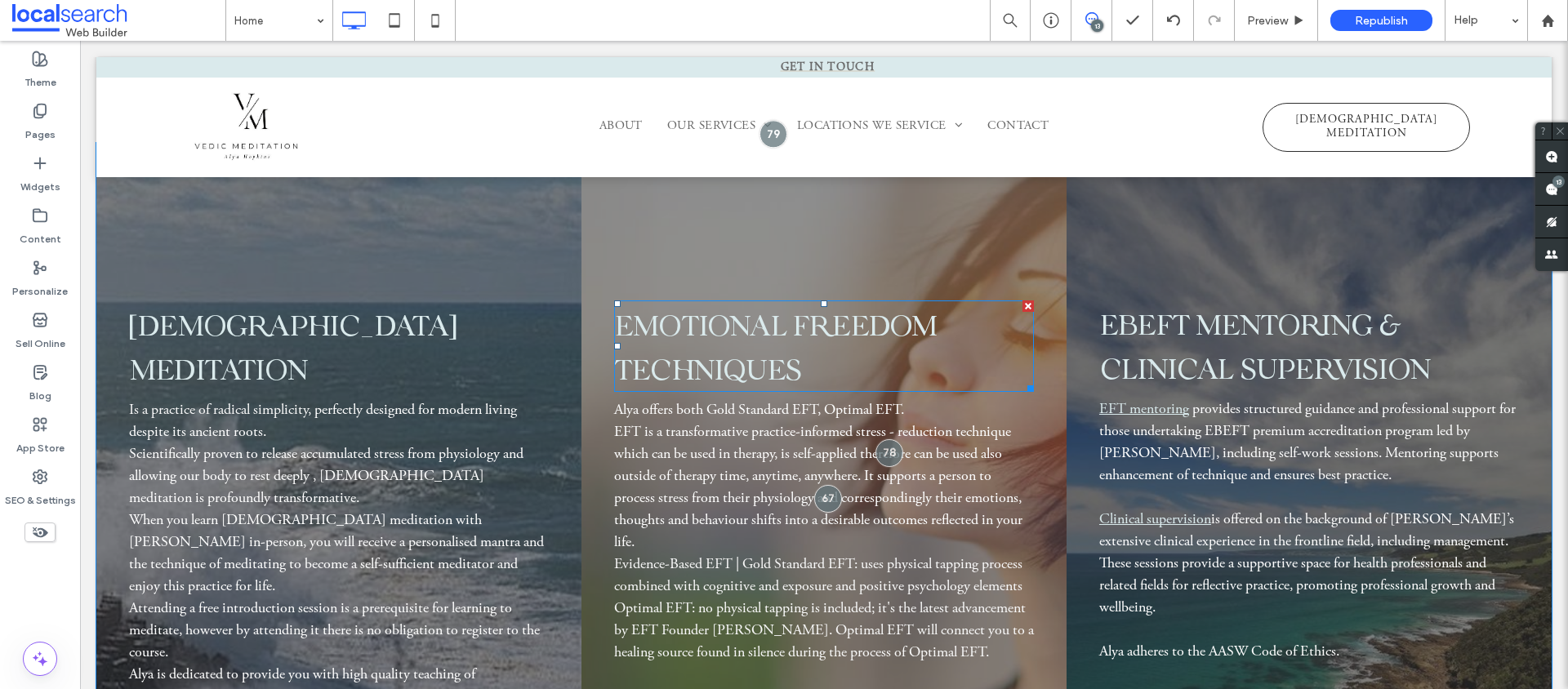
scroll to position [3428, 0]
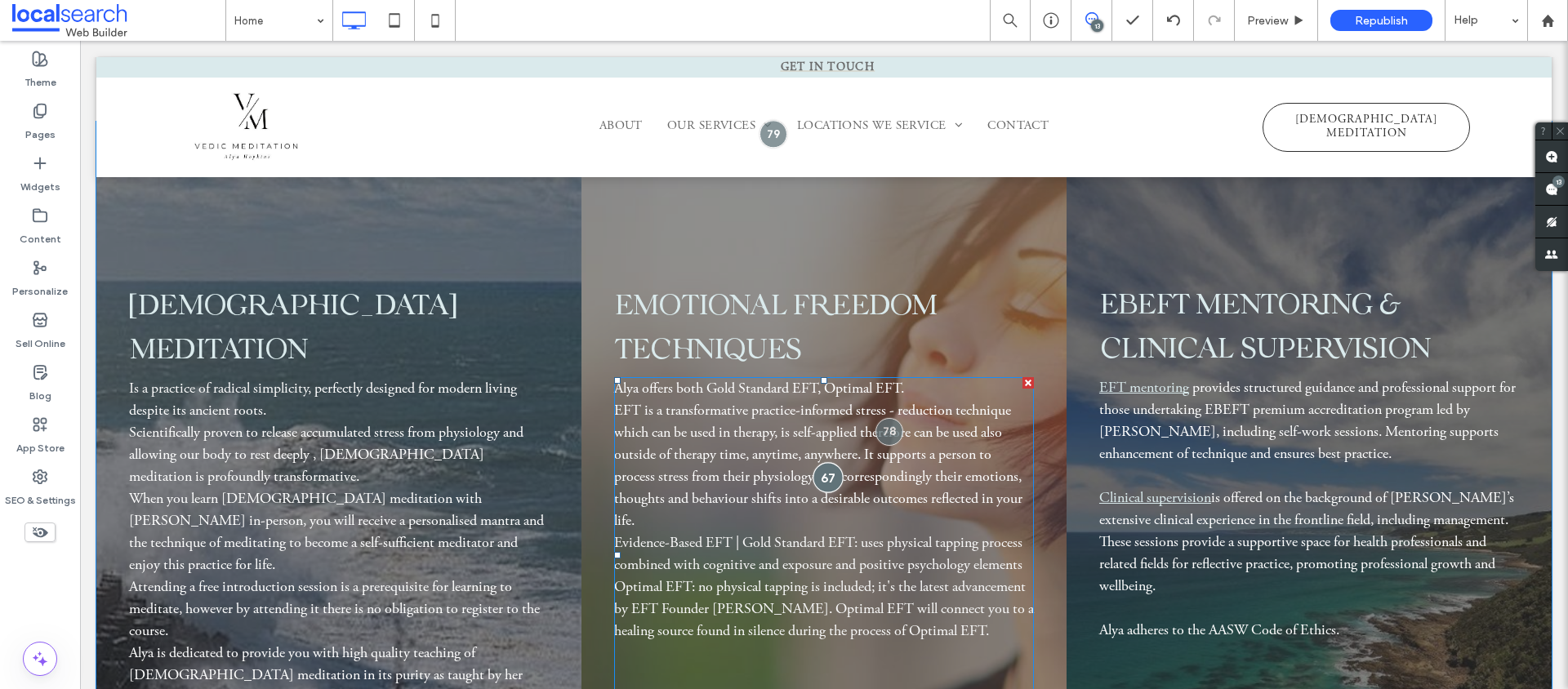
click at [827, 478] on div at bounding box center [828, 477] width 30 height 30
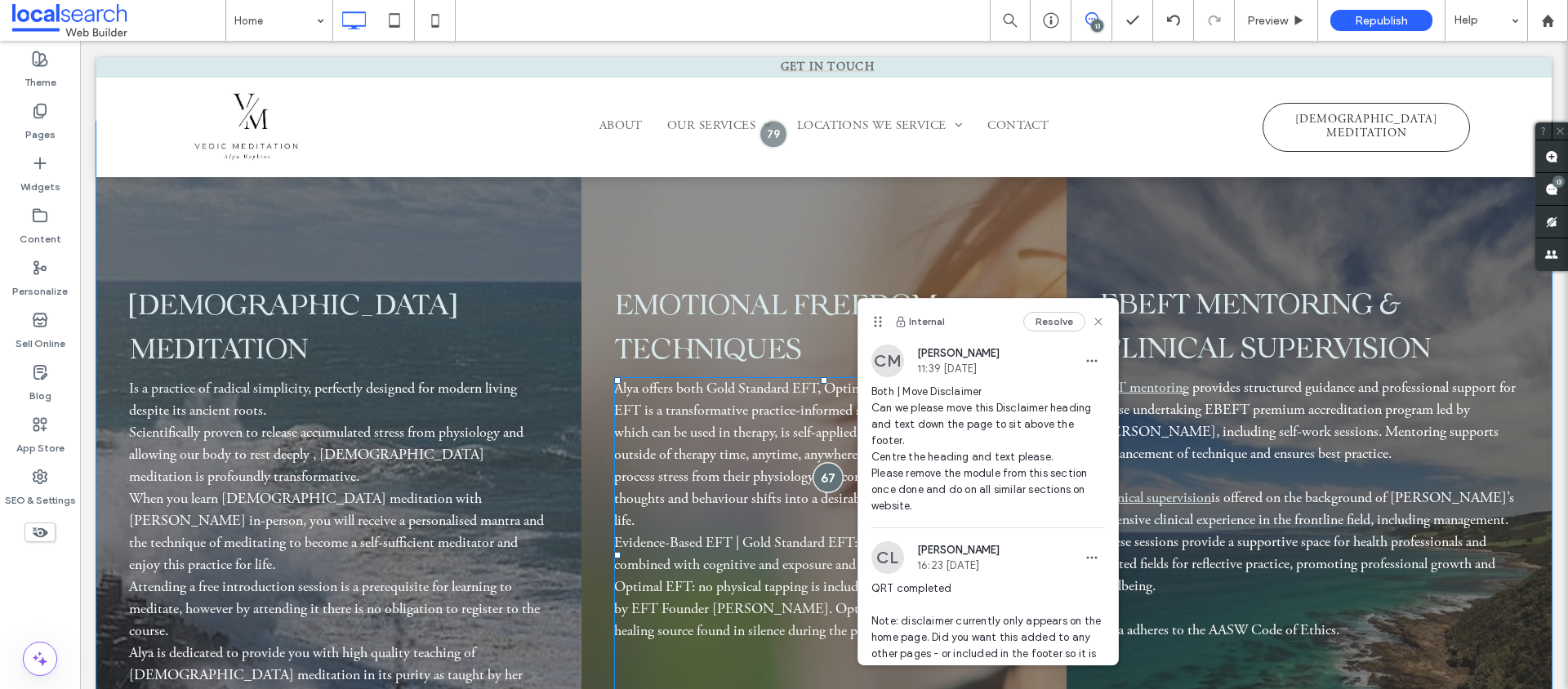
click at [827, 478] on div at bounding box center [828, 477] width 30 height 30
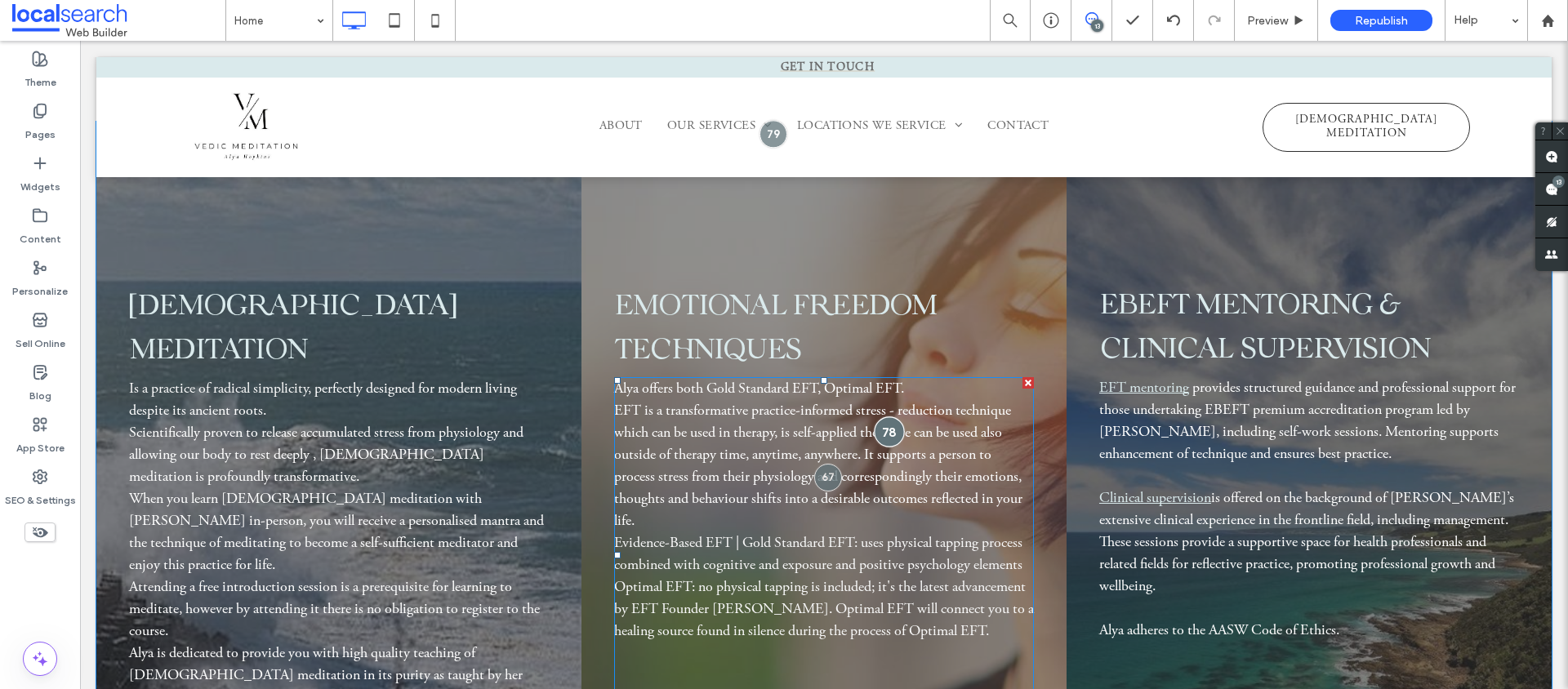
drag, startPoint x: 881, startPoint y: 434, endPoint x: 886, endPoint y: 449, distance: 15.8
click at [881, 434] on div at bounding box center [890, 431] width 30 height 30
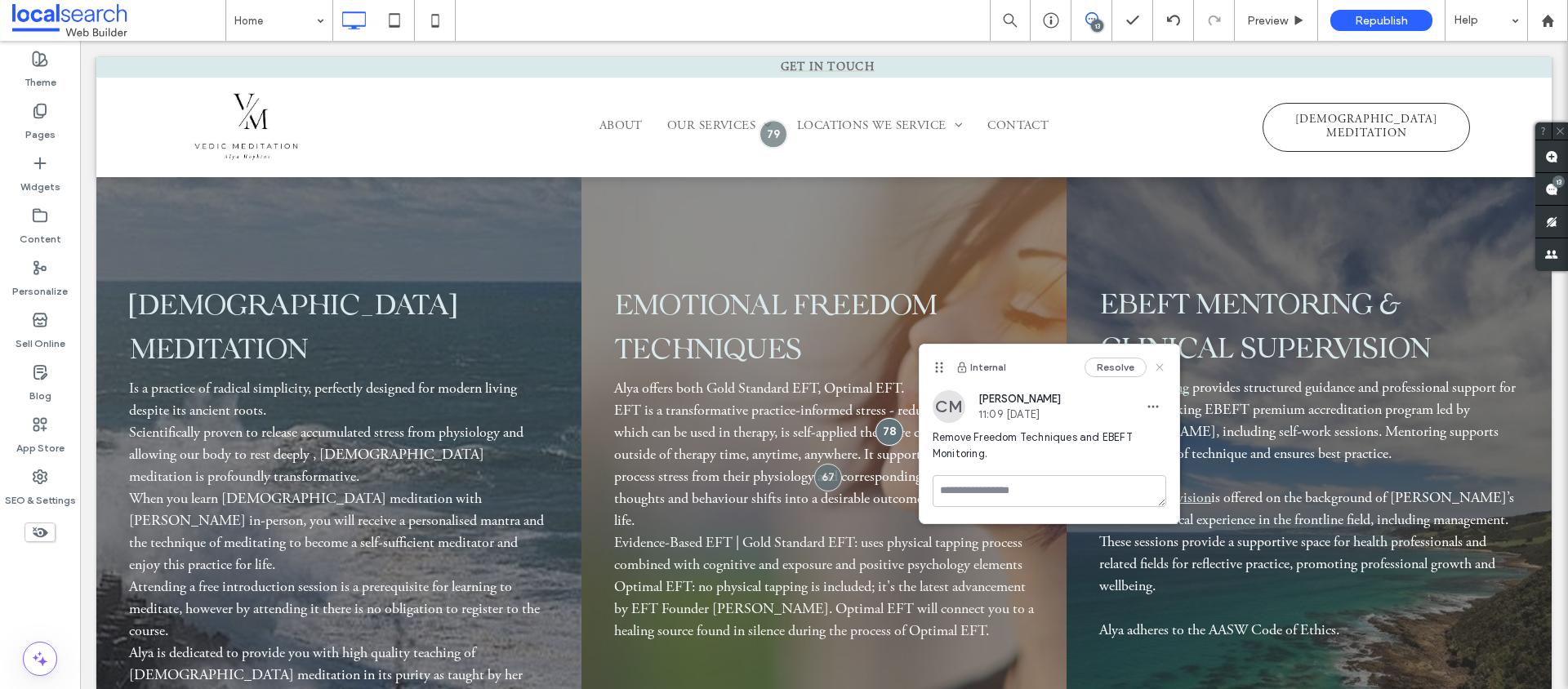
drag, startPoint x: 1164, startPoint y: 363, endPoint x: 1082, endPoint y: 327, distance: 89.6
click at [1164, 363] on icon at bounding box center [1160, 367] width 13 height 13
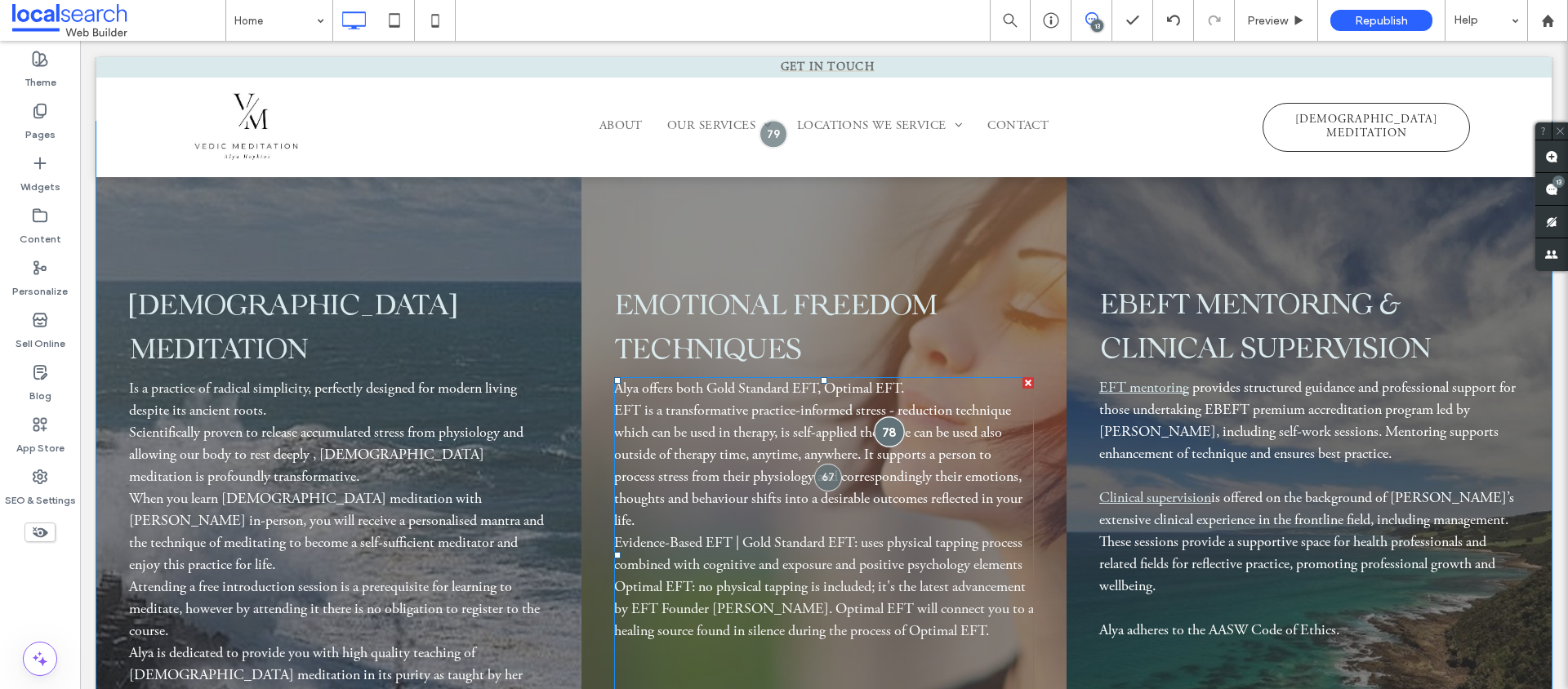
click at [875, 436] on div at bounding box center [890, 431] width 30 height 30
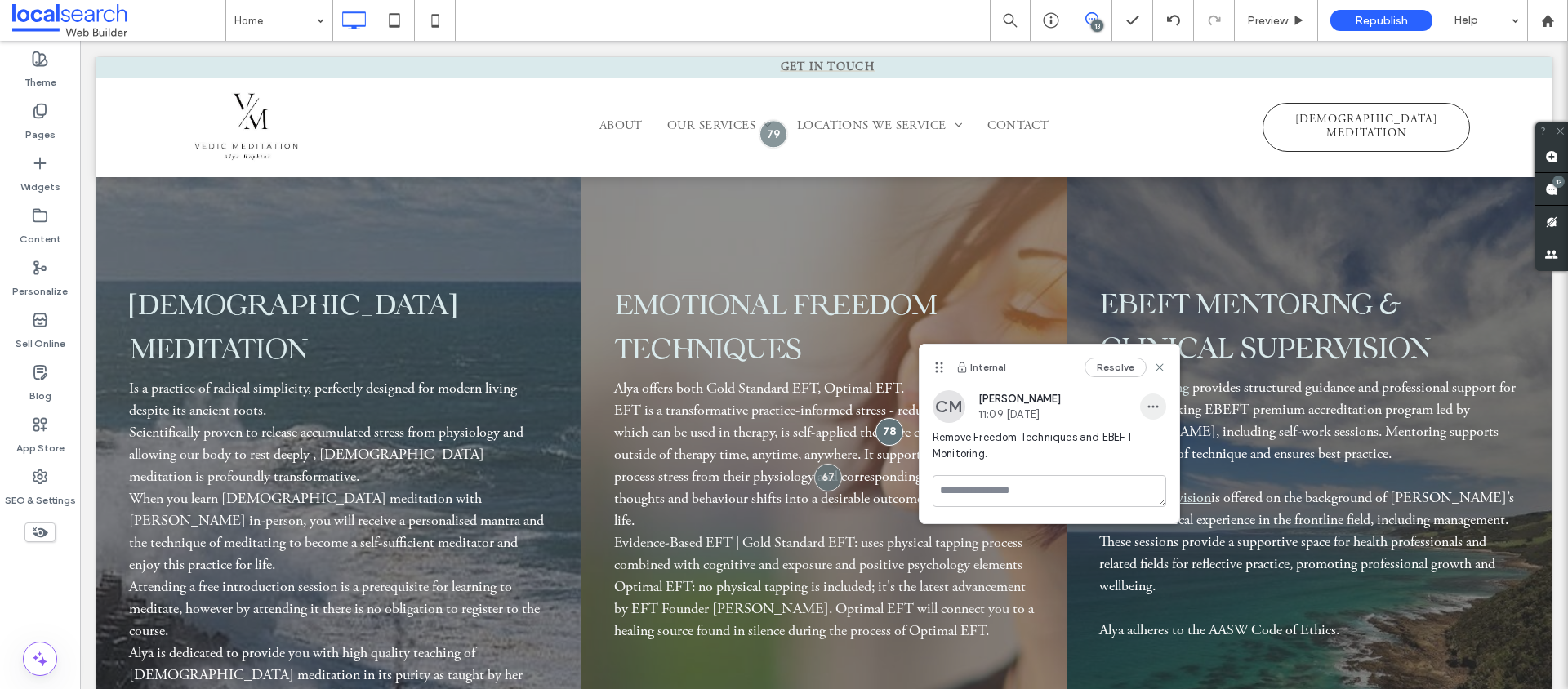
click at [1154, 398] on span "button" at bounding box center [1153, 406] width 26 height 26
click at [1160, 475] on span "Delete" at bounding box center [1170, 480] width 32 height 17
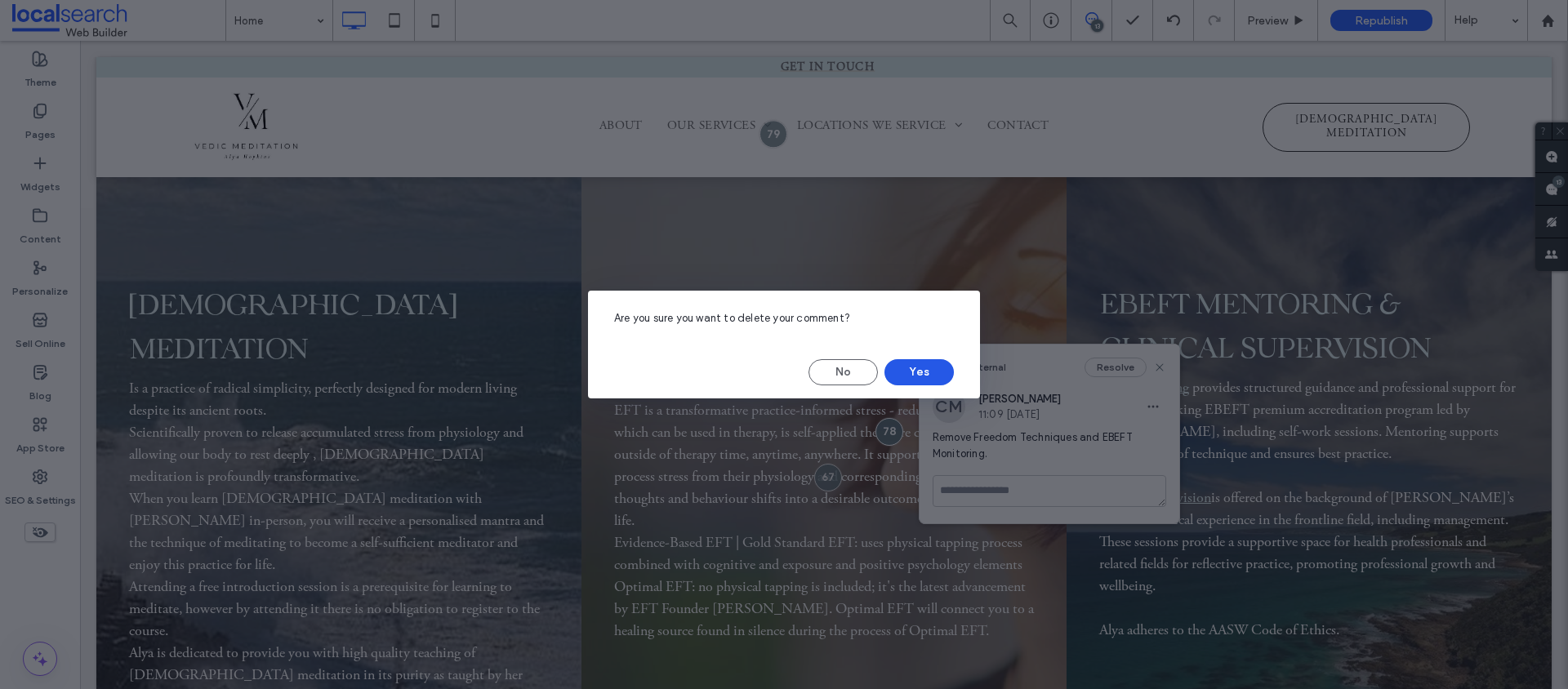
click at [928, 364] on button "Yes" at bounding box center [919, 372] width 69 height 26
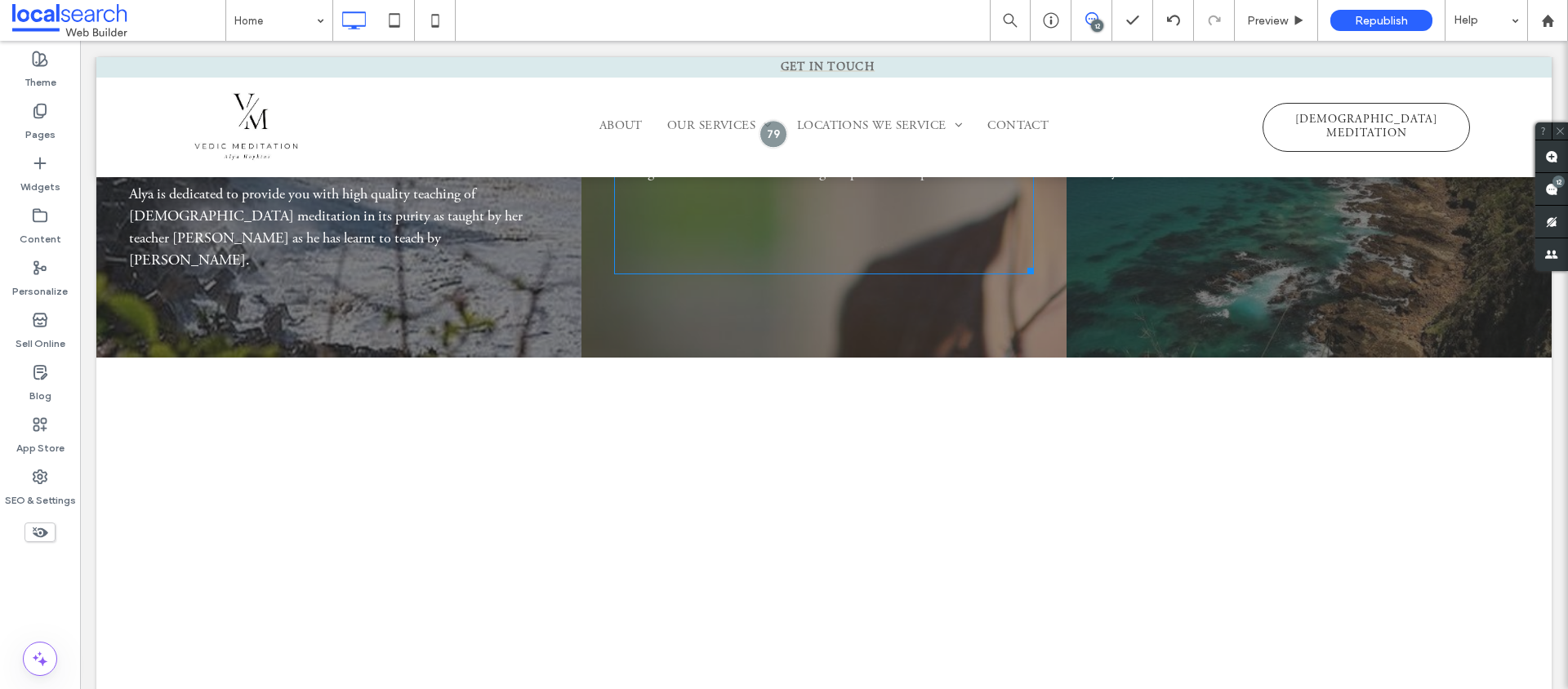
scroll to position [3366, 0]
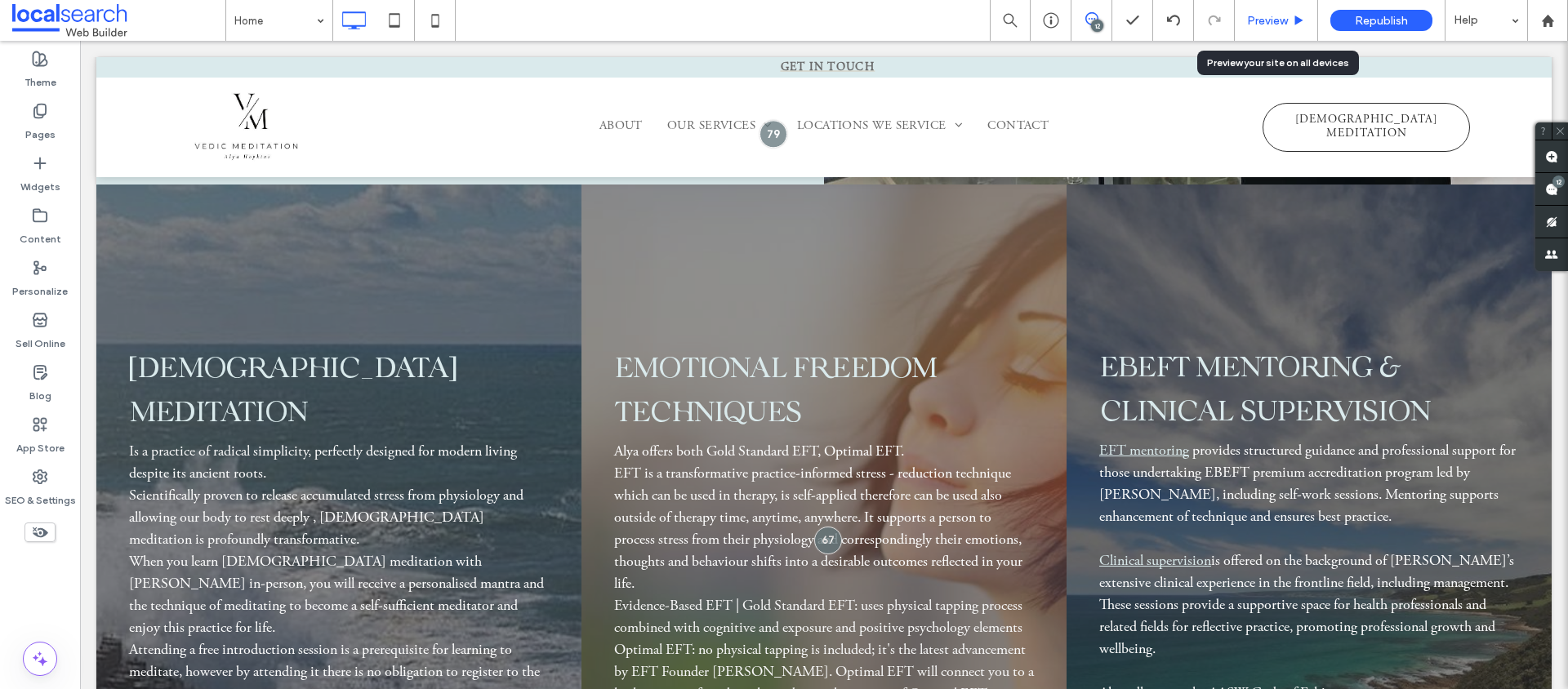
click at [1268, 14] on span "Preview" at bounding box center [1268, 21] width 41 height 14
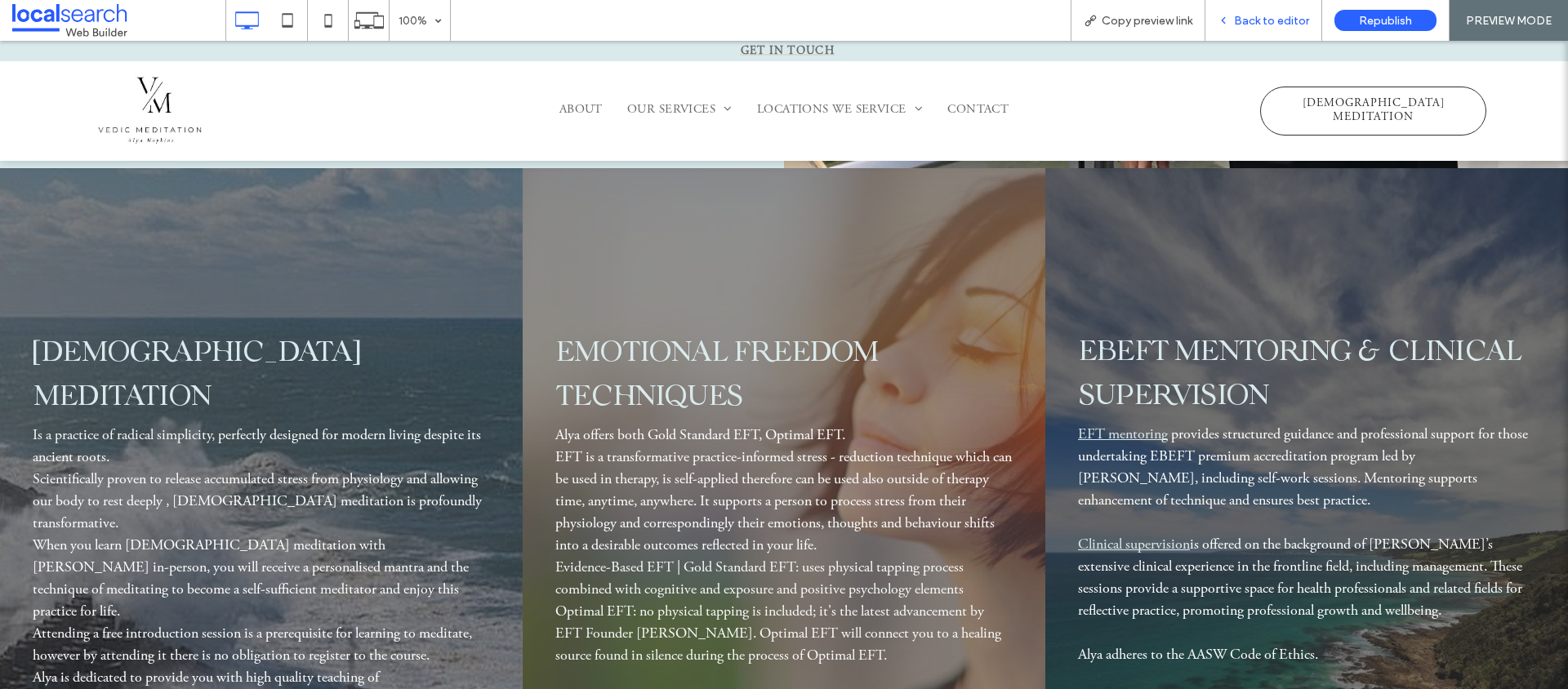
click at [1256, 18] on span "Back to editor" at bounding box center [1272, 21] width 75 height 14
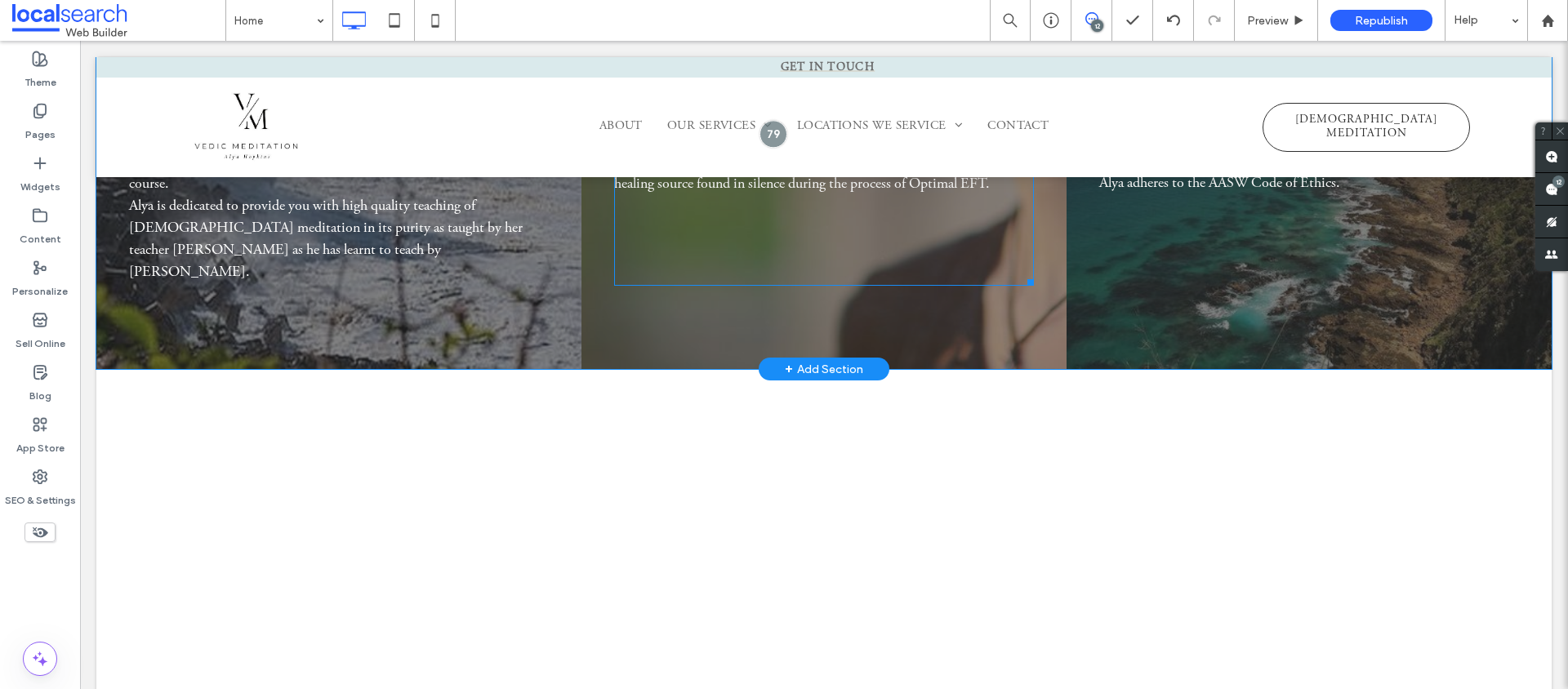
scroll to position [3815, 0]
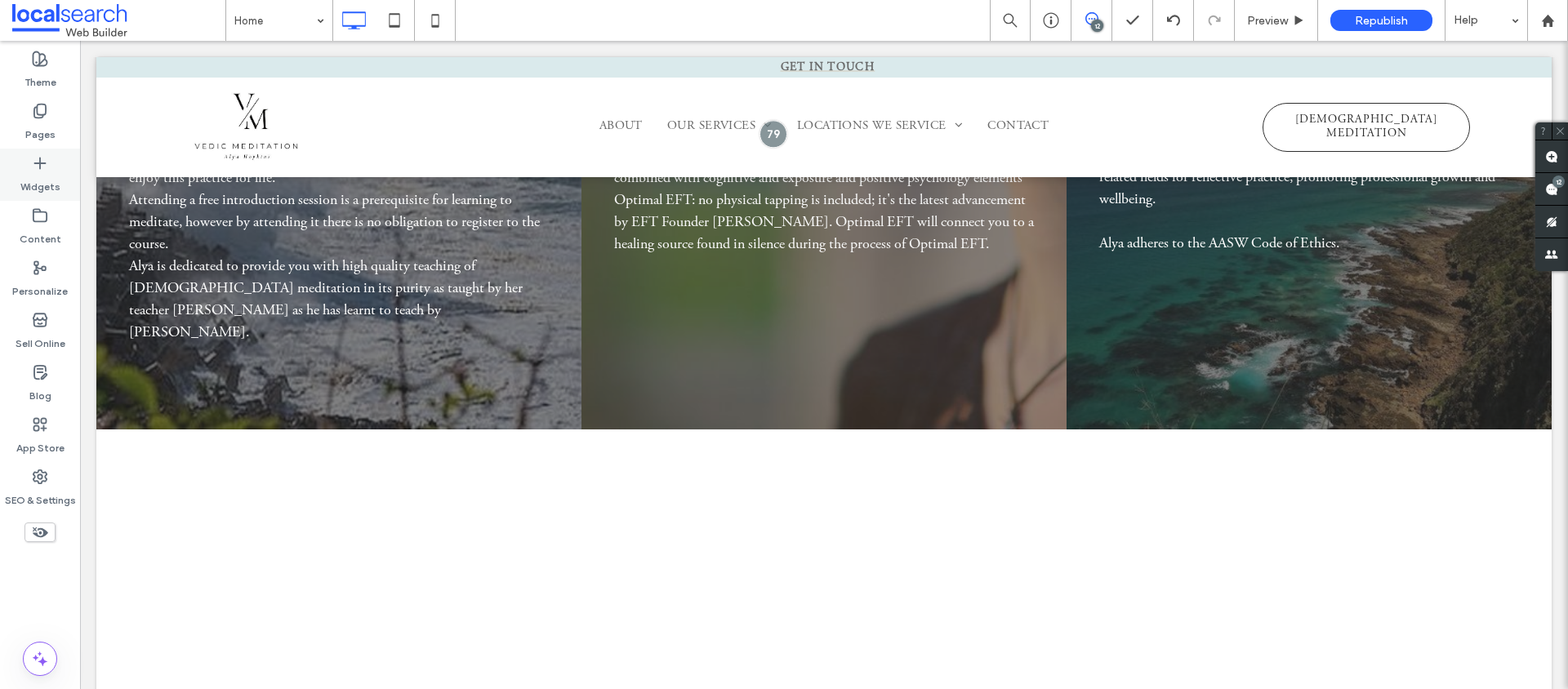
click at [40, 173] on label "Widgets" at bounding box center [40, 182] width 40 height 23
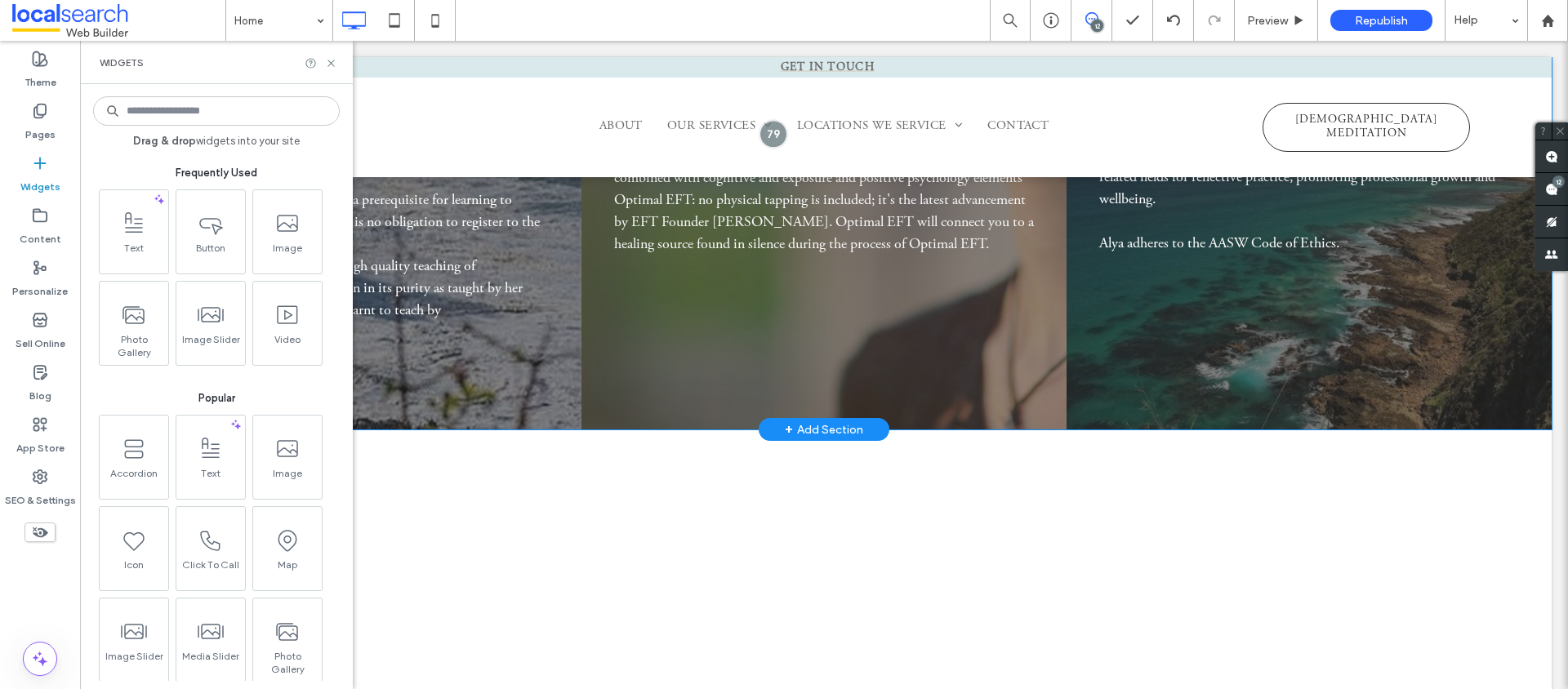
scroll to position [3122, 0]
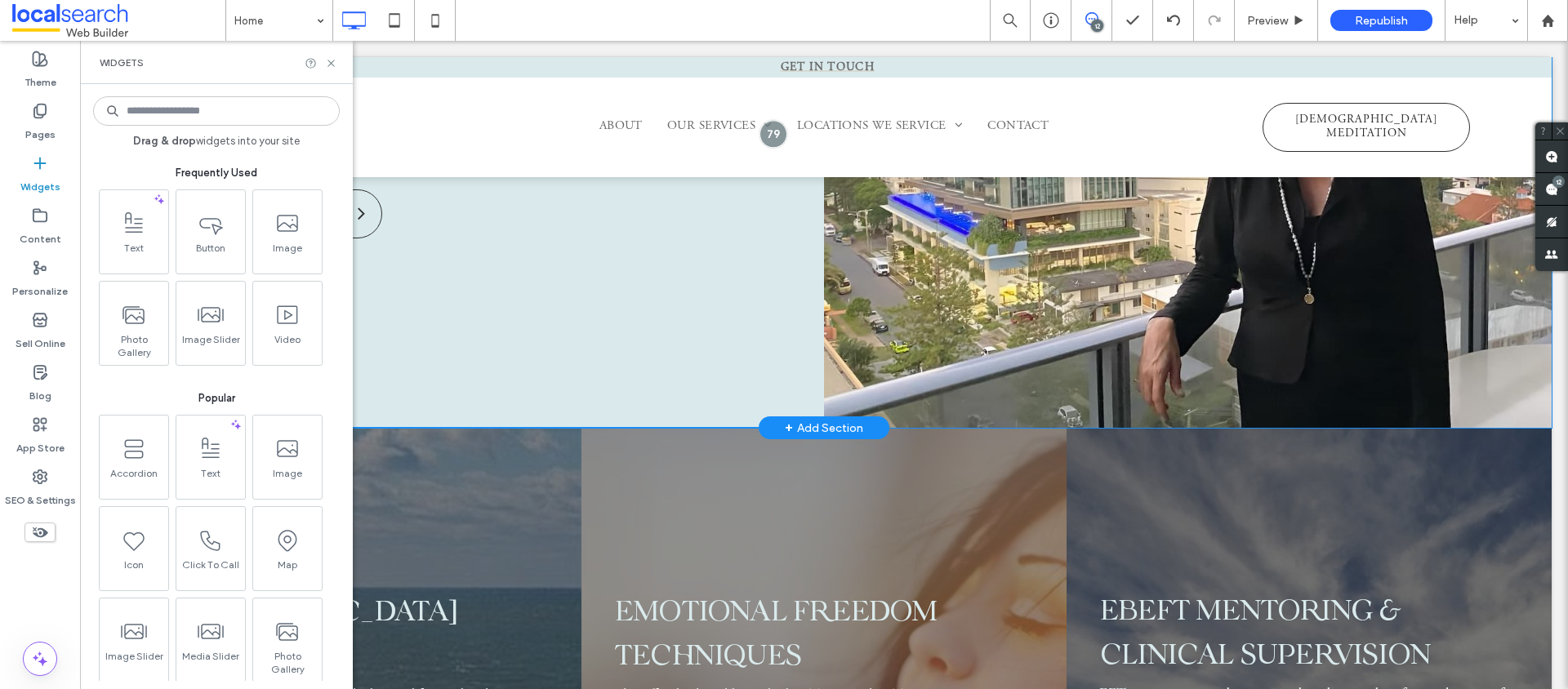
click at [543, 259] on div "SAY HELLO By connecting with Alya you will release accumulated stresses and out…" at bounding box center [460, 148] width 728 height 560
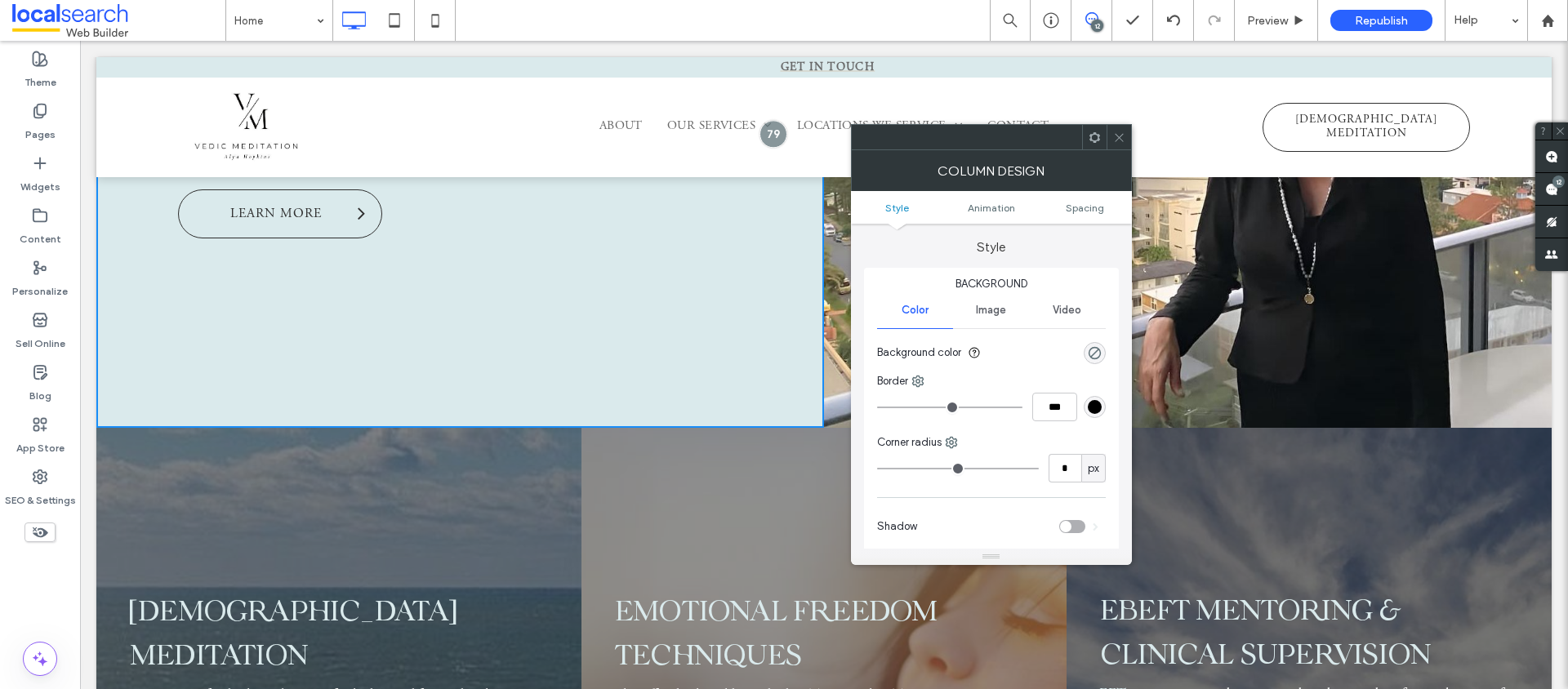
click at [1012, 67] on div at bounding box center [824, 117] width 1456 height 120
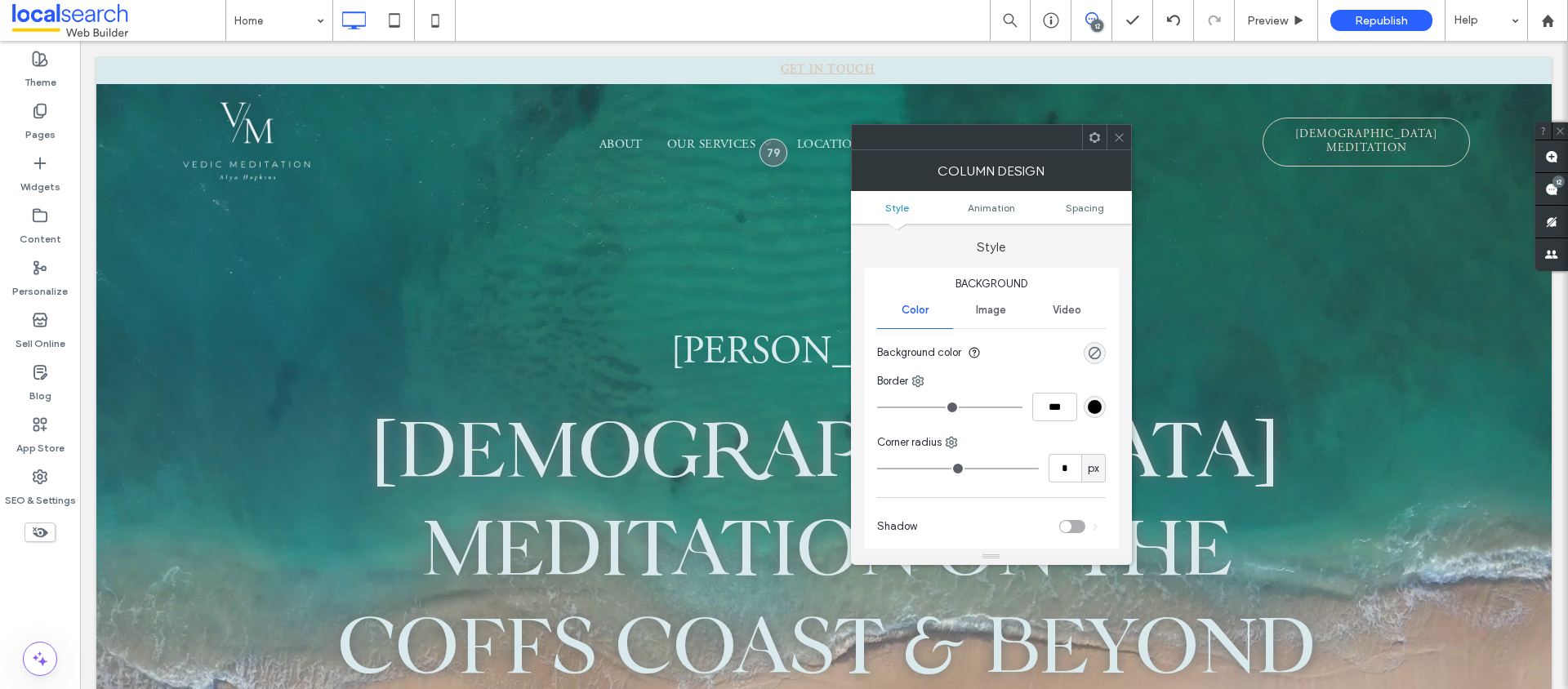
scroll to position [0, 0]
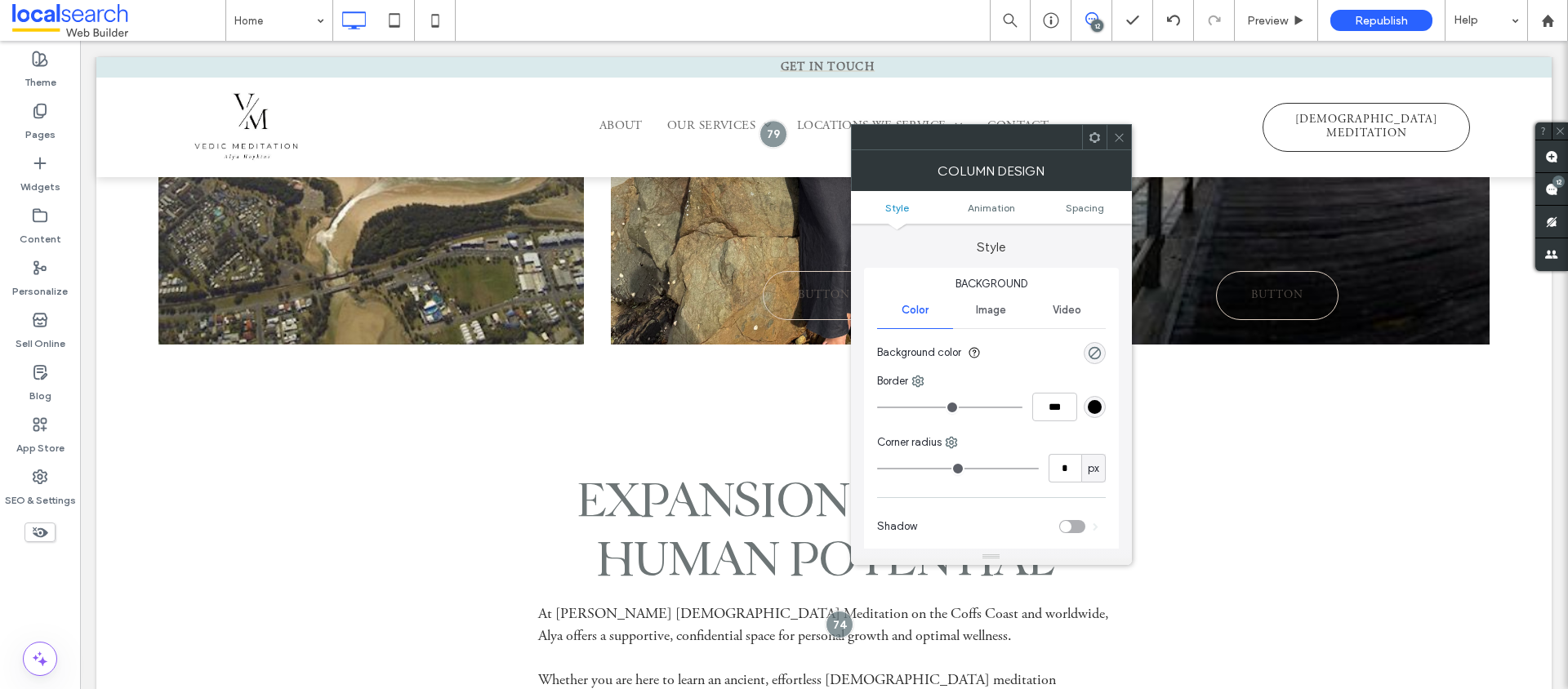
scroll to position [1319, 0]
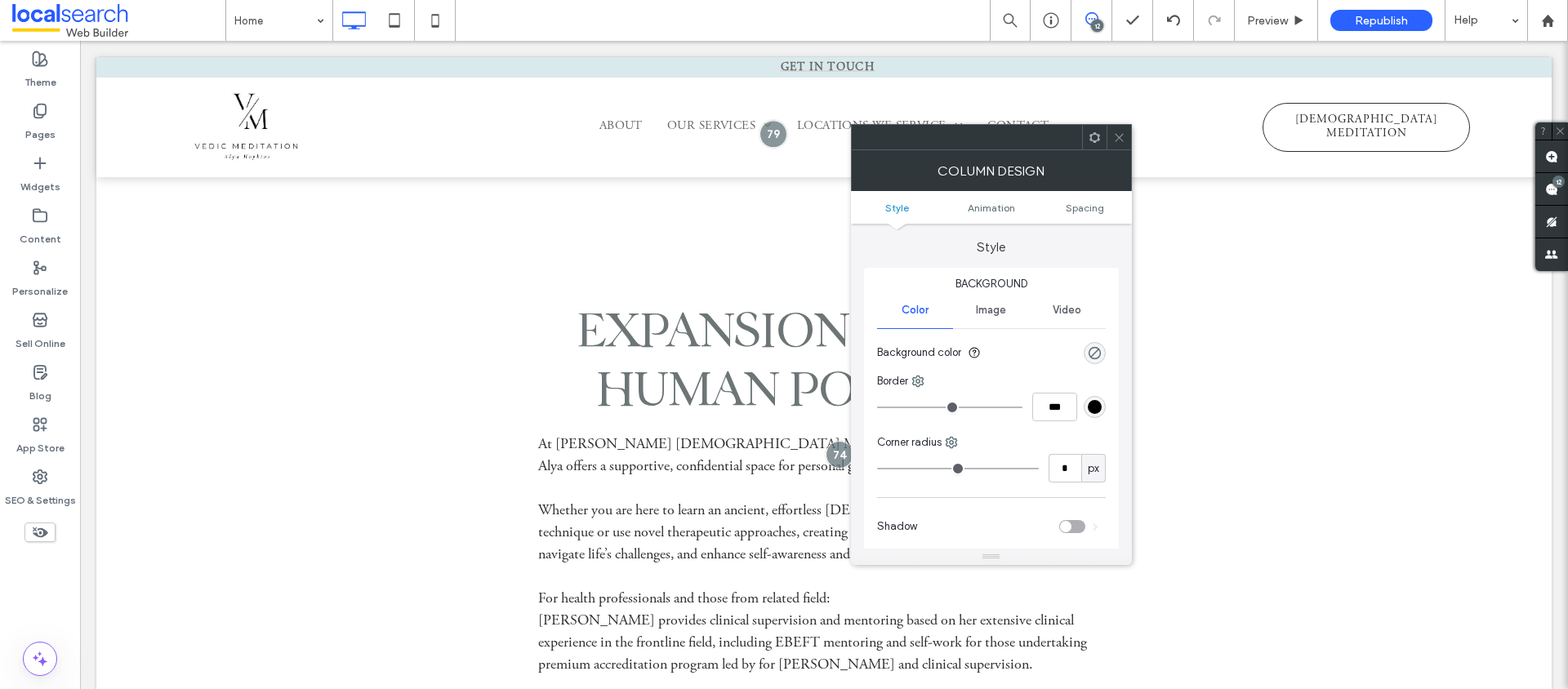
click at [366, 421] on div "Click To Paste" at bounding box center [415, 572] width 163 height 566
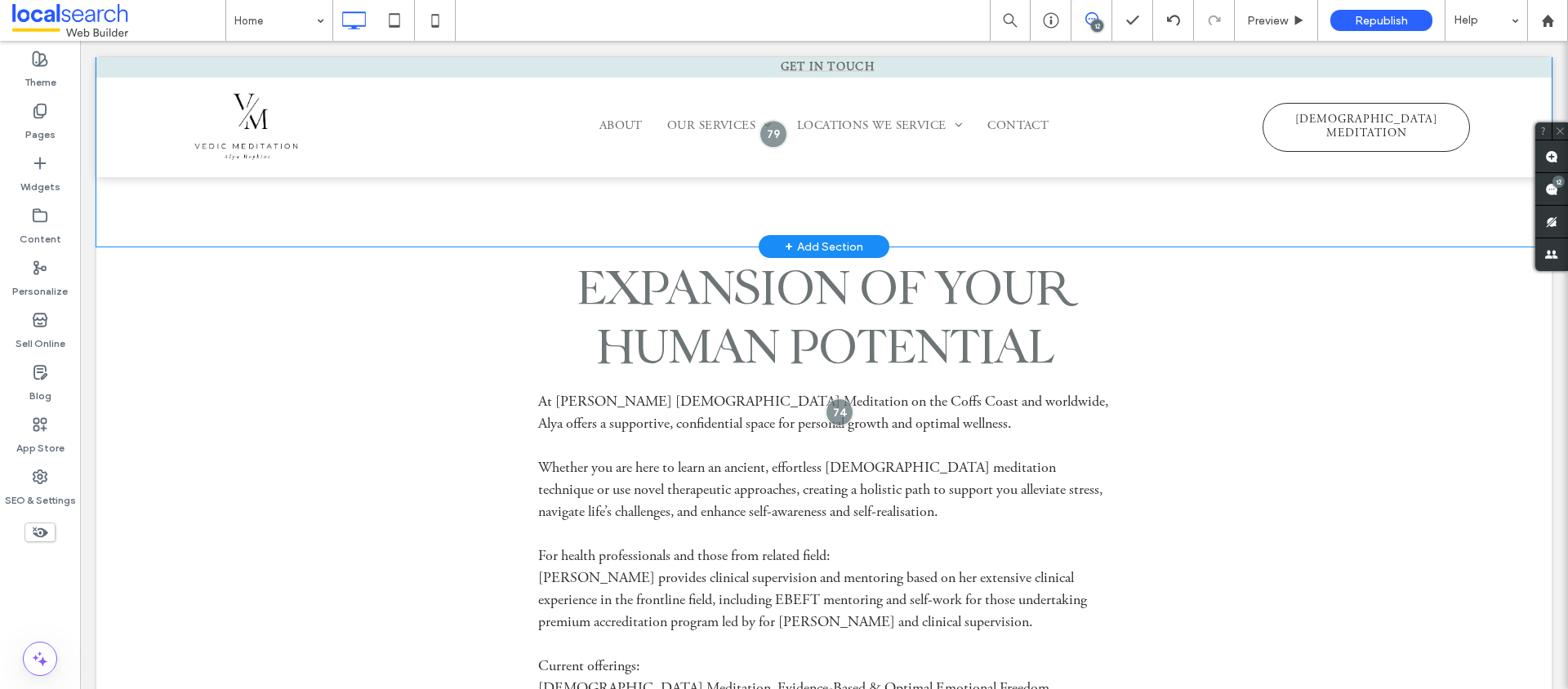
scroll to position [1181, 0]
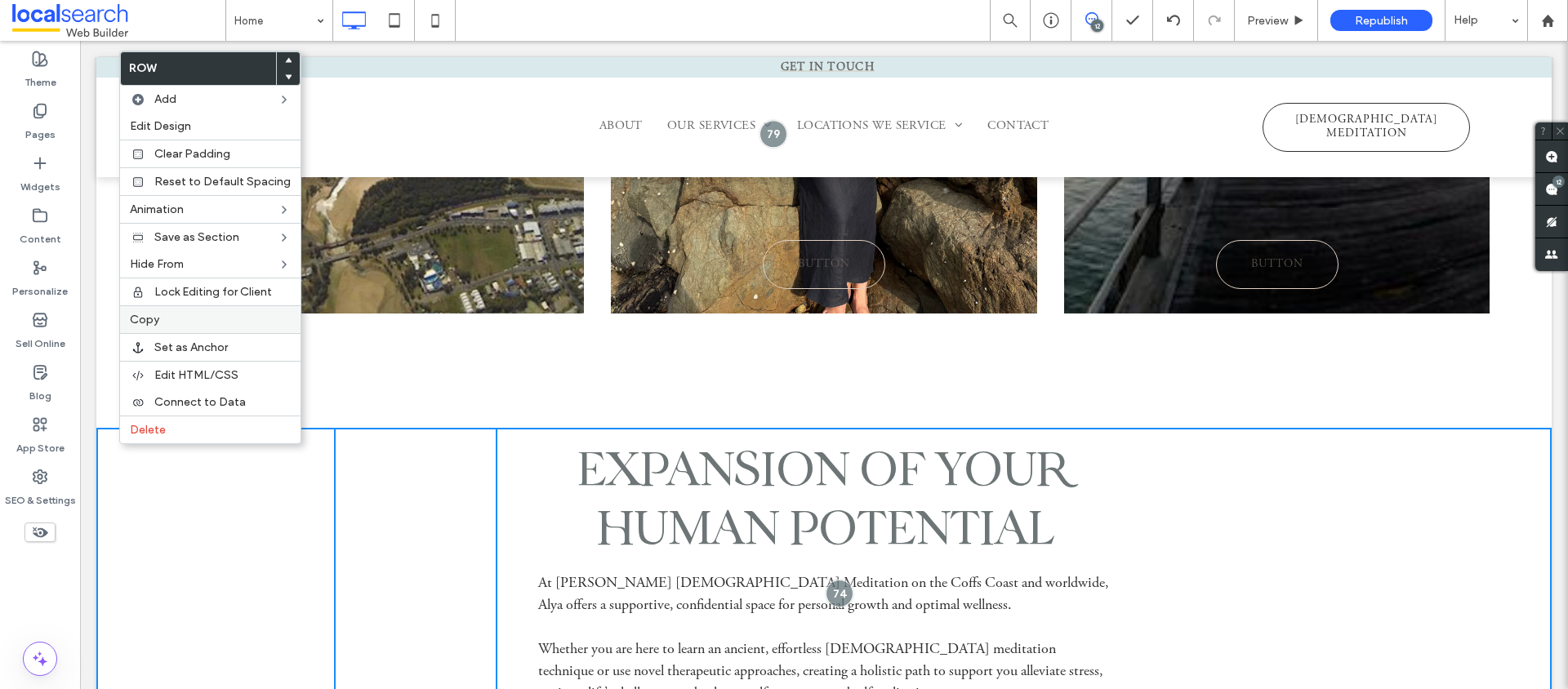
click at [181, 321] on label "Copy" at bounding box center [210, 319] width 161 height 14
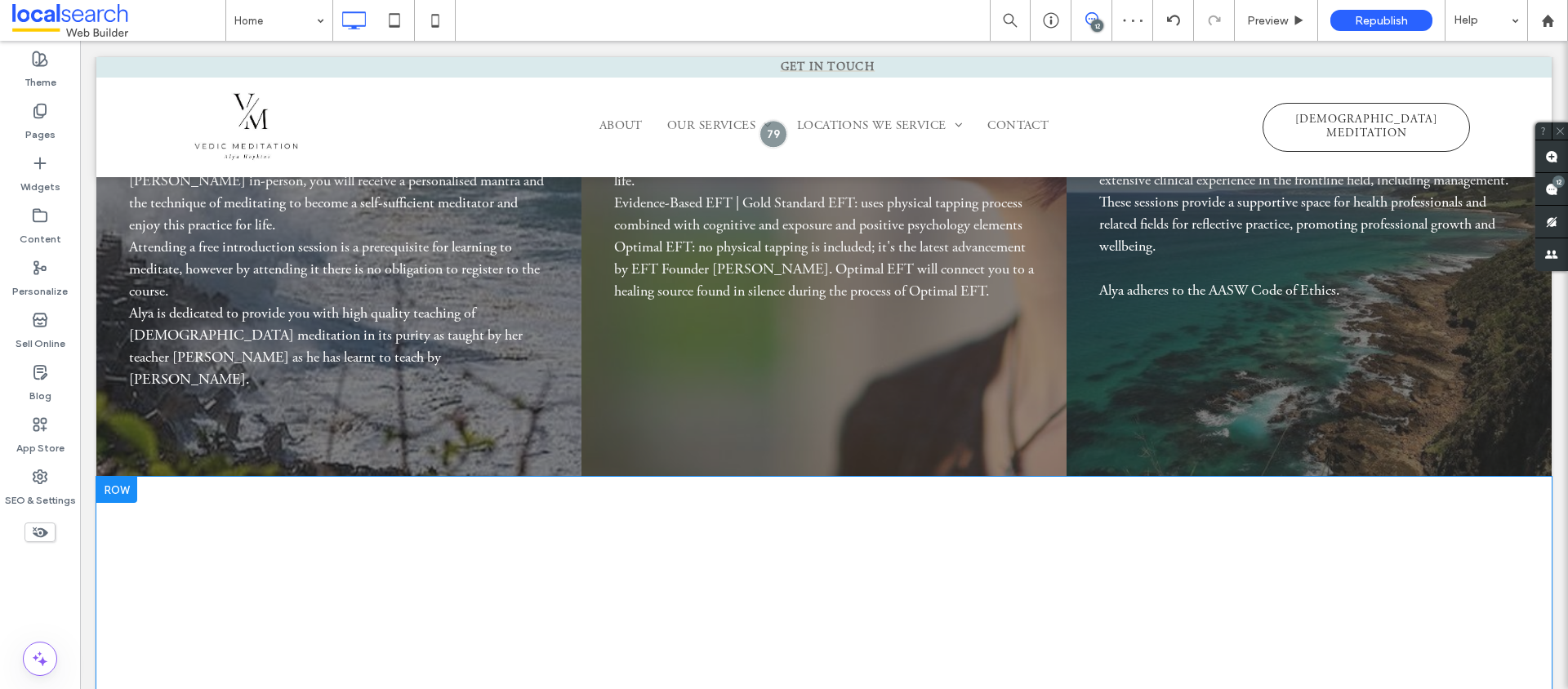
scroll to position [3856, 0]
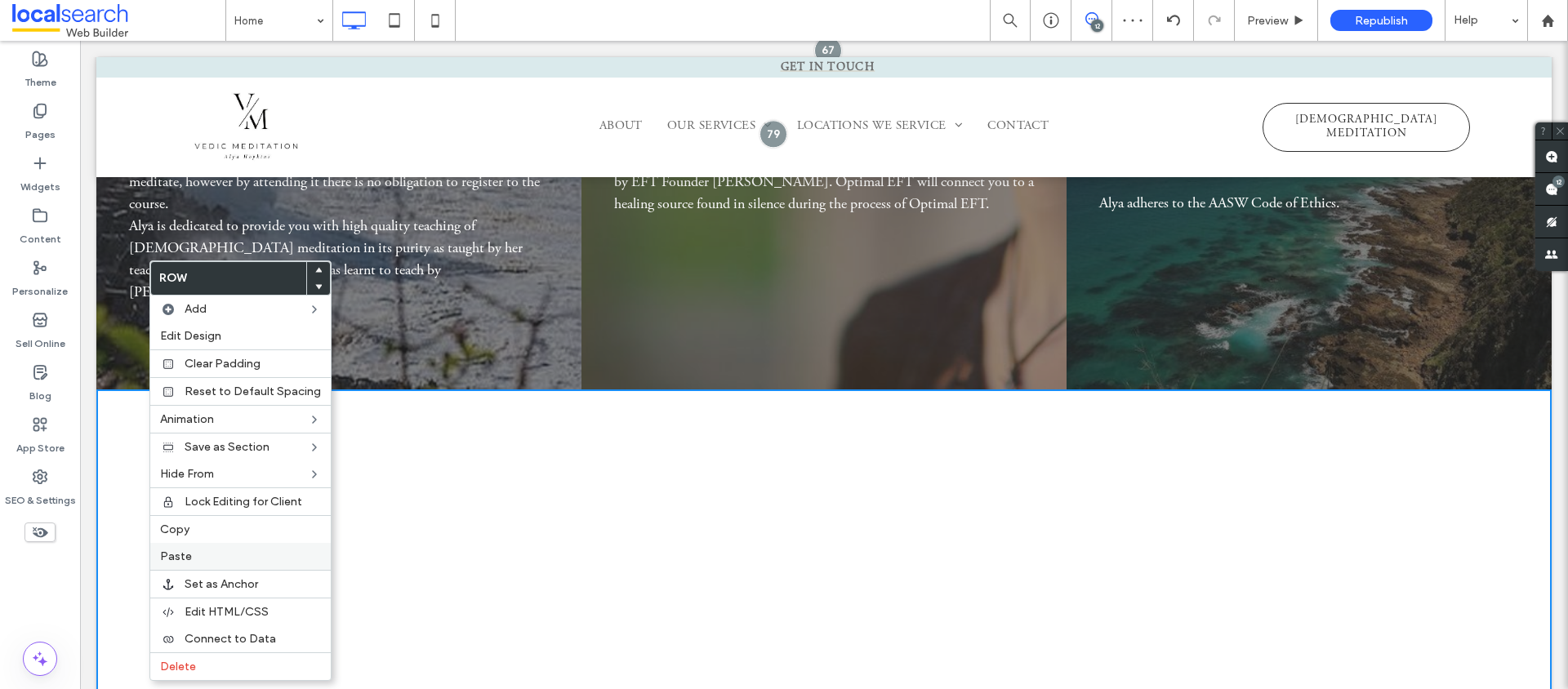
click at [209, 559] on label "Paste" at bounding box center [240, 556] width 161 height 14
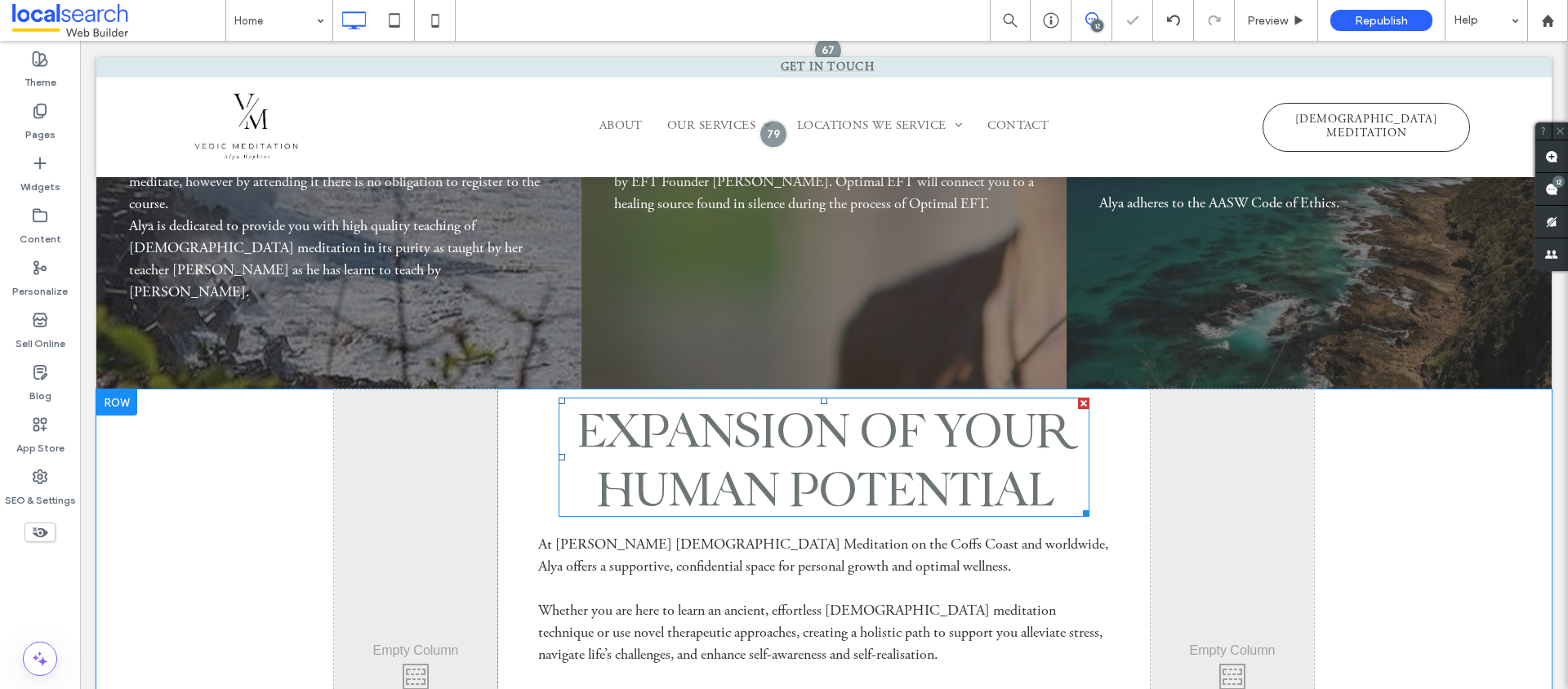
click at [863, 418] on span "expansion of your human potential" at bounding box center [824, 456] width 497 height 118
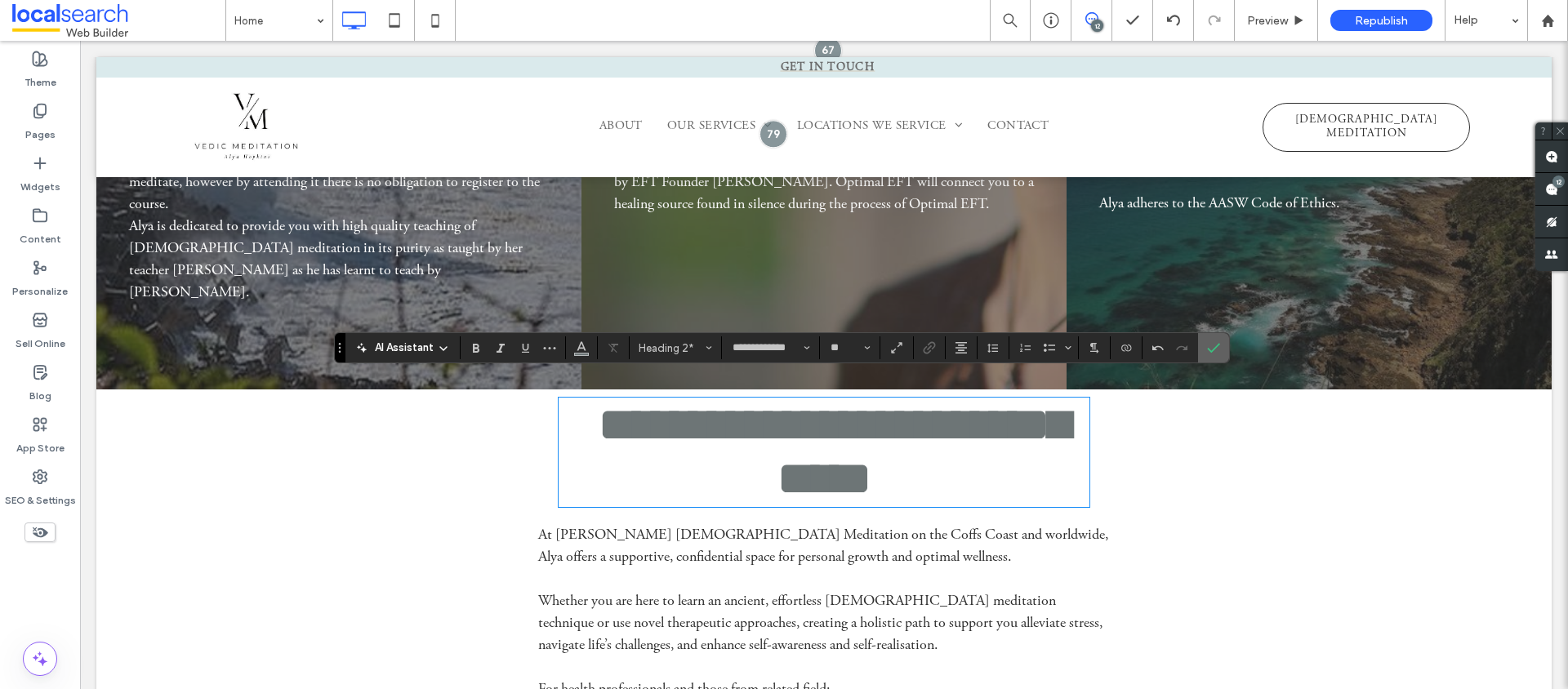
click at [1214, 355] on span "Confirm" at bounding box center [1214, 347] width 13 height 28
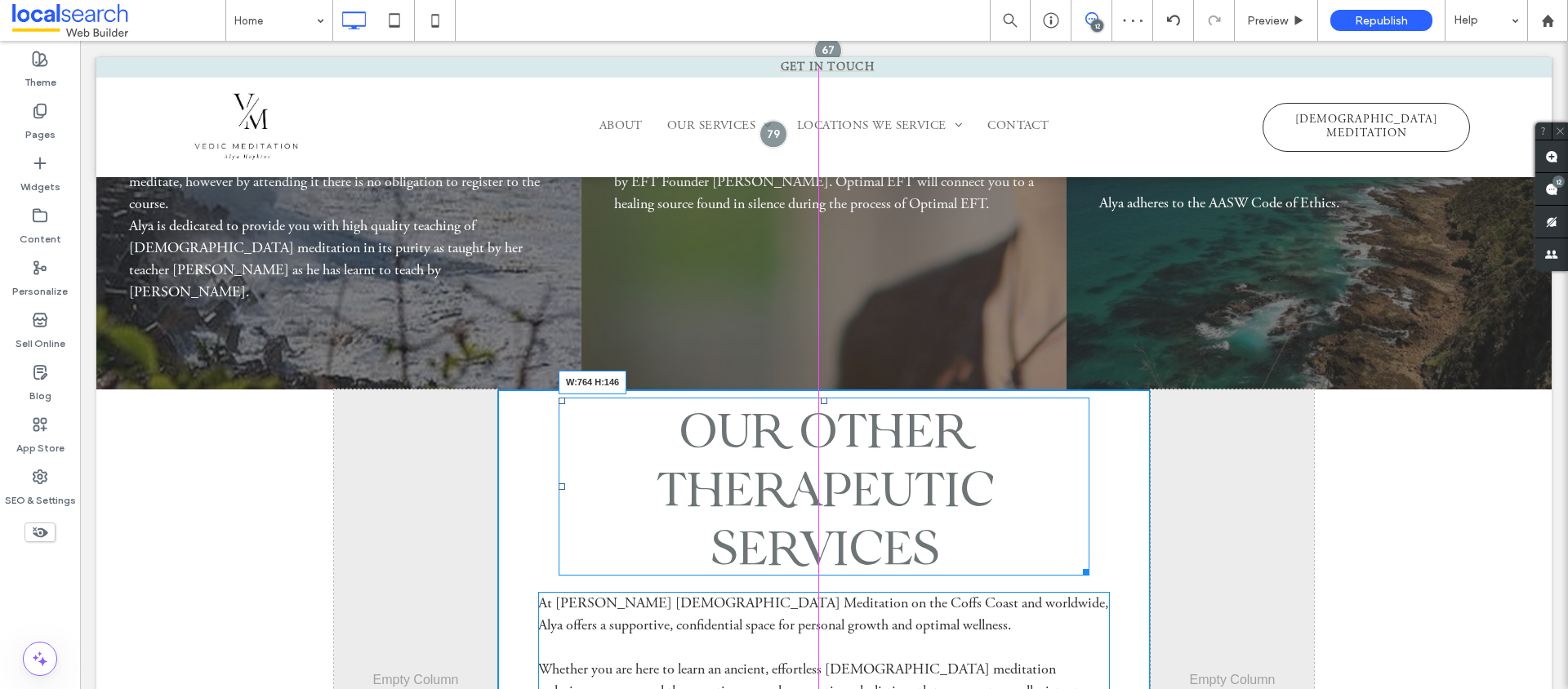
drag, startPoint x: 1076, startPoint y: 546, endPoint x: 1201, endPoint y: 587, distance: 131.6
click at [1122, 545] on div "Our other therapeutic services W:764 H:146 At Alya Hopkins Vedic Meditation on …" at bounding box center [824, 702] width 653 height 625
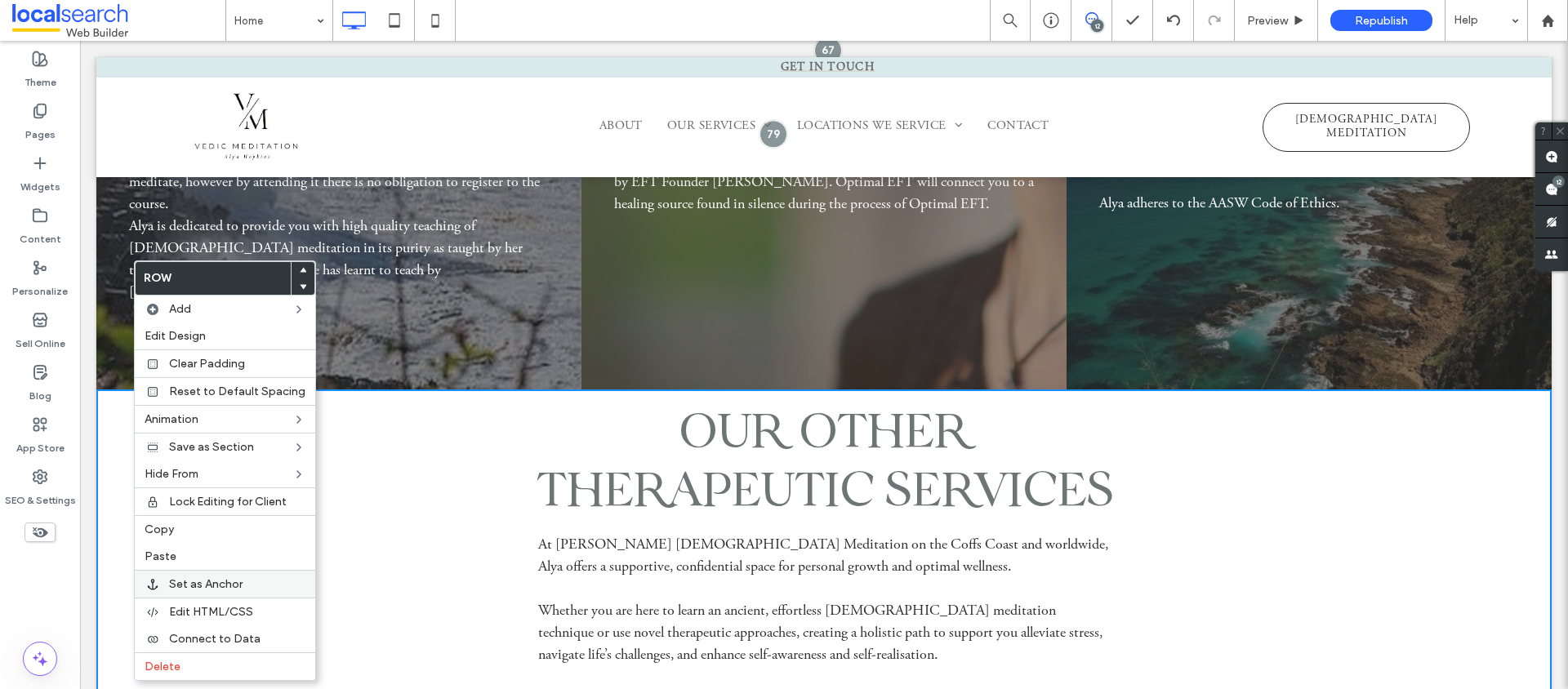
click at [218, 585] on span "Set as Anchor" at bounding box center [206, 584] width 74 height 14
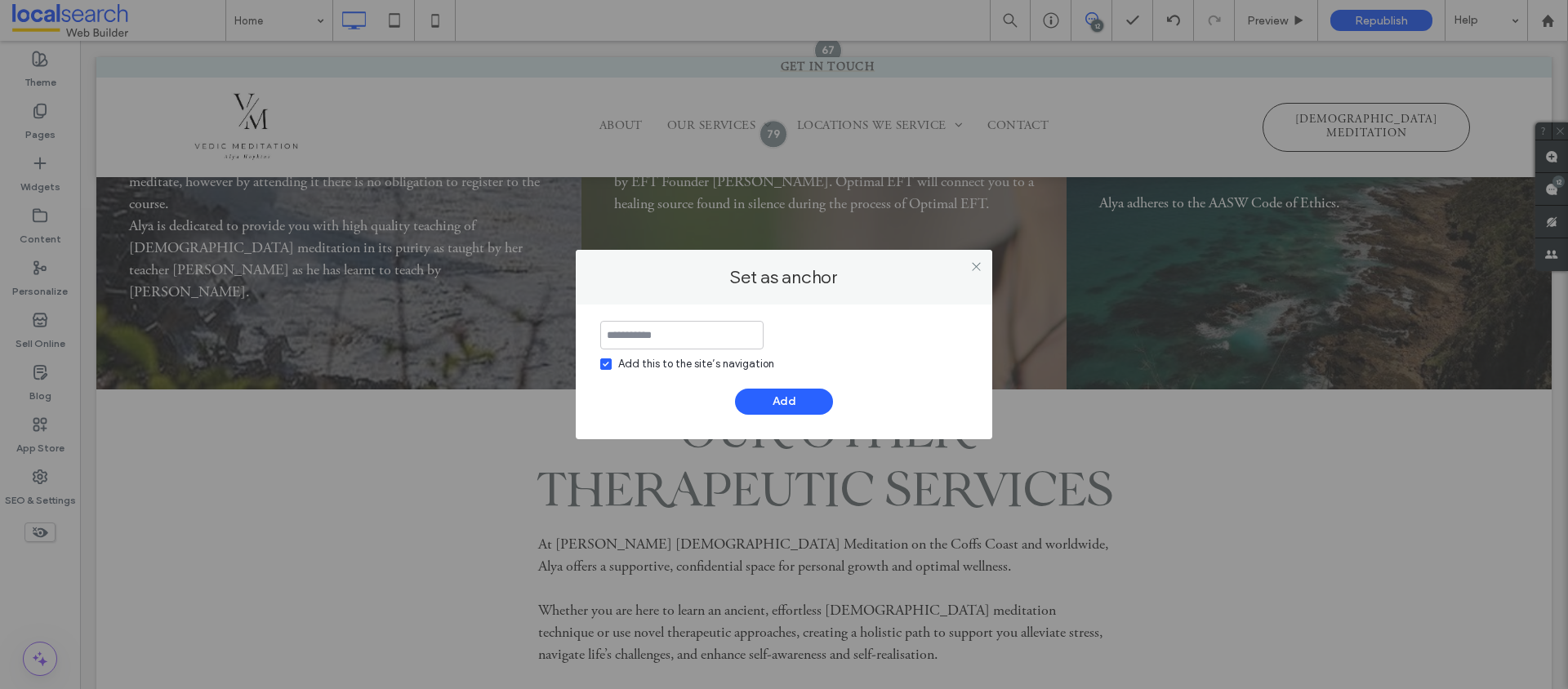
click at [649, 328] on input at bounding box center [682, 335] width 163 height 28
type input "**********"
click at [609, 364] on span at bounding box center [607, 365] width 12 height 12
click at [603, 361] on icon at bounding box center [606, 364] width 7 height 5
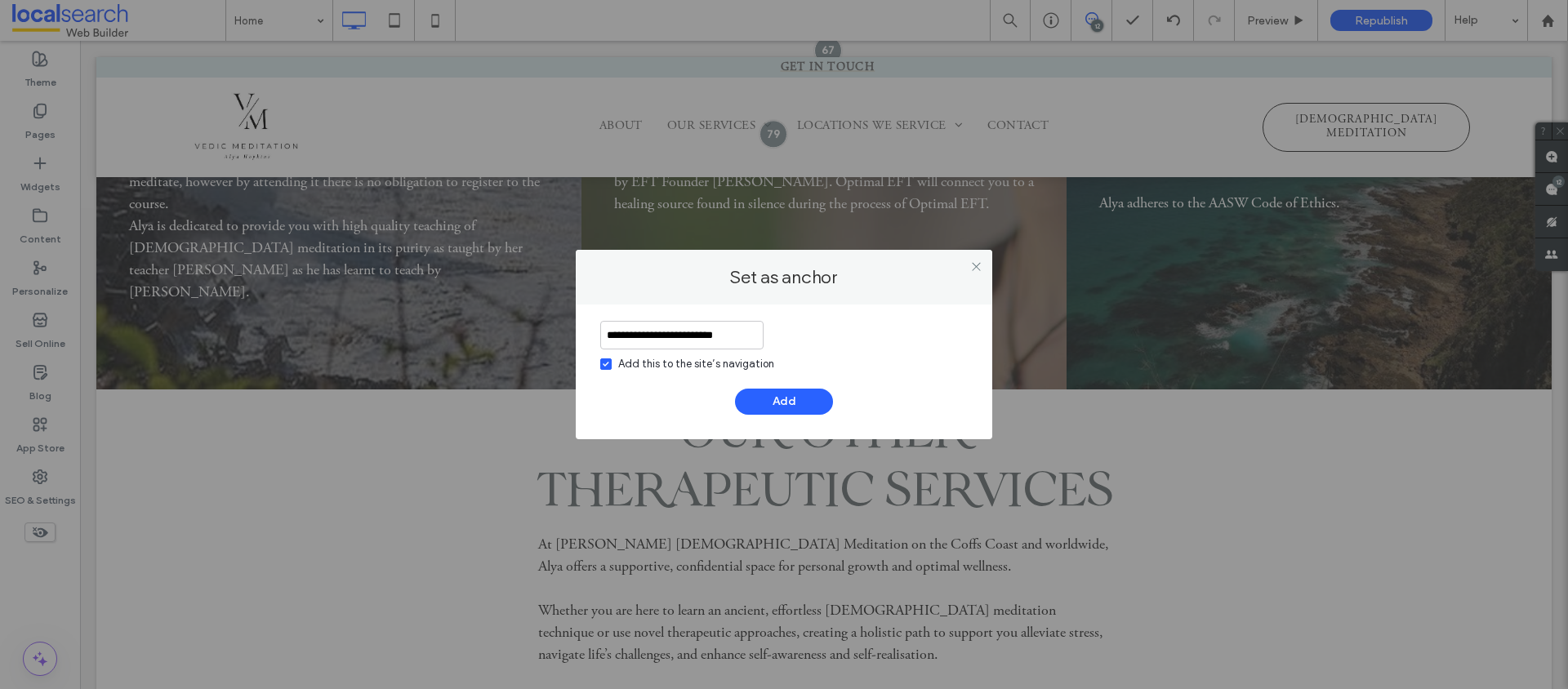
click at [606, 361] on icon at bounding box center [606, 364] width 7 height 5
click at [602, 360] on span at bounding box center [607, 365] width 12 height 12
click at [838, 416] on div "**********" at bounding box center [784, 371] width 417 height 135
click at [761, 398] on button "Add" at bounding box center [784, 401] width 98 height 26
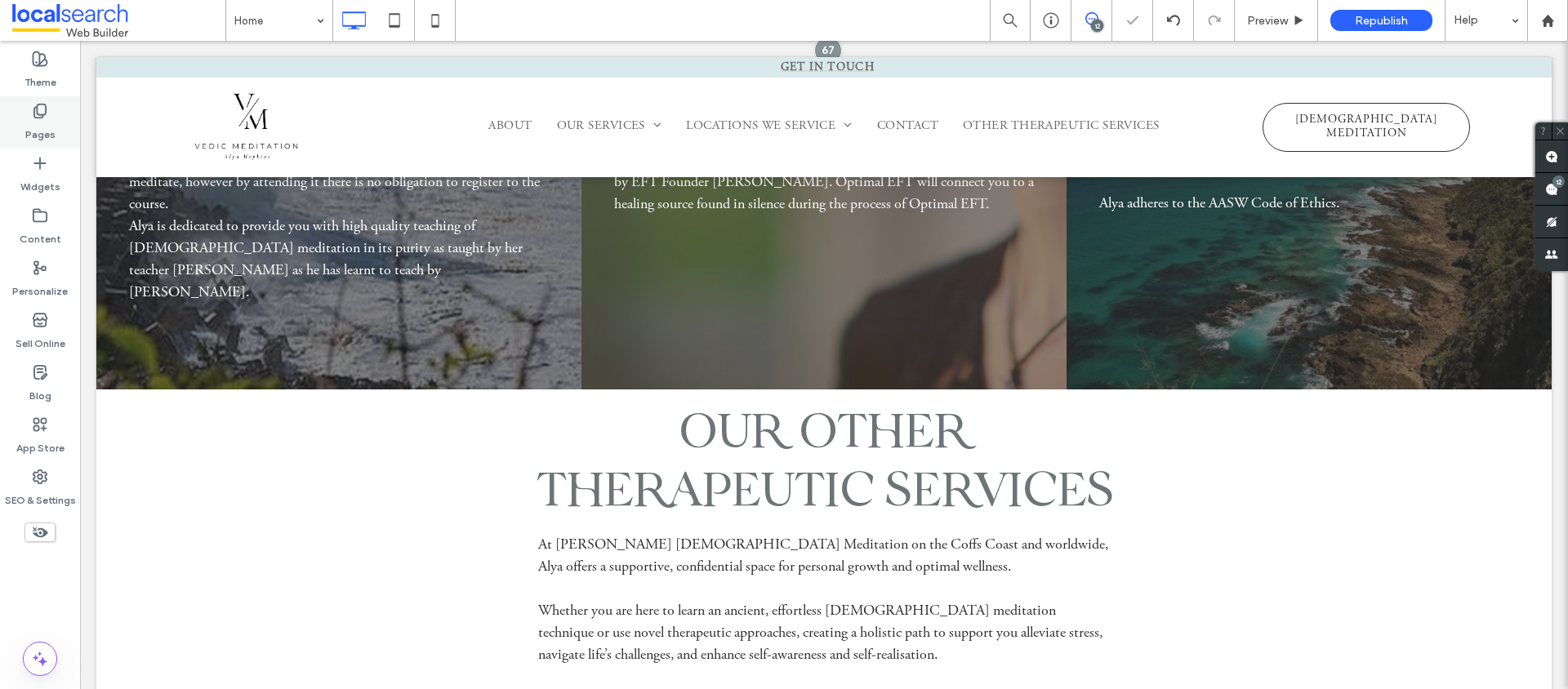
click at [40, 127] on label "Pages" at bounding box center [40, 130] width 30 height 23
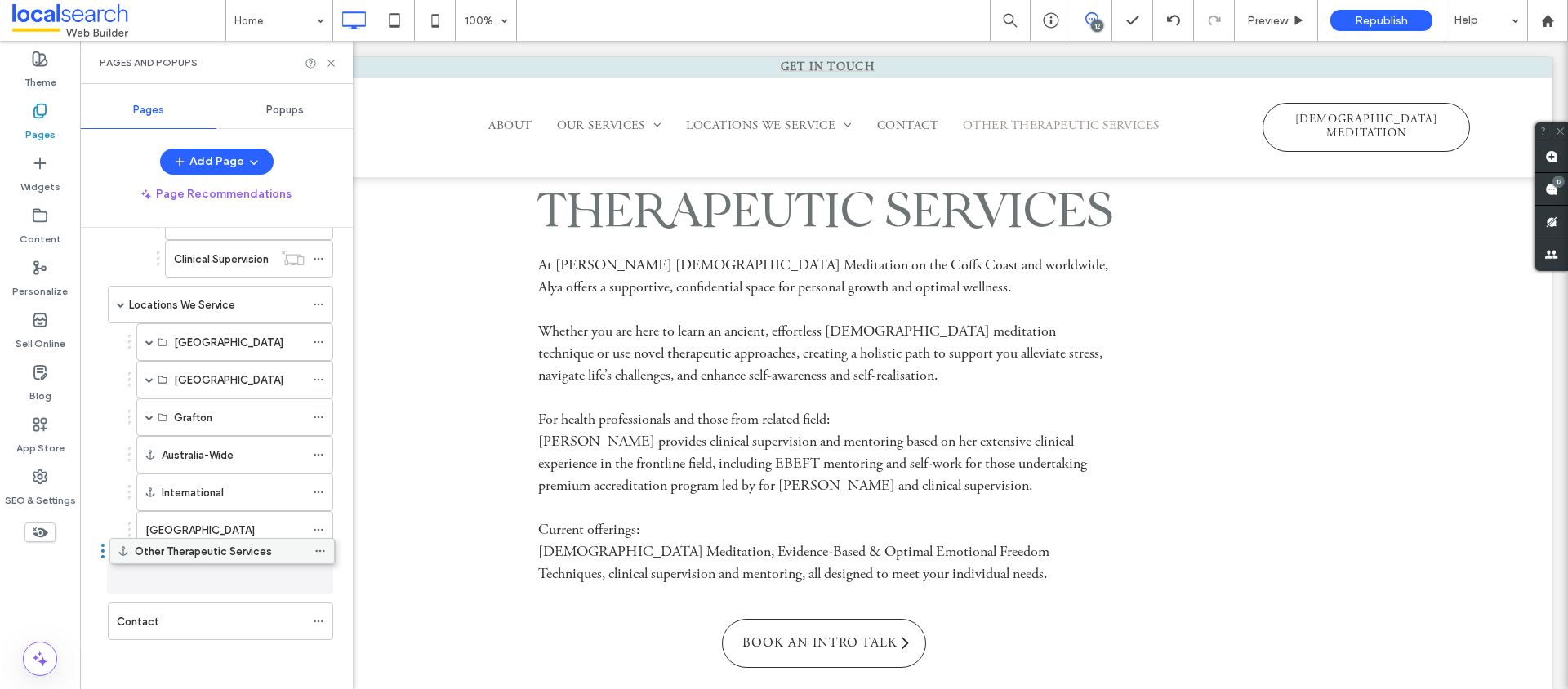
scroll to position [324, 0]
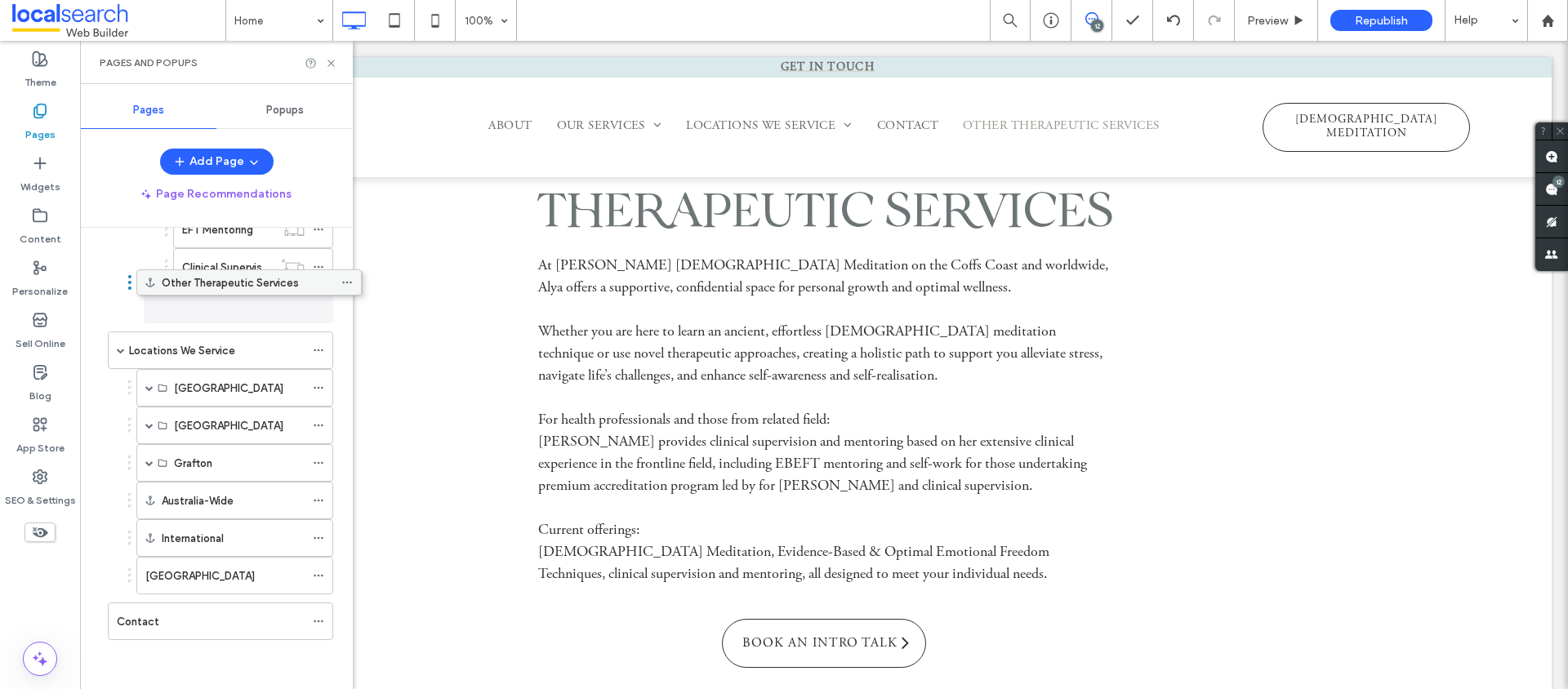
drag, startPoint x: 190, startPoint y: 619, endPoint x: 219, endPoint y: 286, distance: 334.3
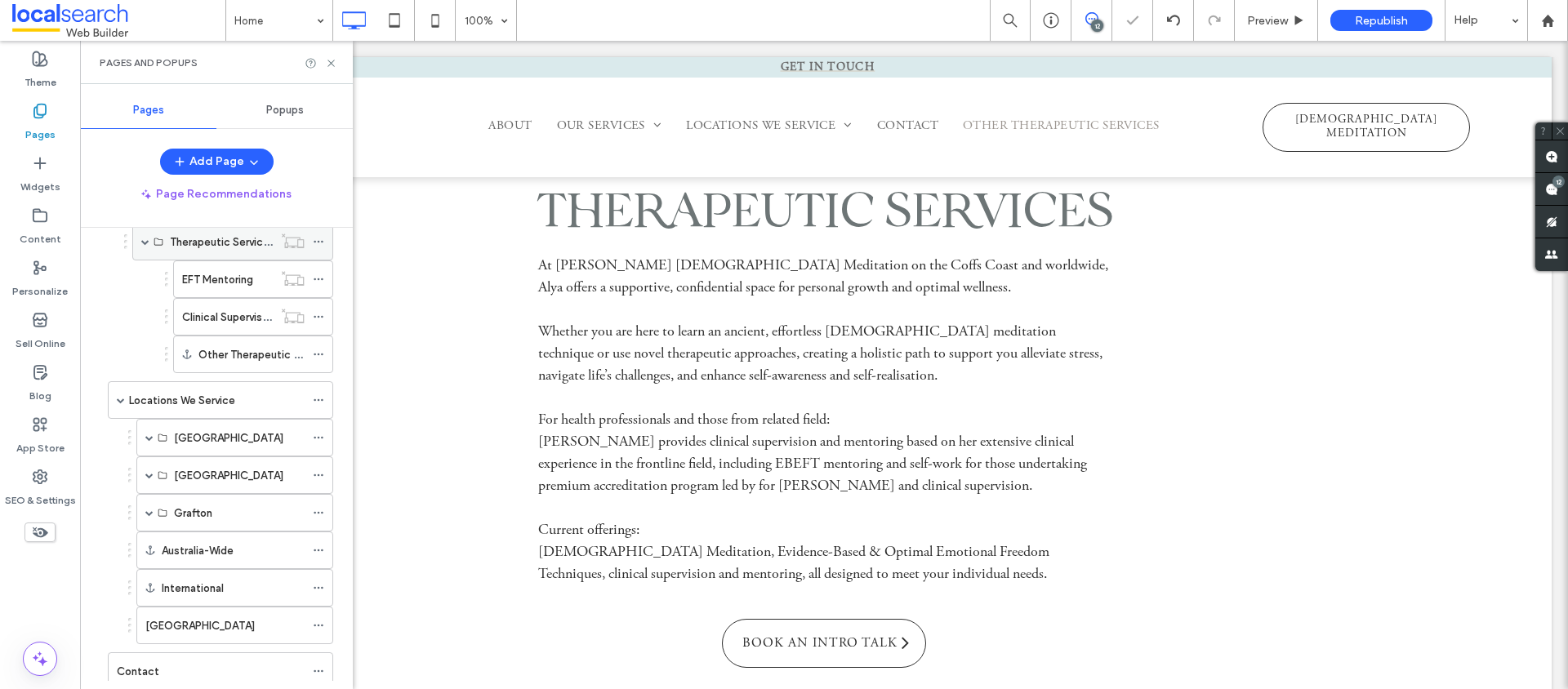
scroll to position [161, 0]
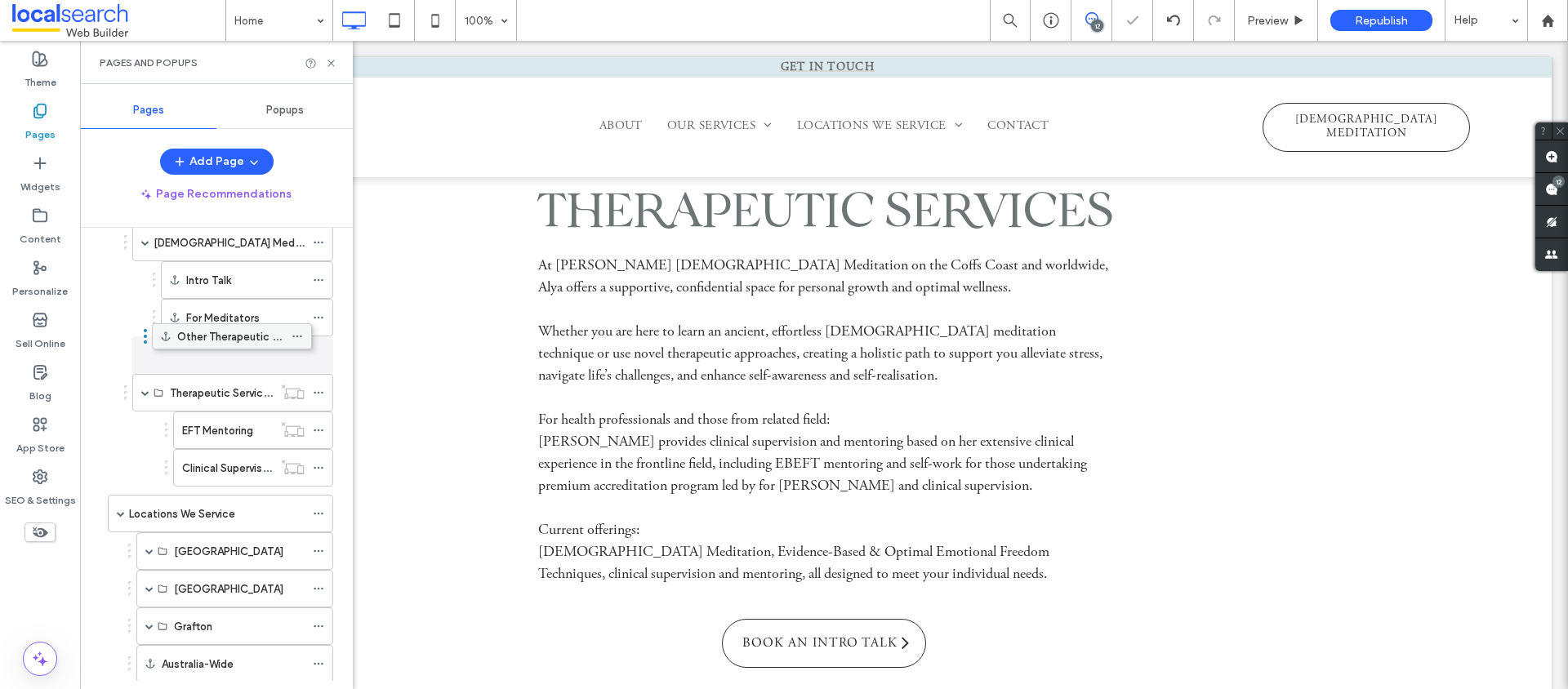
drag, startPoint x: 238, startPoint y: 473, endPoint x: 218, endPoint y: 339, distance: 135.5
click at [1270, 18] on span "Preview" at bounding box center [1268, 21] width 41 height 14
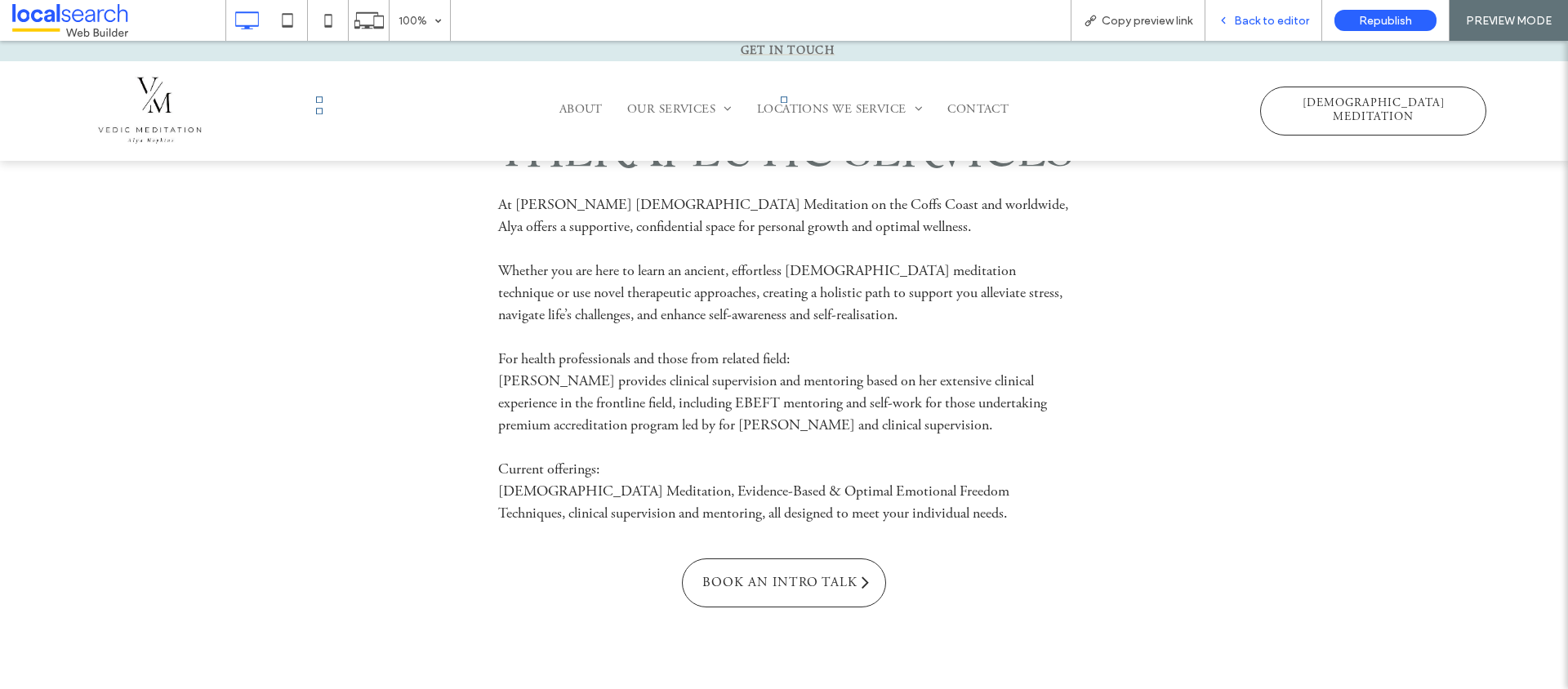
click at [1283, 16] on span "Back to editor" at bounding box center [1272, 21] width 75 height 14
